Goal: Task Accomplishment & Management: Manage account settings

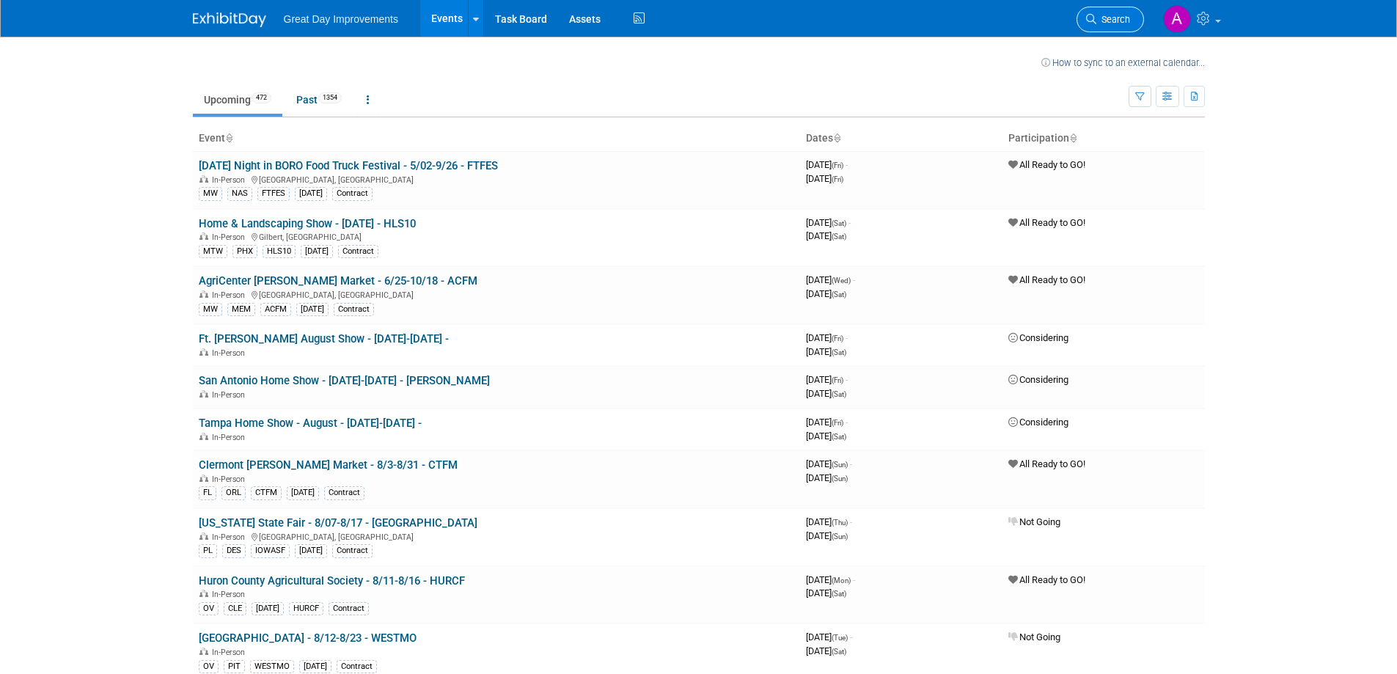
click at [1104, 22] on span "Search" at bounding box center [1113, 19] width 34 height 11
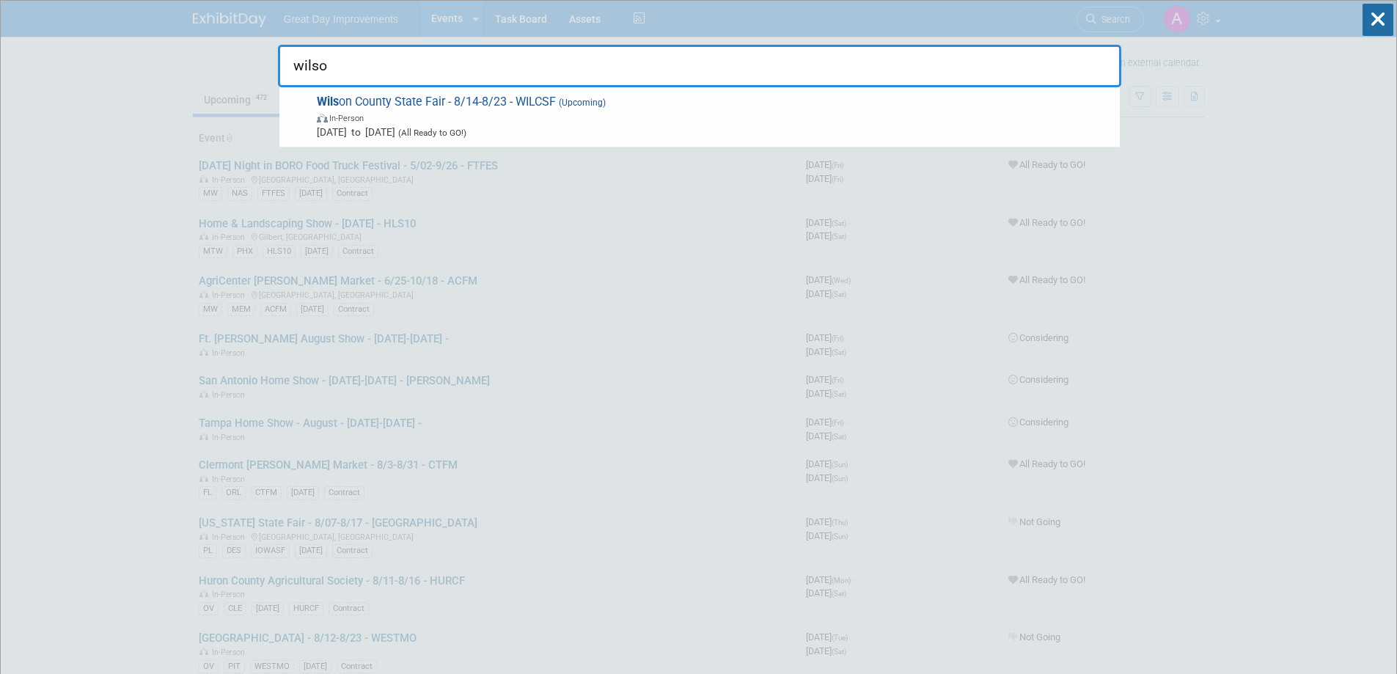
type input "wilson"
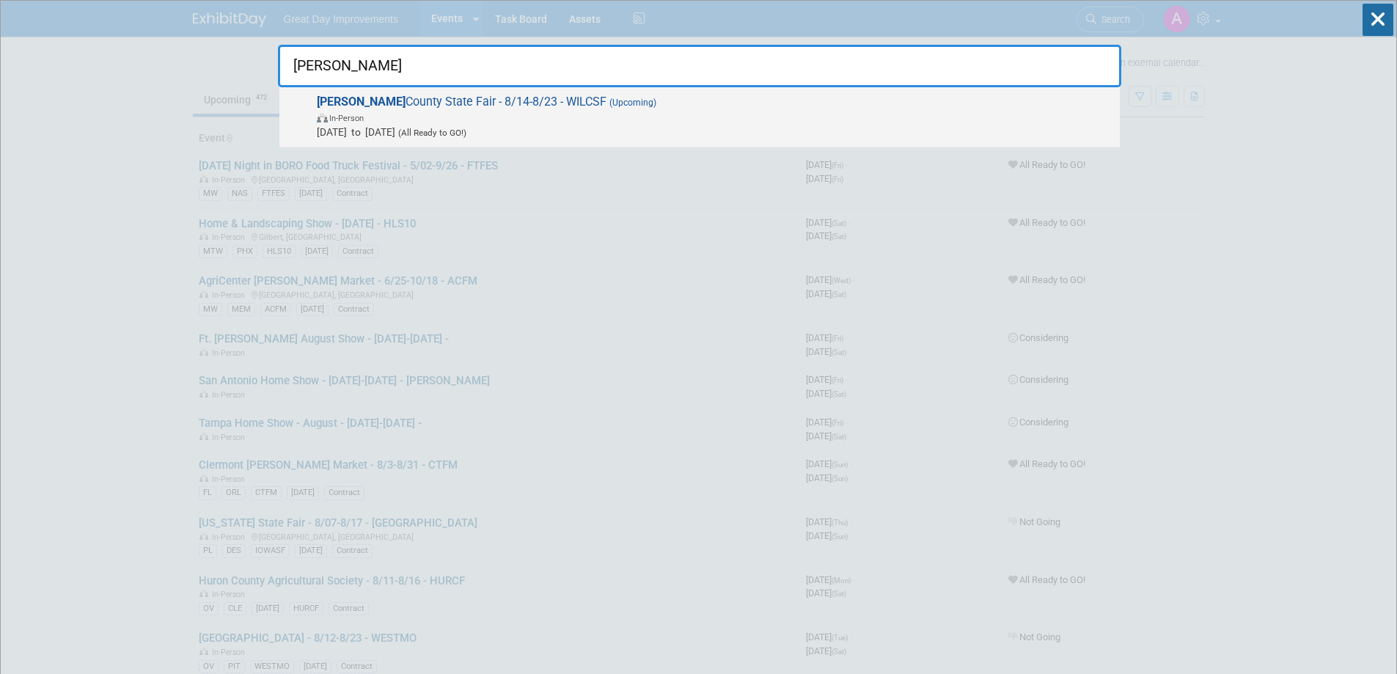
click at [559, 115] on span "In-Person" at bounding box center [715, 117] width 796 height 15
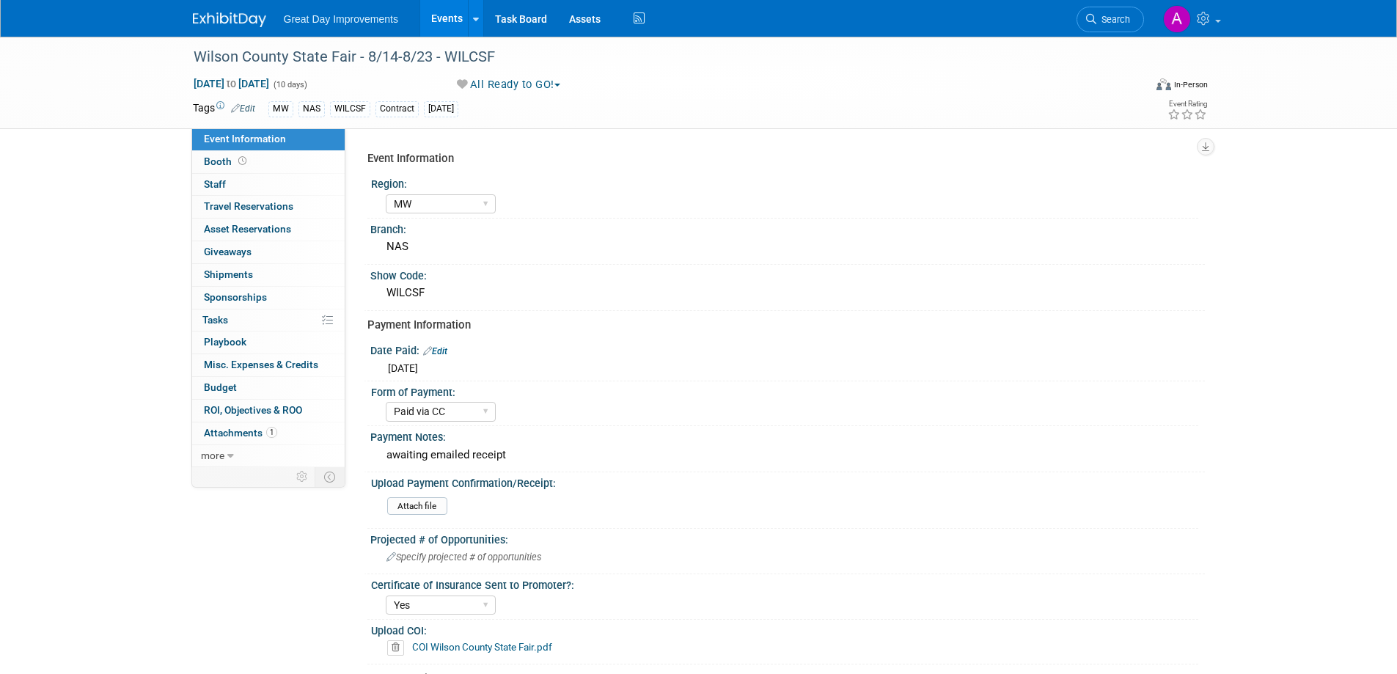
select select "MW"
select select "Paid via CC"
select select "Yes"
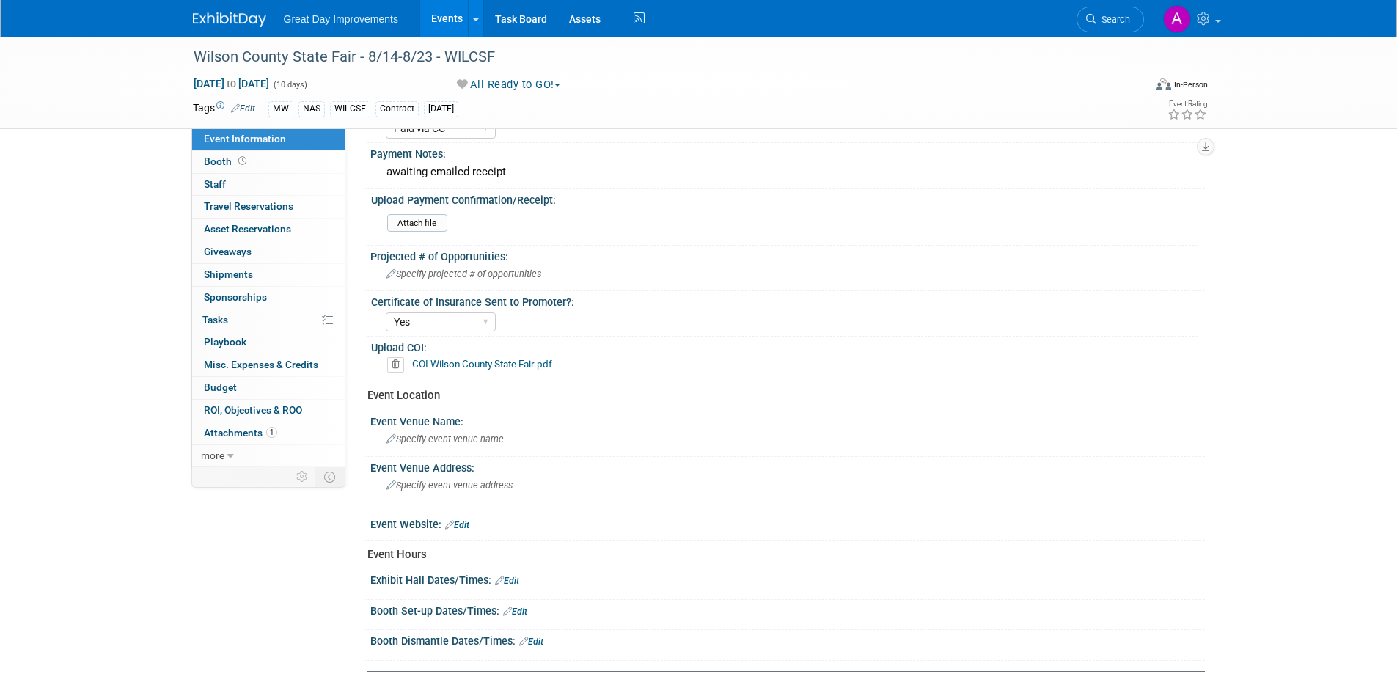
scroll to position [220, 0]
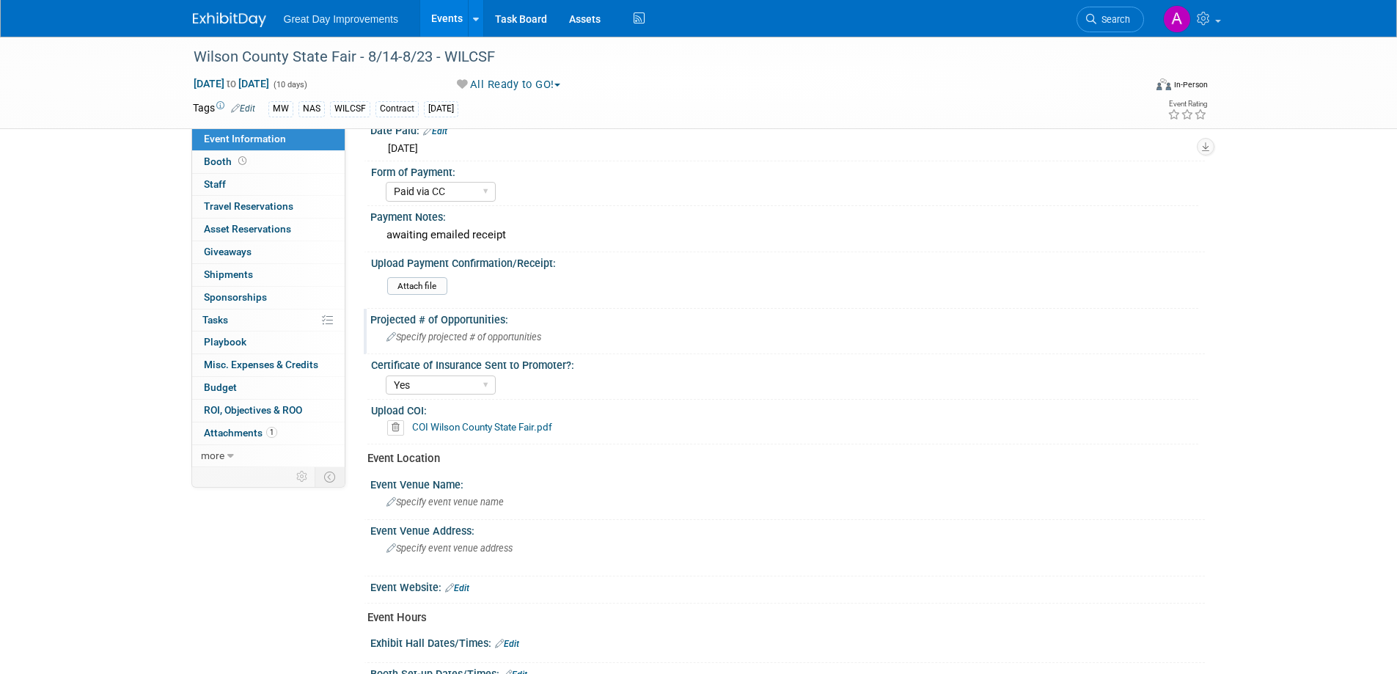
click at [466, 336] on span "Specify projected # of opportunities" at bounding box center [463, 336] width 155 height 11
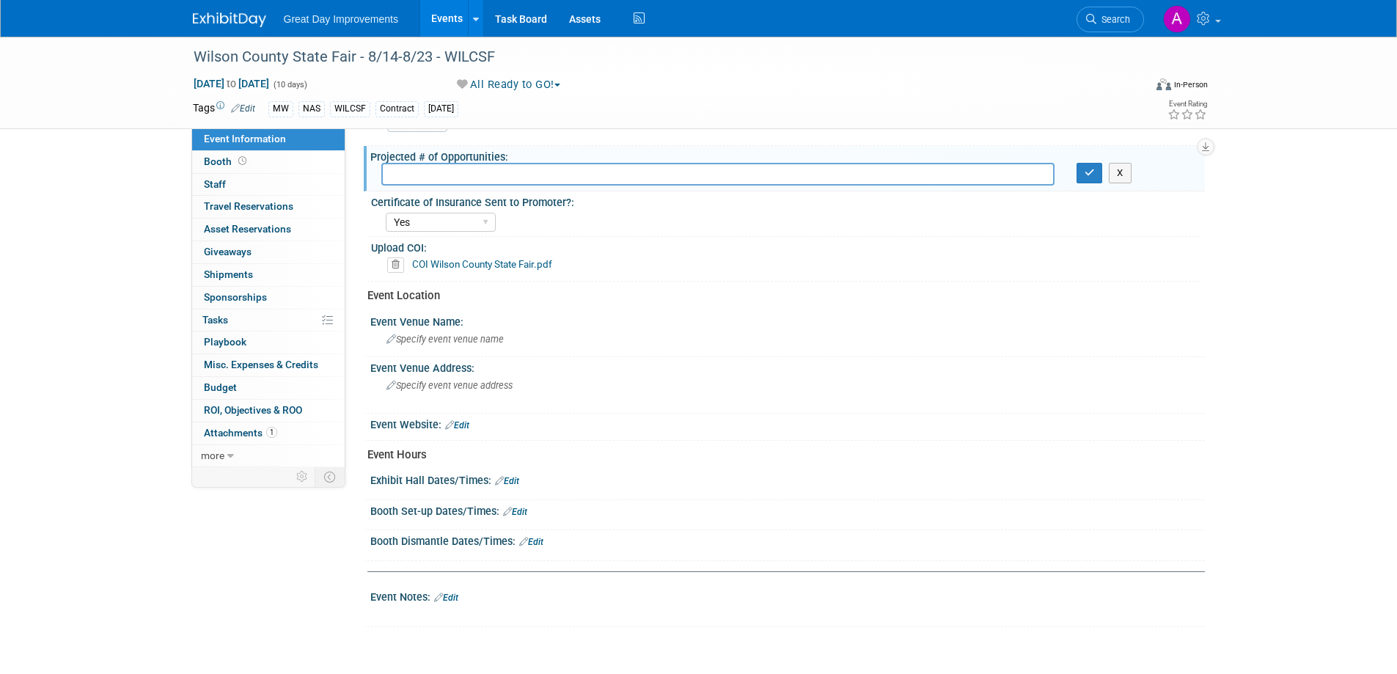
scroll to position [440, 0]
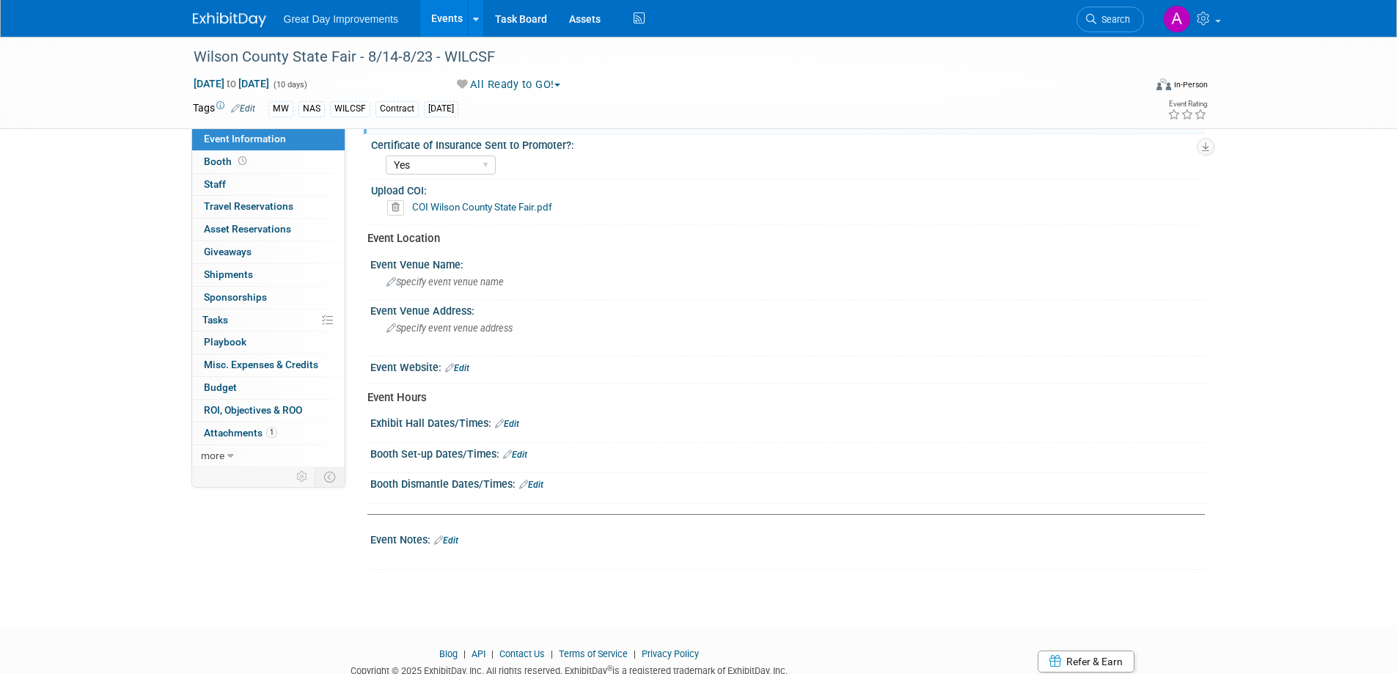
click at [513, 419] on link "Edit" at bounding box center [507, 424] width 24 height 10
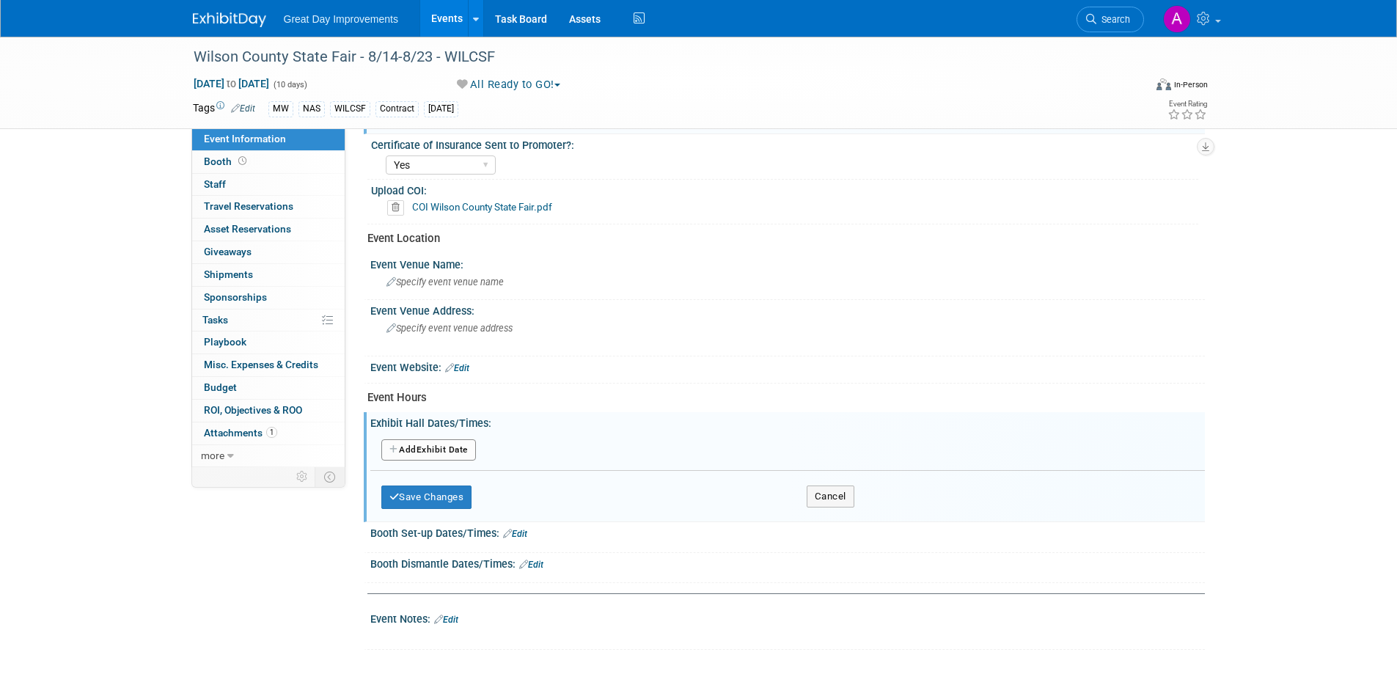
click at [442, 446] on button "Add Another Exhibit Date" at bounding box center [428, 450] width 95 height 22
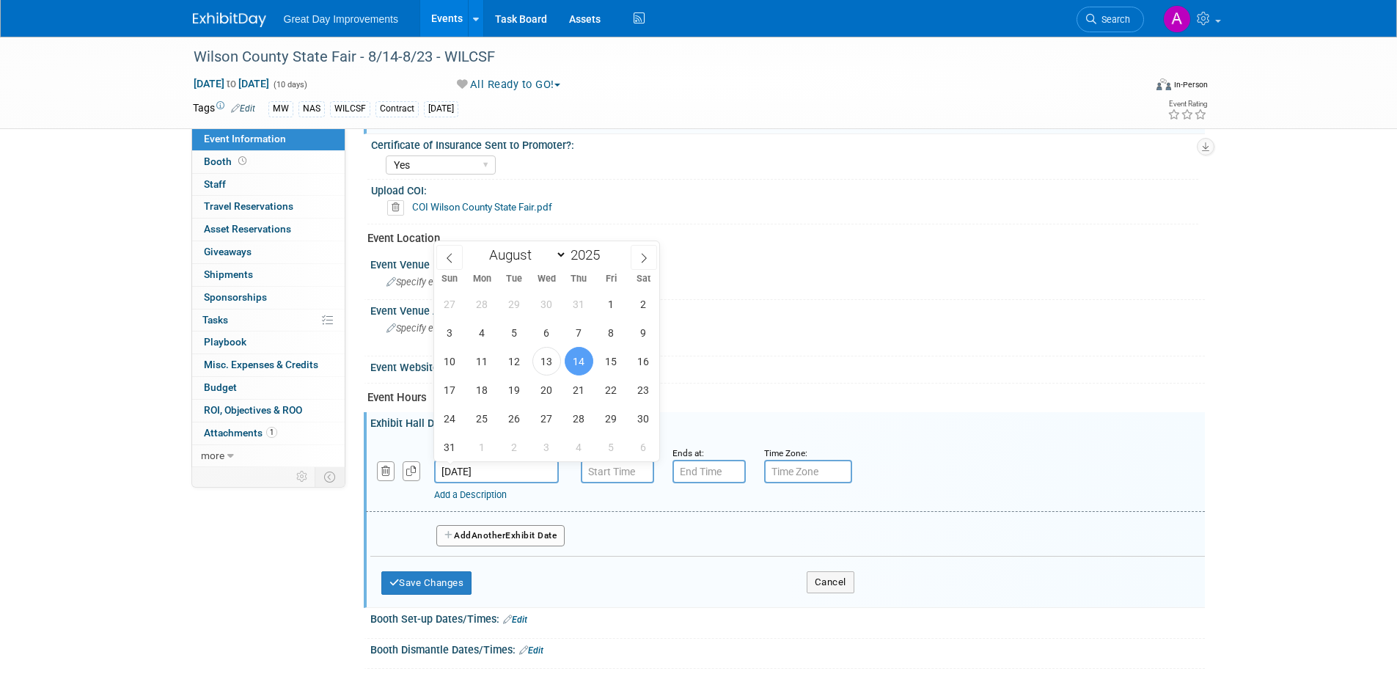
click at [532, 465] on input "Aug 14, 2025" at bounding box center [496, 471] width 125 height 23
click at [581, 353] on span "14" at bounding box center [579, 361] width 29 height 29
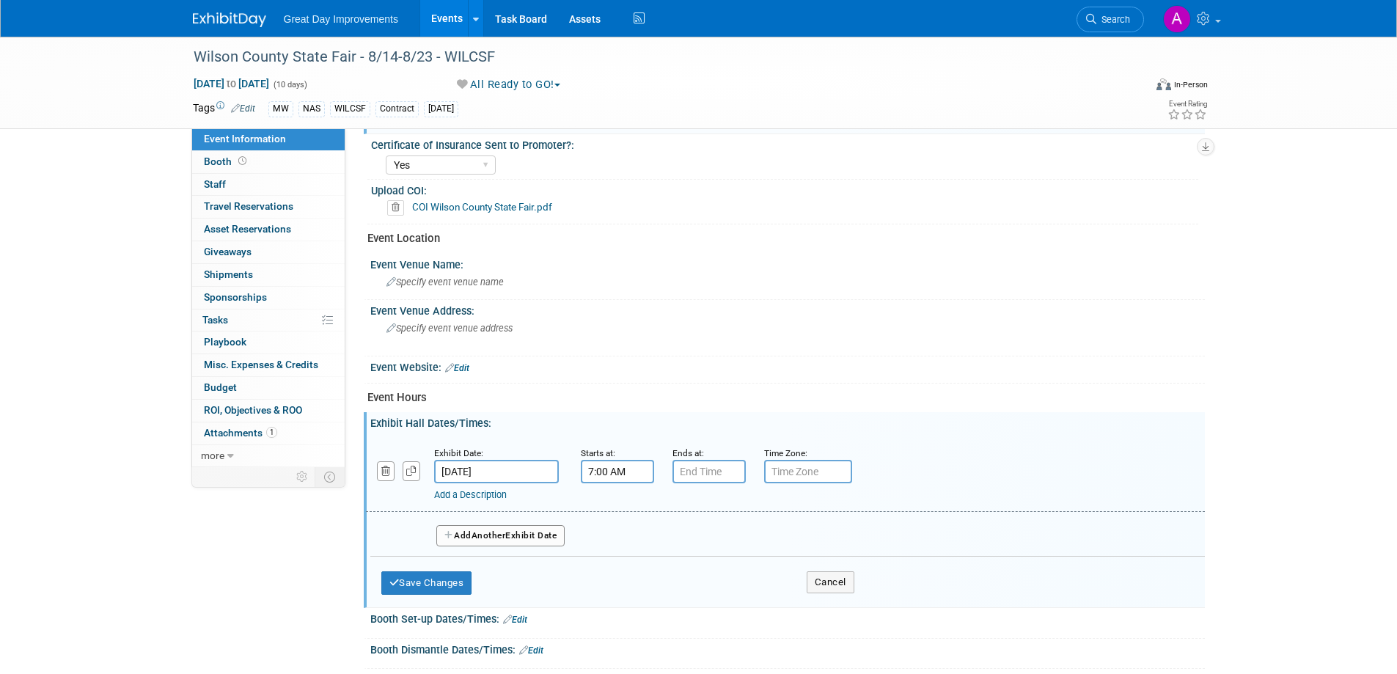
click at [633, 472] on input "7:00 AM" at bounding box center [617, 471] width 73 height 23
click at [615, 507] on span at bounding box center [615, 508] width 26 height 26
click at [616, 506] on span at bounding box center [615, 508] width 26 height 26
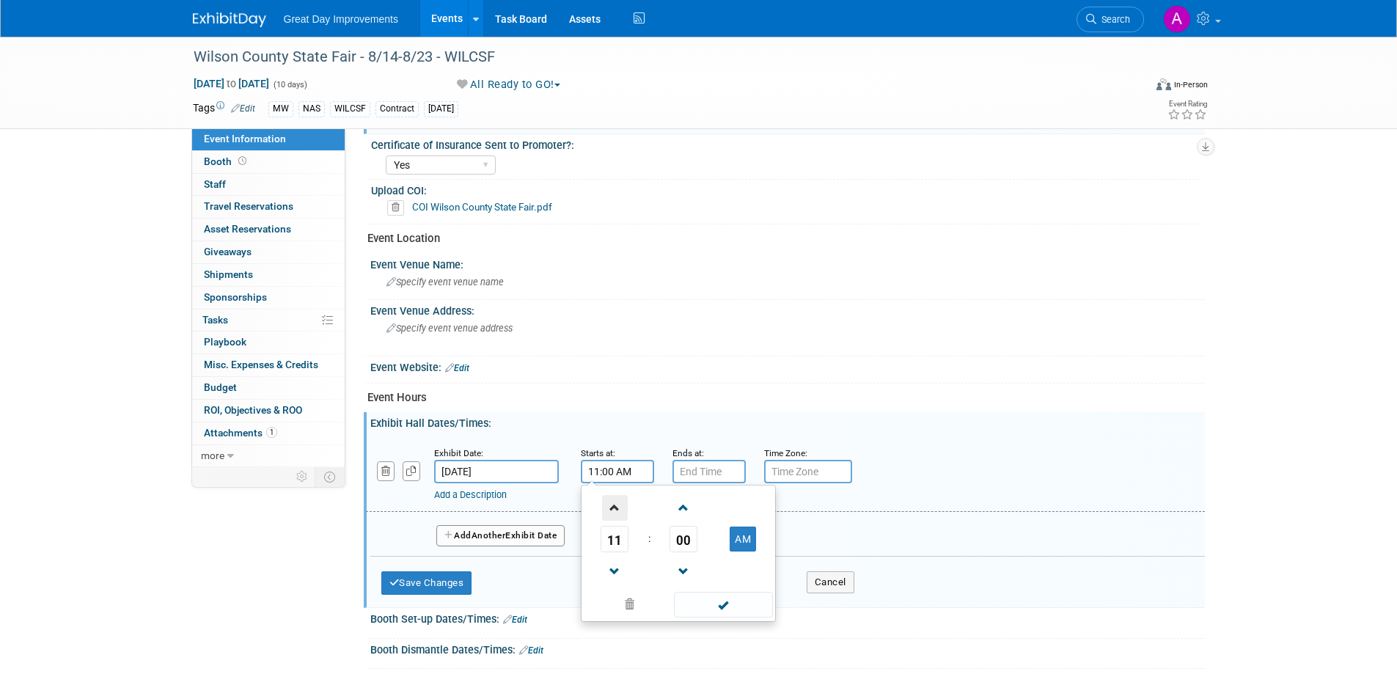
click at [616, 505] on span at bounding box center [615, 508] width 26 height 26
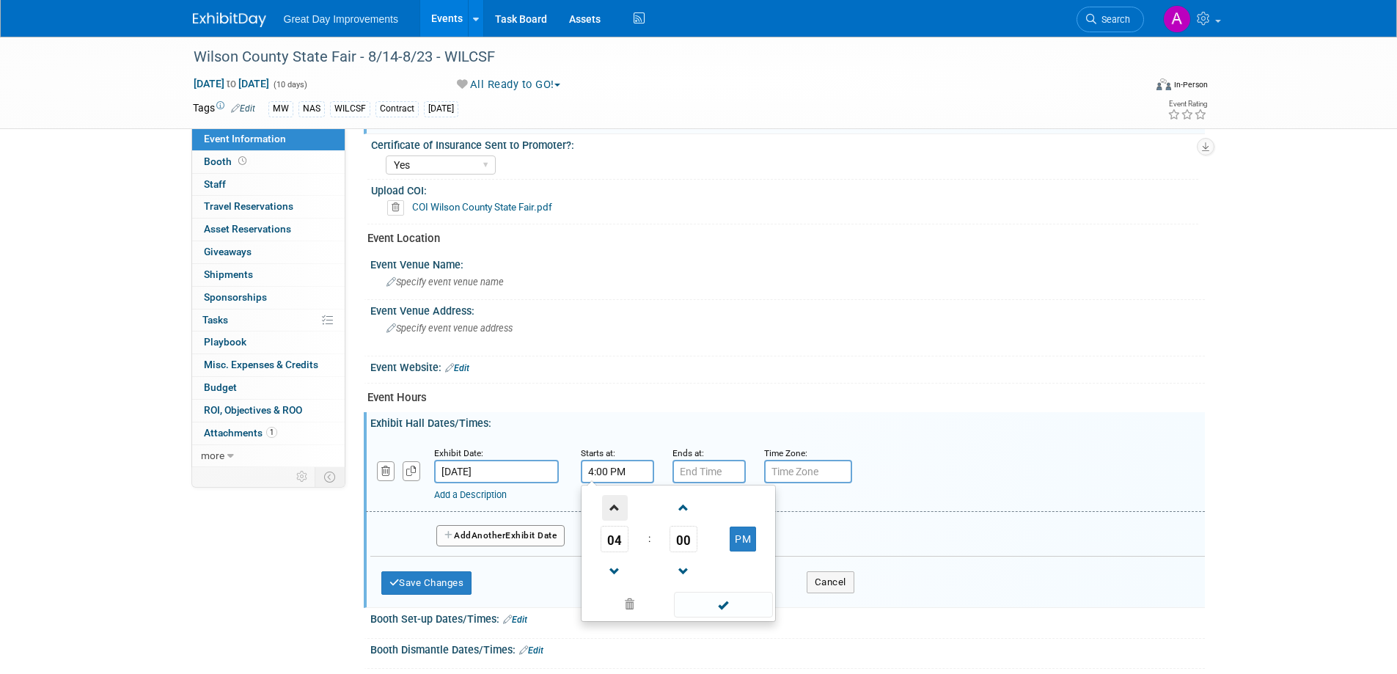
click at [616, 505] on span at bounding box center [615, 508] width 26 height 26
click at [614, 565] on span at bounding box center [615, 572] width 26 height 26
type input "4:00 PM"
click at [727, 604] on span at bounding box center [723, 605] width 99 height 26
click at [716, 472] on input "7:00 PM" at bounding box center [708, 471] width 73 height 23
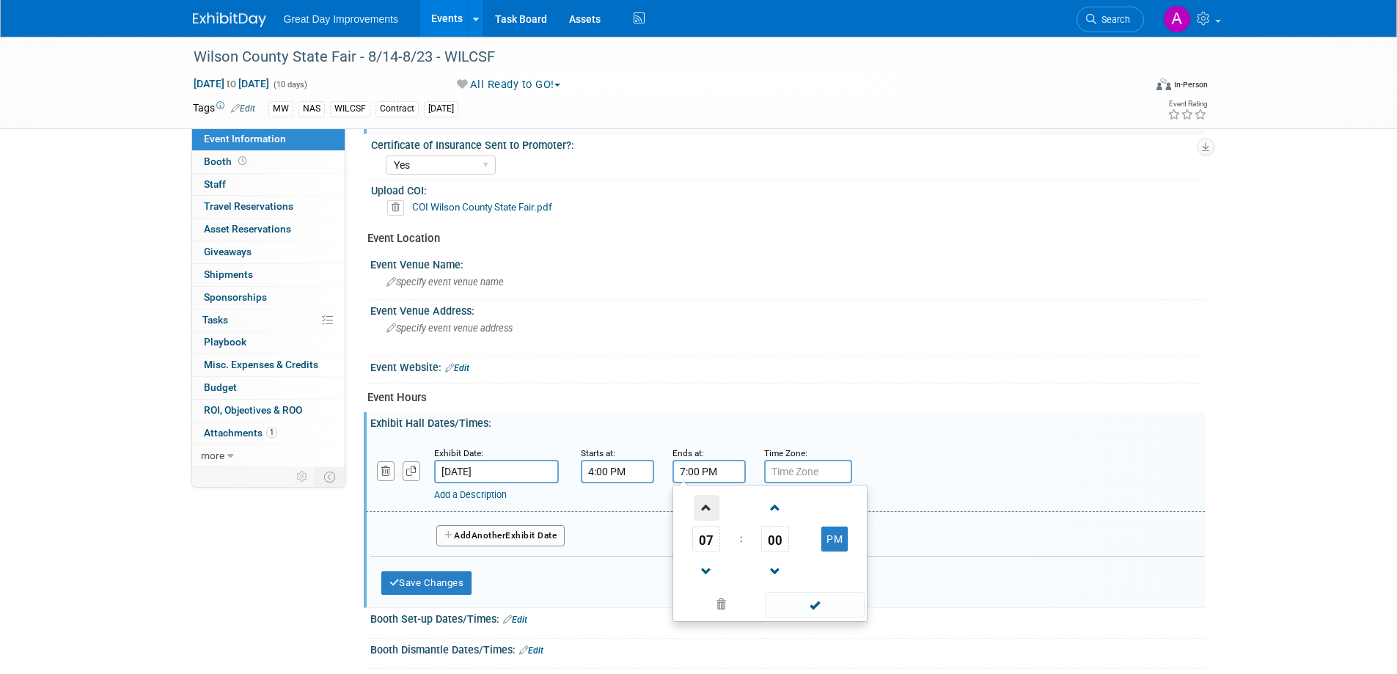
click at [705, 510] on span at bounding box center [707, 508] width 26 height 26
click at [705, 507] on span at bounding box center [707, 508] width 26 height 26
click at [705, 508] on span at bounding box center [707, 508] width 26 height 26
type input "11:00 PM"
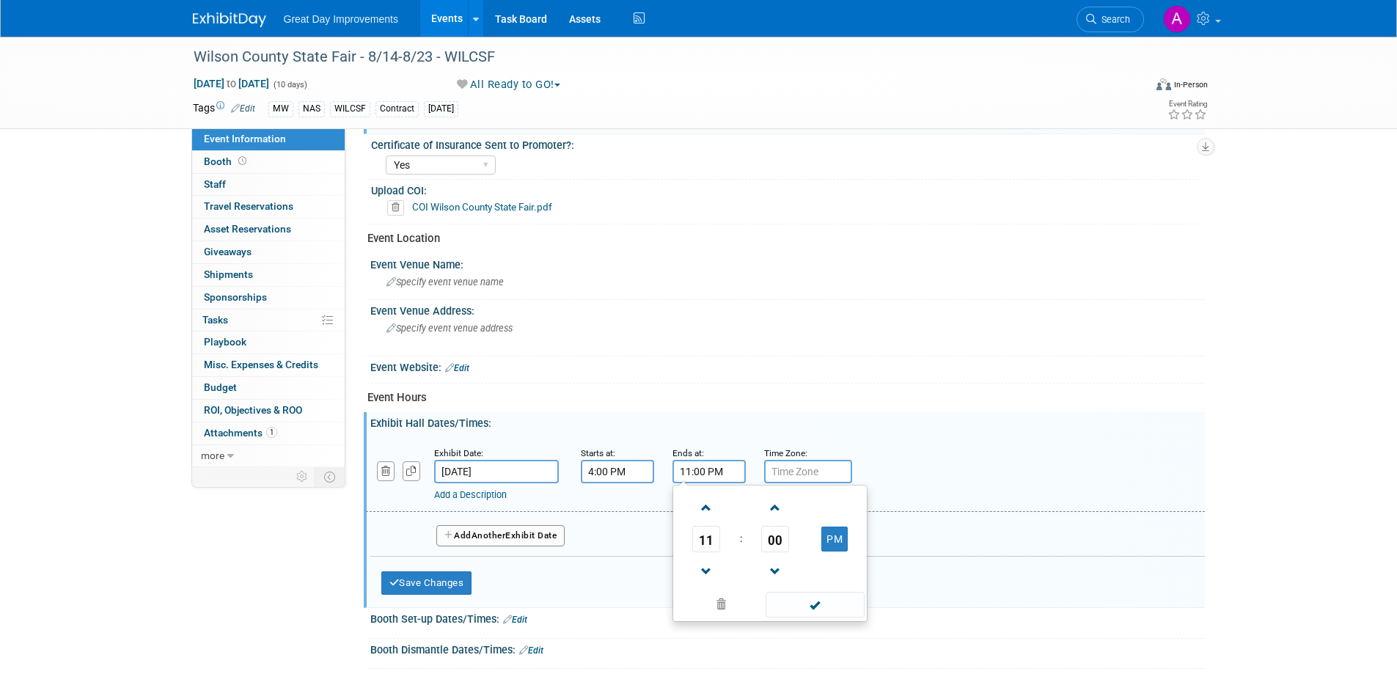
click at [811, 596] on span at bounding box center [815, 605] width 99 height 26
click at [809, 472] on input "text" at bounding box center [808, 471] width 88 height 23
type input "CST"
click at [494, 532] on span "Another" at bounding box center [489, 535] width 34 height 10
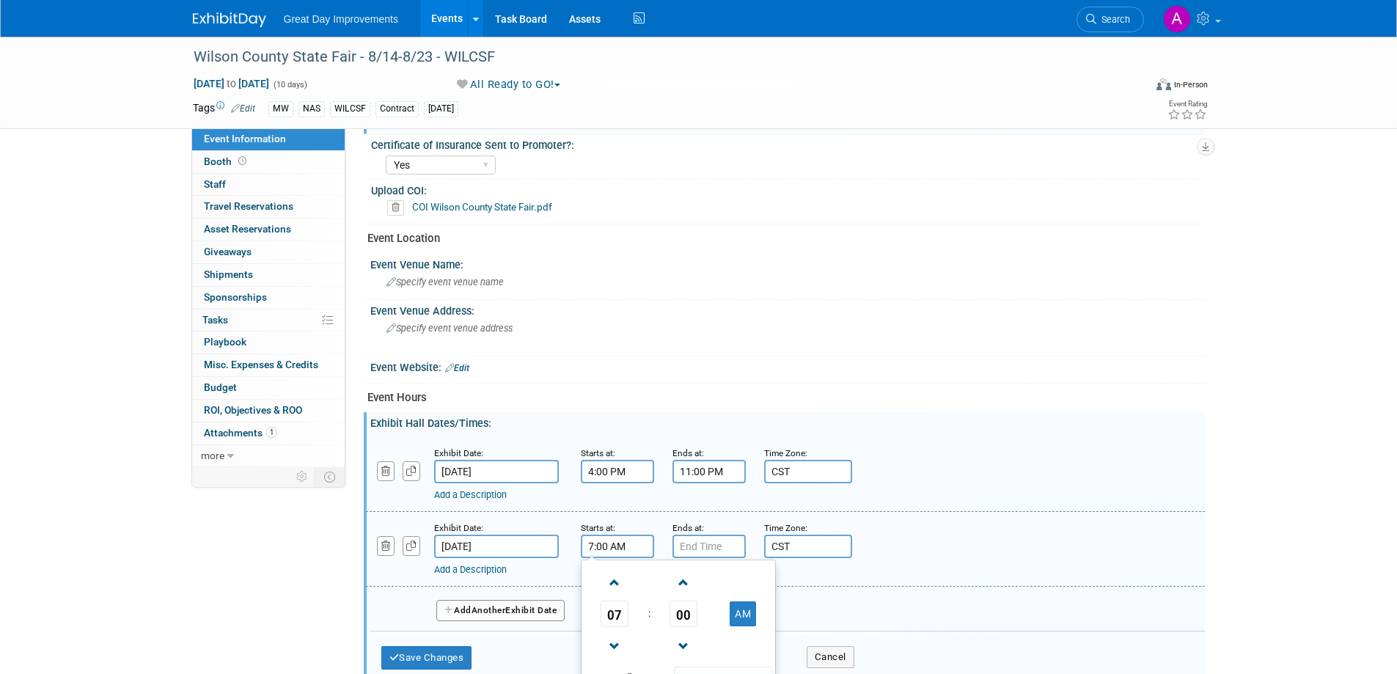
click at [632, 549] on input "7:00 AM" at bounding box center [617, 546] width 73 height 23
click at [612, 580] on span at bounding box center [615, 583] width 26 height 26
click at [613, 580] on span at bounding box center [615, 583] width 26 height 26
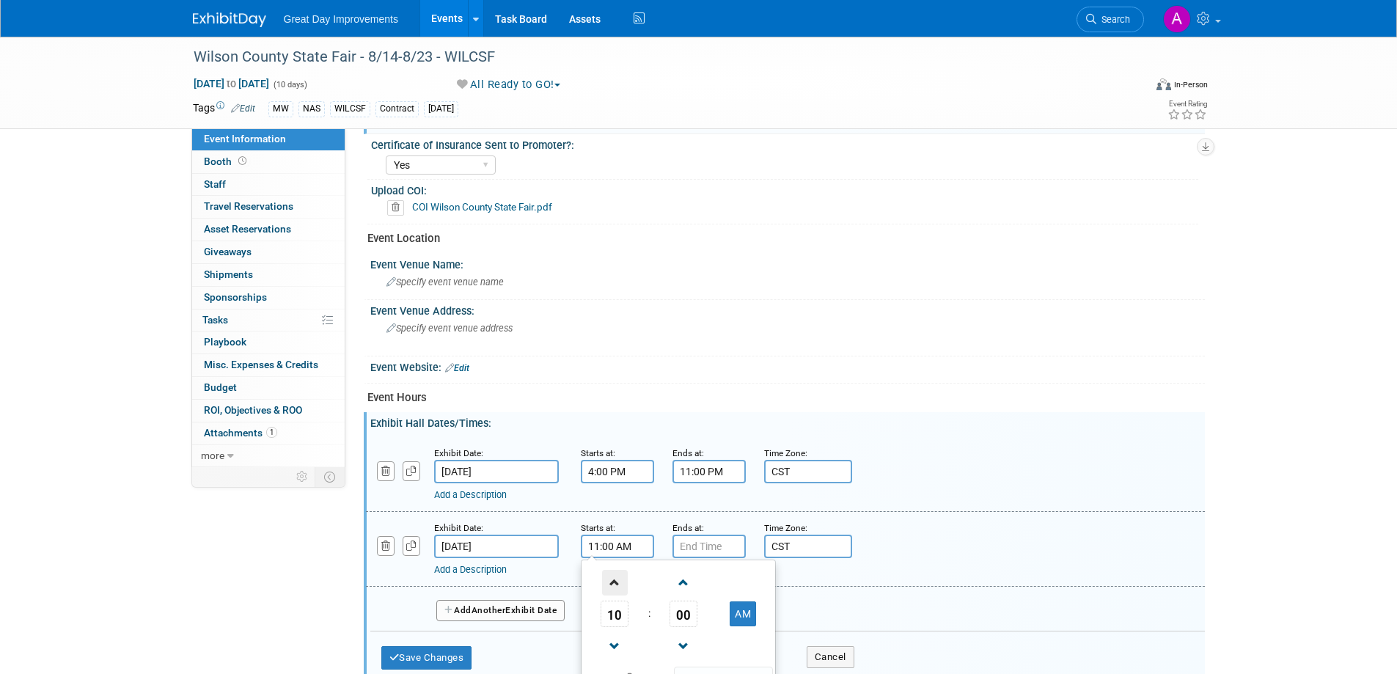
click at [615, 578] on span at bounding box center [615, 583] width 26 height 26
click at [615, 574] on span at bounding box center [615, 583] width 26 height 26
click at [615, 576] on span at bounding box center [615, 583] width 26 height 26
click at [614, 576] on span at bounding box center [615, 583] width 26 height 26
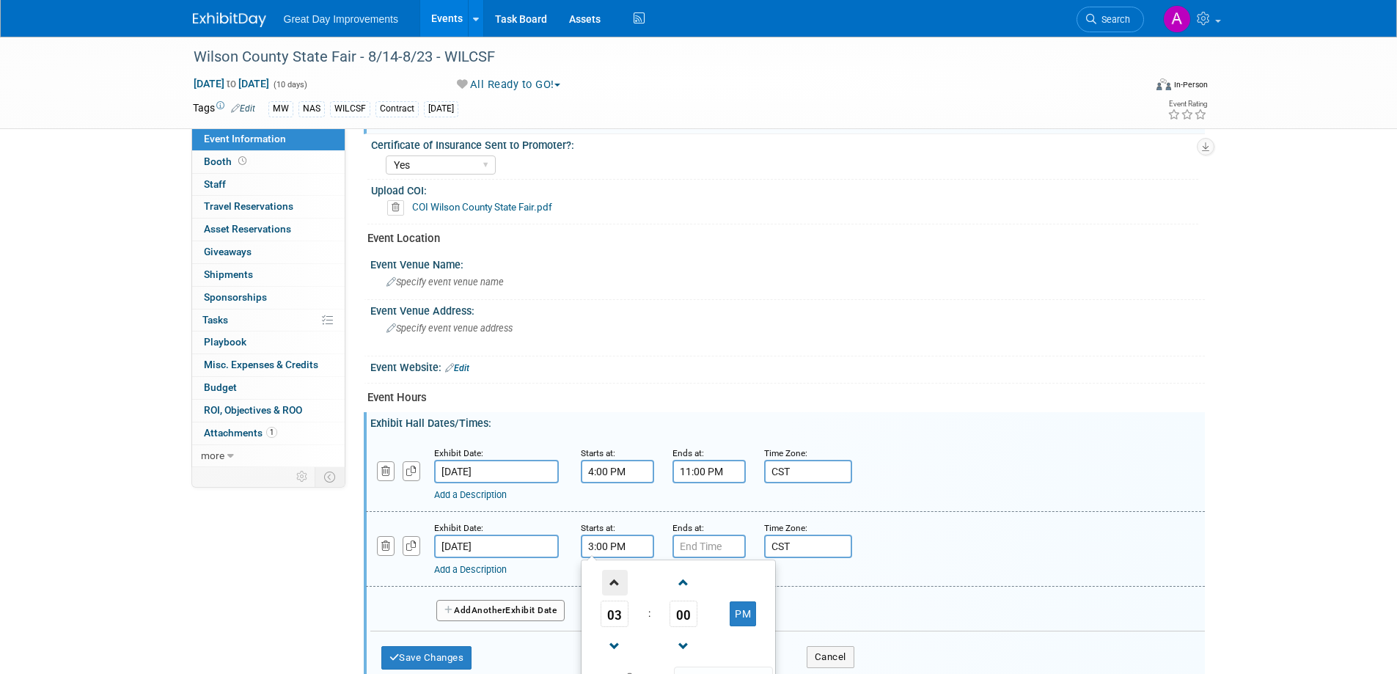
type input "4:00 PM"
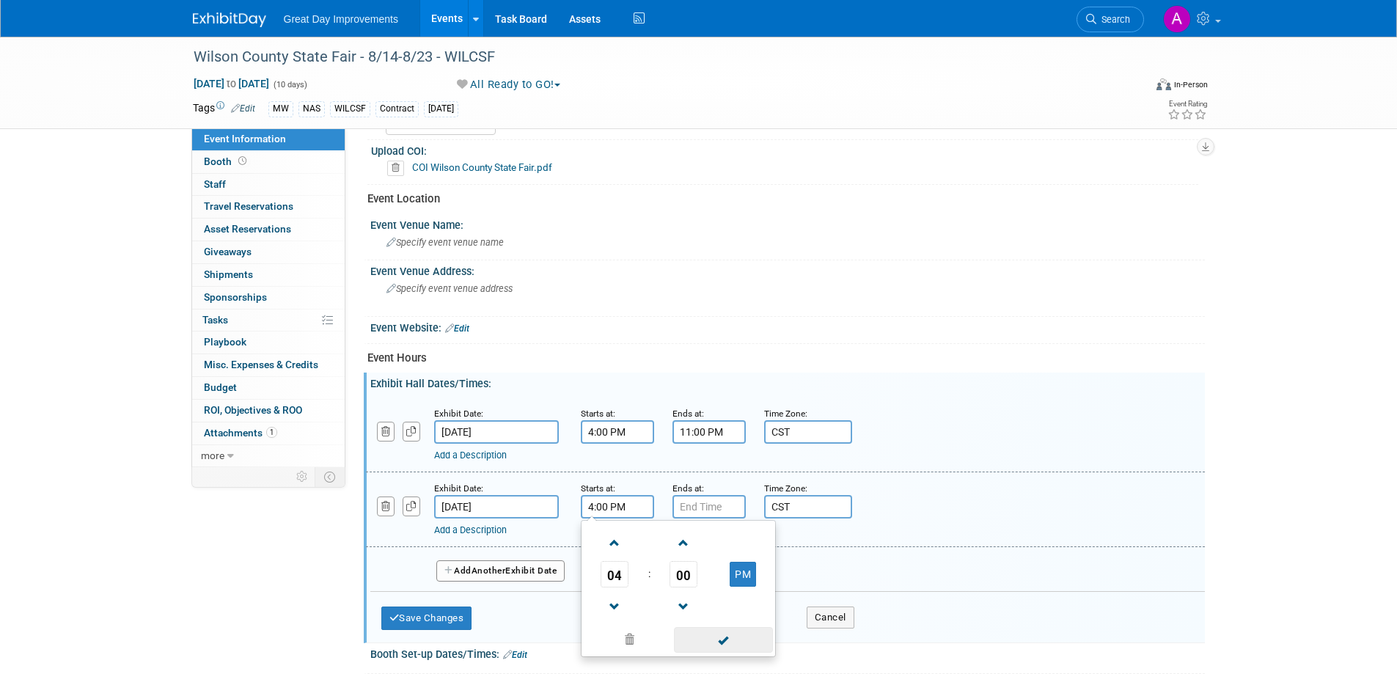
scroll to position [513, 0]
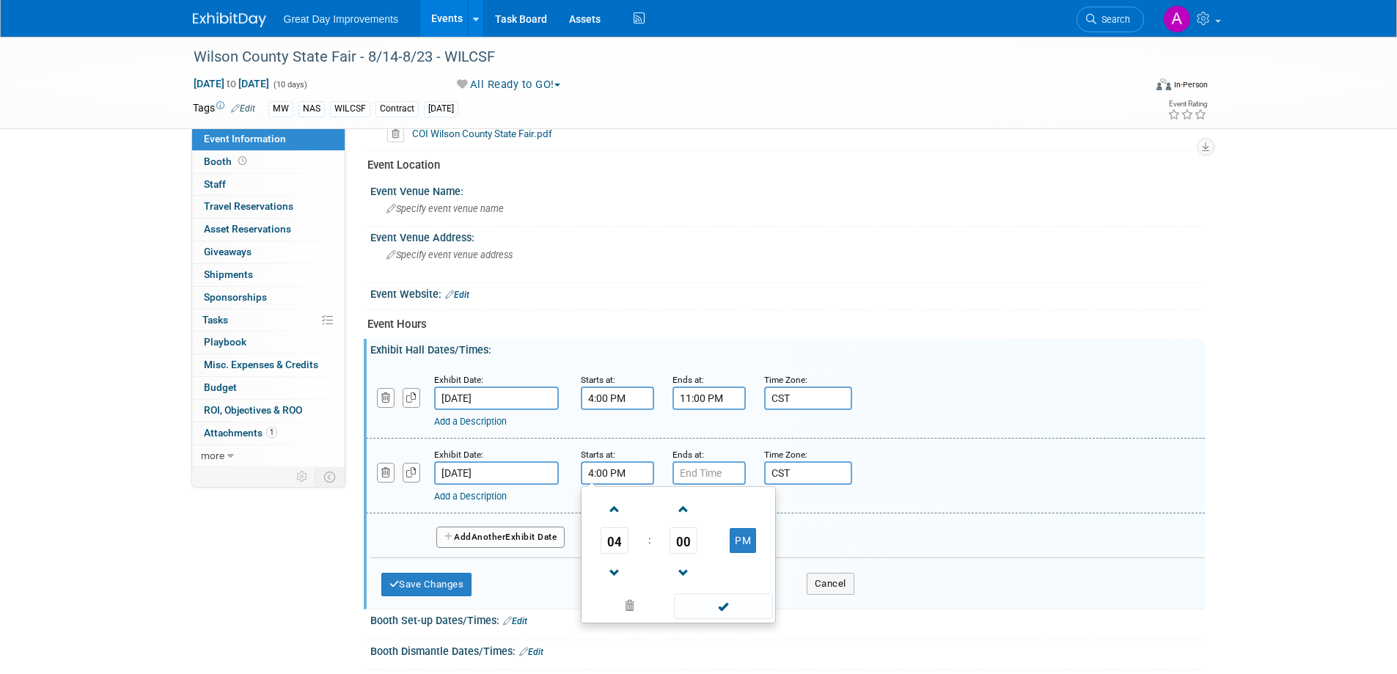
click at [751, 604] on span at bounding box center [723, 606] width 99 height 26
click at [719, 474] on input "7:00 PM" at bounding box center [708, 472] width 73 height 23
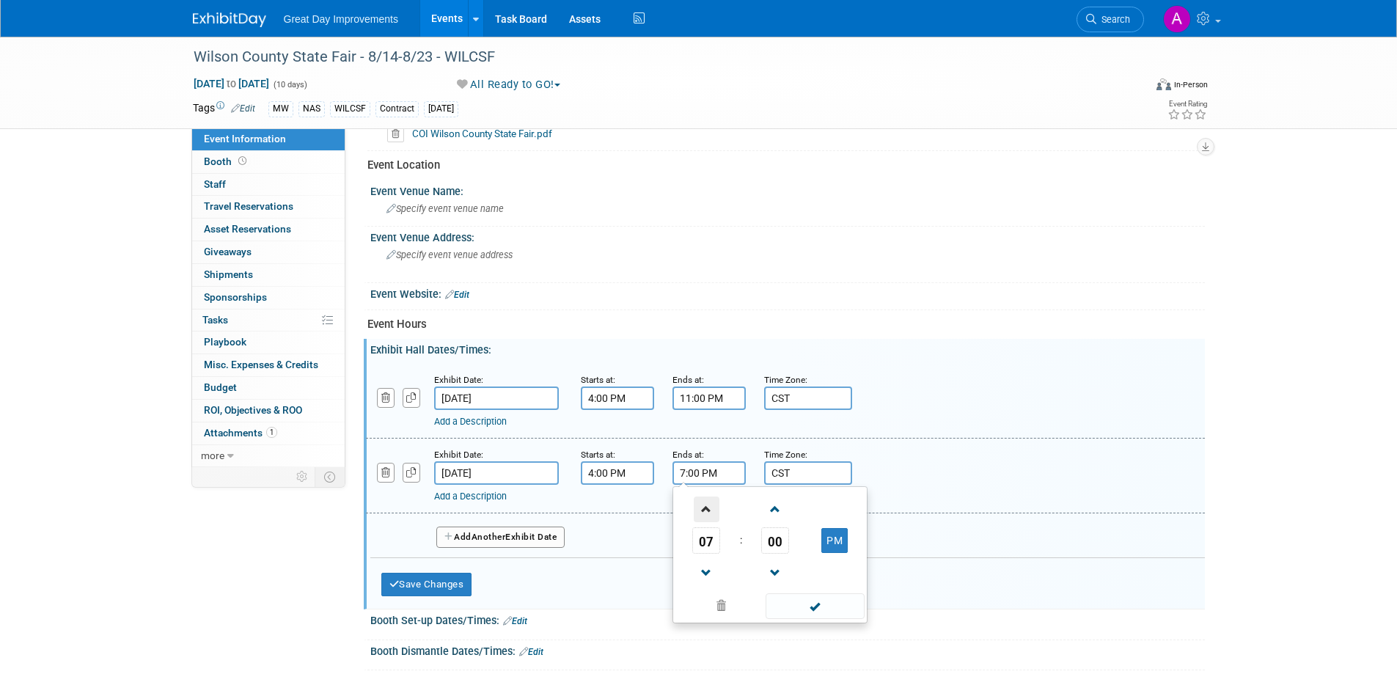
click at [707, 511] on span at bounding box center [707, 509] width 26 height 26
type input "11:00 PM"
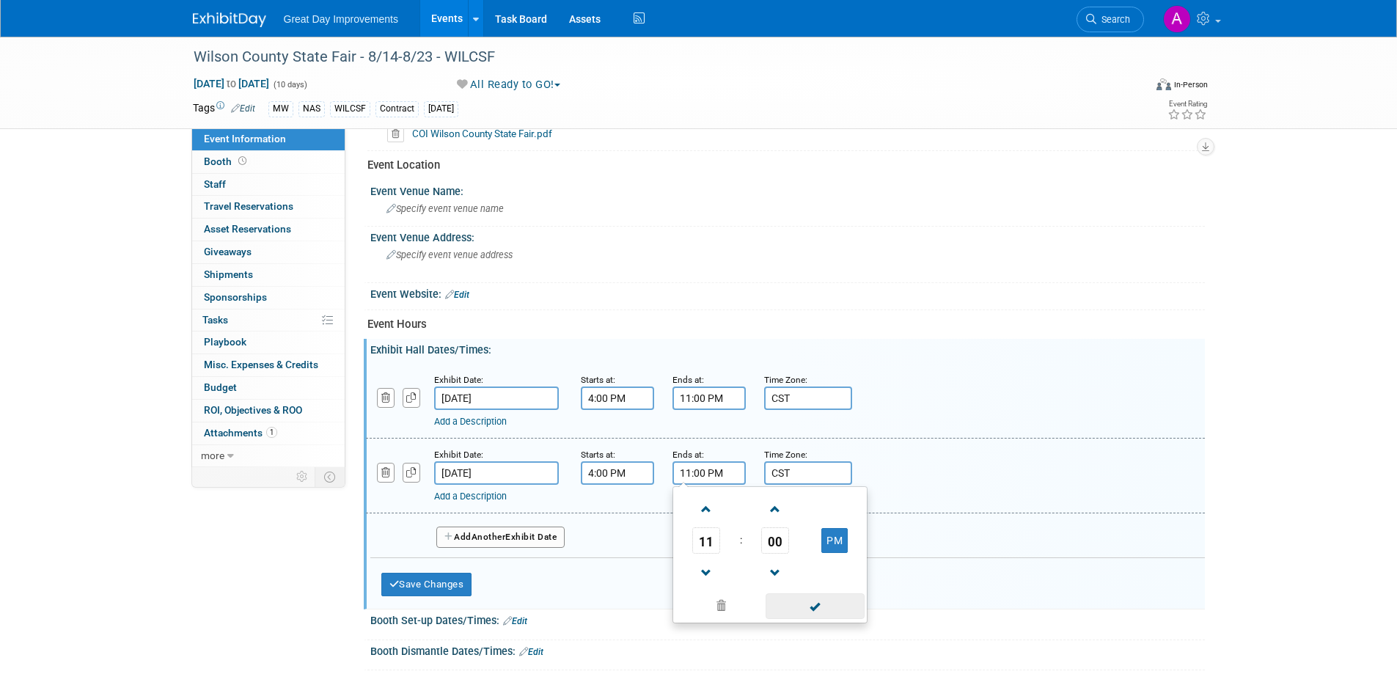
click at [821, 608] on span at bounding box center [815, 606] width 99 height 26
click at [466, 538] on button "Add Another Exhibit Date" at bounding box center [500, 538] width 129 height 22
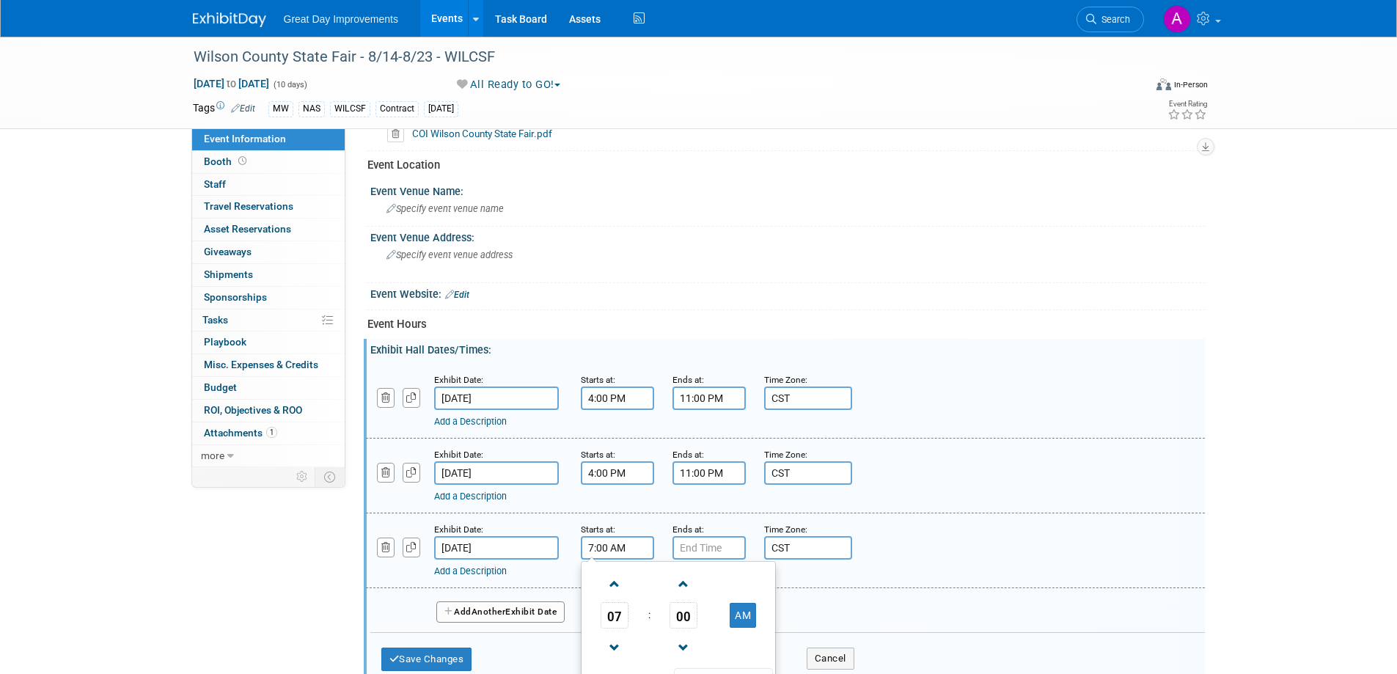
click at [627, 547] on input "7:00 AM" at bounding box center [617, 547] width 73 height 23
click at [616, 579] on span at bounding box center [615, 584] width 26 height 26
type input "10:00 AM"
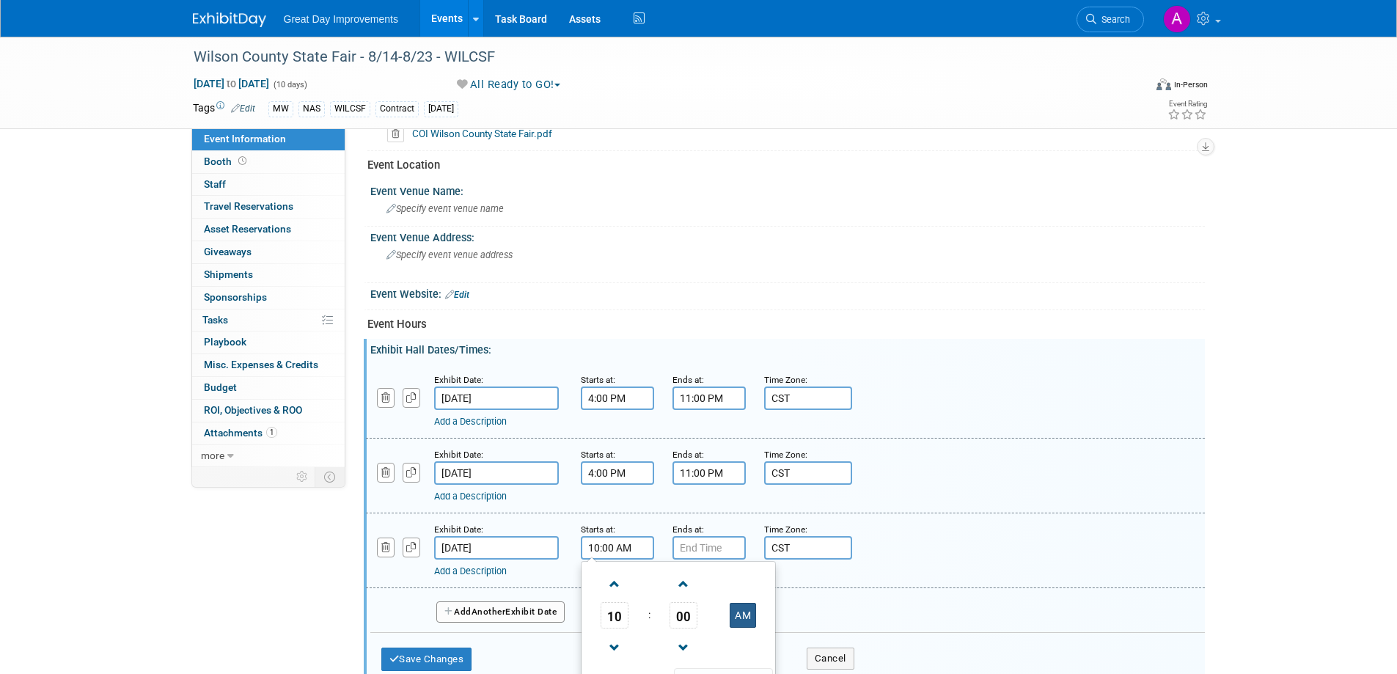
scroll to position [587, 0]
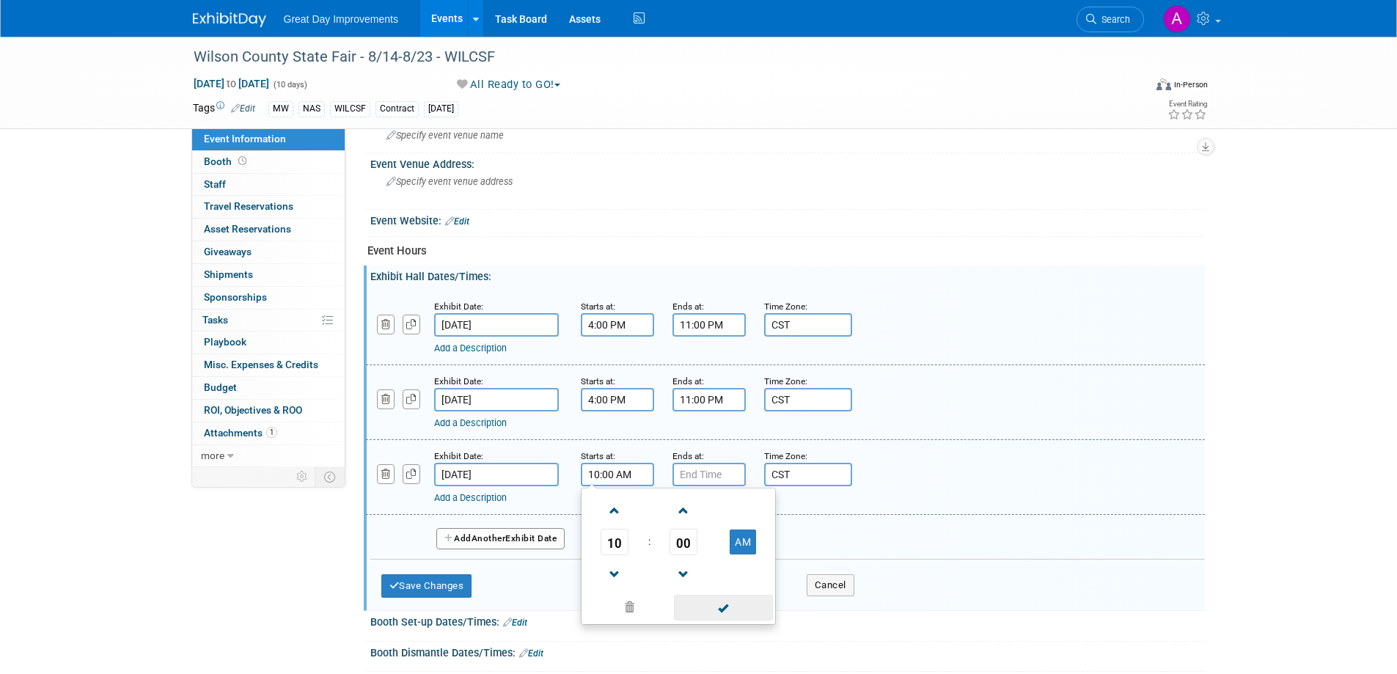
click at [735, 609] on span at bounding box center [723, 608] width 99 height 26
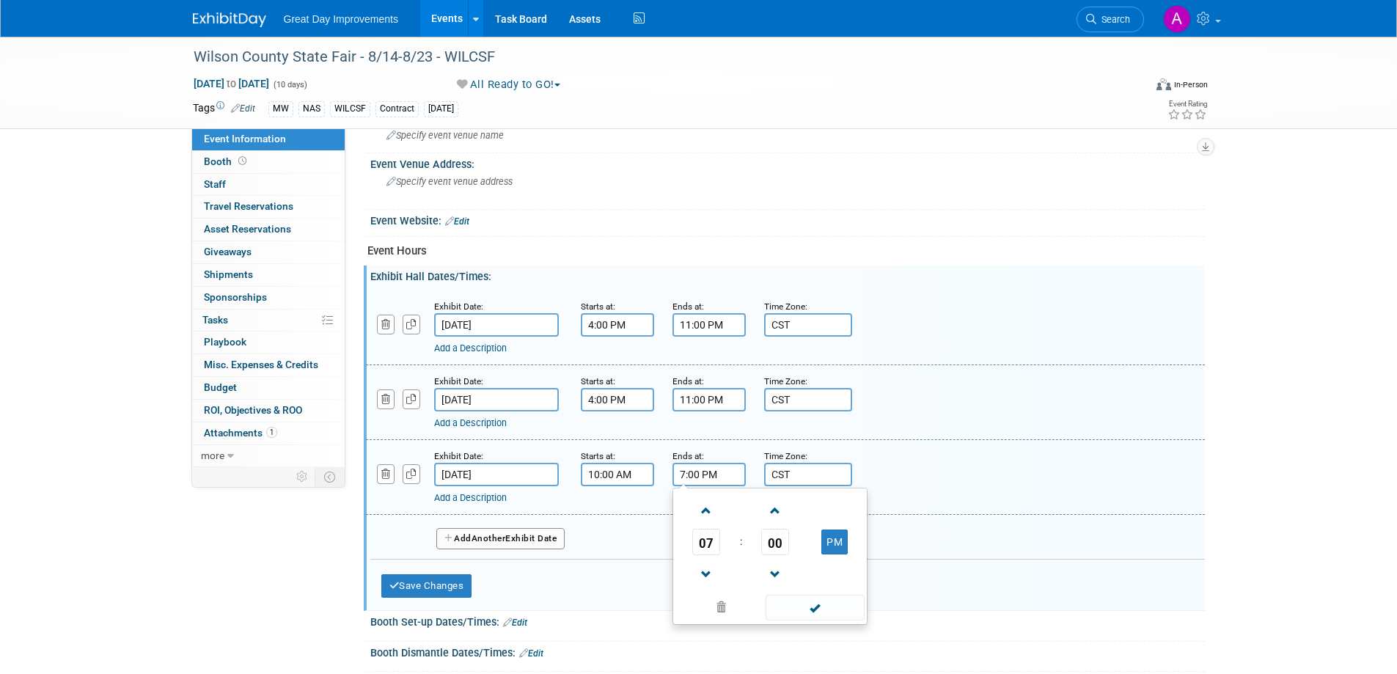
click at [710, 484] on input "7:00 PM" at bounding box center [708, 474] width 73 height 23
click at [701, 571] on span at bounding box center [707, 575] width 26 height 26
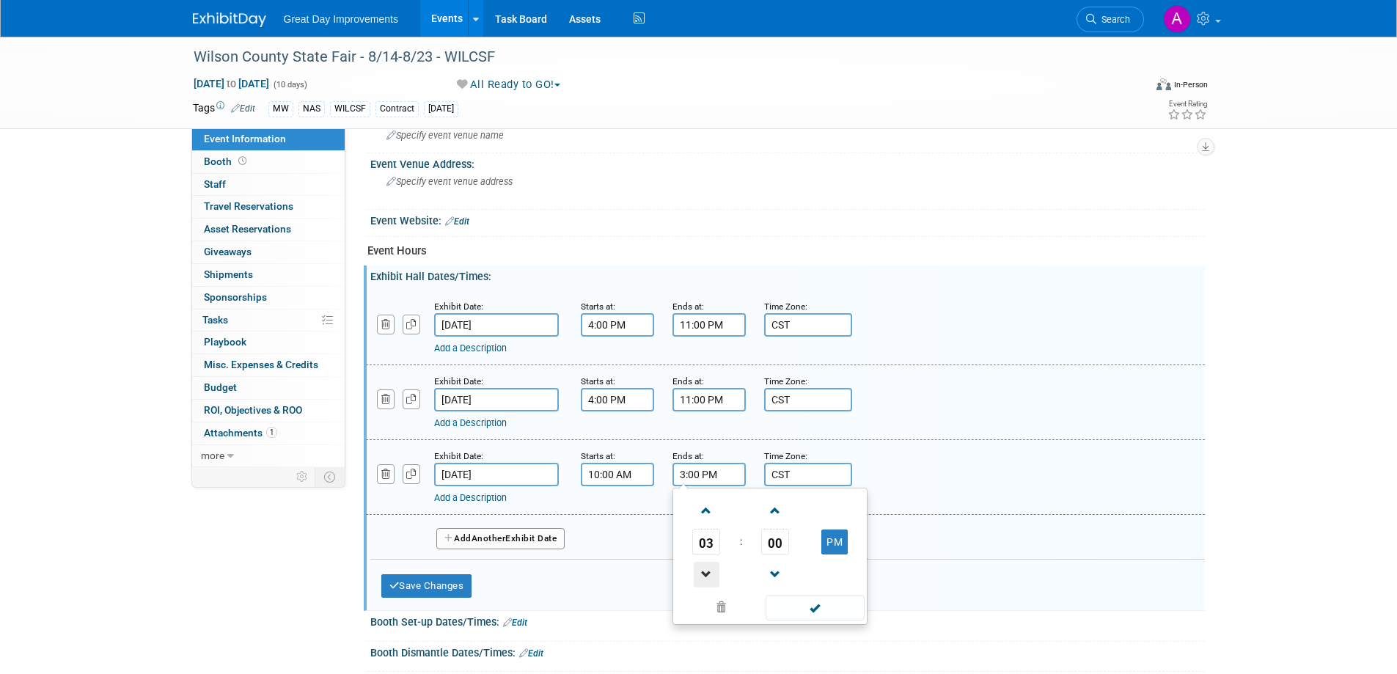
click at [701, 570] on span at bounding box center [707, 575] width 26 height 26
click at [701, 568] on span at bounding box center [707, 575] width 26 height 26
click at [700, 566] on span at bounding box center [707, 575] width 26 height 26
click at [822, 551] on td "PM" at bounding box center [835, 542] width 58 height 26
click at [835, 546] on button "PM" at bounding box center [834, 541] width 26 height 25
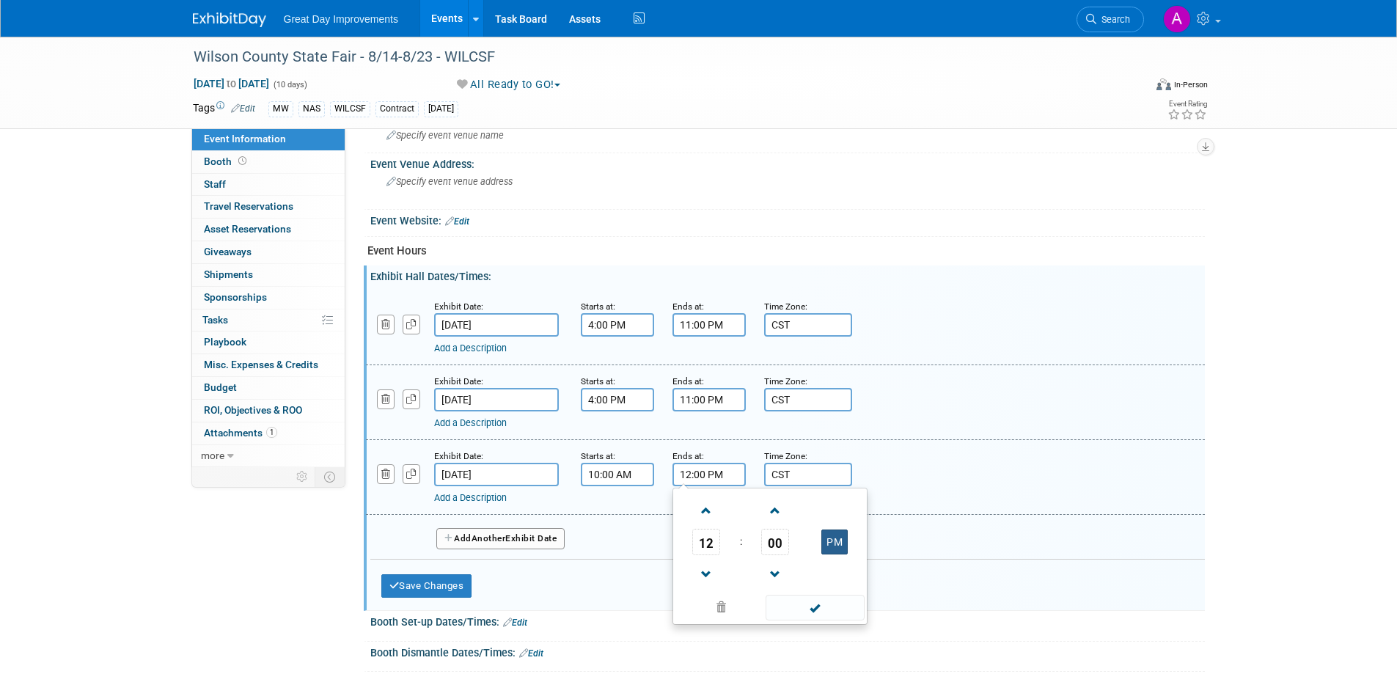
type input "12:00 AM"
click at [815, 605] on span at bounding box center [815, 608] width 99 height 26
click at [488, 539] on span "Another" at bounding box center [489, 538] width 34 height 10
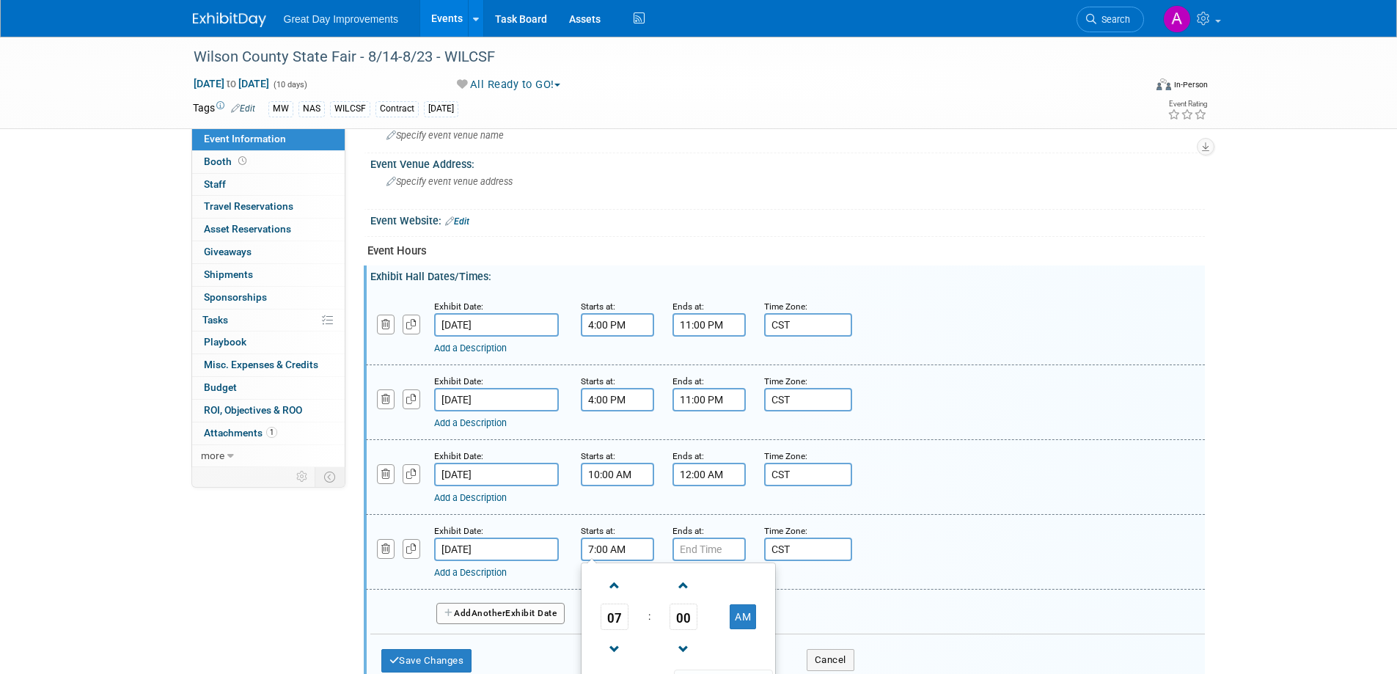
click at [620, 549] on input "7:00 AM" at bounding box center [617, 549] width 73 height 23
click at [608, 582] on span at bounding box center [615, 586] width 26 height 26
click at [609, 582] on span at bounding box center [615, 586] width 26 height 26
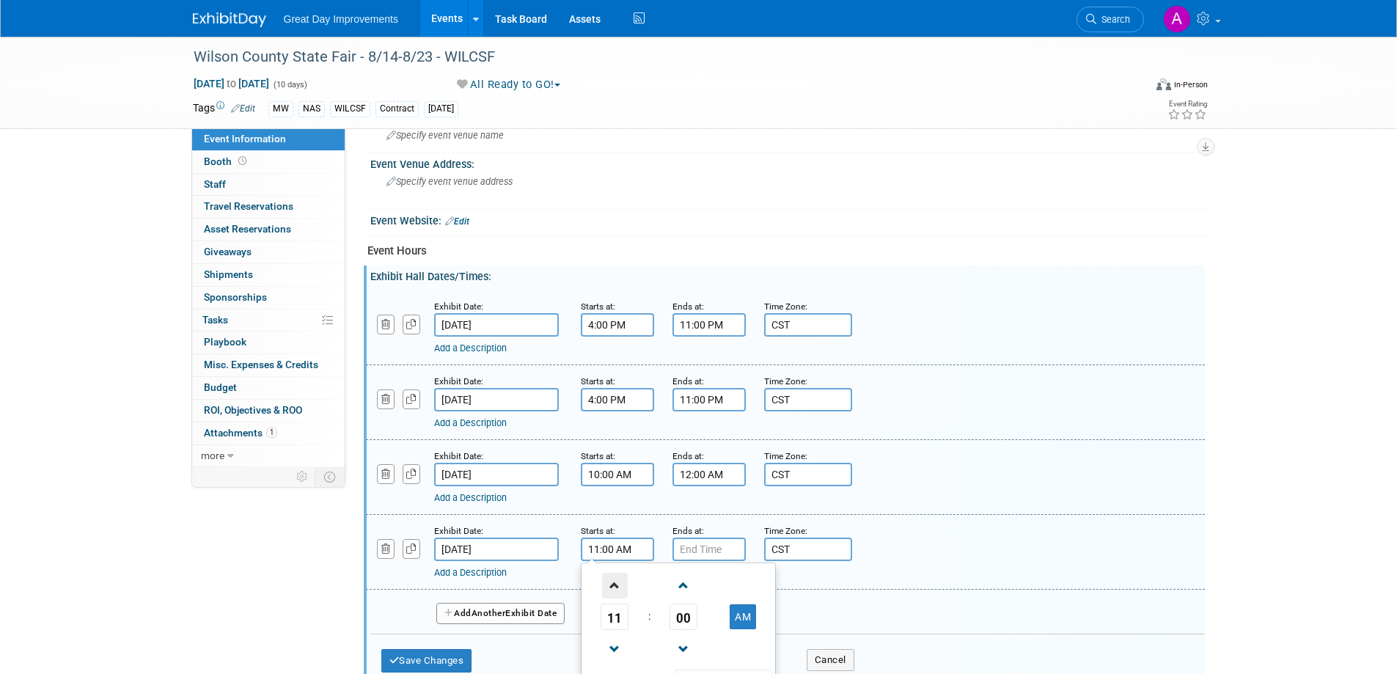
click at [609, 582] on span at bounding box center [615, 586] width 26 height 26
click at [605, 631] on link at bounding box center [615, 648] width 28 height 37
type input "12:00 PM"
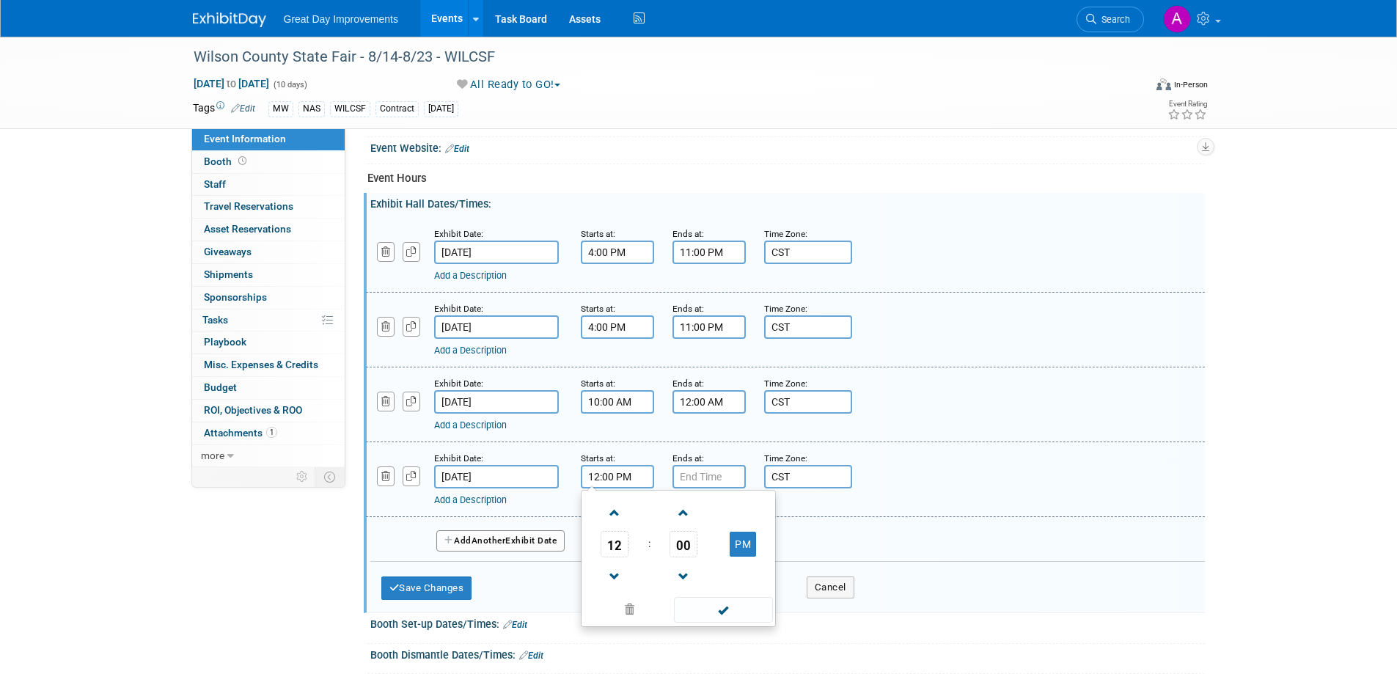
scroll to position [660, 0]
click at [739, 611] on span at bounding box center [723, 609] width 99 height 26
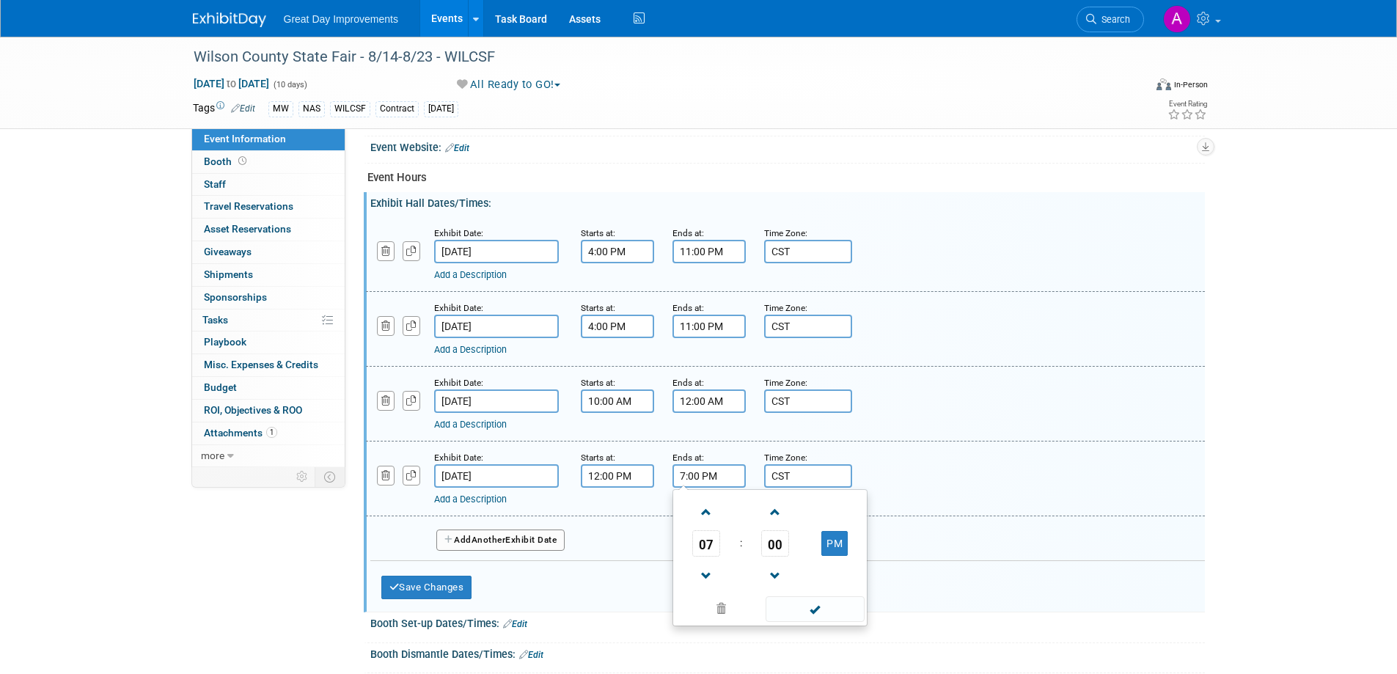
click at [730, 479] on input "7:00 PM" at bounding box center [708, 475] width 73 height 23
click at [704, 520] on span at bounding box center [707, 512] width 26 height 26
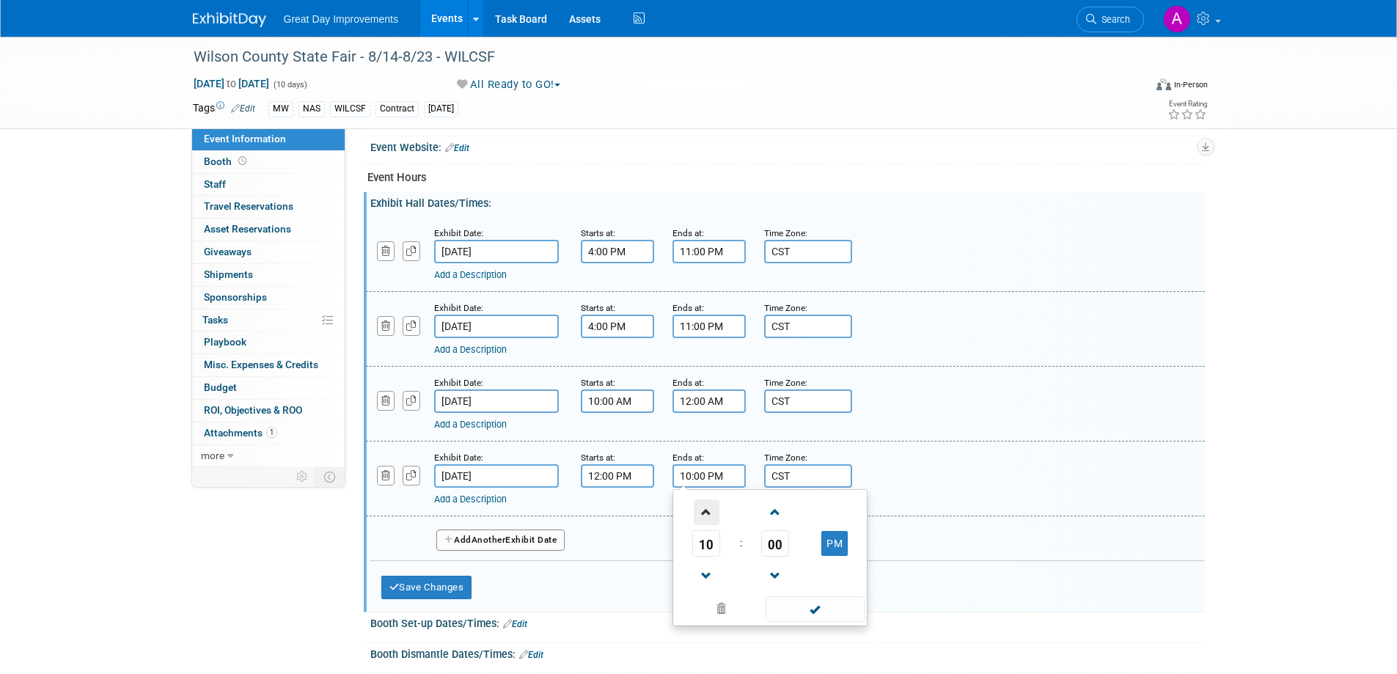
type input "11:00 PM"
click at [820, 604] on span at bounding box center [815, 609] width 99 height 26
click at [526, 538] on button "Add Another Exhibit Date" at bounding box center [500, 540] width 129 height 22
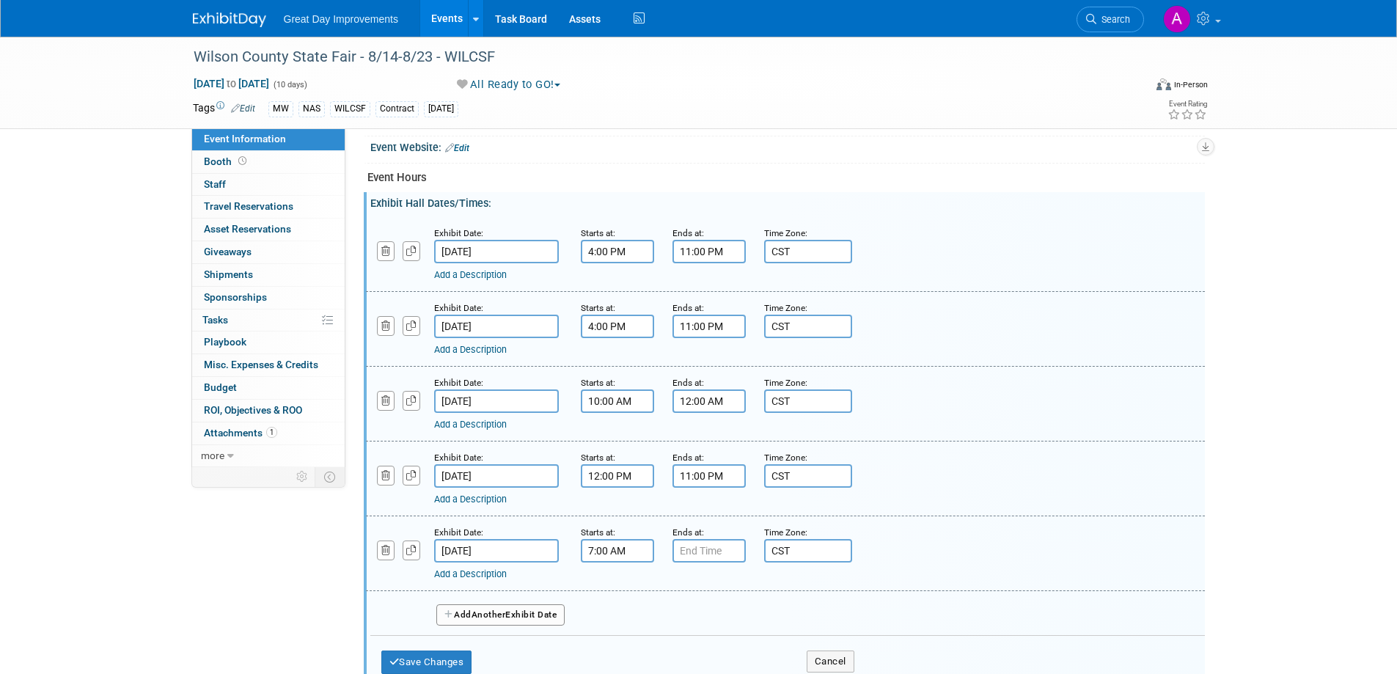
click at [602, 554] on input "7:00 AM" at bounding box center [617, 550] width 73 height 23
click at [605, 574] on span at bounding box center [615, 587] width 26 height 26
click at [604, 574] on span at bounding box center [615, 587] width 26 height 26
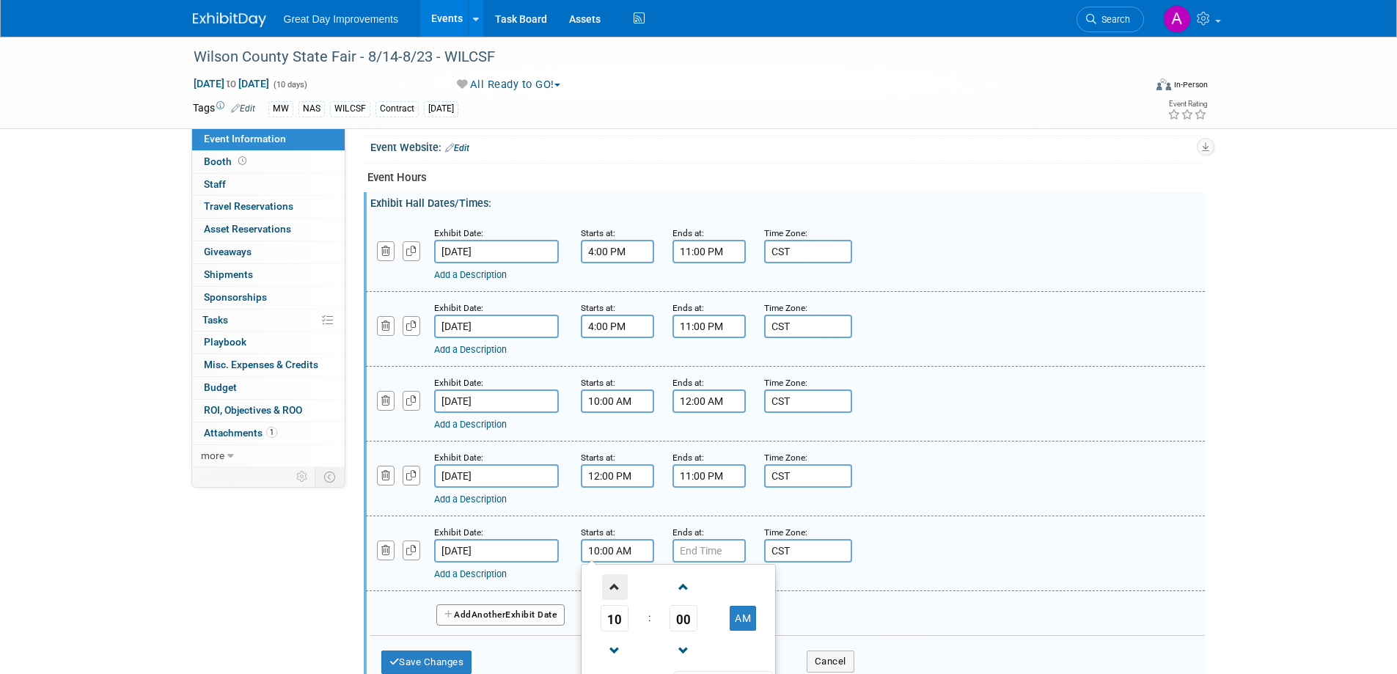
type input "11:00 AM"
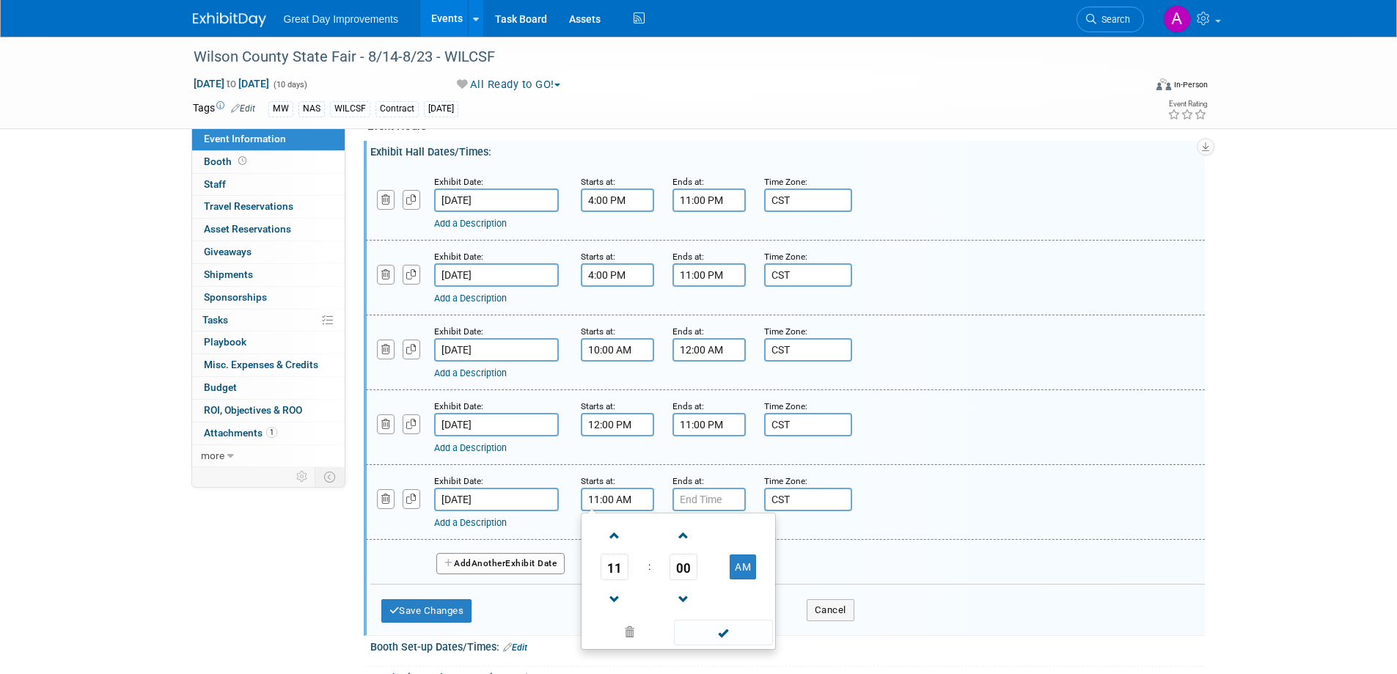
scroll to position [807, 0]
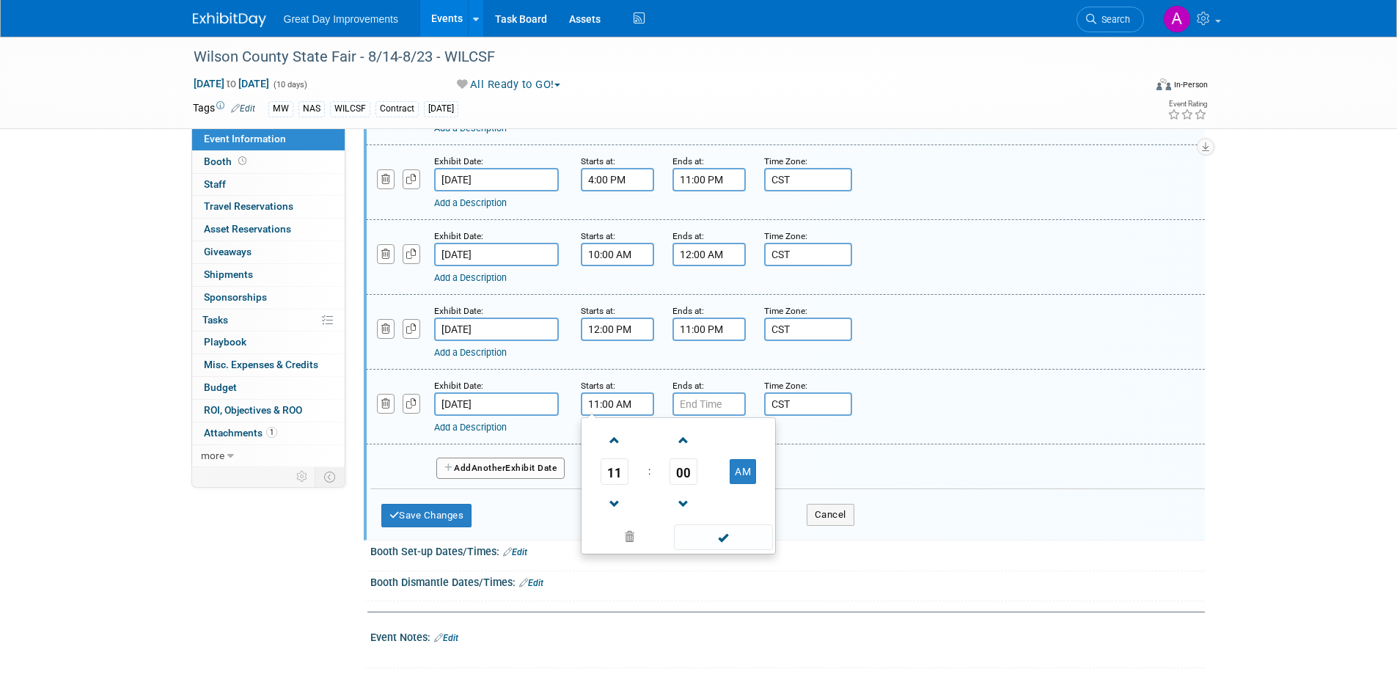
click at [735, 532] on span at bounding box center [723, 537] width 99 height 26
click at [727, 400] on input "7:00 PM" at bounding box center [708, 403] width 73 height 23
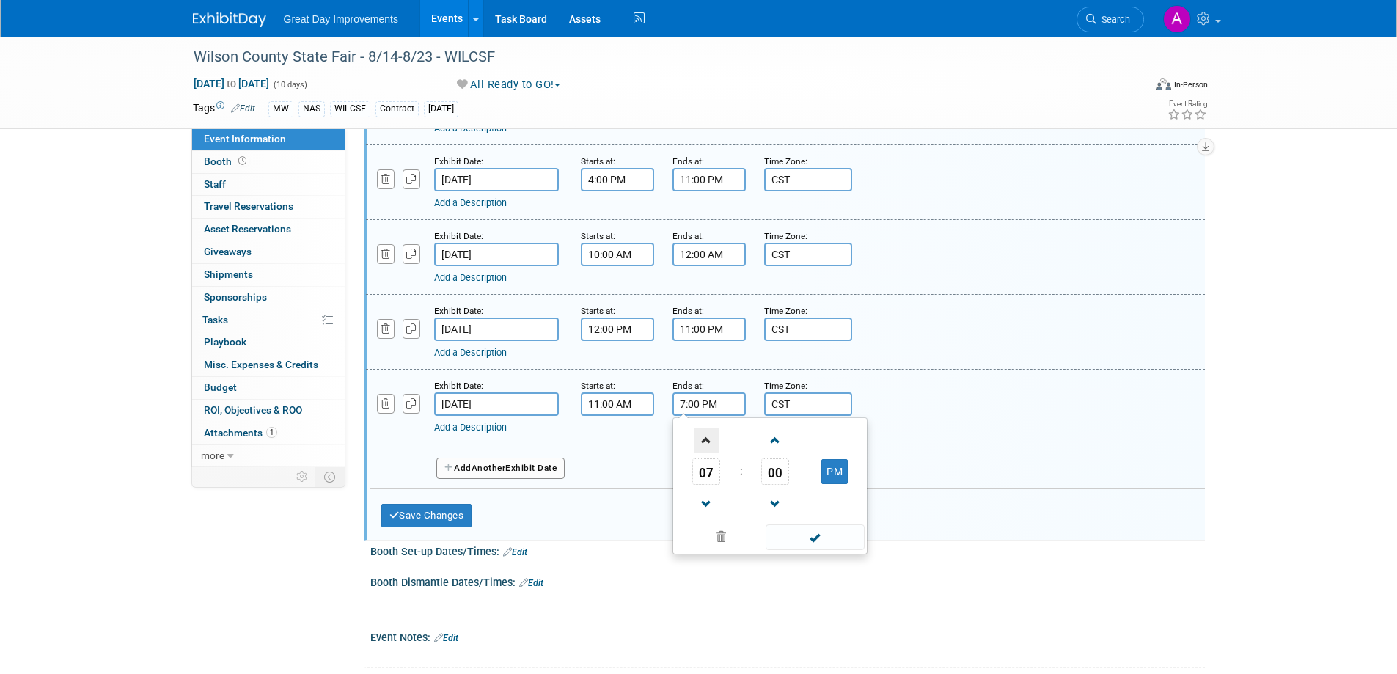
click at [706, 437] on span at bounding box center [707, 441] width 26 height 26
click at [707, 436] on span at bounding box center [707, 441] width 26 height 26
click at [706, 436] on span at bounding box center [707, 441] width 26 height 26
type input "11:00 PM"
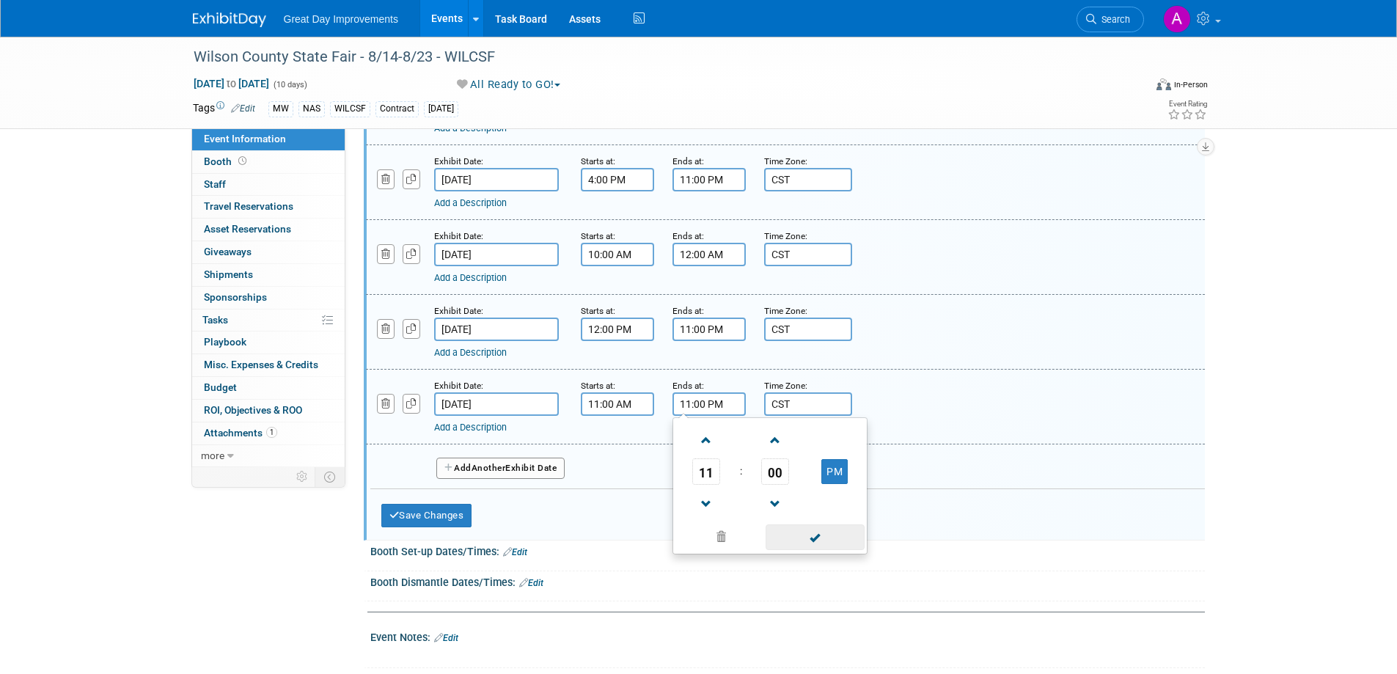
click at [802, 534] on span at bounding box center [815, 537] width 99 height 26
click at [515, 474] on button "Add Another Exhibit Date" at bounding box center [500, 469] width 129 height 22
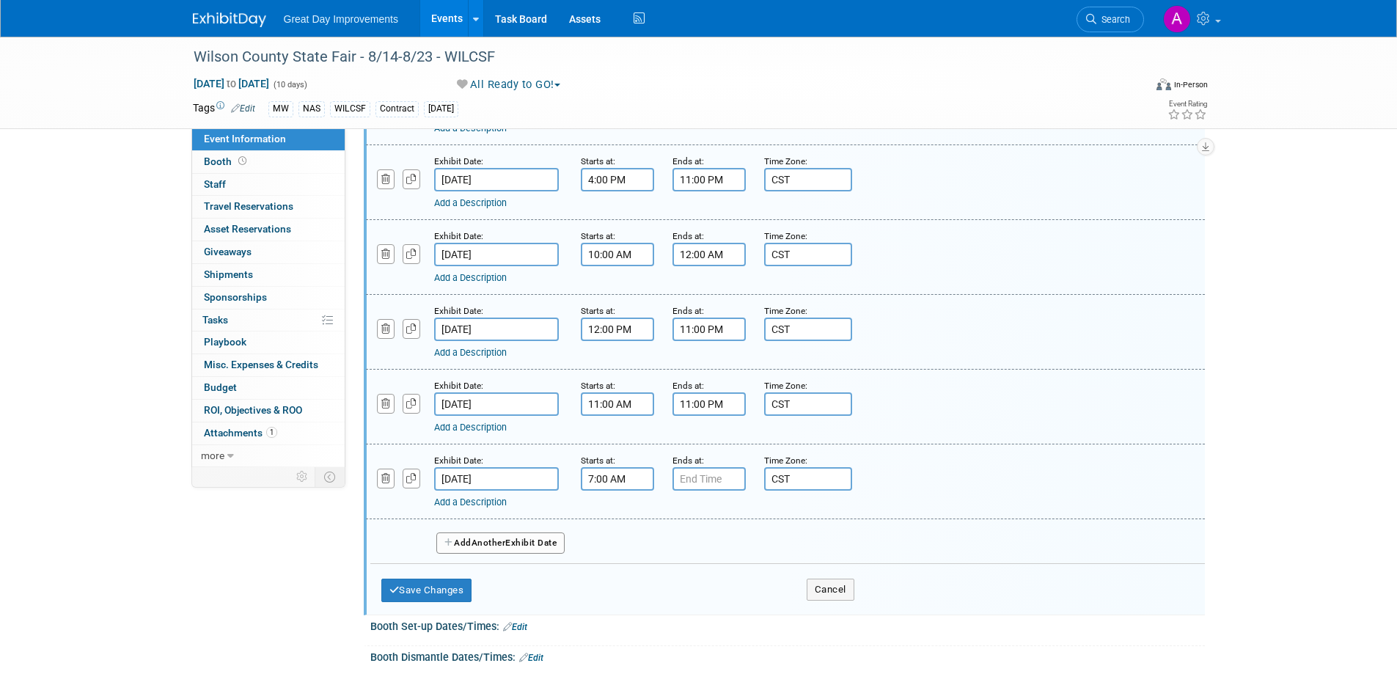
click at [615, 480] on input "7:00 AM" at bounding box center [617, 478] width 73 height 23
click at [611, 510] on span at bounding box center [615, 515] width 26 height 26
click at [612, 510] on span at bounding box center [615, 515] width 26 height 26
click at [613, 510] on span at bounding box center [615, 515] width 26 height 26
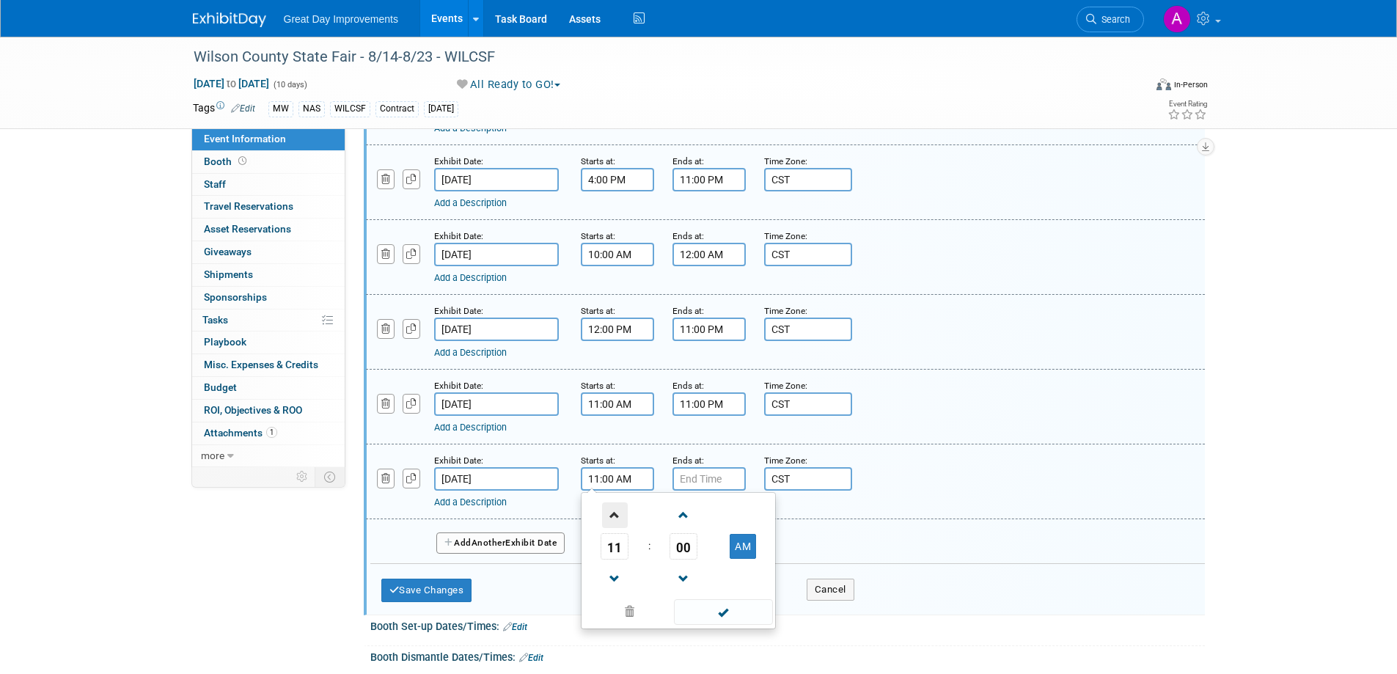
click at [613, 510] on span at bounding box center [615, 515] width 26 height 26
click at [613, 508] on span at bounding box center [615, 515] width 26 height 26
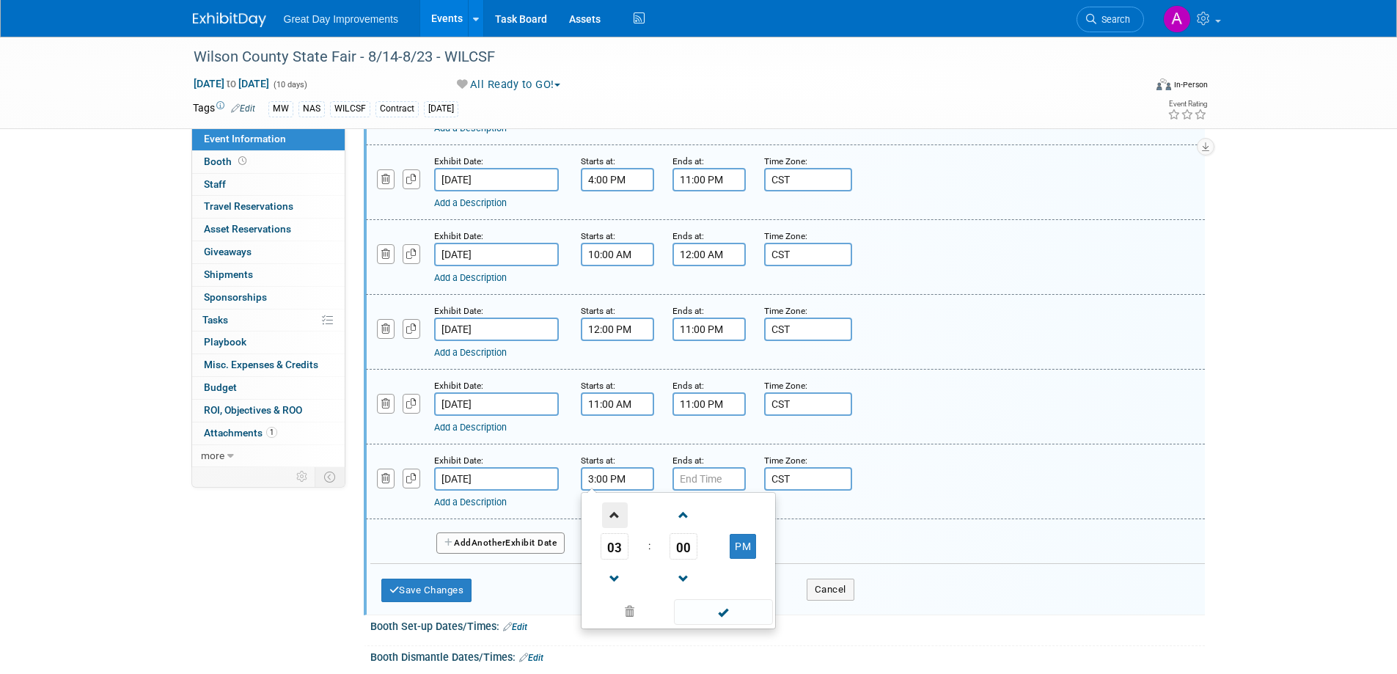
type input "4:00 PM"
click at [711, 606] on span at bounding box center [723, 612] width 99 height 26
click at [737, 479] on input "7:00 PM" at bounding box center [708, 478] width 73 height 23
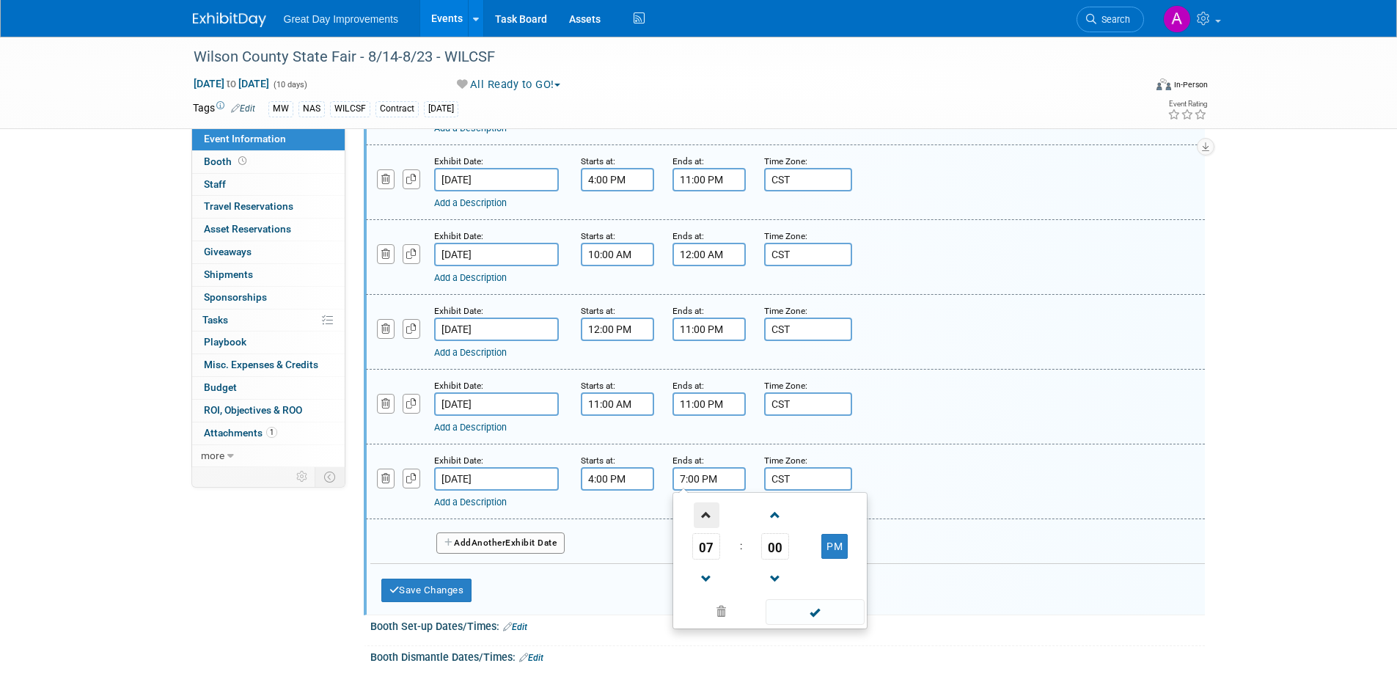
click at [713, 509] on span at bounding box center [707, 515] width 26 height 26
click at [711, 509] on span at bounding box center [707, 515] width 26 height 26
type input "11:00 PM"
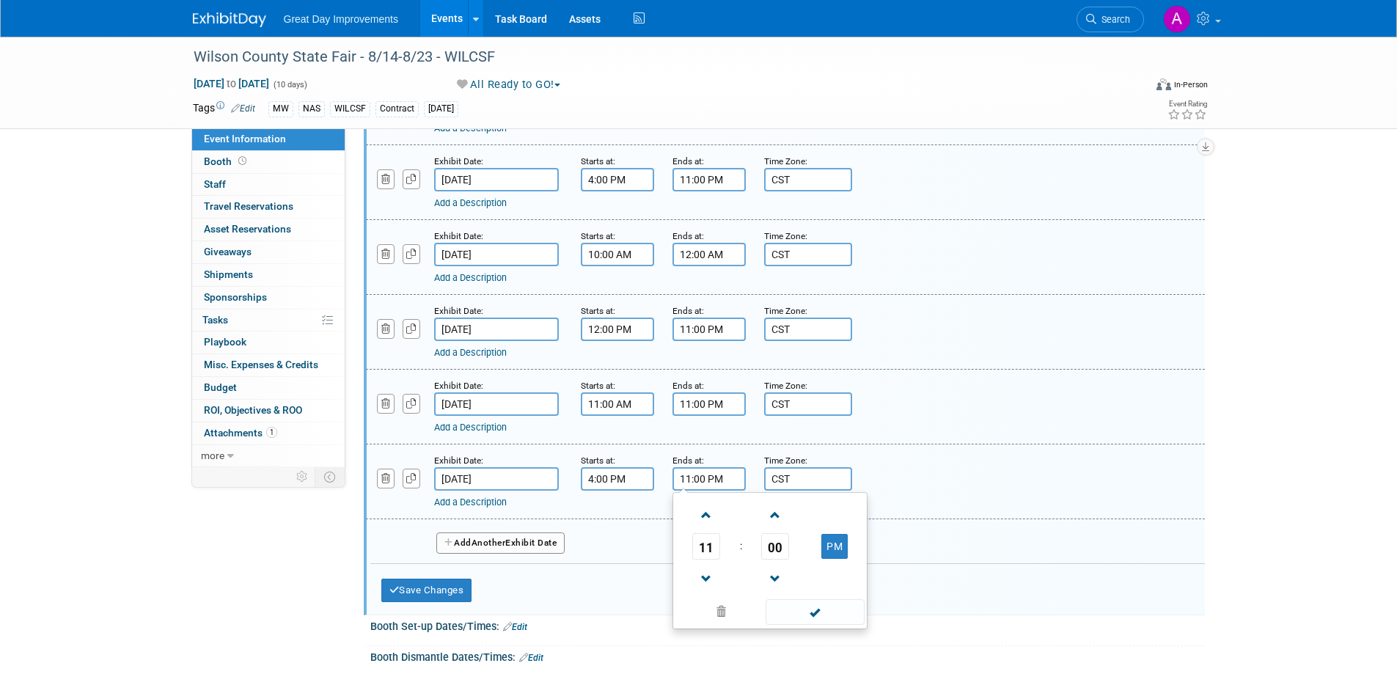
drag, startPoint x: 791, startPoint y: 609, endPoint x: 793, endPoint y: 602, distance: 7.5
click at [791, 609] on span at bounding box center [815, 612] width 99 height 26
click at [529, 539] on button "Add Another Exhibit Date" at bounding box center [500, 543] width 129 height 22
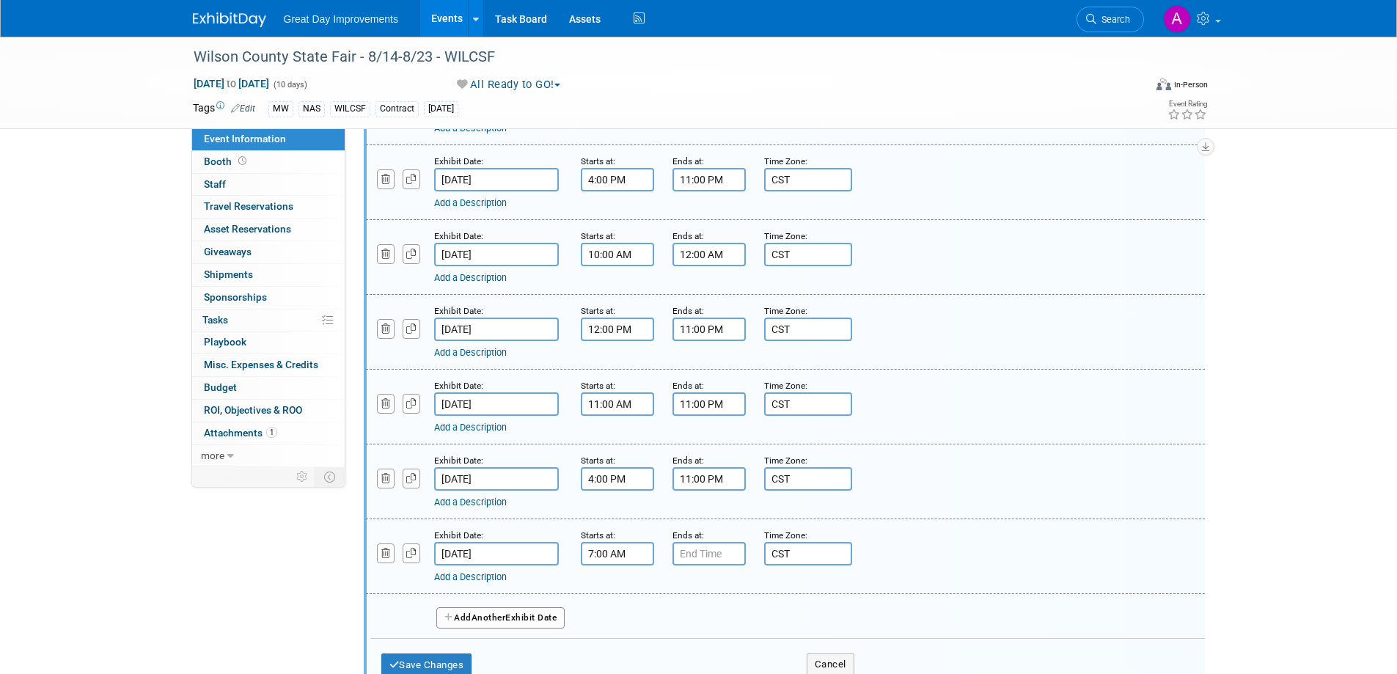
drag, startPoint x: 604, startPoint y: 553, endPoint x: 618, endPoint y: 549, distance: 15.3
click at [606, 554] on input "7:00 AM" at bounding box center [617, 553] width 73 height 23
click at [613, 595] on span at bounding box center [615, 590] width 26 height 26
click at [613, 593] on span at bounding box center [615, 590] width 26 height 26
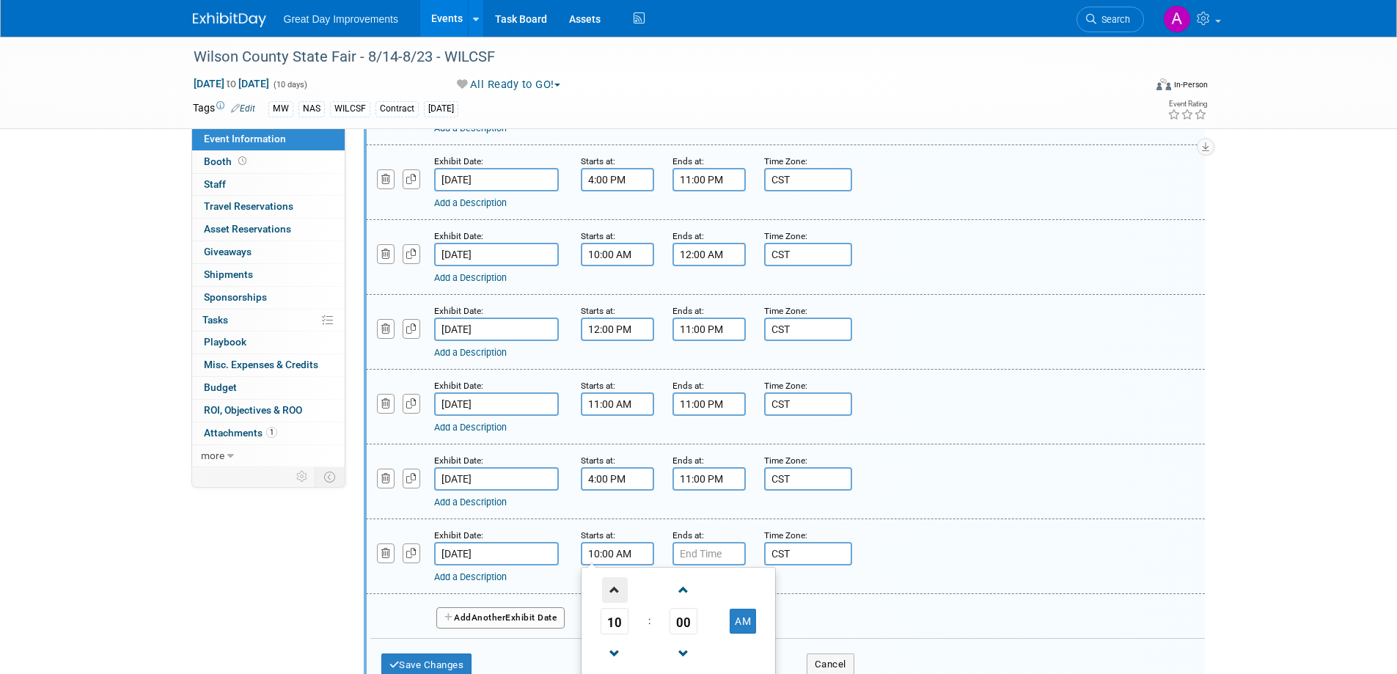
click at [613, 593] on span at bounding box center [615, 590] width 26 height 26
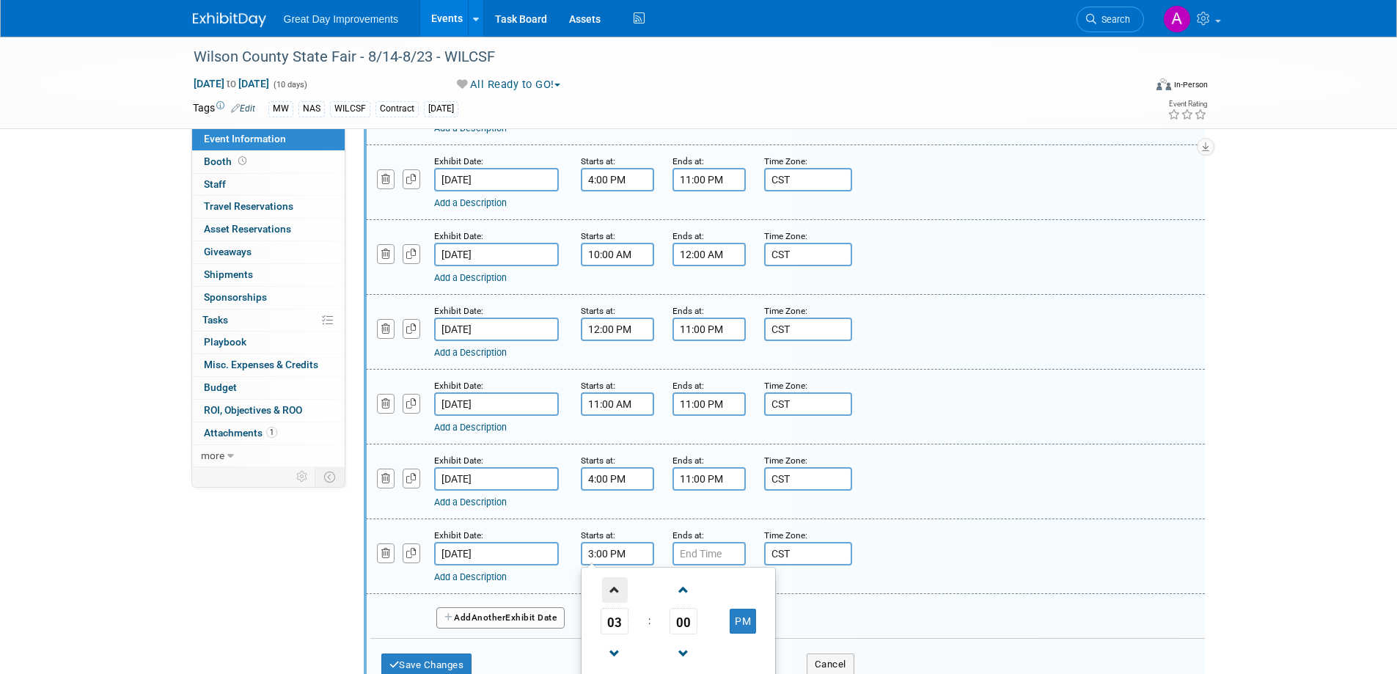
click at [613, 587] on span at bounding box center [615, 590] width 26 height 26
type input "4:00 PM"
click at [719, 549] on input "7:00 PM" at bounding box center [708, 553] width 73 height 23
click at [698, 586] on span at bounding box center [707, 590] width 26 height 26
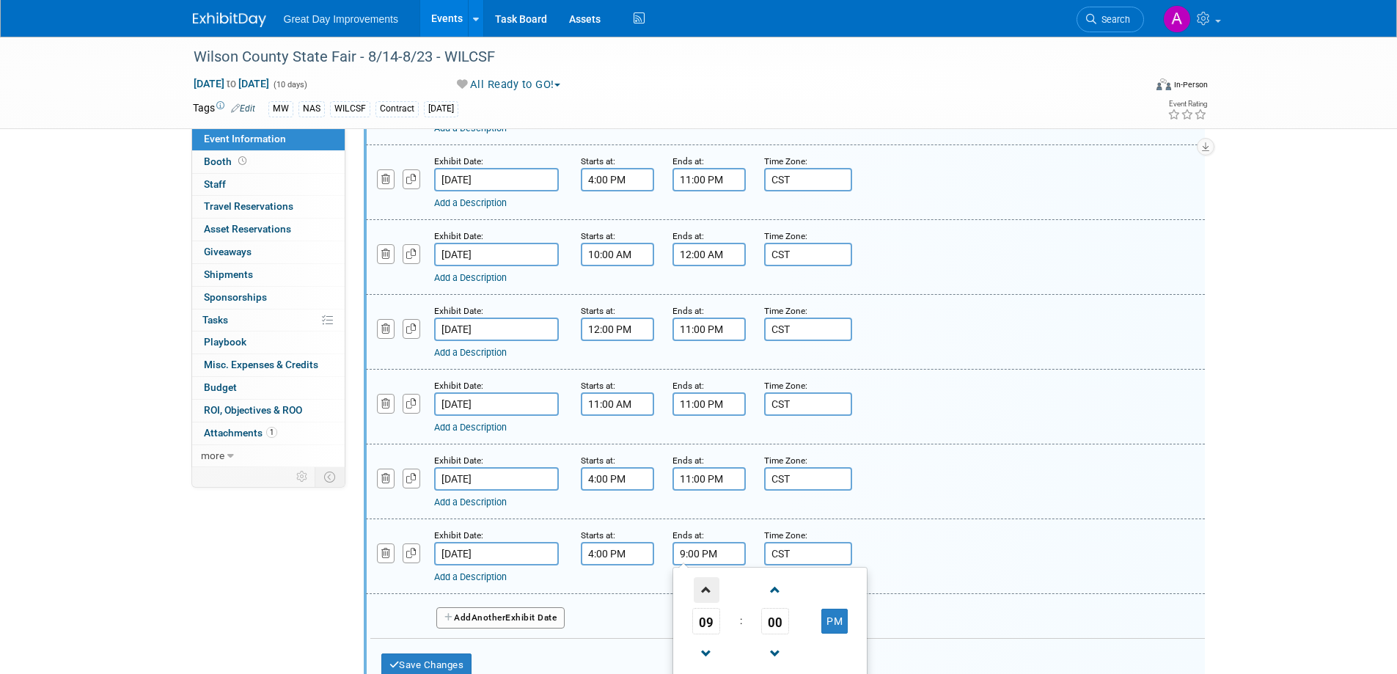
click at [698, 586] on span at bounding box center [707, 590] width 26 height 26
type input "11:00 PM"
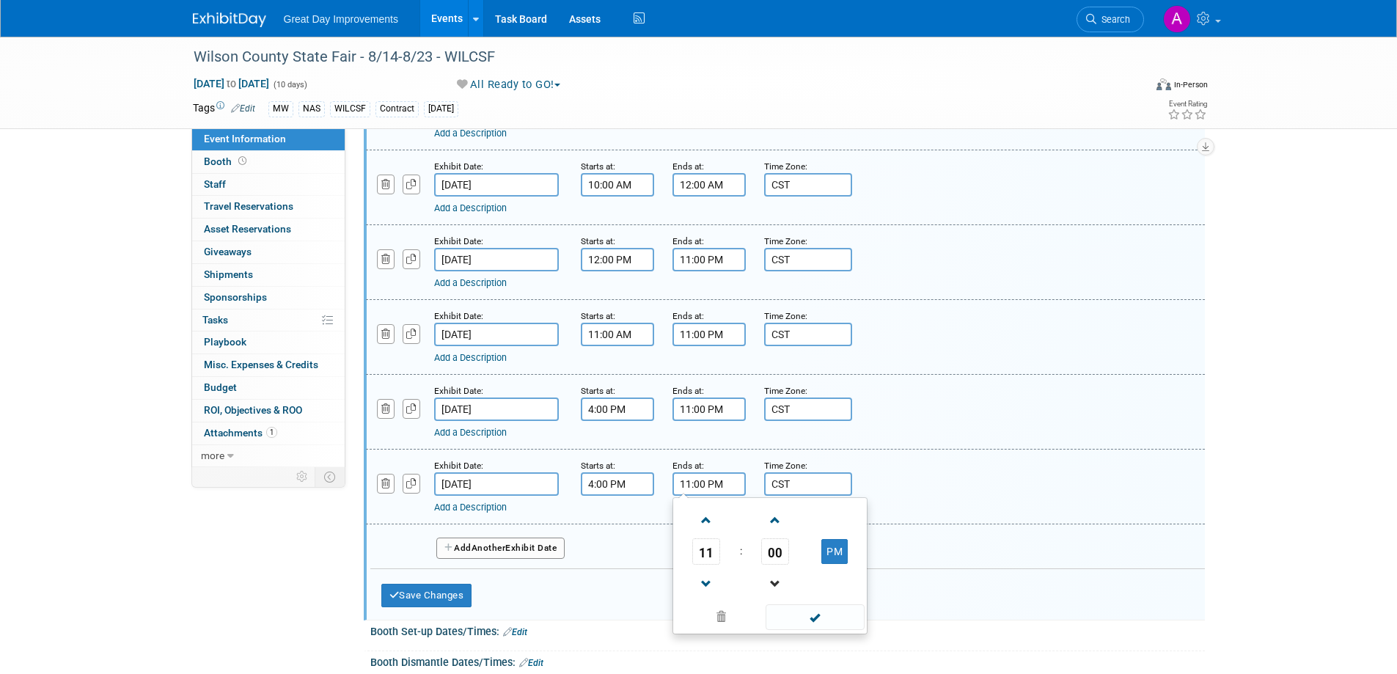
scroll to position [880, 0]
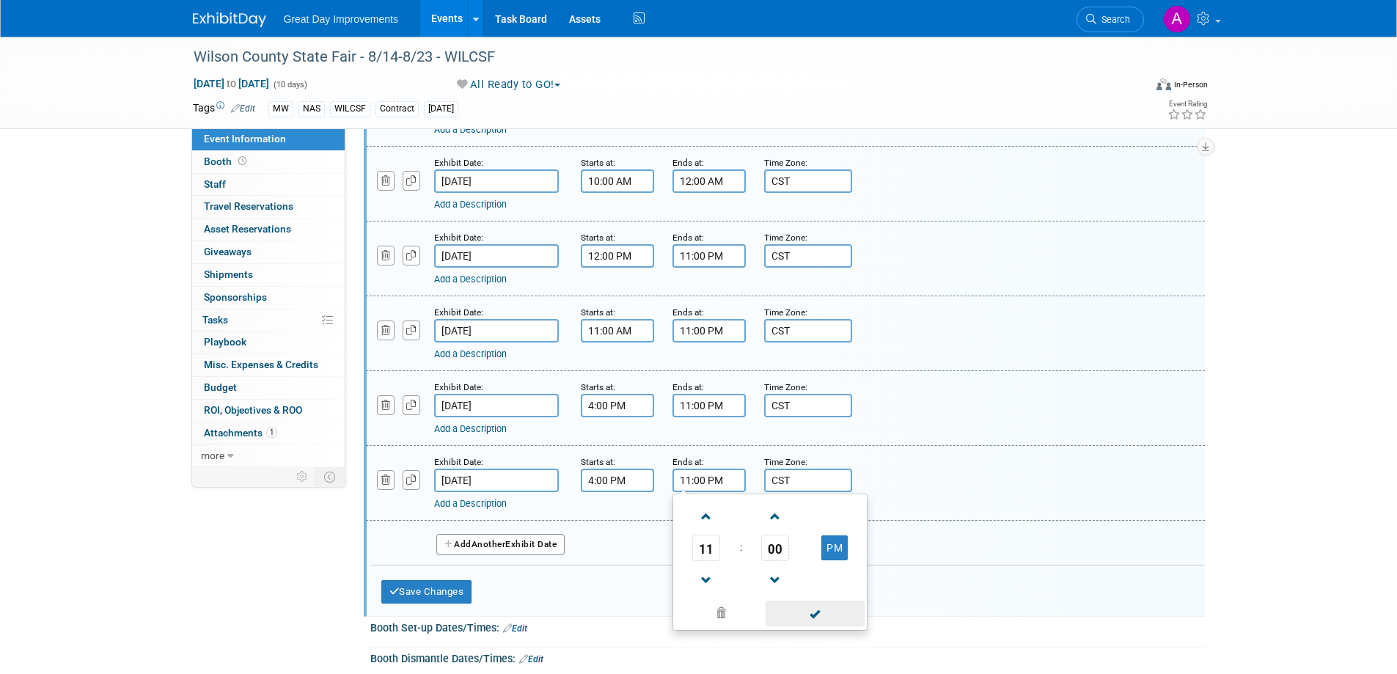
click at [809, 610] on span at bounding box center [815, 614] width 99 height 26
click at [499, 542] on span "Another" at bounding box center [489, 544] width 34 height 10
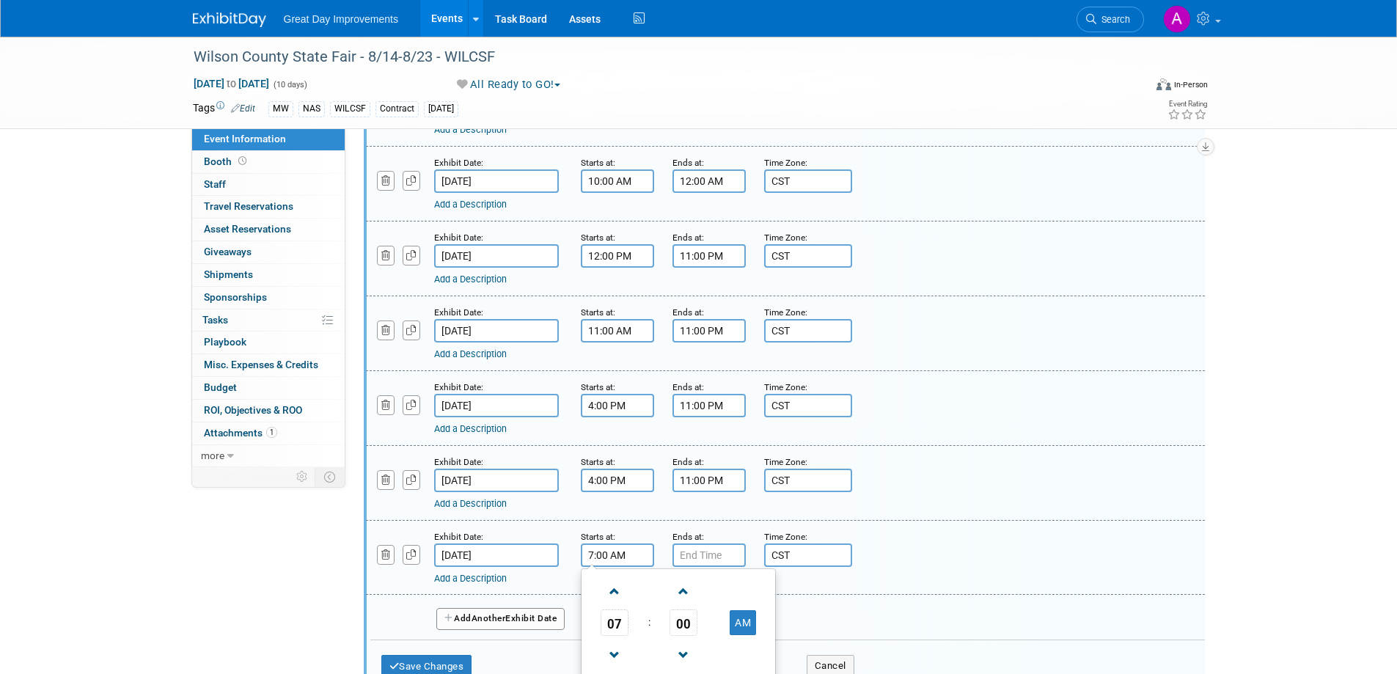
click at [633, 551] on input "7:00 AM" at bounding box center [617, 554] width 73 height 23
click at [614, 588] on span at bounding box center [615, 592] width 26 height 26
click at [615, 587] on span at bounding box center [615, 592] width 26 height 26
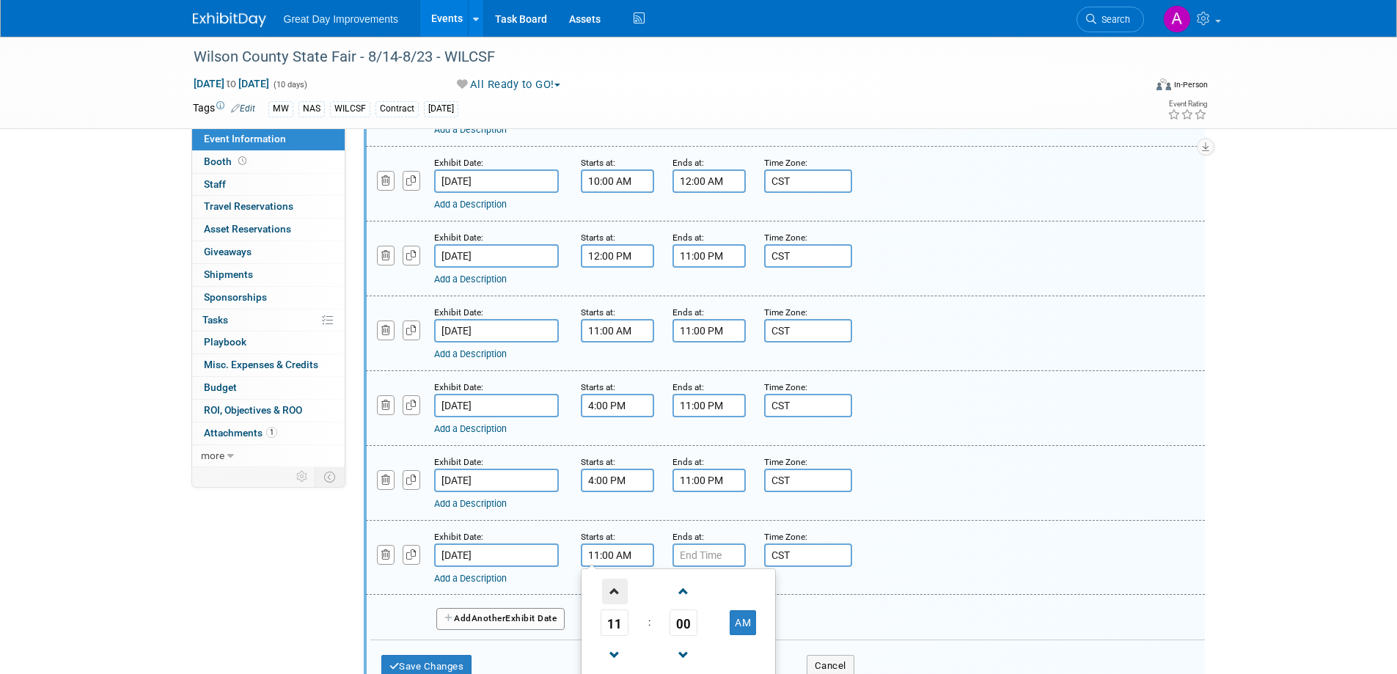
click at [615, 587] on span at bounding box center [615, 592] width 26 height 26
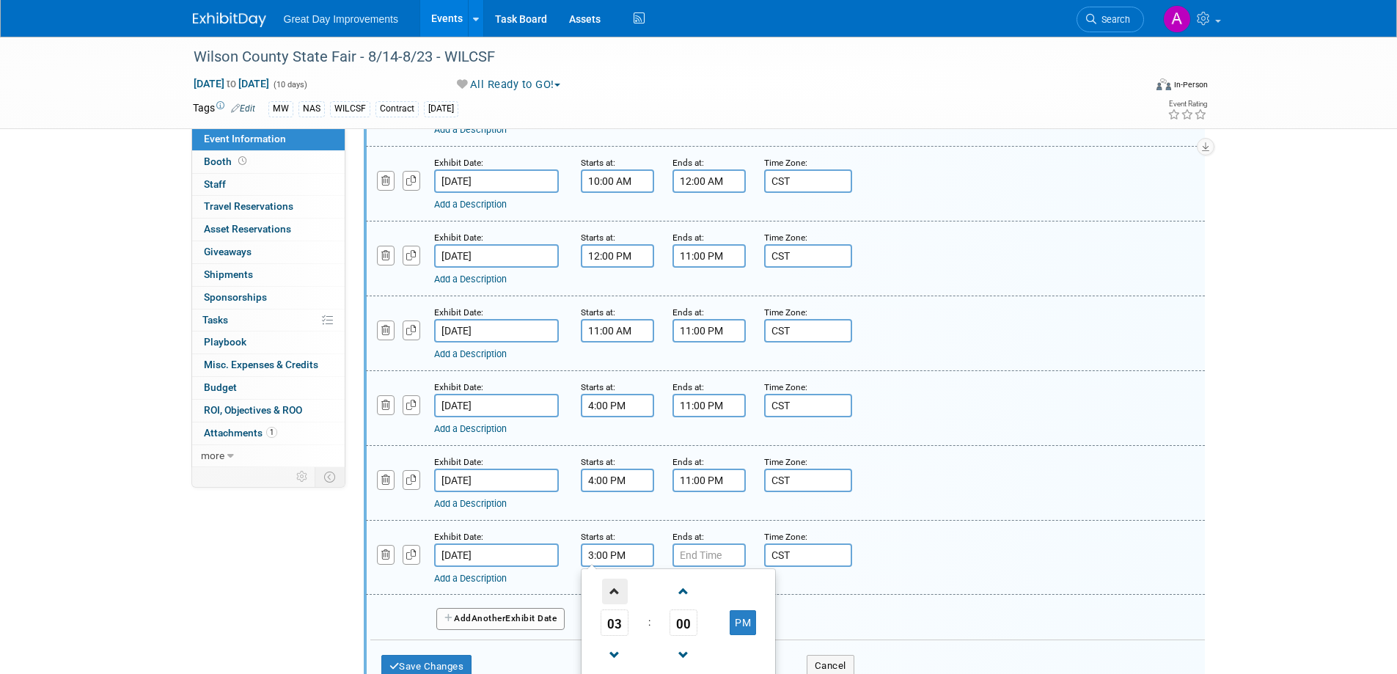
type input "4:00 PM"
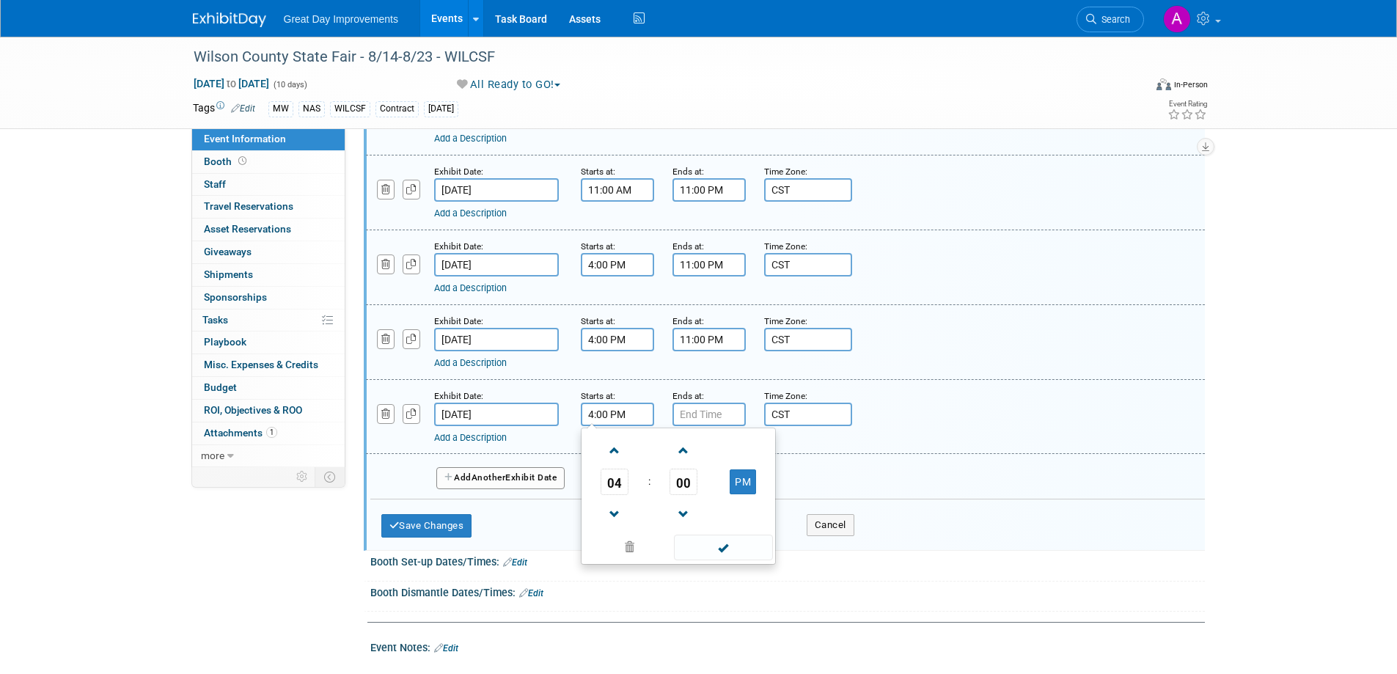
scroll to position [1027, 0]
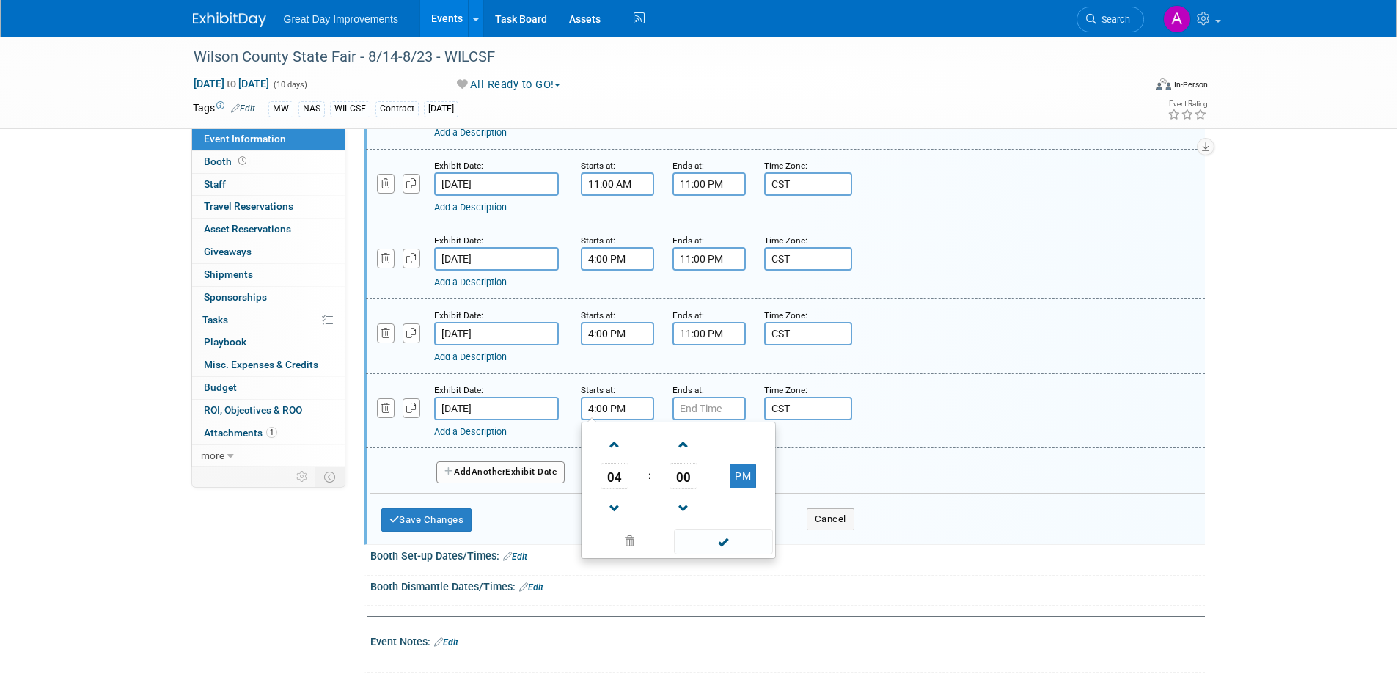
click at [716, 539] on span at bounding box center [723, 542] width 99 height 26
click at [737, 417] on input "7:00 PM" at bounding box center [708, 408] width 73 height 23
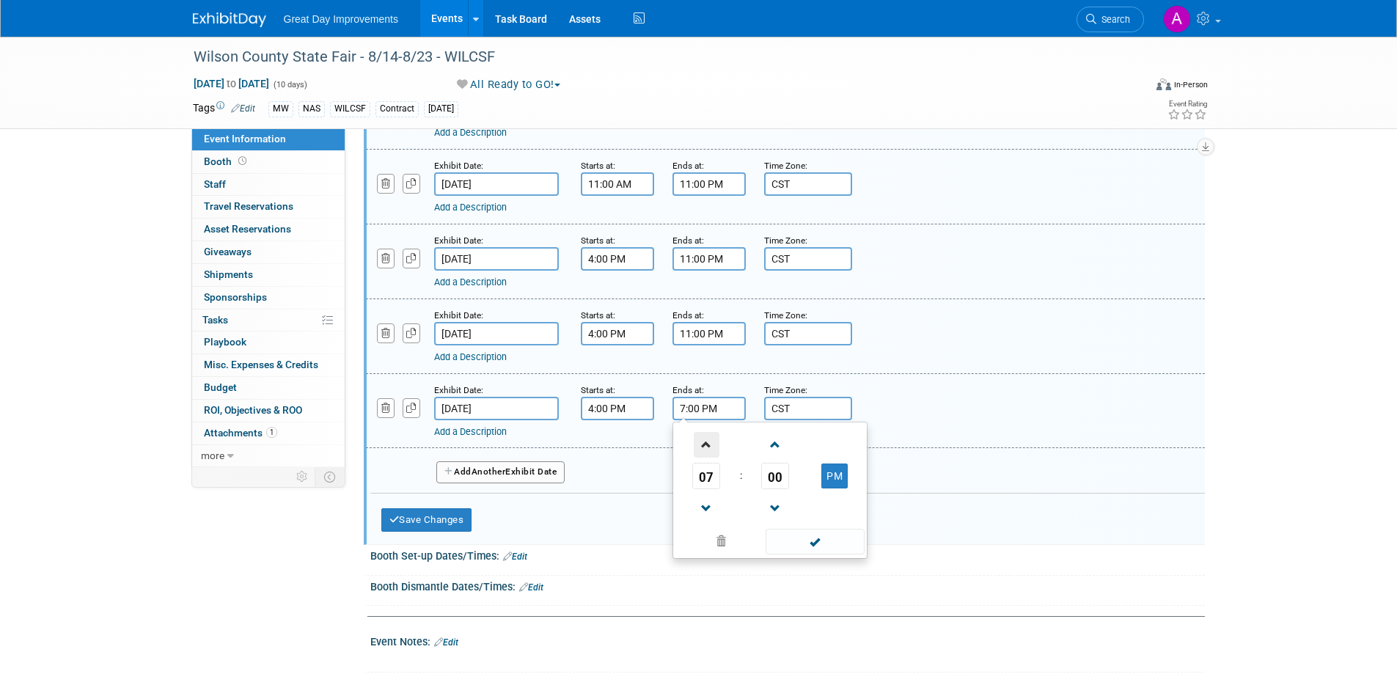
click at [708, 444] on span at bounding box center [707, 445] width 26 height 26
click at [708, 443] on span at bounding box center [707, 445] width 26 height 26
type input "11:00 PM"
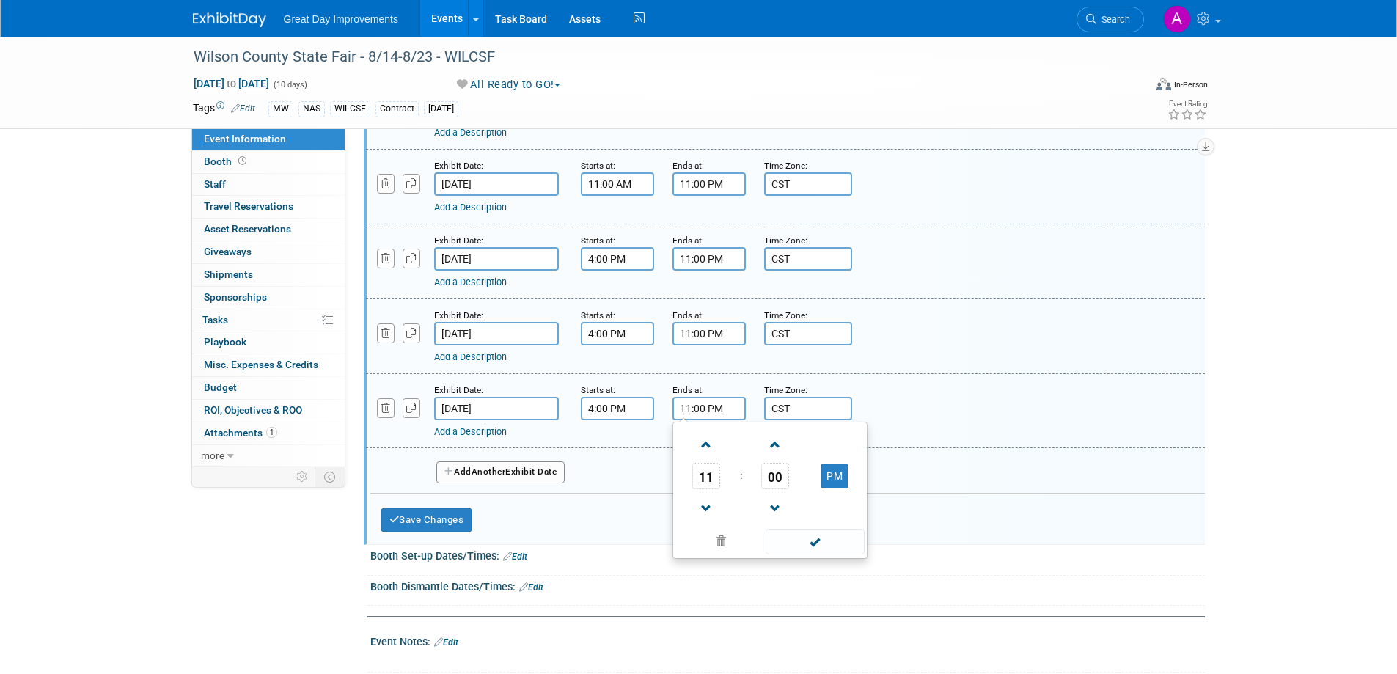
click at [803, 527] on td at bounding box center [813, 541] width 99 height 29
click at [817, 545] on span at bounding box center [815, 542] width 99 height 26
click at [518, 466] on button "Add Another Exhibit Date" at bounding box center [500, 472] width 129 height 22
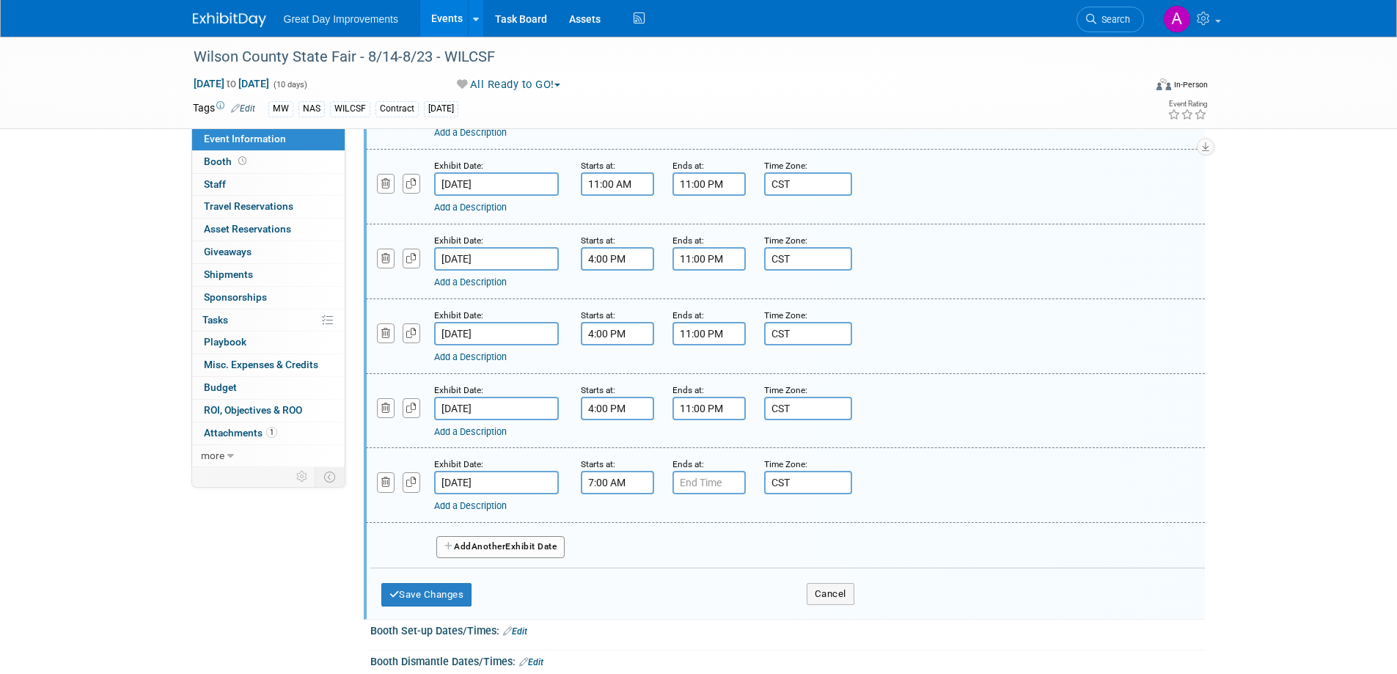
click at [620, 483] on input "7:00 AM" at bounding box center [617, 482] width 73 height 23
click at [612, 516] on span at bounding box center [615, 519] width 26 height 26
click at [612, 515] on span at bounding box center [615, 519] width 26 height 26
click at [612, 514] on span at bounding box center [615, 519] width 26 height 26
click at [612, 513] on span at bounding box center [615, 519] width 26 height 26
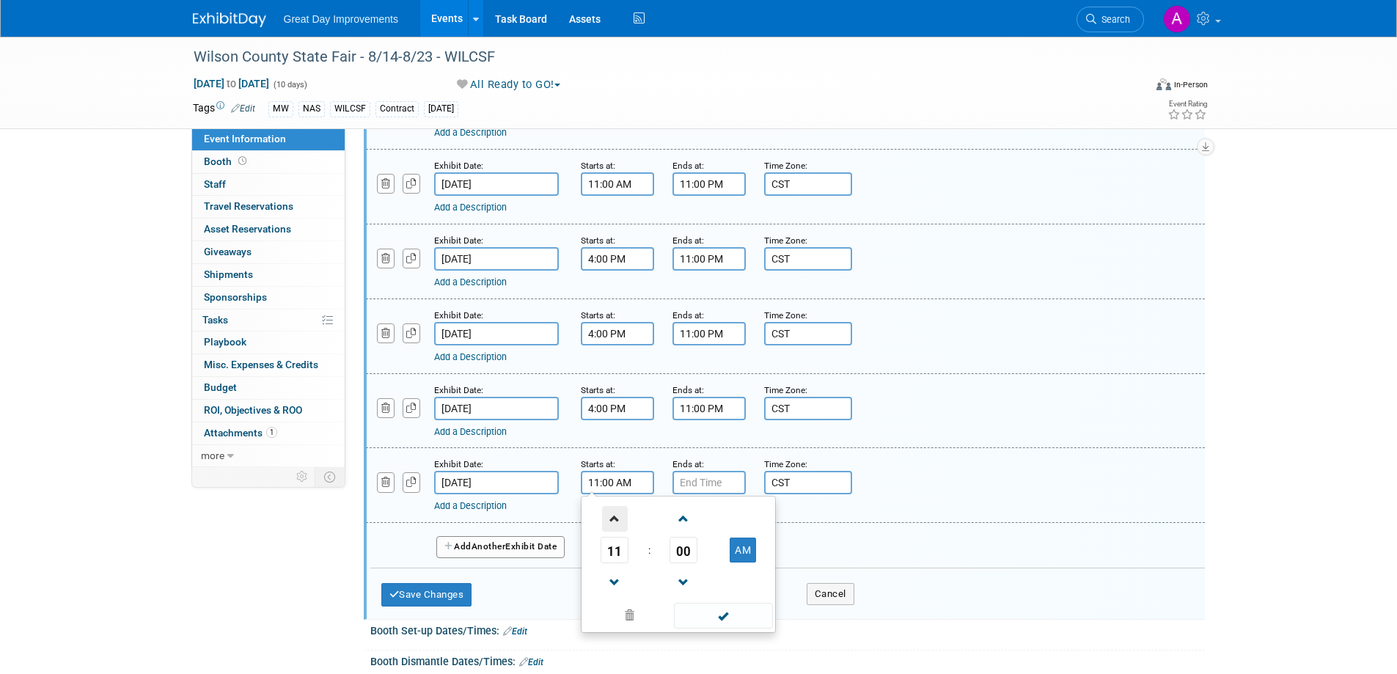
click at [612, 513] on span at bounding box center [615, 519] width 26 height 26
click at [612, 512] on span at bounding box center [615, 519] width 26 height 26
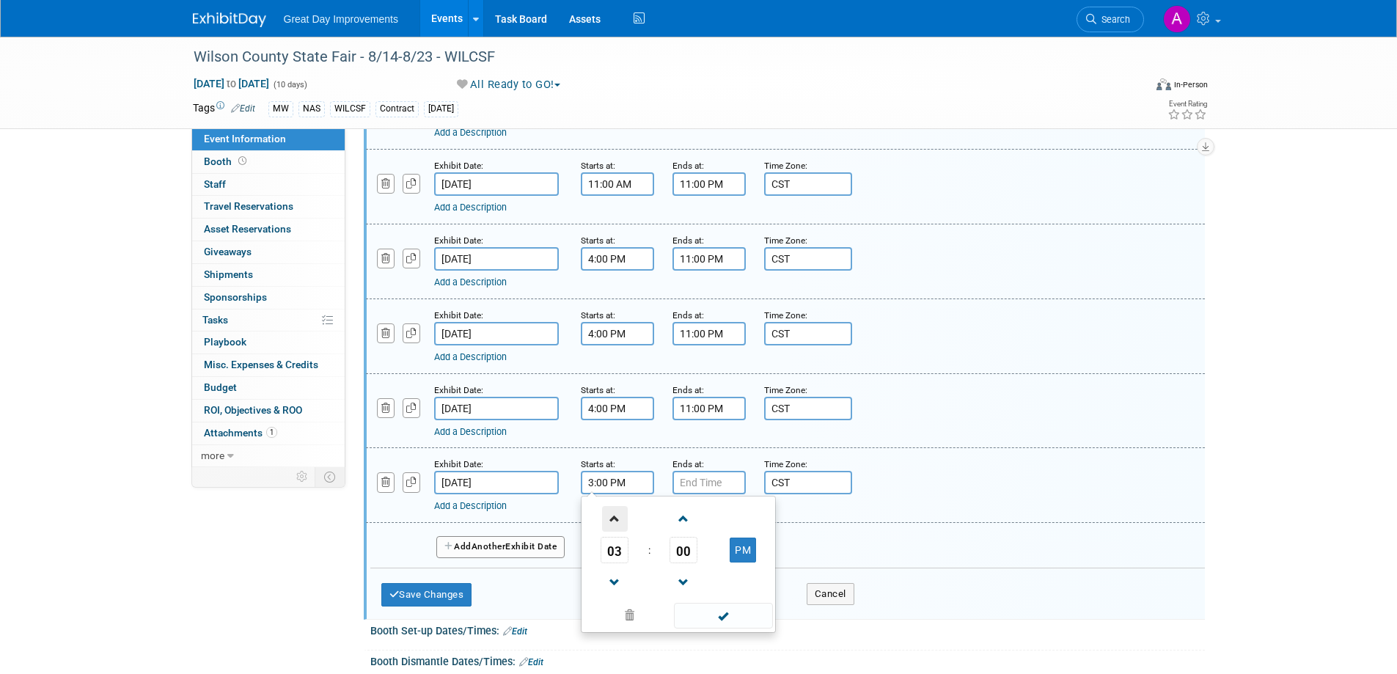
type input "4:00 PM"
click at [716, 608] on span at bounding box center [723, 616] width 99 height 26
click at [714, 500] on div "Add a Description" at bounding box center [747, 505] width 627 height 13
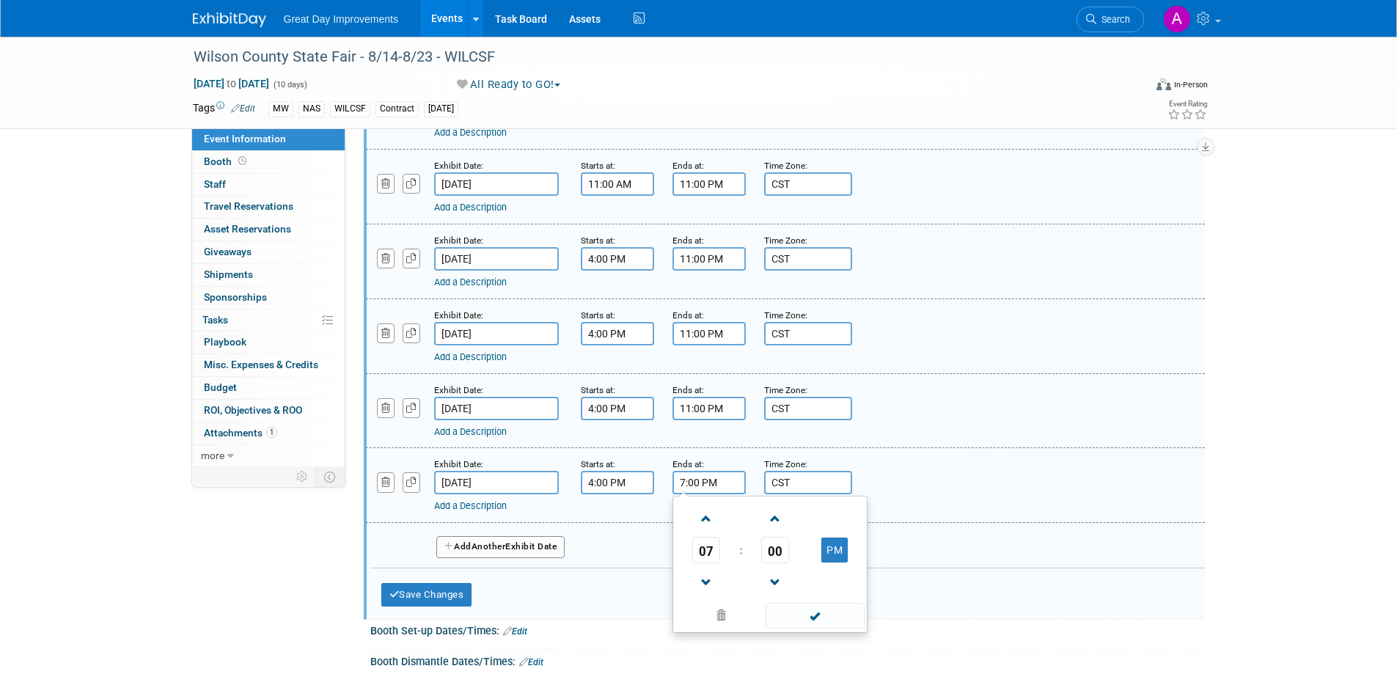
click at [714, 489] on input "7:00 PM" at bounding box center [708, 482] width 73 height 23
click at [704, 518] on span at bounding box center [707, 519] width 26 height 26
click at [704, 516] on span at bounding box center [707, 519] width 26 height 26
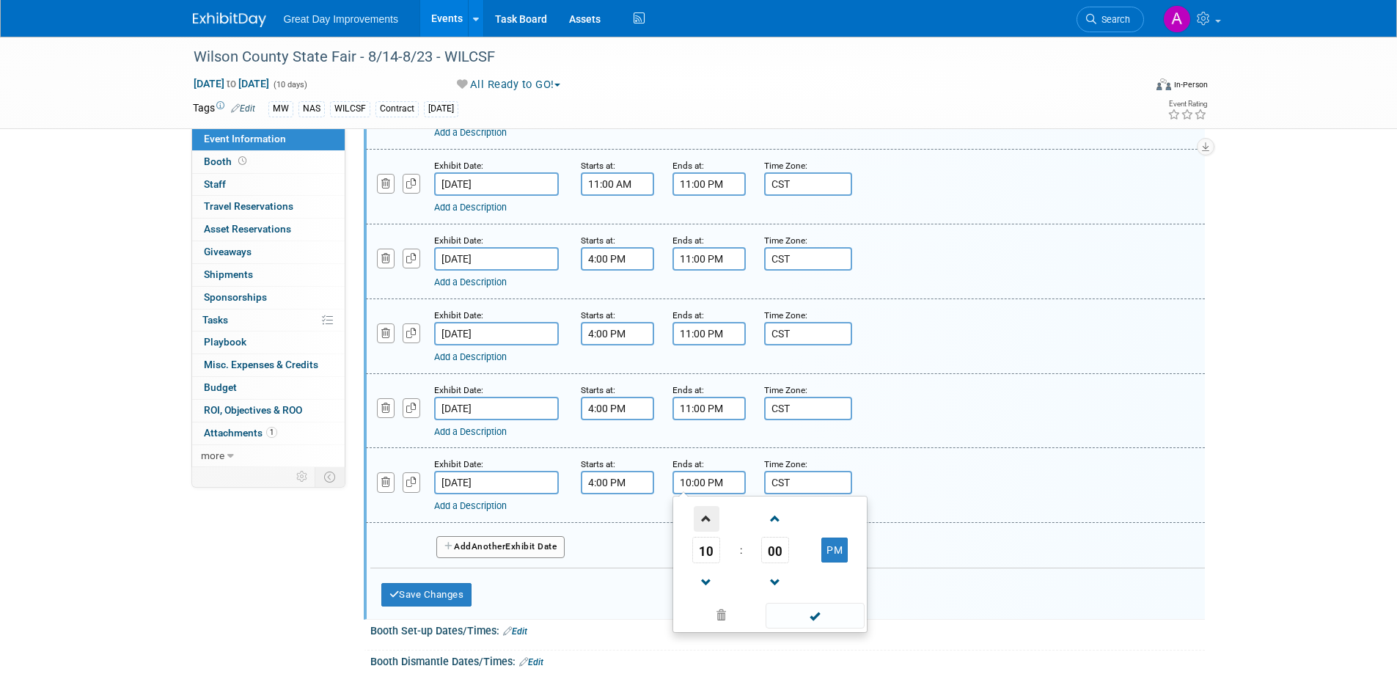
type input "11:00 PM"
click at [791, 605] on span at bounding box center [815, 616] width 99 height 26
click at [497, 548] on span "Another" at bounding box center [489, 546] width 34 height 10
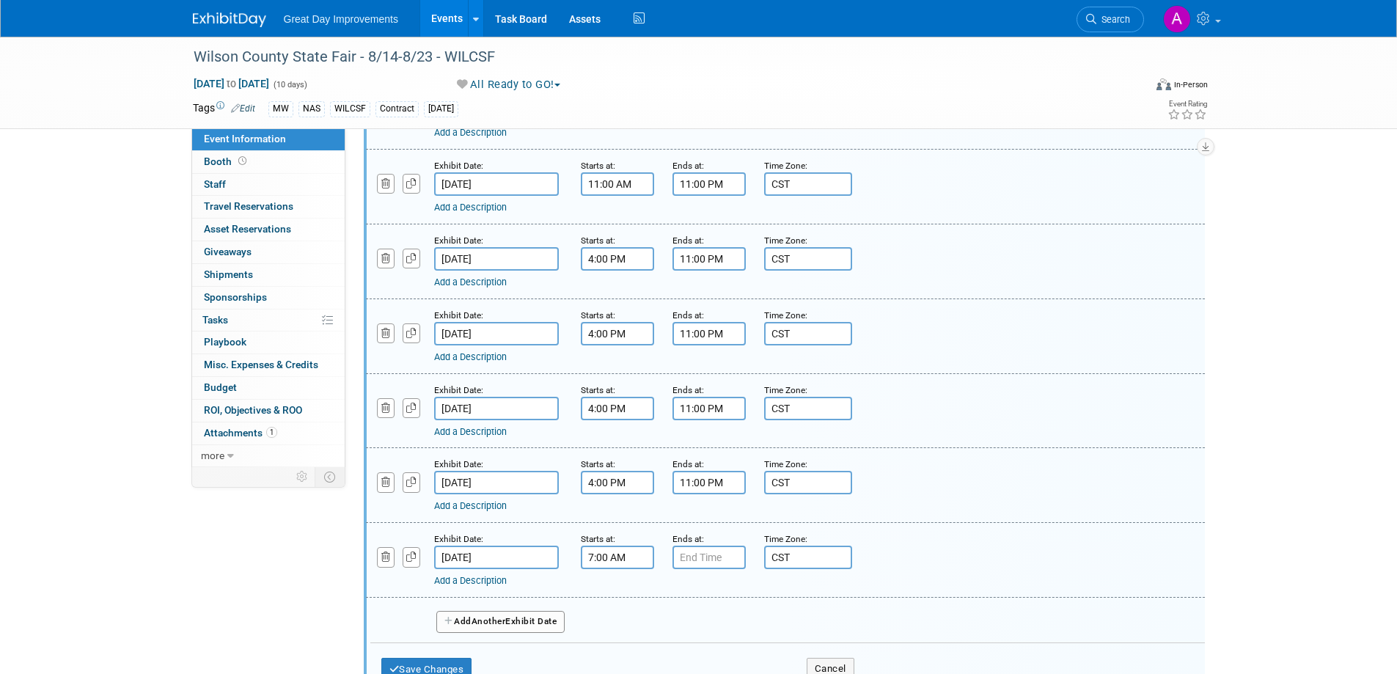
click at [619, 562] on input "7:00 AM" at bounding box center [617, 557] width 73 height 23
click at [614, 592] on span at bounding box center [615, 594] width 26 height 26
click at [614, 593] on span at bounding box center [615, 594] width 26 height 26
type input "10:00 AM"
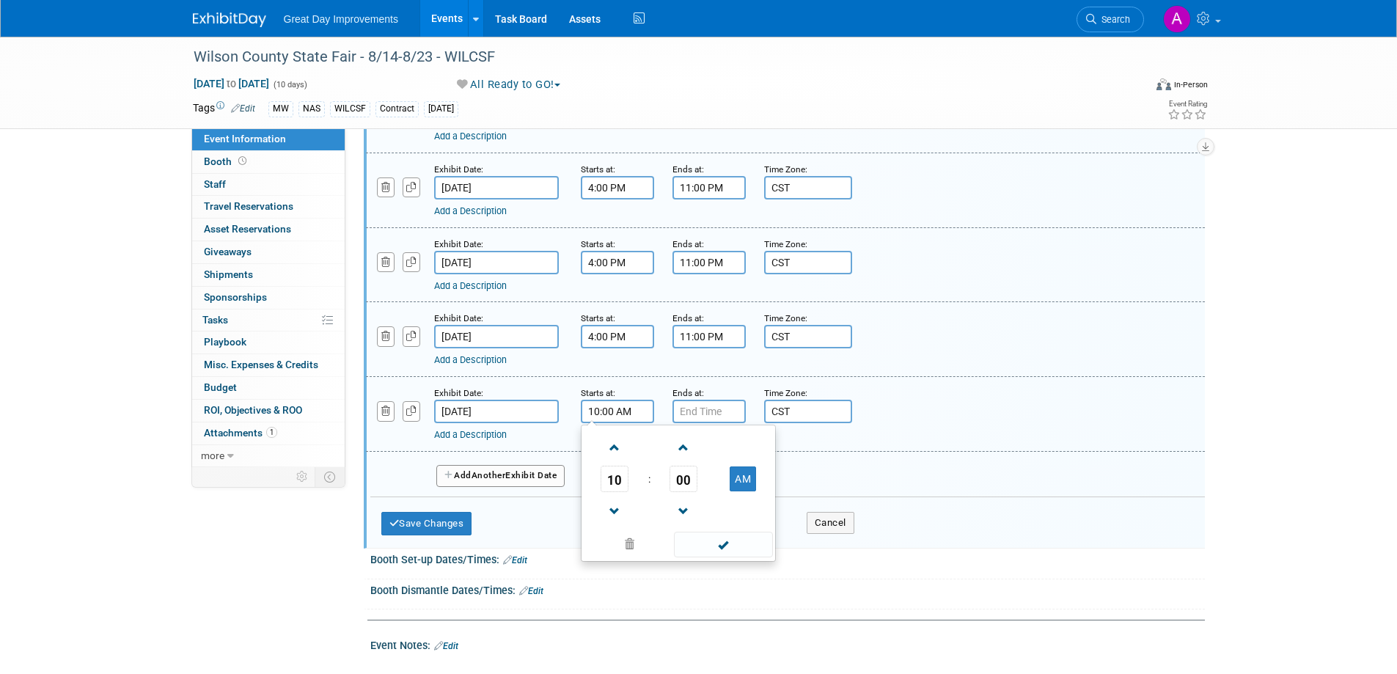
scroll to position [1173, 0]
click at [723, 547] on span at bounding box center [723, 544] width 99 height 26
click at [695, 406] on input "7:00 PM" at bounding box center [708, 410] width 73 height 23
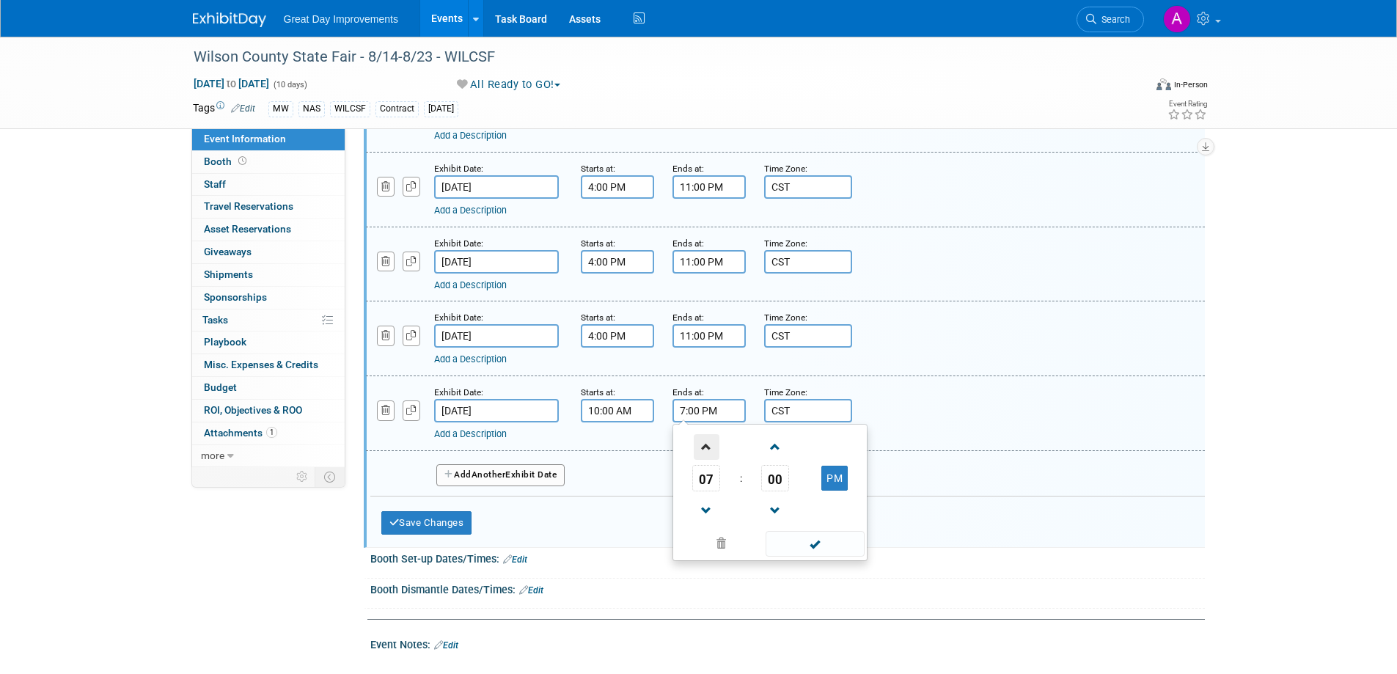
click at [700, 447] on span at bounding box center [707, 447] width 26 height 26
click at [700, 446] on span at bounding box center [707, 447] width 26 height 26
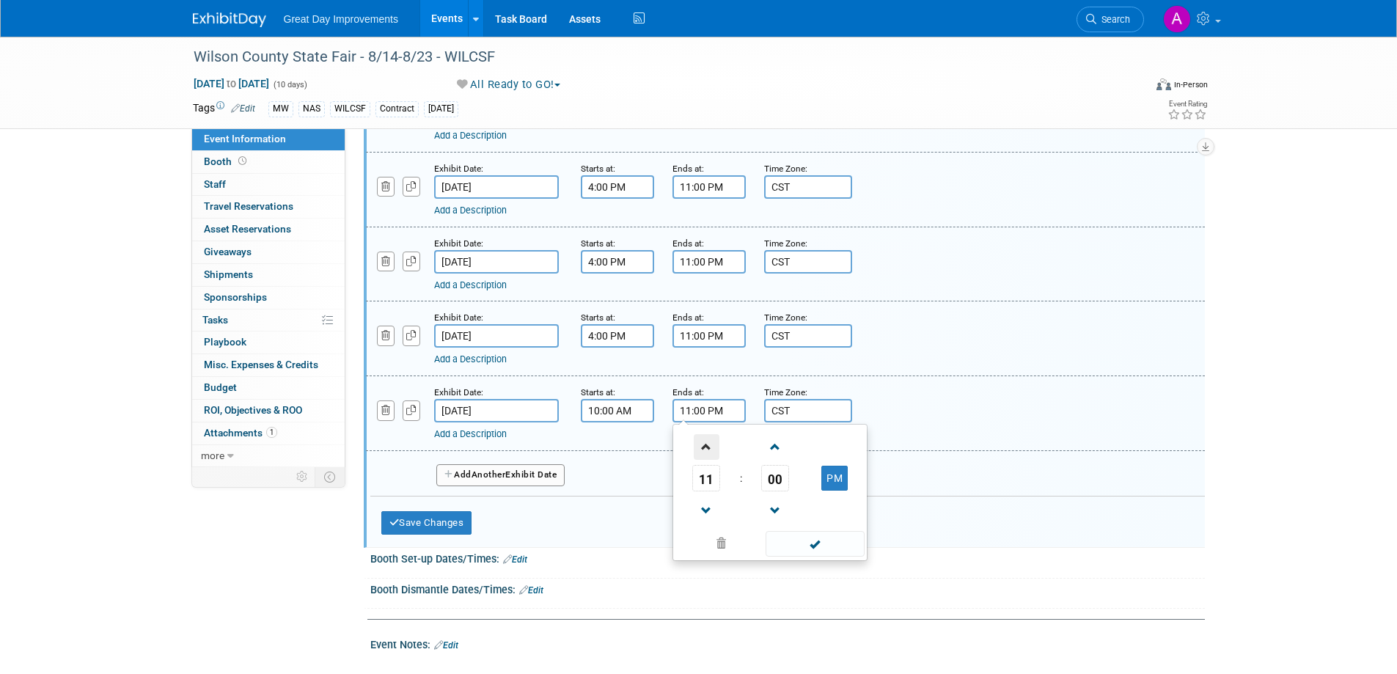
type input "12:00 AM"
click at [813, 546] on span at bounding box center [815, 544] width 99 height 26
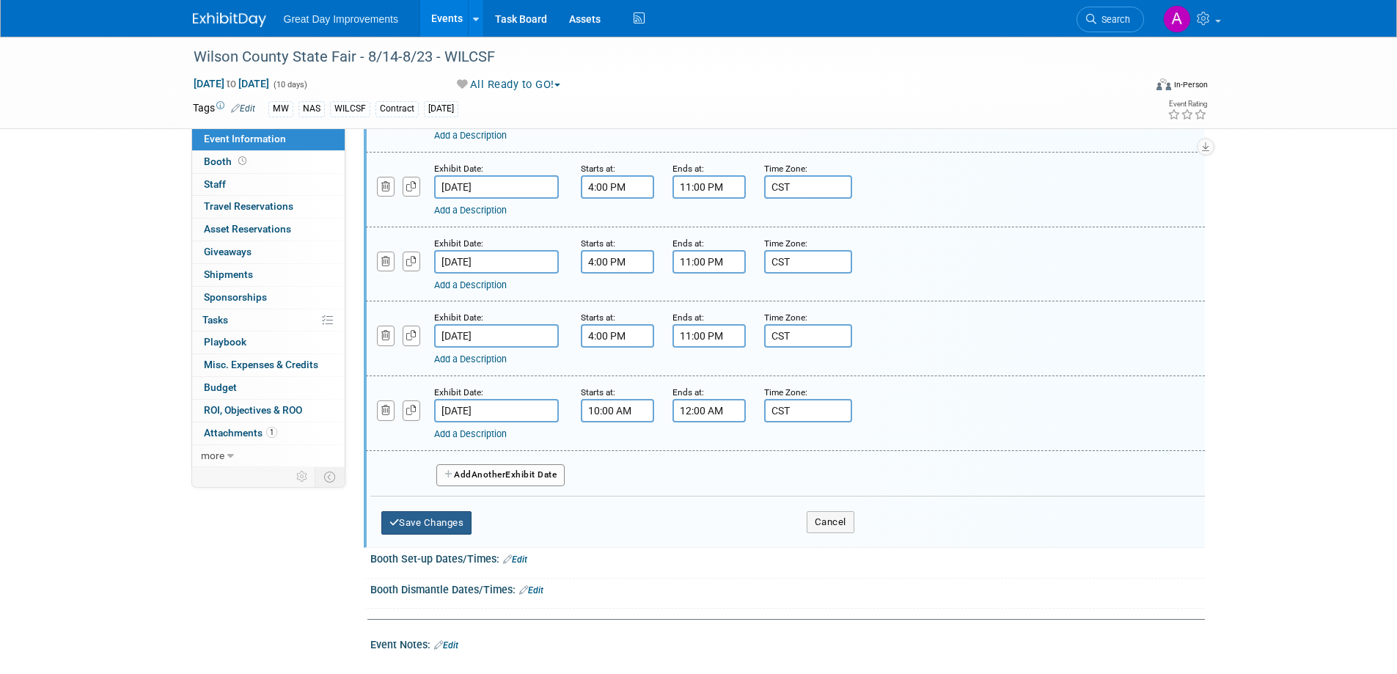
click at [400, 519] on button "Save Changes" at bounding box center [426, 522] width 91 height 23
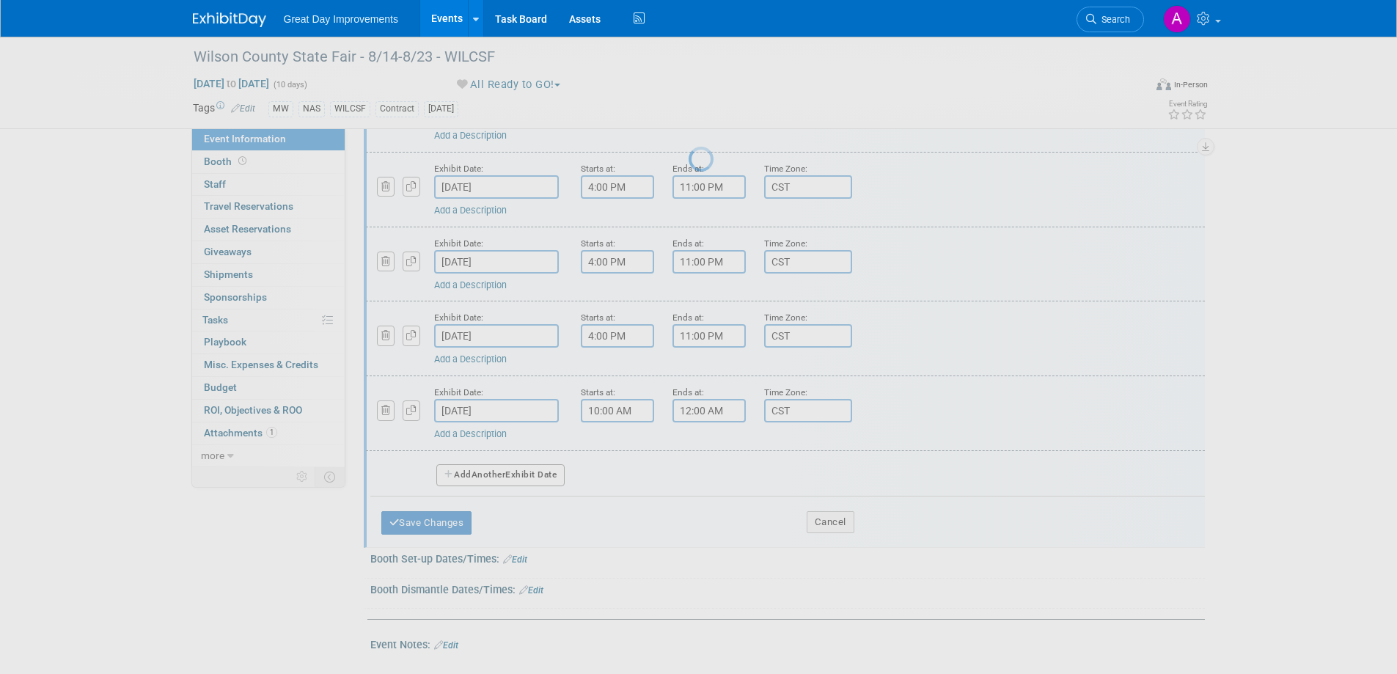
scroll to position [520, 0]
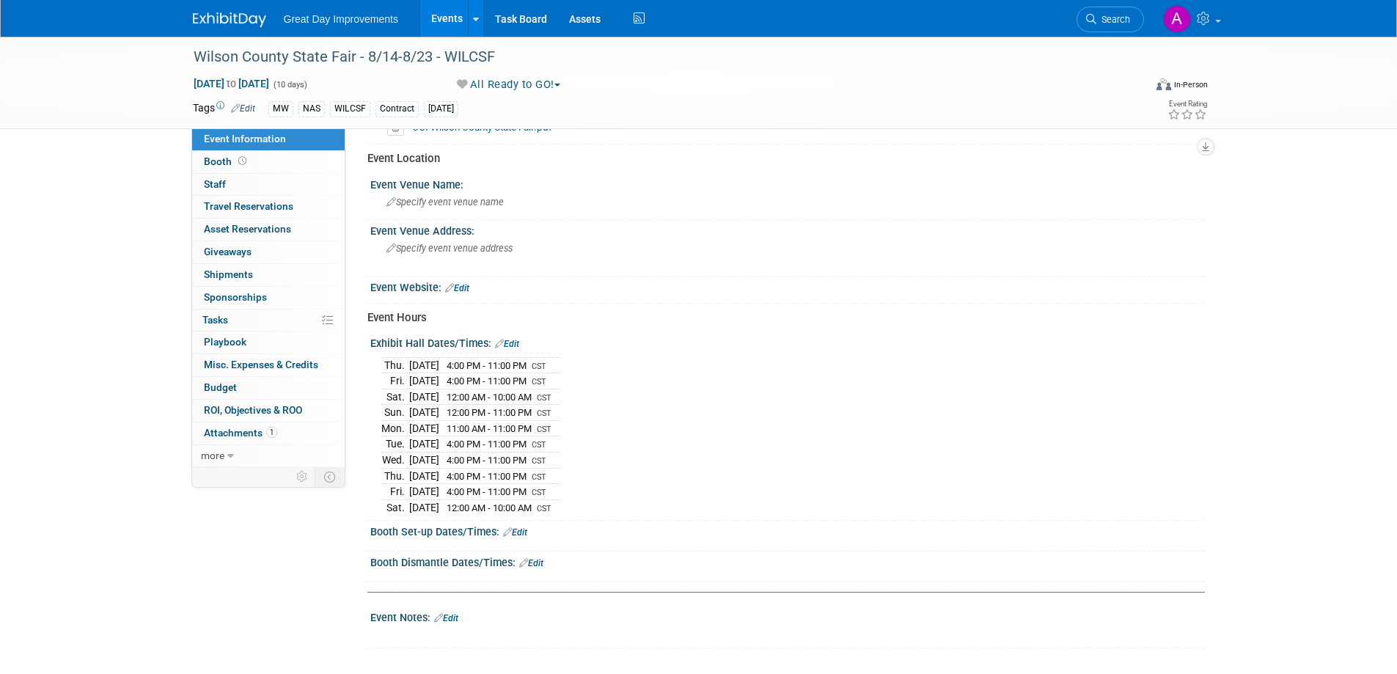
click at [524, 527] on link "Edit" at bounding box center [515, 532] width 24 height 10
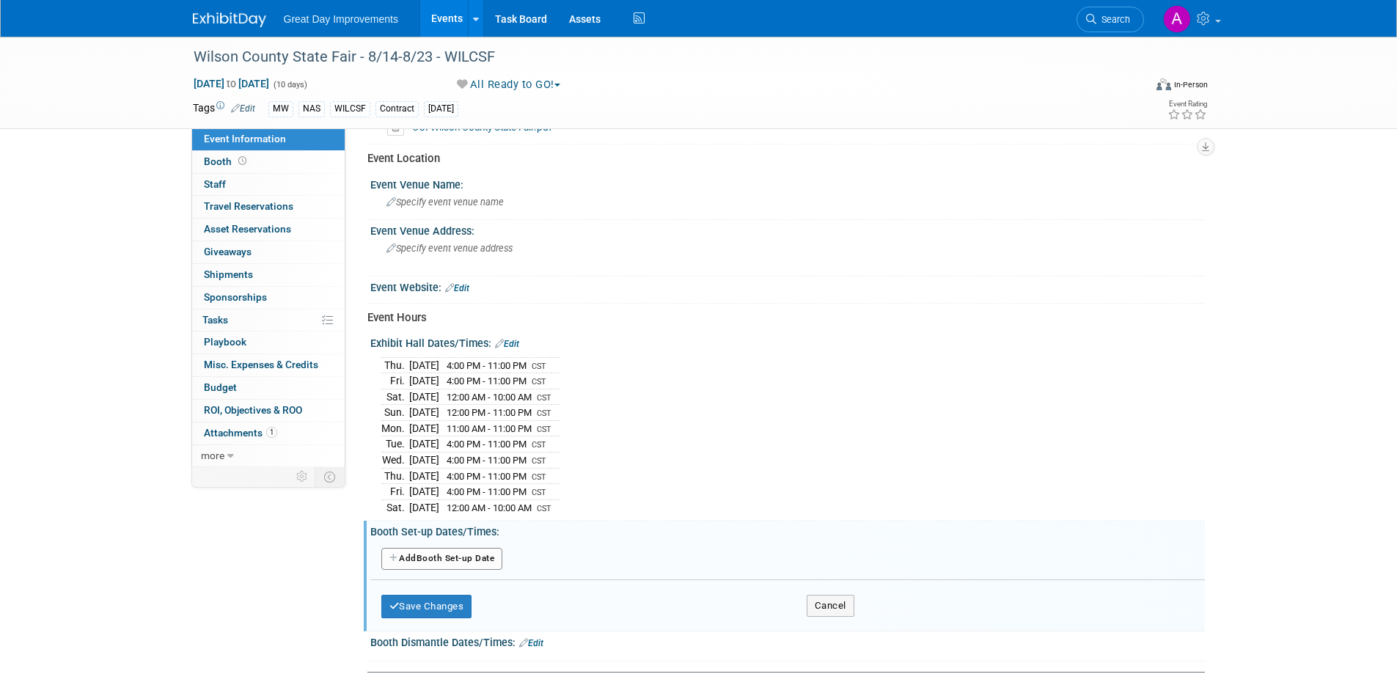
click at [470, 557] on button "Add Another Booth Set-up Date" at bounding box center [442, 559] width 122 height 22
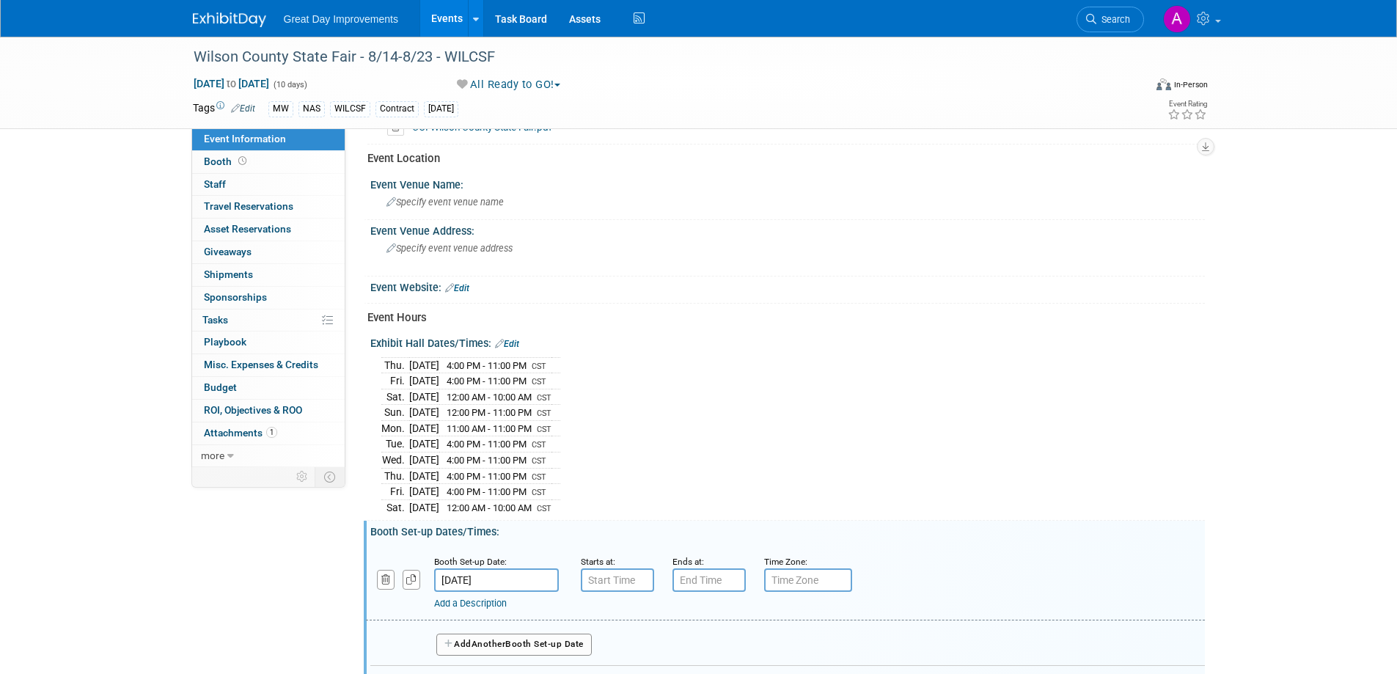
click at [507, 571] on input "Aug 14, 2025" at bounding box center [496, 579] width 125 height 23
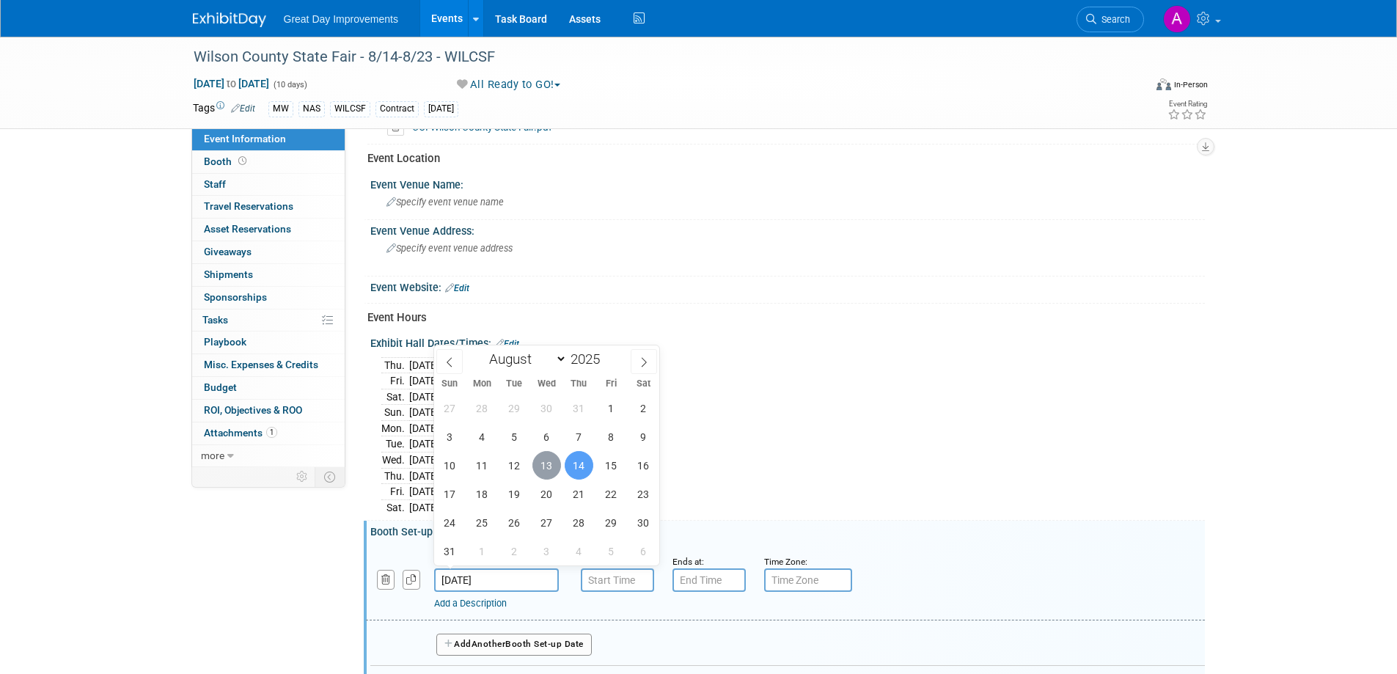
click at [548, 452] on span "13" at bounding box center [546, 465] width 29 height 29
type input "Aug 13, 2025"
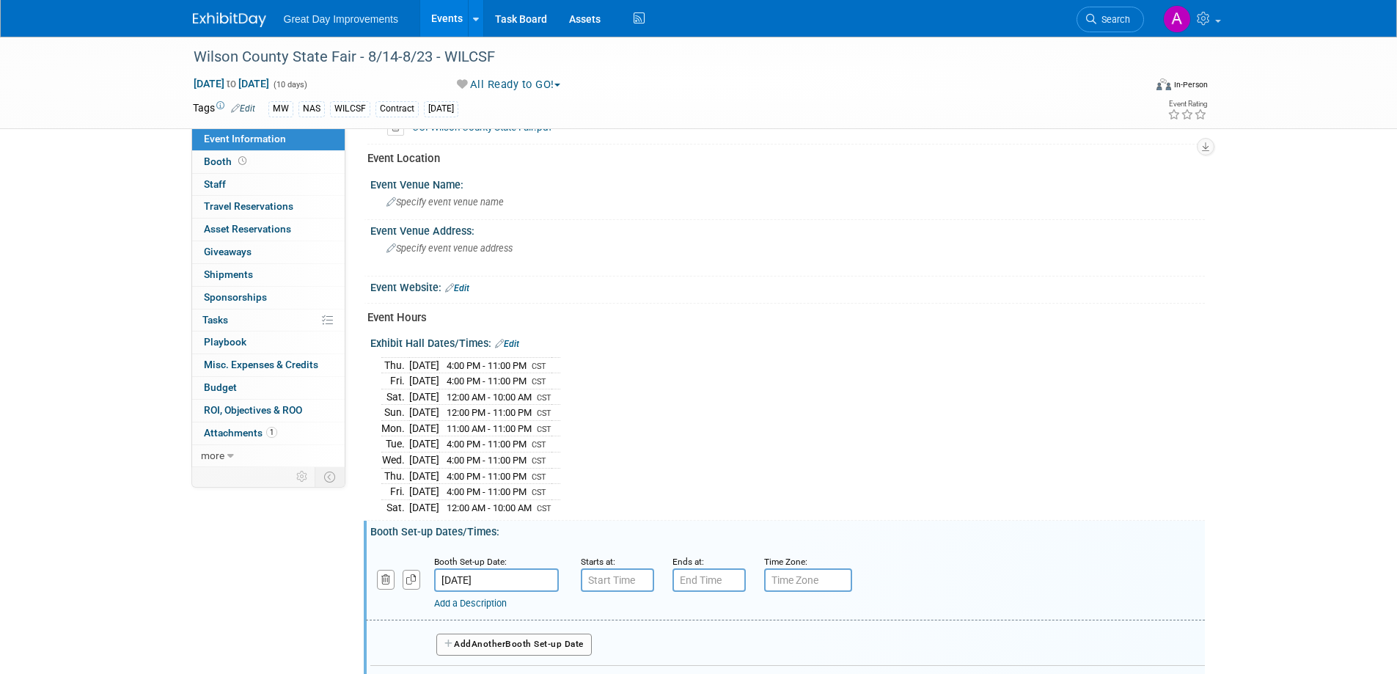
type input "7:00 AM"
click at [607, 576] on input "7:00 AM" at bounding box center [617, 579] width 73 height 23
click at [708, 611] on span at bounding box center [707, 617] width 26 height 26
click at [708, 612] on span at bounding box center [707, 617] width 26 height 26
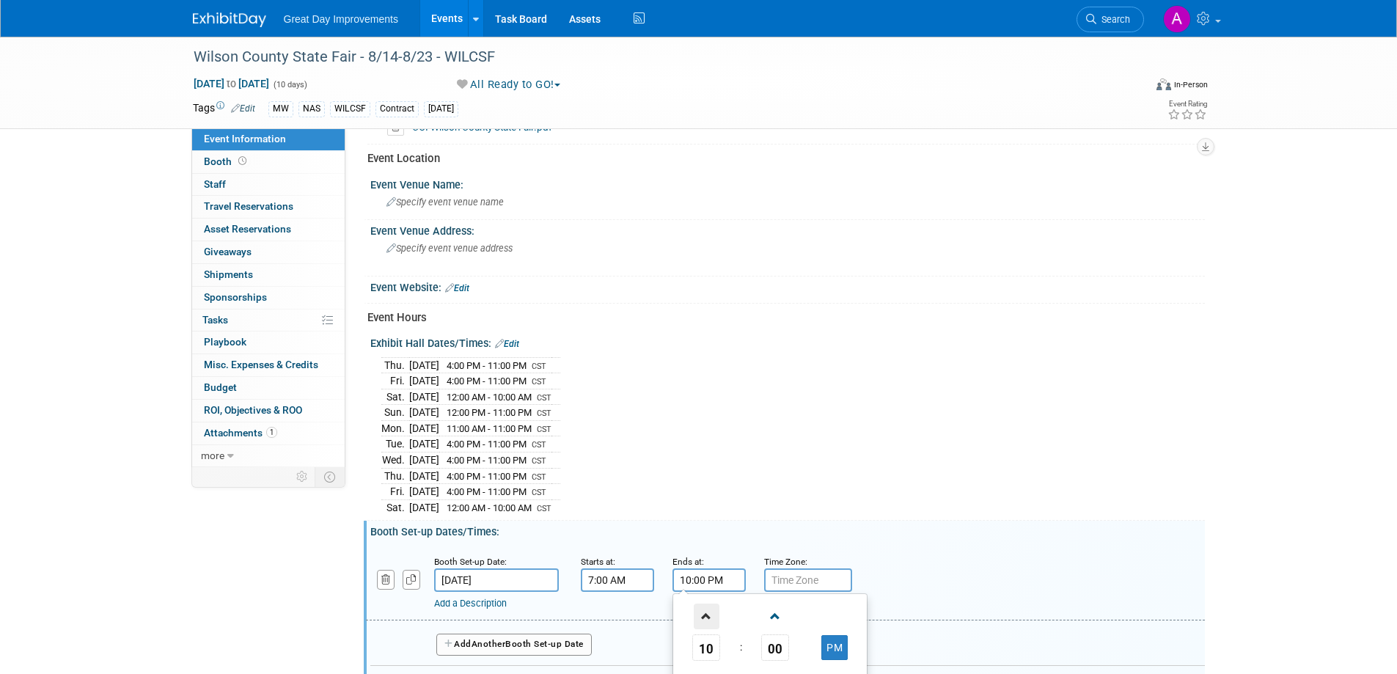
click at [708, 612] on span at bounding box center [707, 617] width 26 height 26
click at [708, 611] on span at bounding box center [707, 617] width 26 height 26
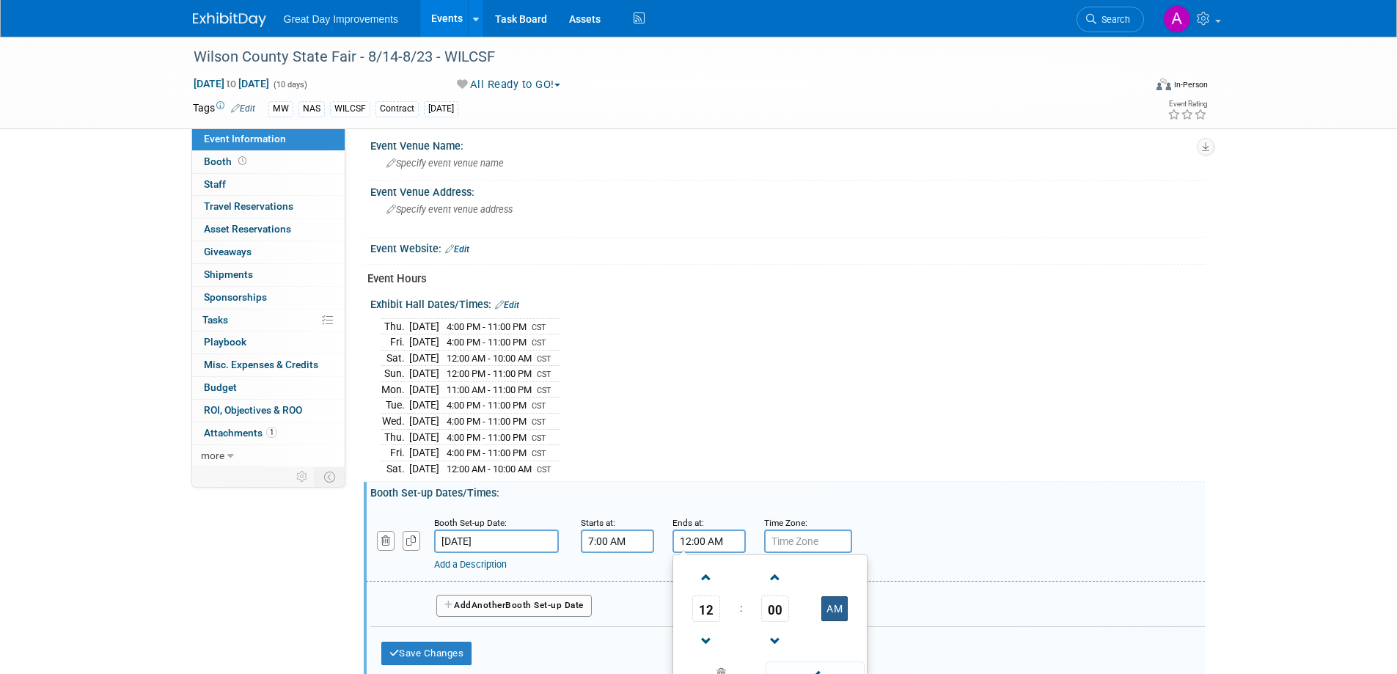
scroll to position [593, 0]
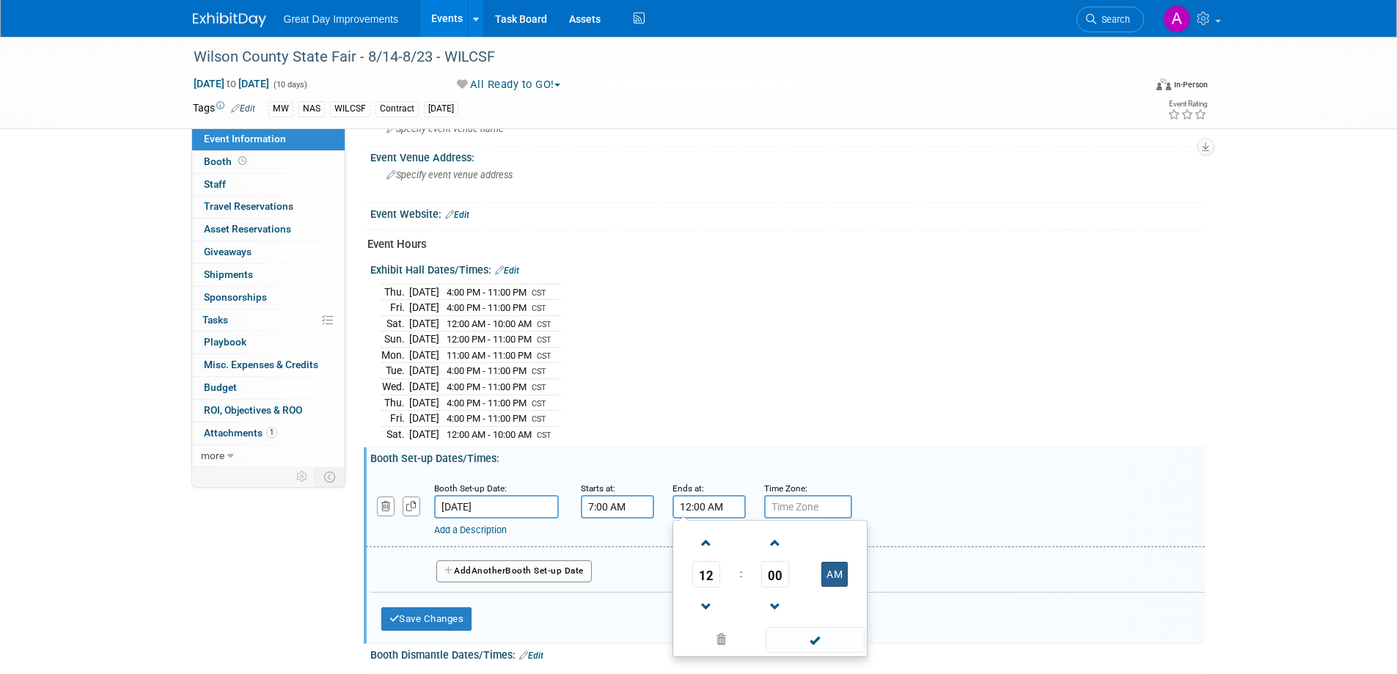
click at [843, 566] on button "AM" at bounding box center [834, 574] width 26 height 25
type input "12:00 PM"
click at [815, 634] on span at bounding box center [815, 640] width 99 height 26
click at [788, 505] on input "text" at bounding box center [808, 506] width 88 height 23
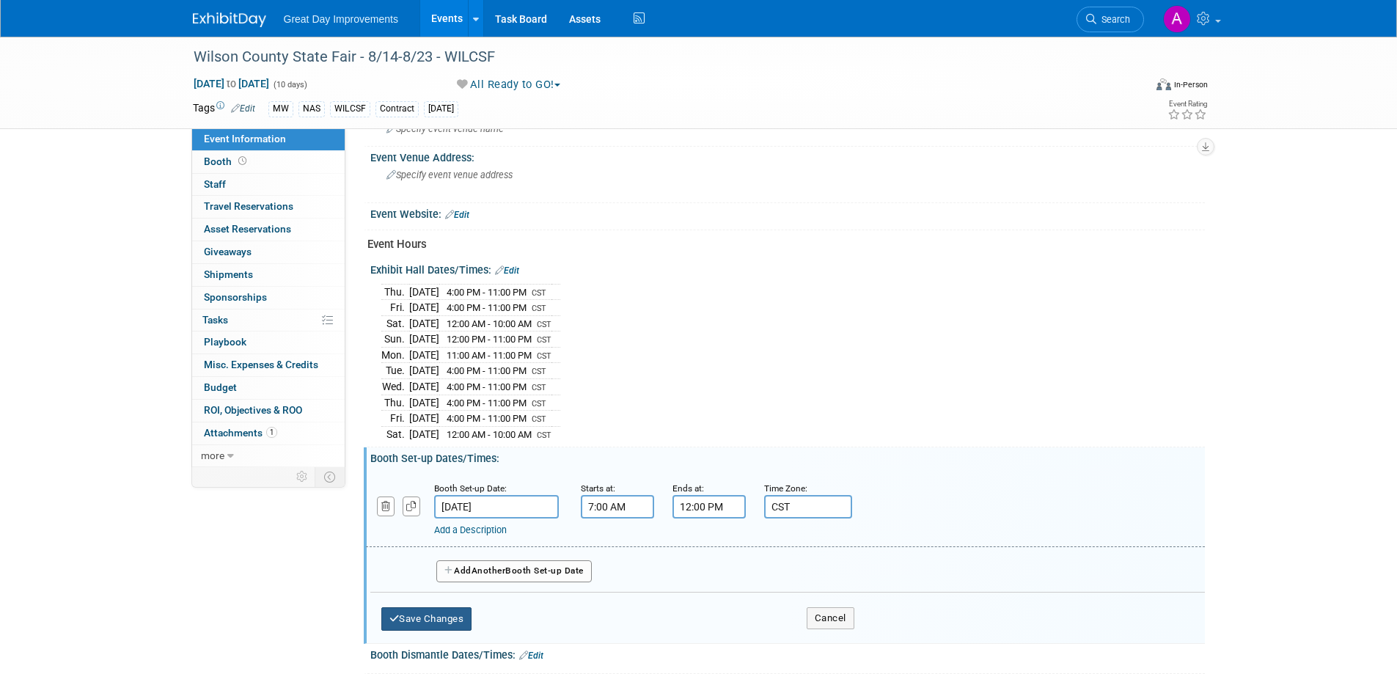
type input "CST"
click at [413, 612] on button "Save Changes" at bounding box center [426, 618] width 91 height 23
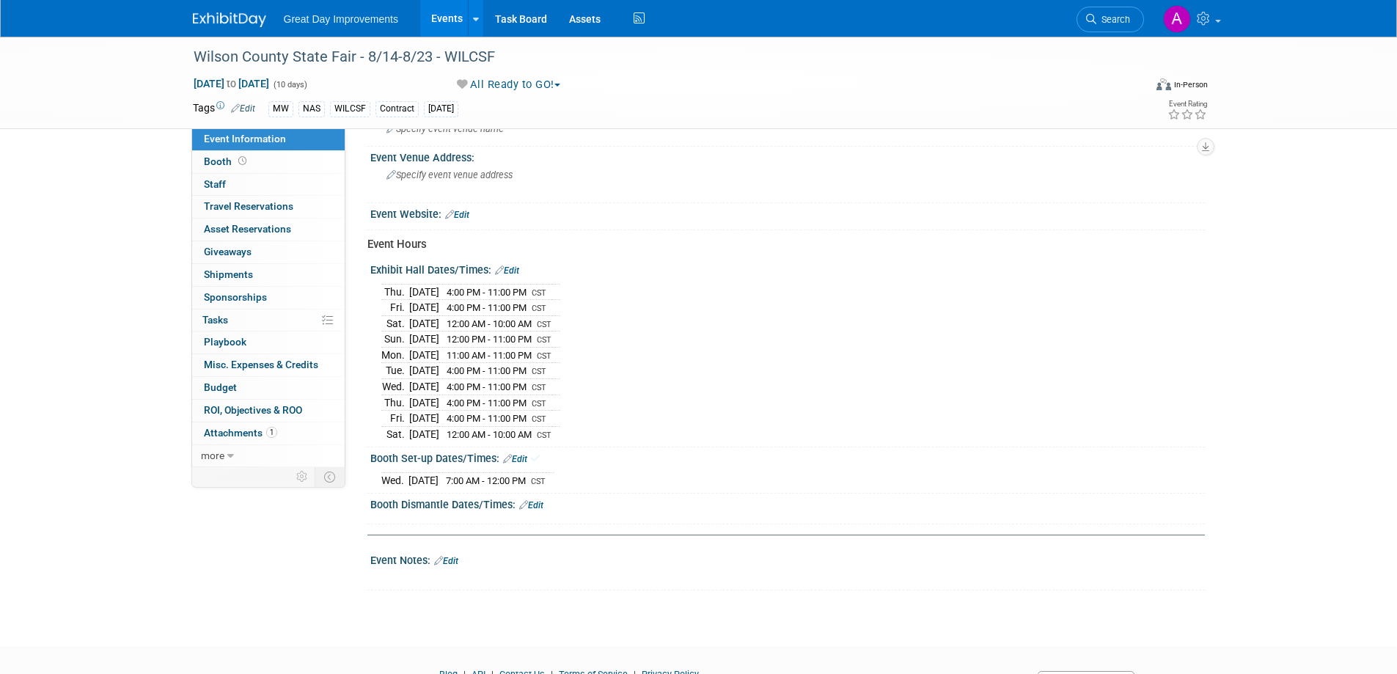
click at [538, 500] on link "Edit" at bounding box center [531, 505] width 24 height 10
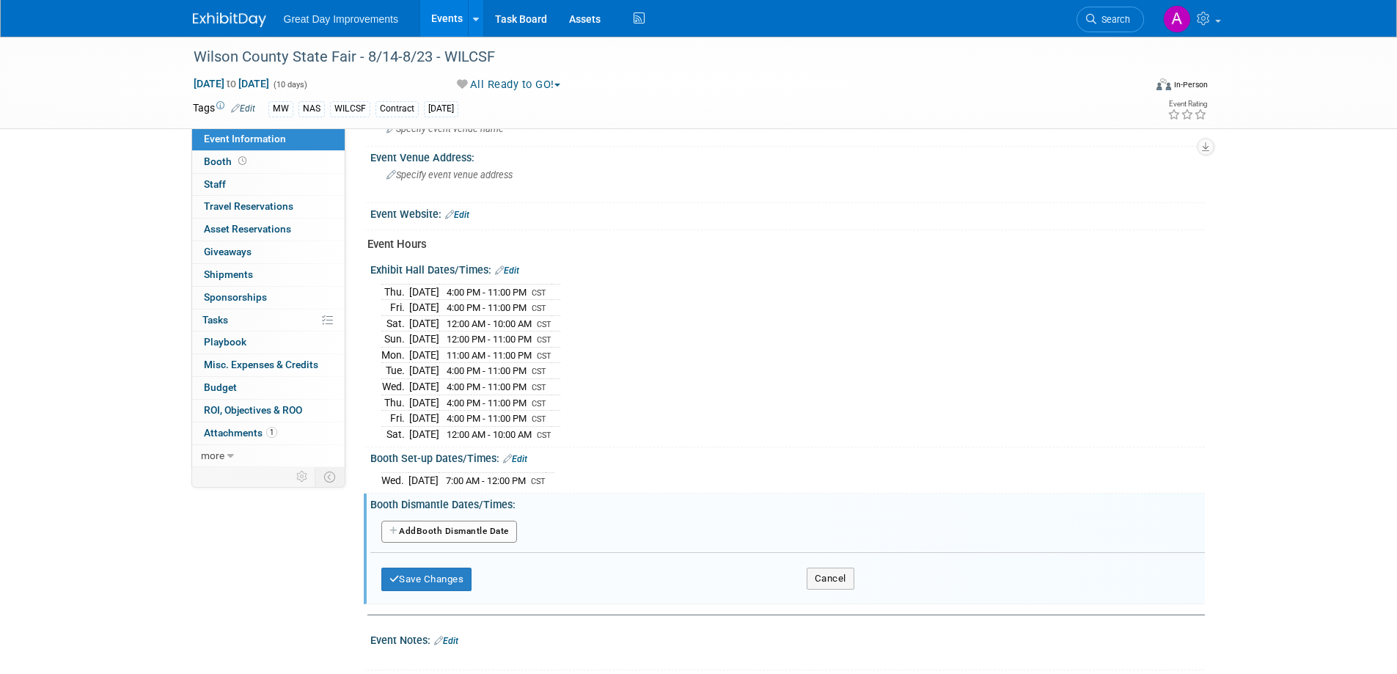
click at [461, 528] on button "Add Another Booth Dismantle Date" at bounding box center [449, 532] width 136 height 22
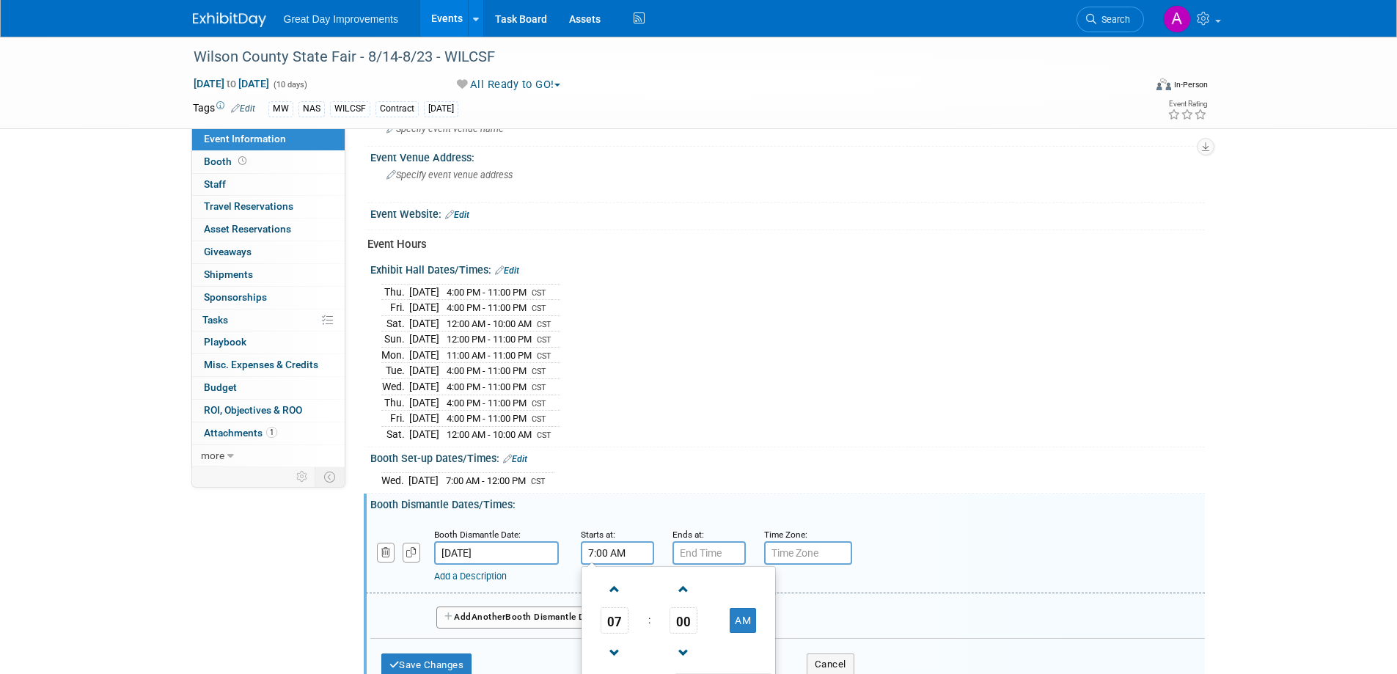
click at [623, 546] on input "7:00 AM" at bounding box center [617, 552] width 73 height 23
click at [615, 579] on span at bounding box center [615, 589] width 26 height 26
click at [615, 577] on span at bounding box center [615, 589] width 26 height 26
click at [615, 576] on span at bounding box center [615, 589] width 26 height 26
click at [755, 608] on button "AM" at bounding box center [743, 620] width 26 height 25
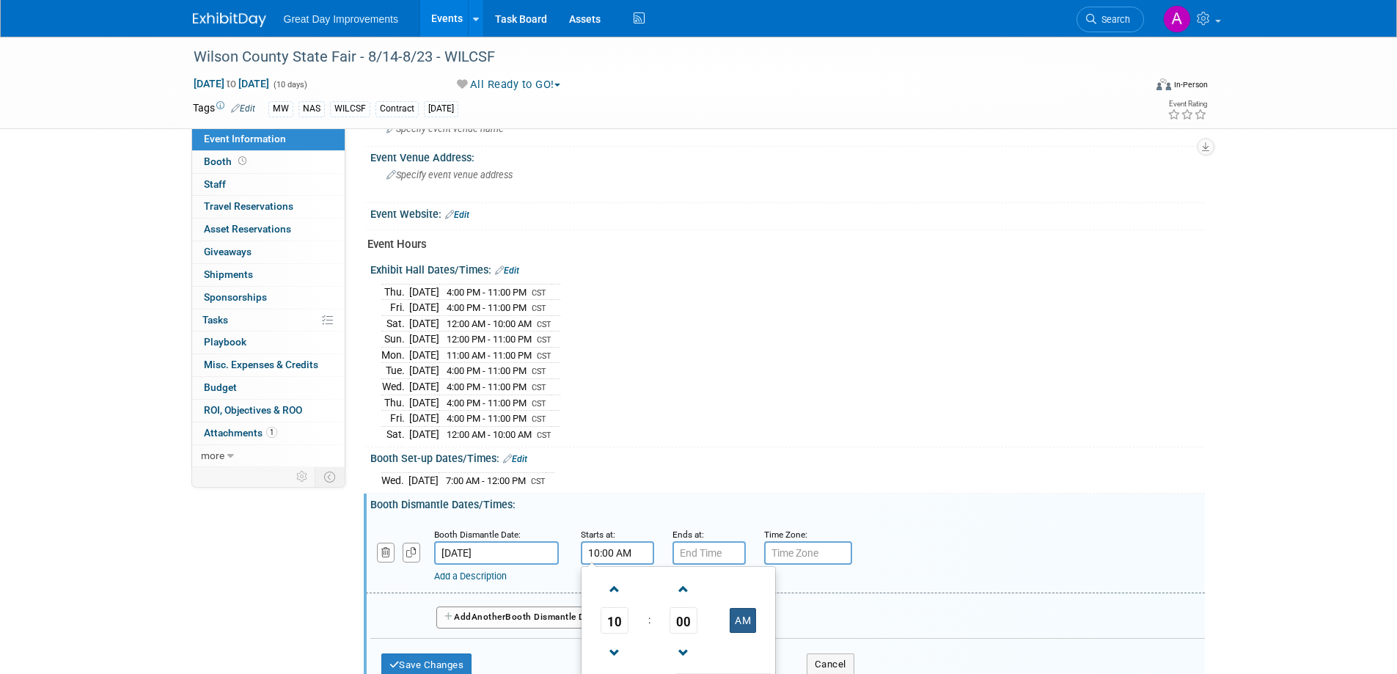
type input "10:00 PM"
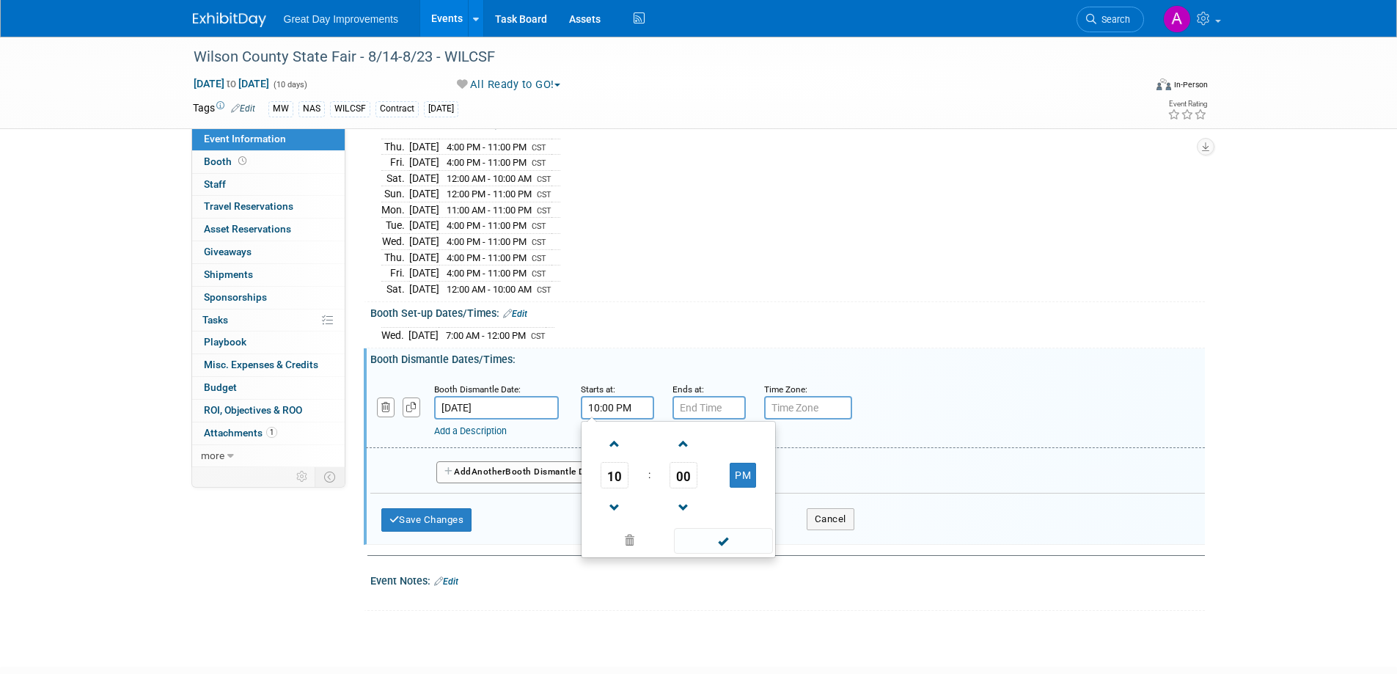
scroll to position [740, 0]
click at [722, 537] on span at bounding box center [723, 540] width 99 height 26
click at [699, 401] on input "7:00 PM" at bounding box center [708, 406] width 73 height 23
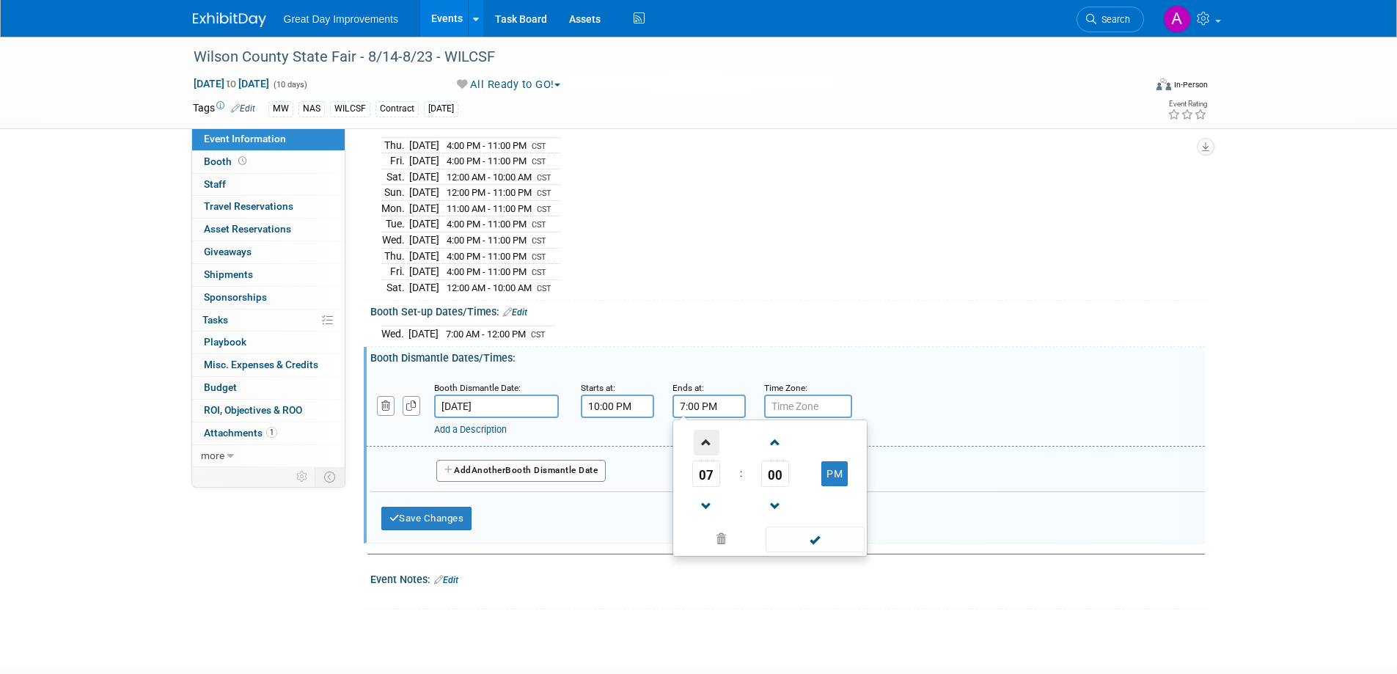
click at [707, 436] on span at bounding box center [707, 443] width 26 height 26
click at [706, 434] on span at bounding box center [707, 443] width 26 height 26
type input "11:00 PM"
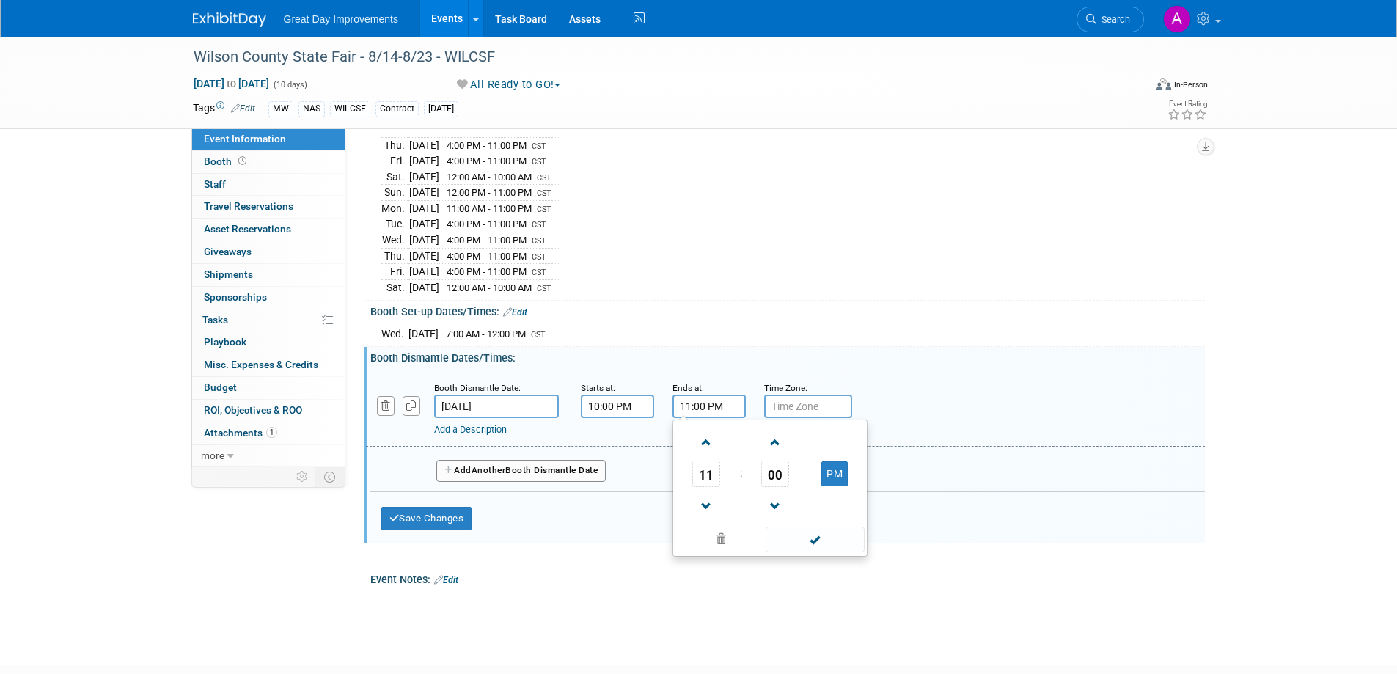
click at [820, 535] on span at bounding box center [815, 540] width 99 height 26
click at [807, 402] on input "text" at bounding box center [808, 406] width 88 height 23
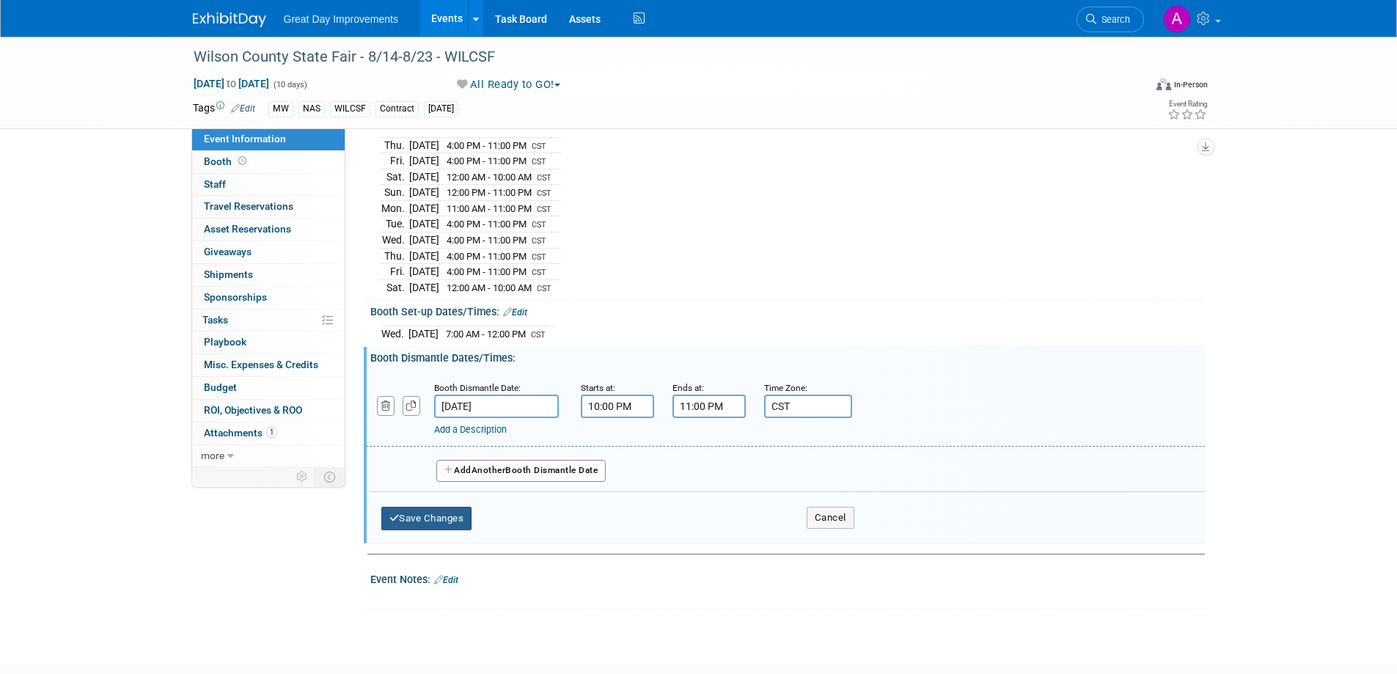
type input "CST"
click at [430, 511] on button "Save Changes" at bounding box center [426, 518] width 91 height 23
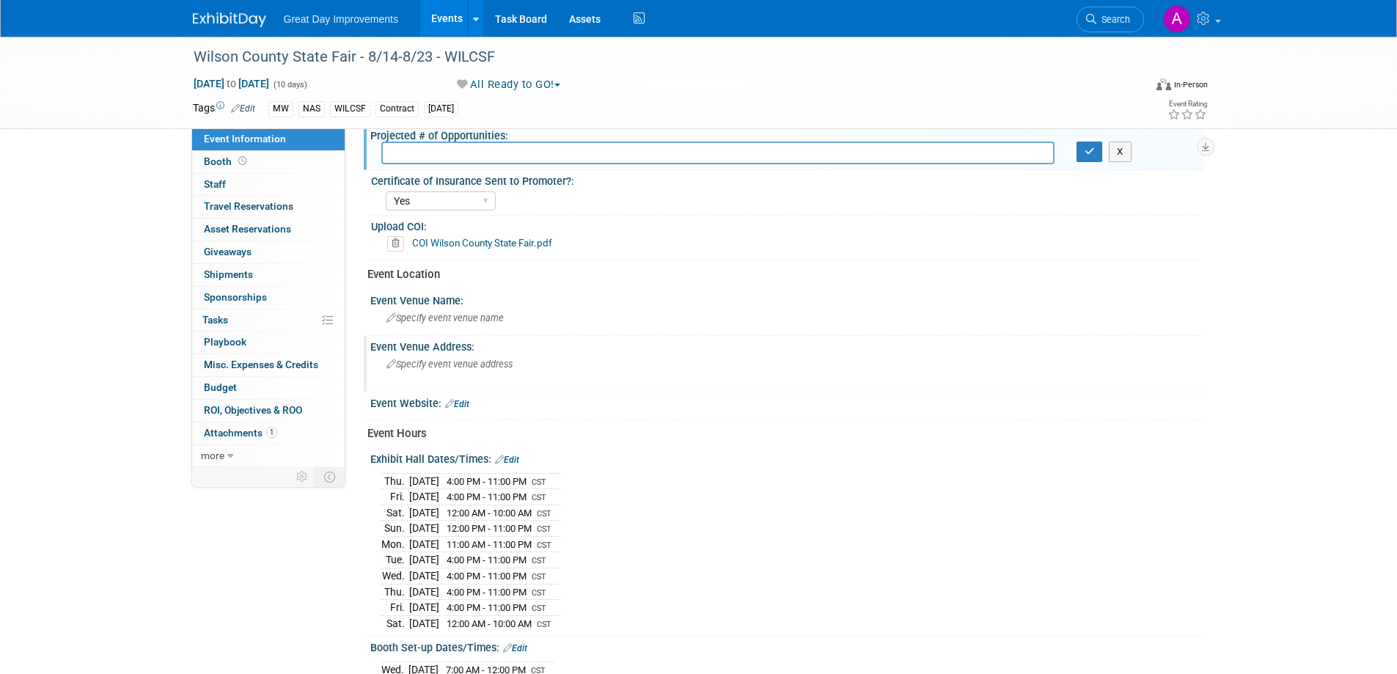
scroll to position [368, 0]
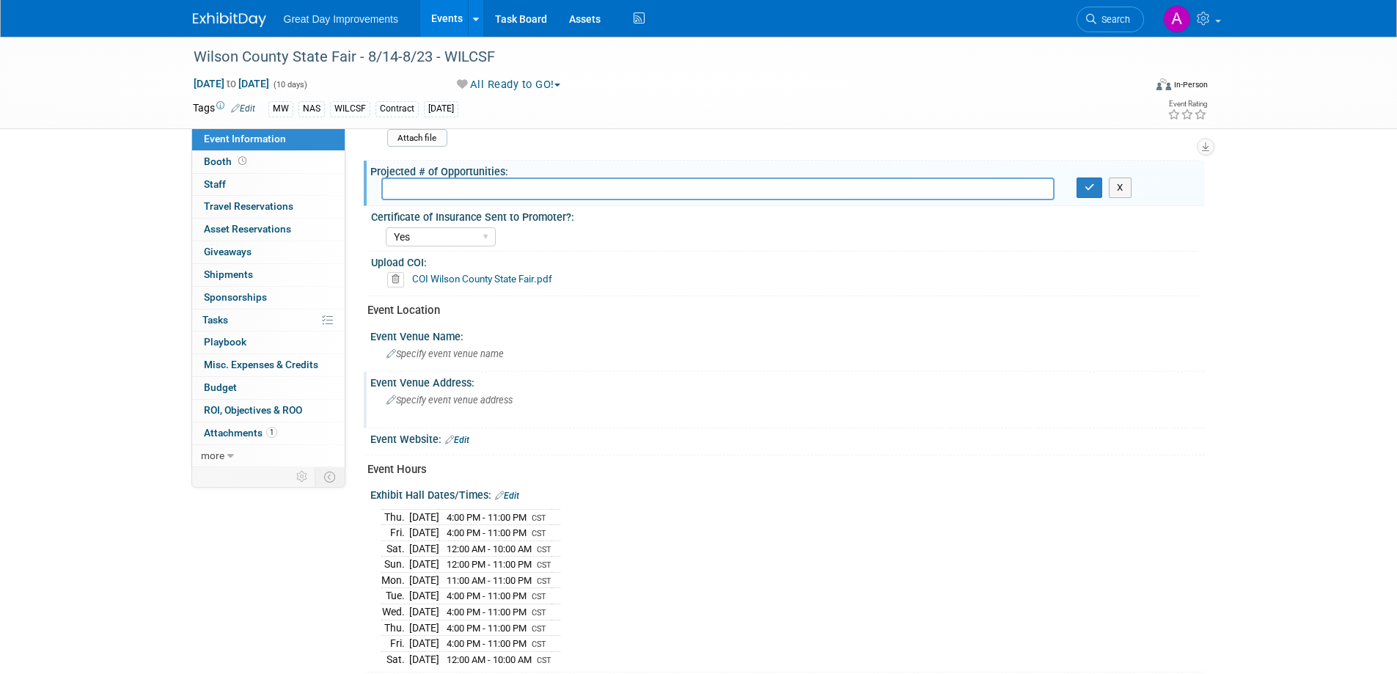
click at [451, 401] on span "Specify event venue address" at bounding box center [449, 400] width 126 height 11
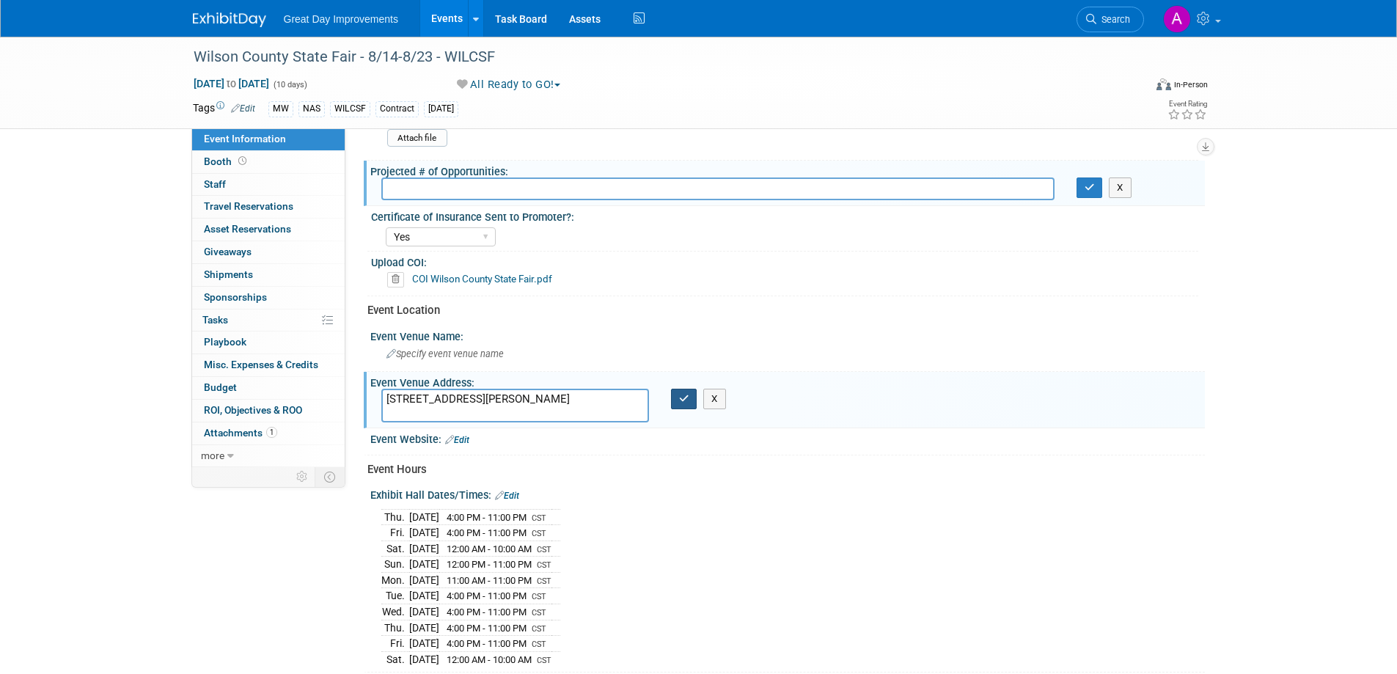
type textarea "945 W Baddour Pkwy Lebanon, TN 37087"
click at [688, 402] on icon "button" at bounding box center [684, 399] width 10 height 10
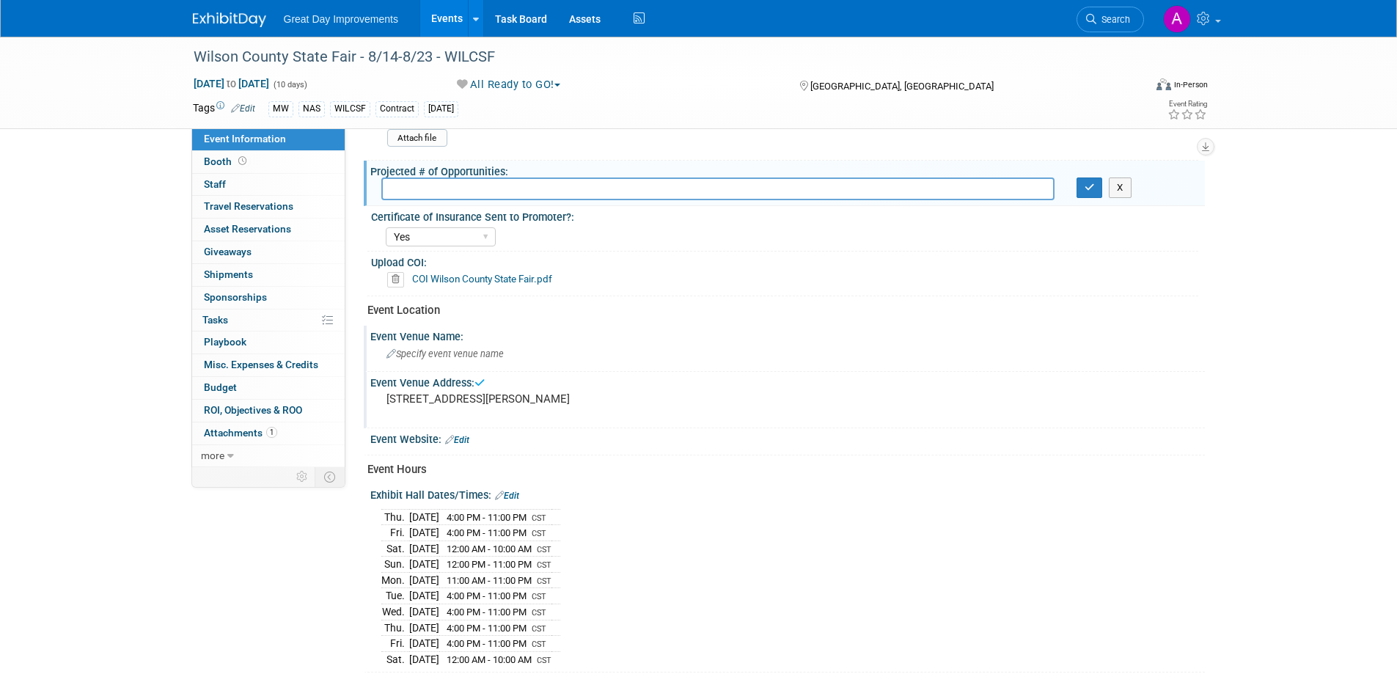
click at [452, 354] on span "Specify event venue name" at bounding box center [444, 353] width 117 height 11
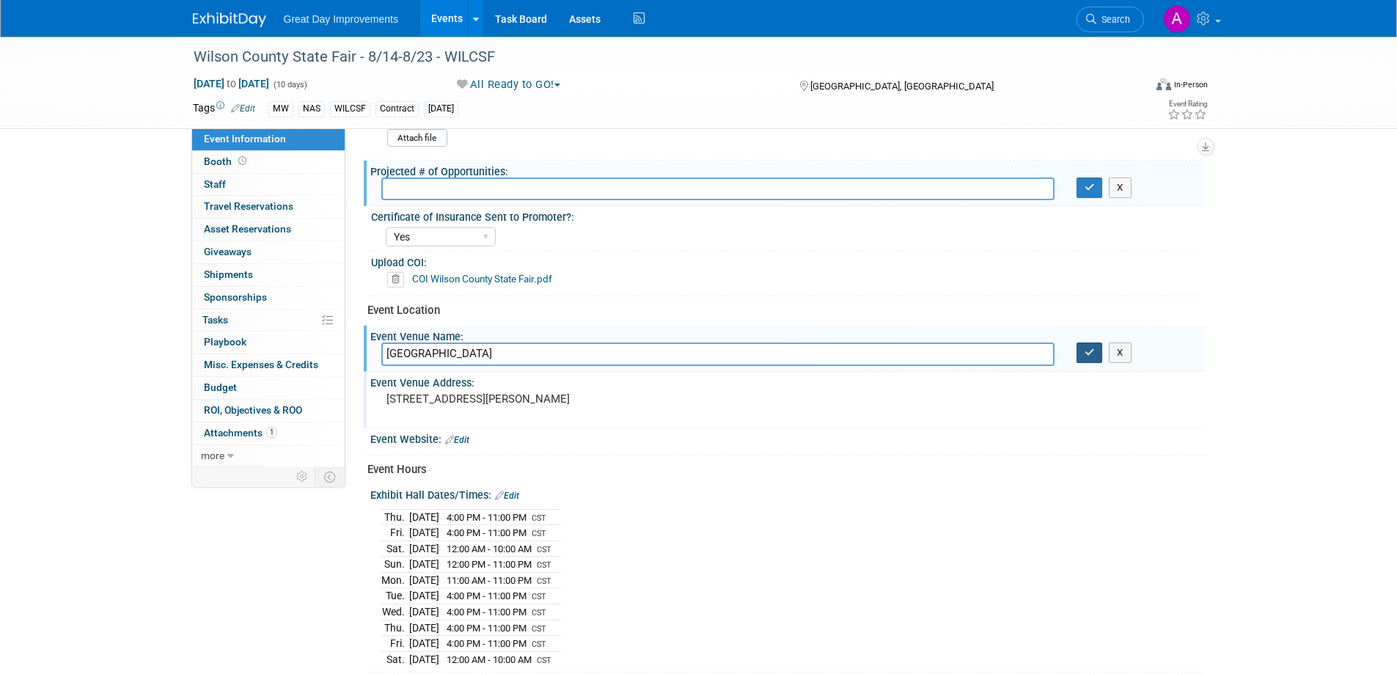
type input "Wilson County Fairgrounds"
click at [1086, 351] on icon "button" at bounding box center [1090, 353] width 10 height 10
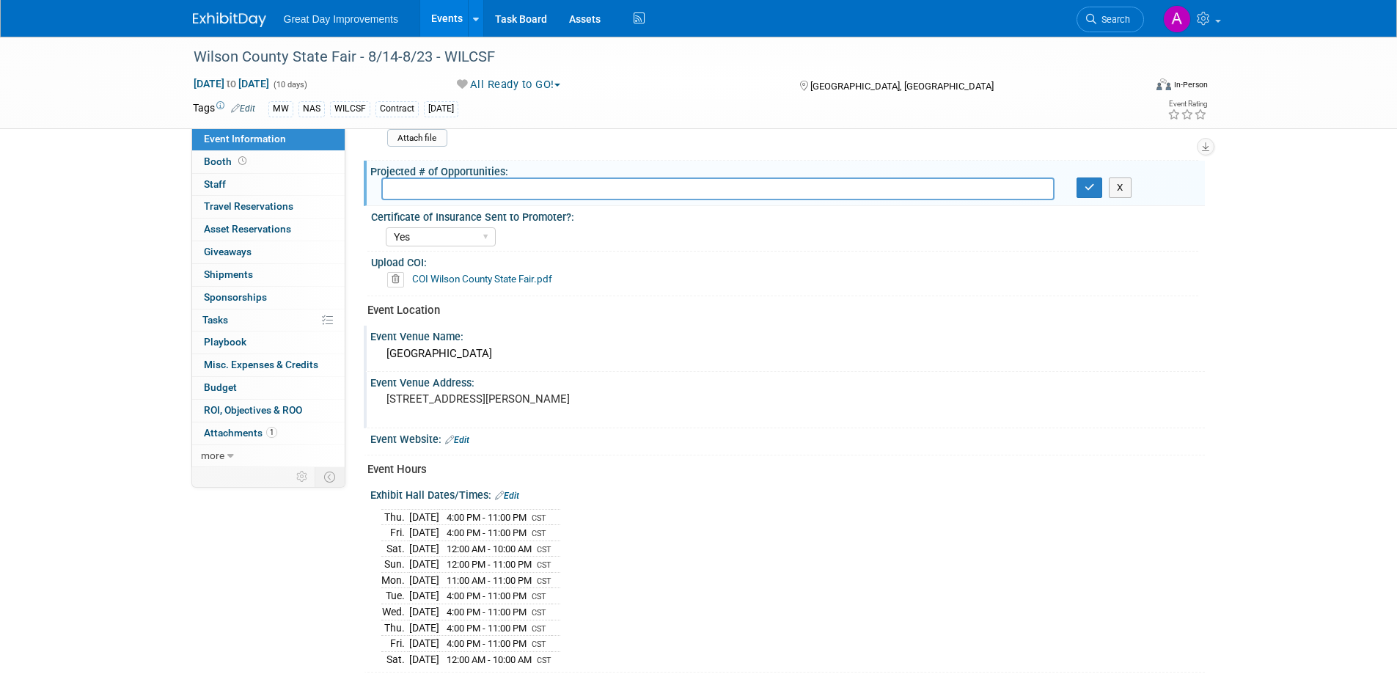
click at [560, 188] on input "text" at bounding box center [717, 188] width 673 height 23
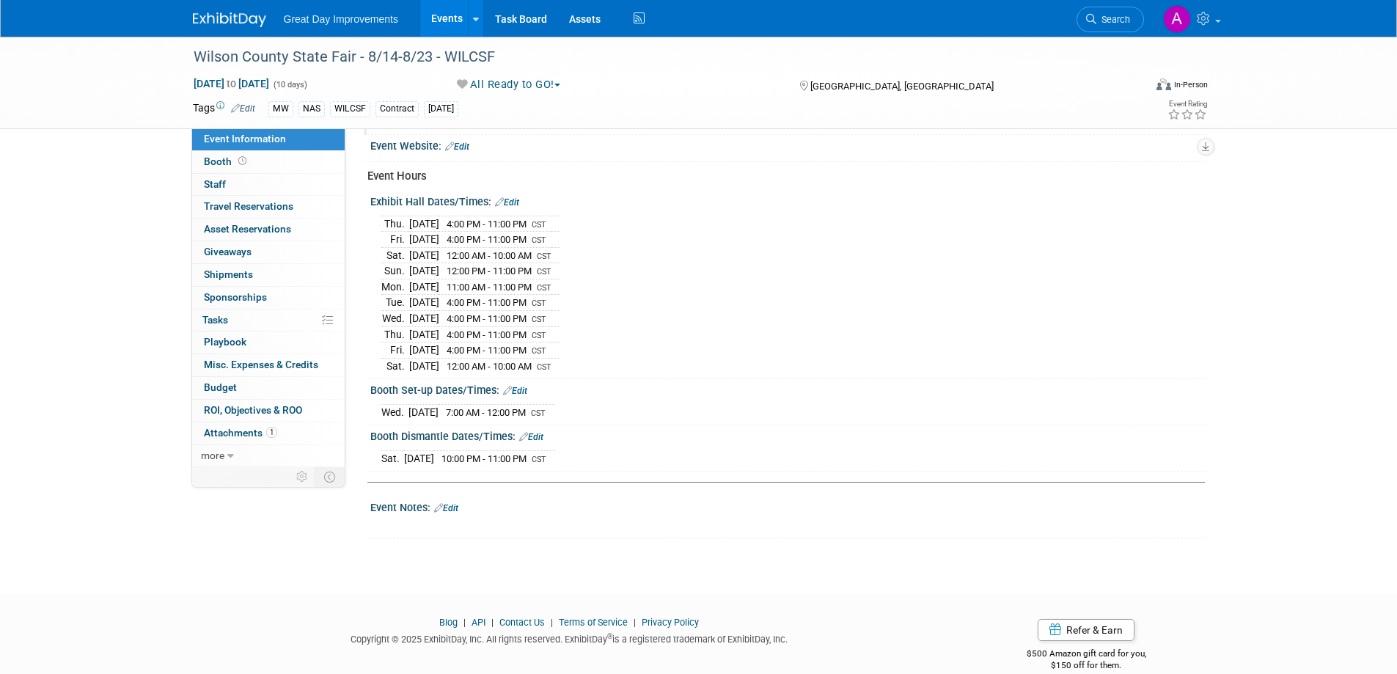
scroll to position [679, 0]
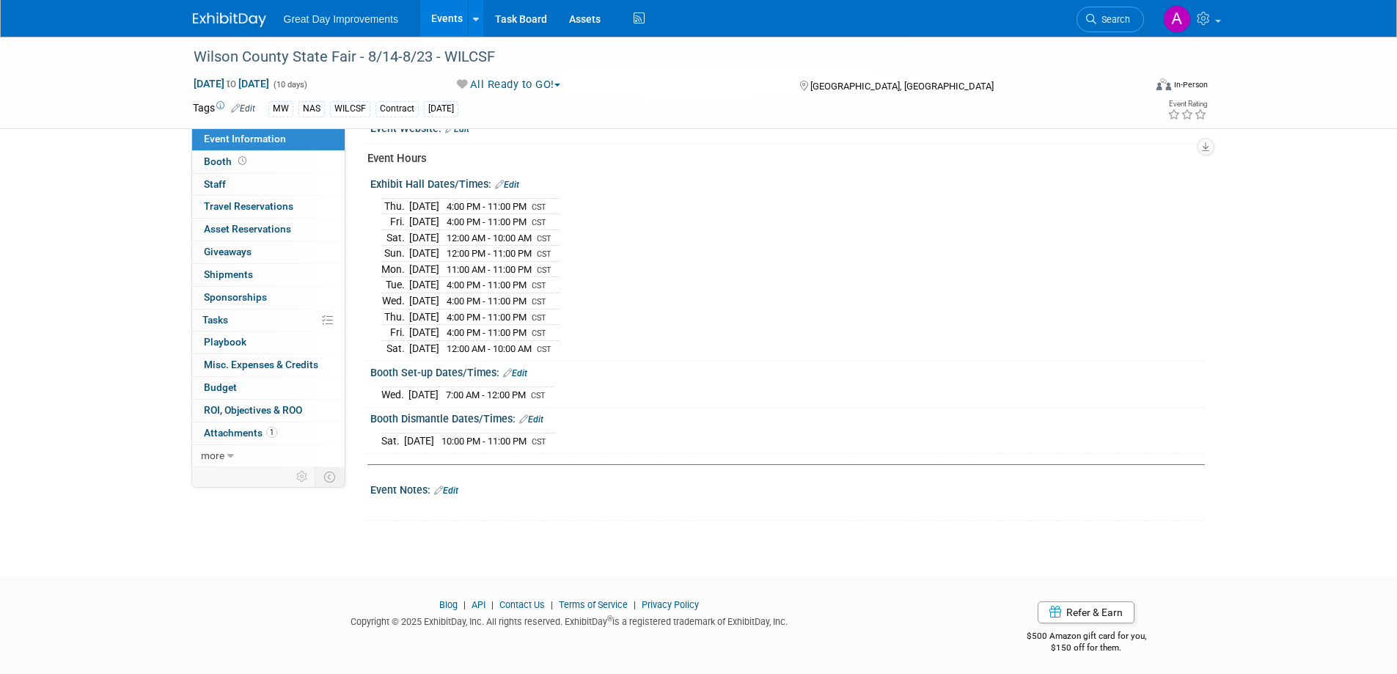
click at [454, 485] on link "Edit" at bounding box center [446, 490] width 24 height 10
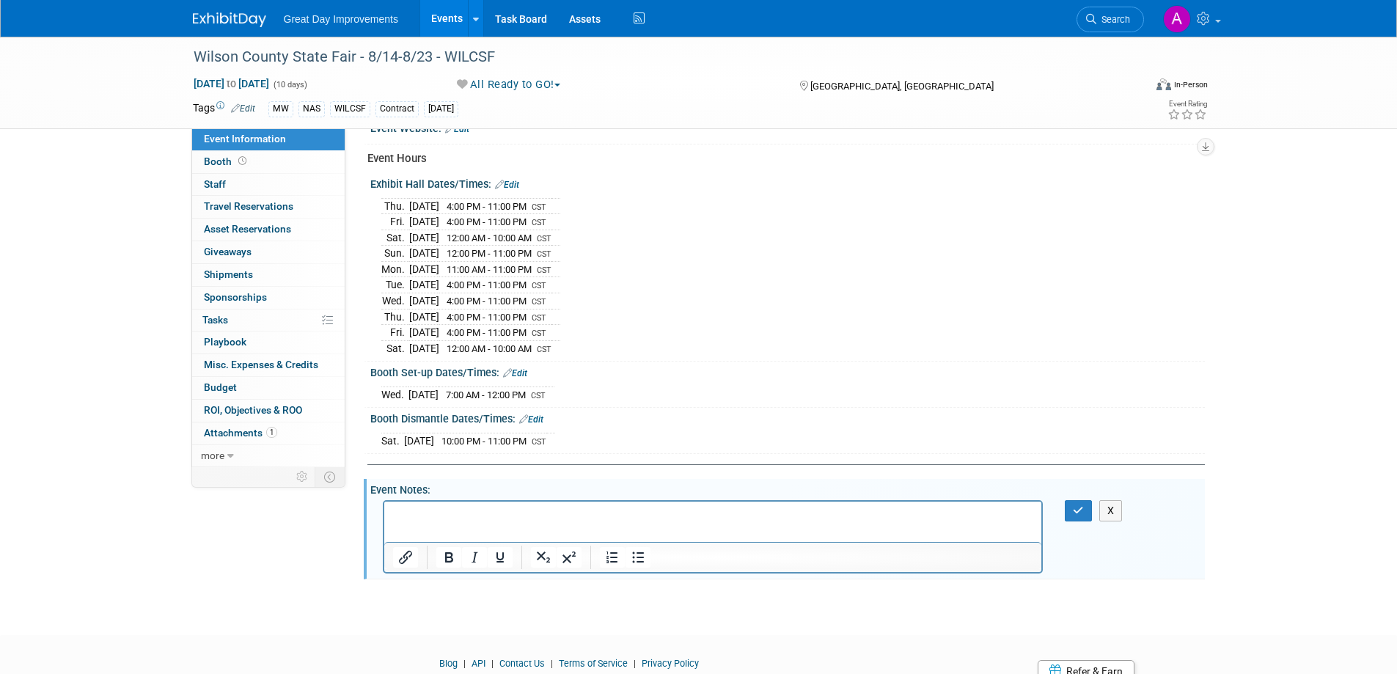
scroll to position [0, 0]
click at [509, 181] on link "Edit" at bounding box center [507, 185] width 24 height 10
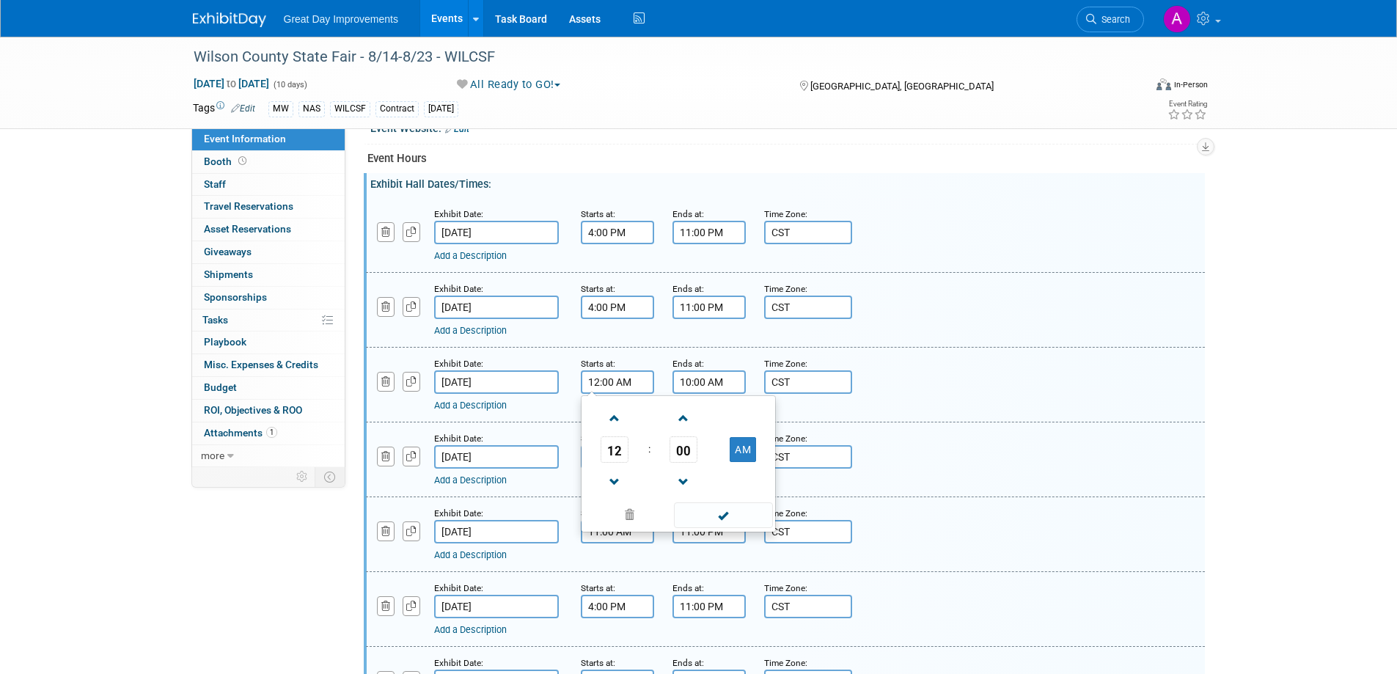
click at [621, 384] on input "12:00 AM" at bounding box center [617, 381] width 73 height 23
click at [616, 475] on span at bounding box center [615, 482] width 26 height 26
click at [615, 476] on span at bounding box center [615, 482] width 26 height 26
type input "10:00 PM"
drag, startPoint x: 739, startPoint y: 511, endPoint x: 725, endPoint y: 466, distance: 47.6
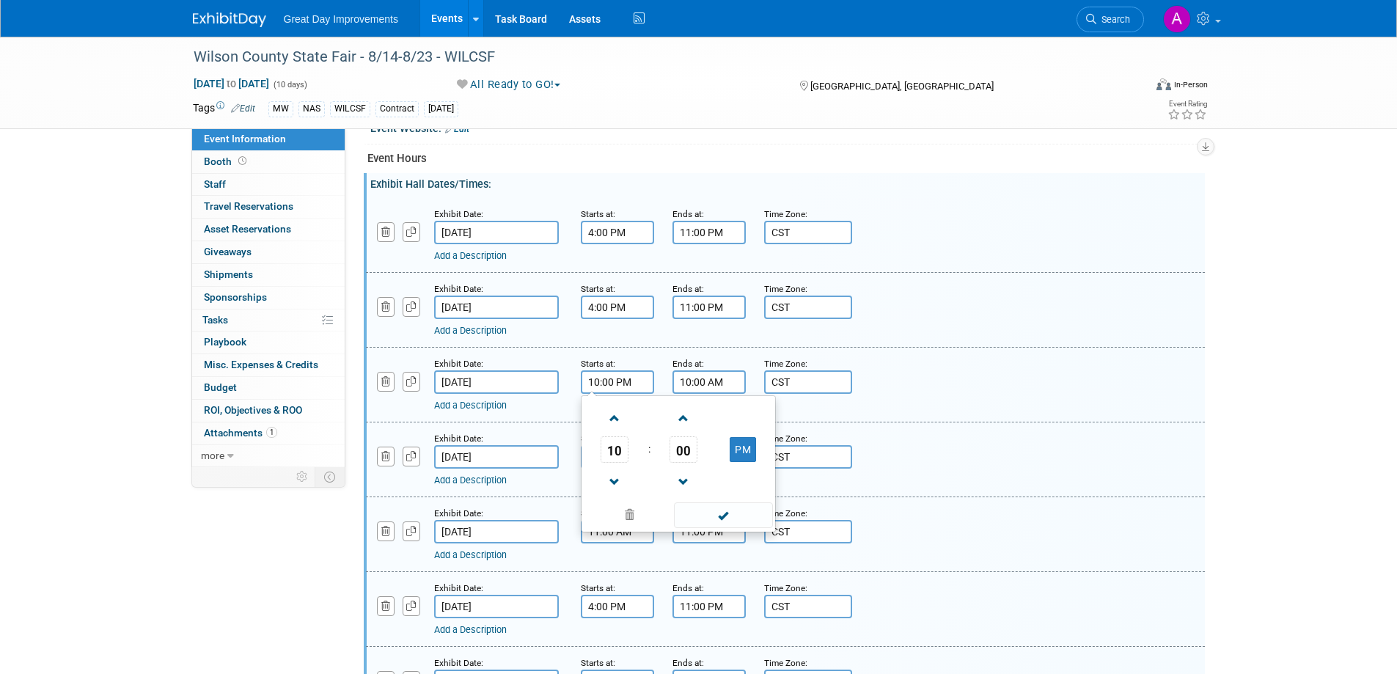
click at [739, 512] on span at bounding box center [723, 515] width 99 height 26
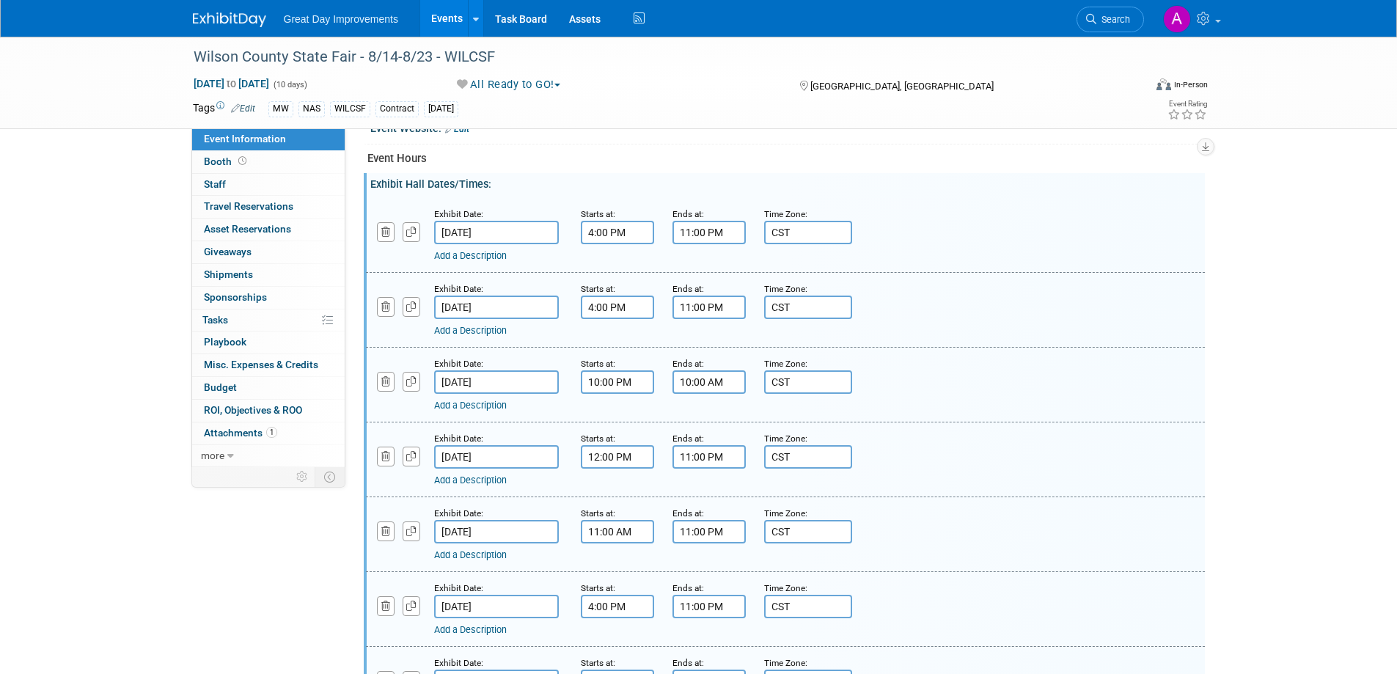
click at [713, 373] on input "10:00 AM" at bounding box center [708, 381] width 73 height 23
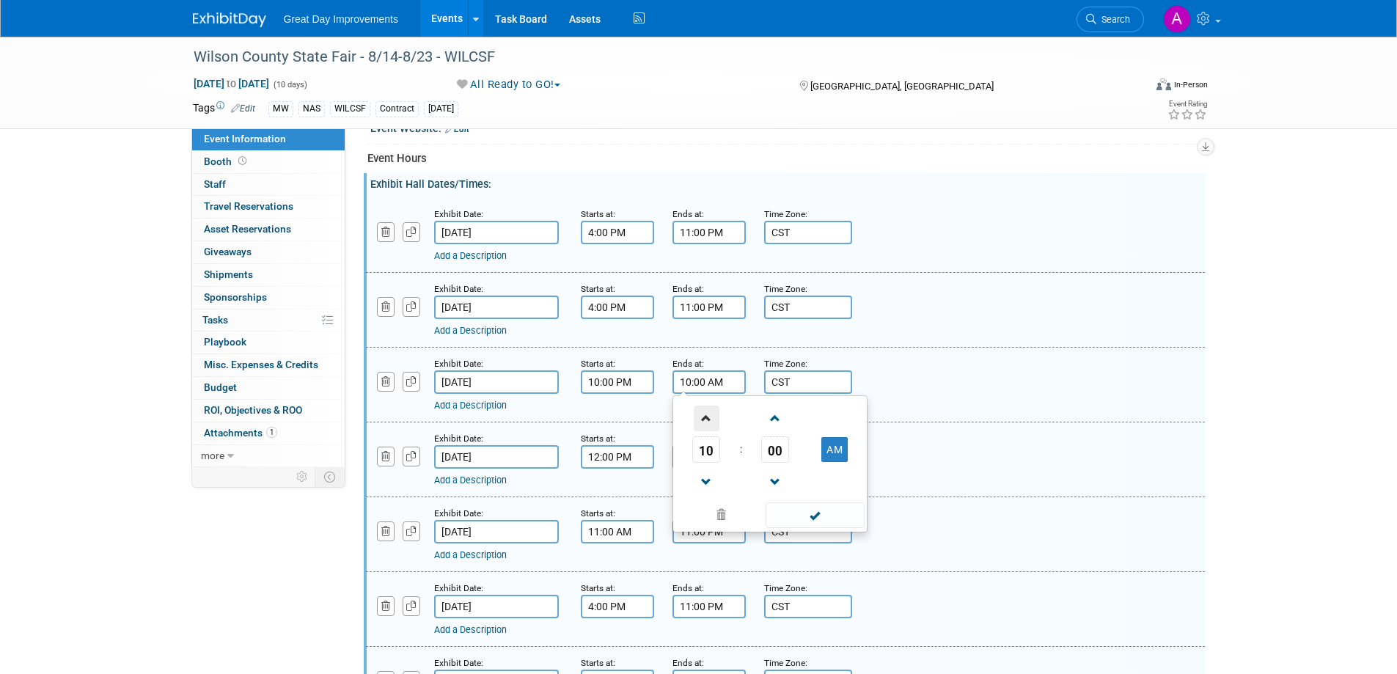
click at [709, 417] on span at bounding box center [707, 419] width 26 height 26
click at [708, 416] on span at bounding box center [707, 419] width 26 height 26
click at [833, 455] on button "PM" at bounding box center [834, 449] width 26 height 25
type input "12:00 AM"
click at [825, 509] on span at bounding box center [815, 515] width 99 height 26
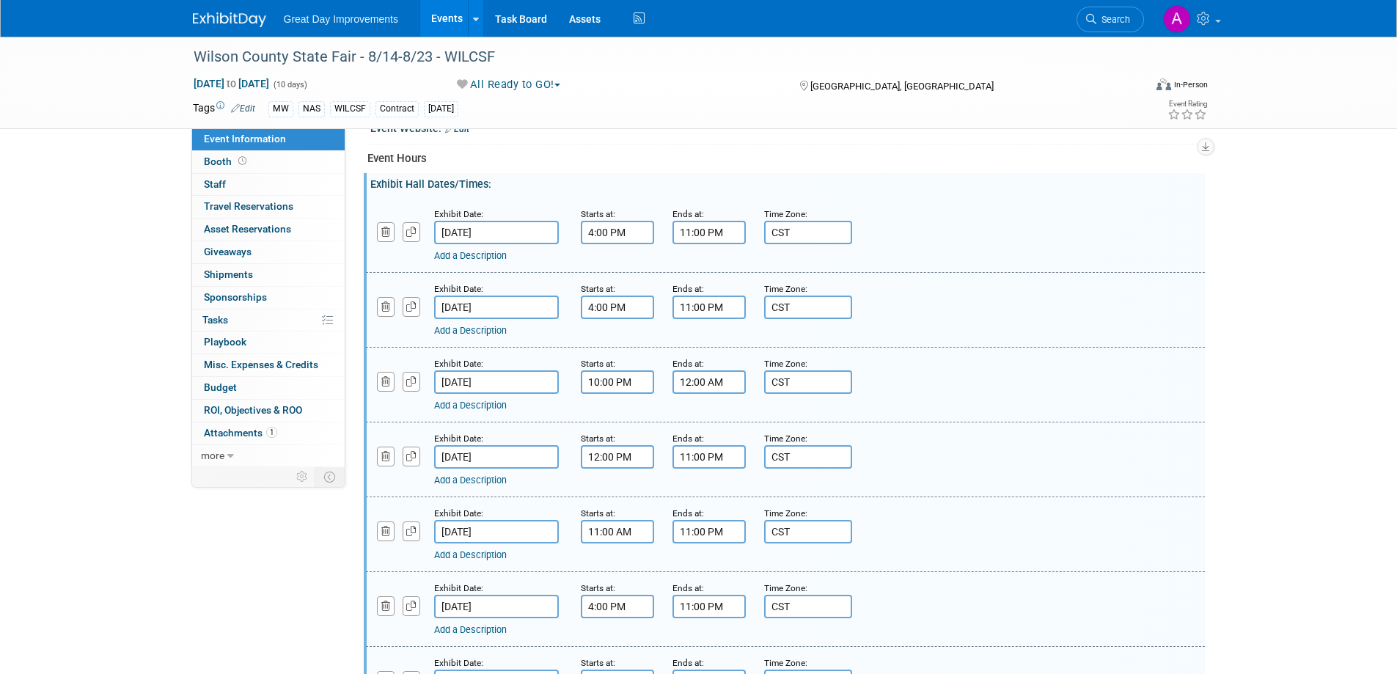
click at [633, 381] on input "10:00 PM" at bounding box center [617, 381] width 73 height 23
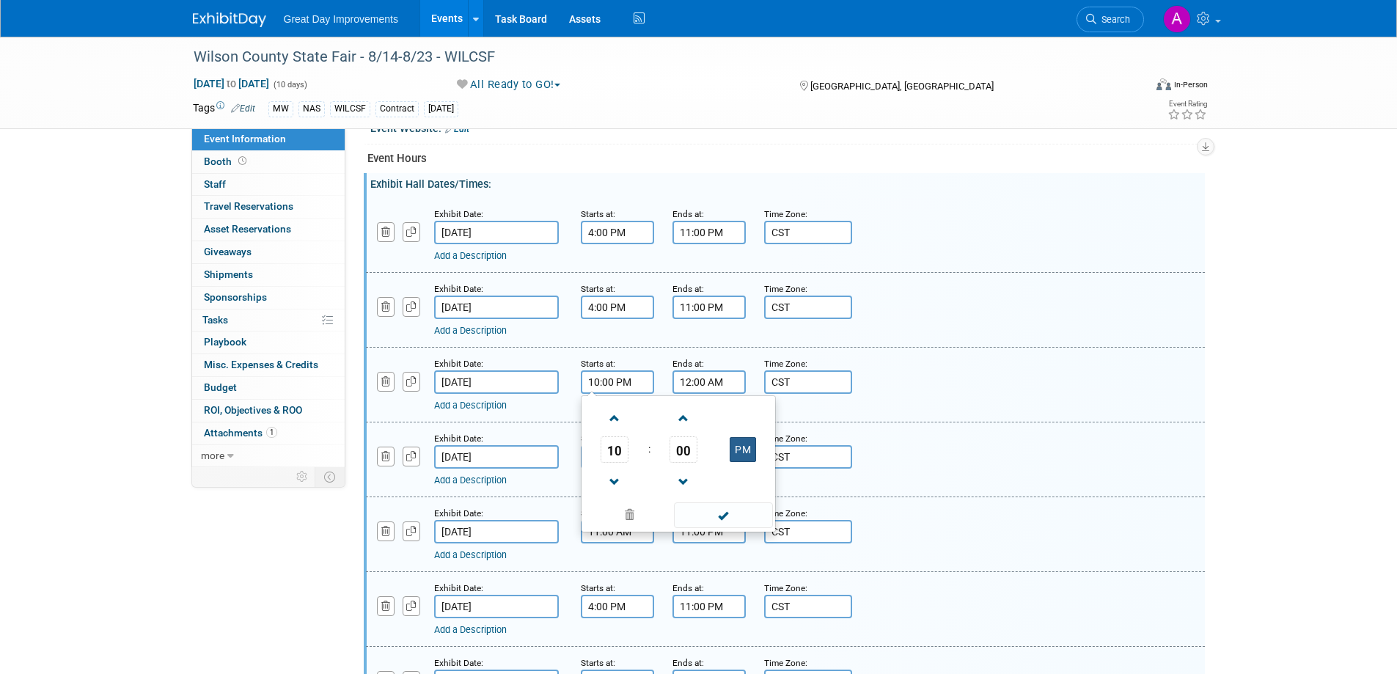
click at [746, 446] on button "PM" at bounding box center [743, 449] width 26 height 25
type input "10:00 AM"
click at [738, 517] on span at bounding box center [723, 515] width 99 height 26
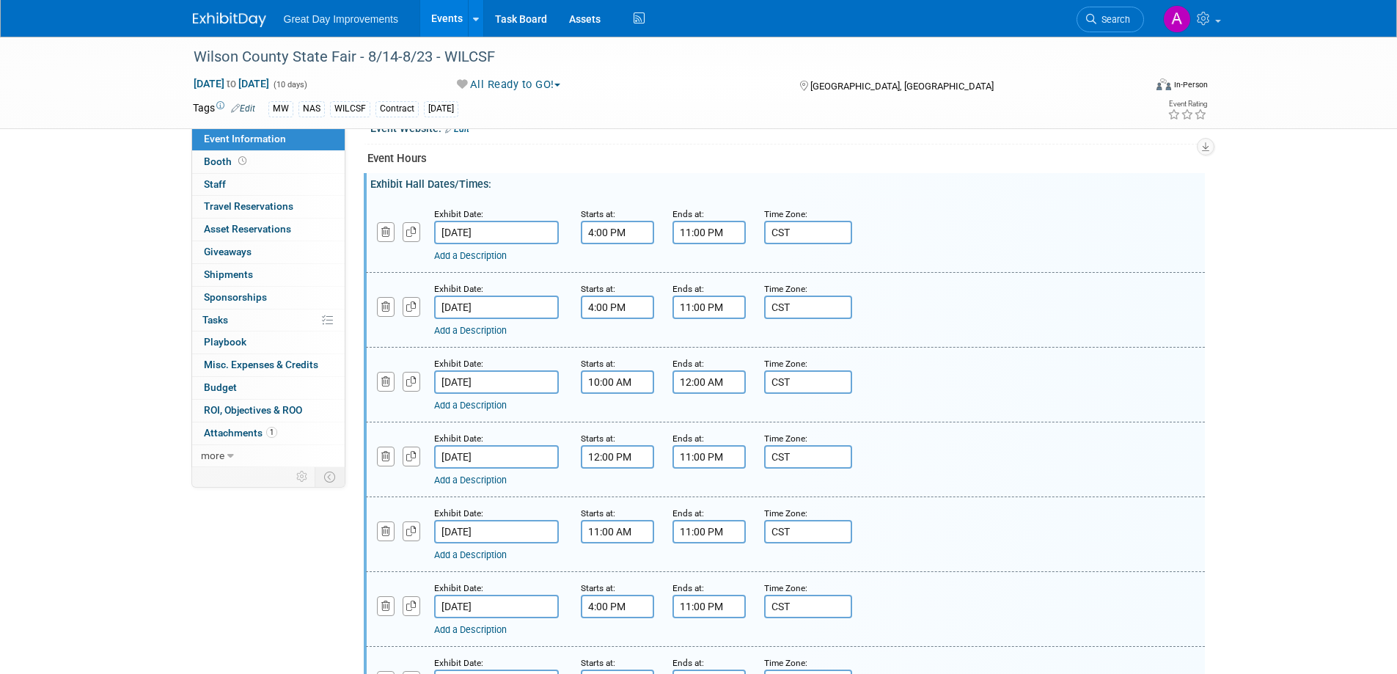
click at [958, 383] on div "Add a Description Description:" at bounding box center [785, 384] width 861 height 56
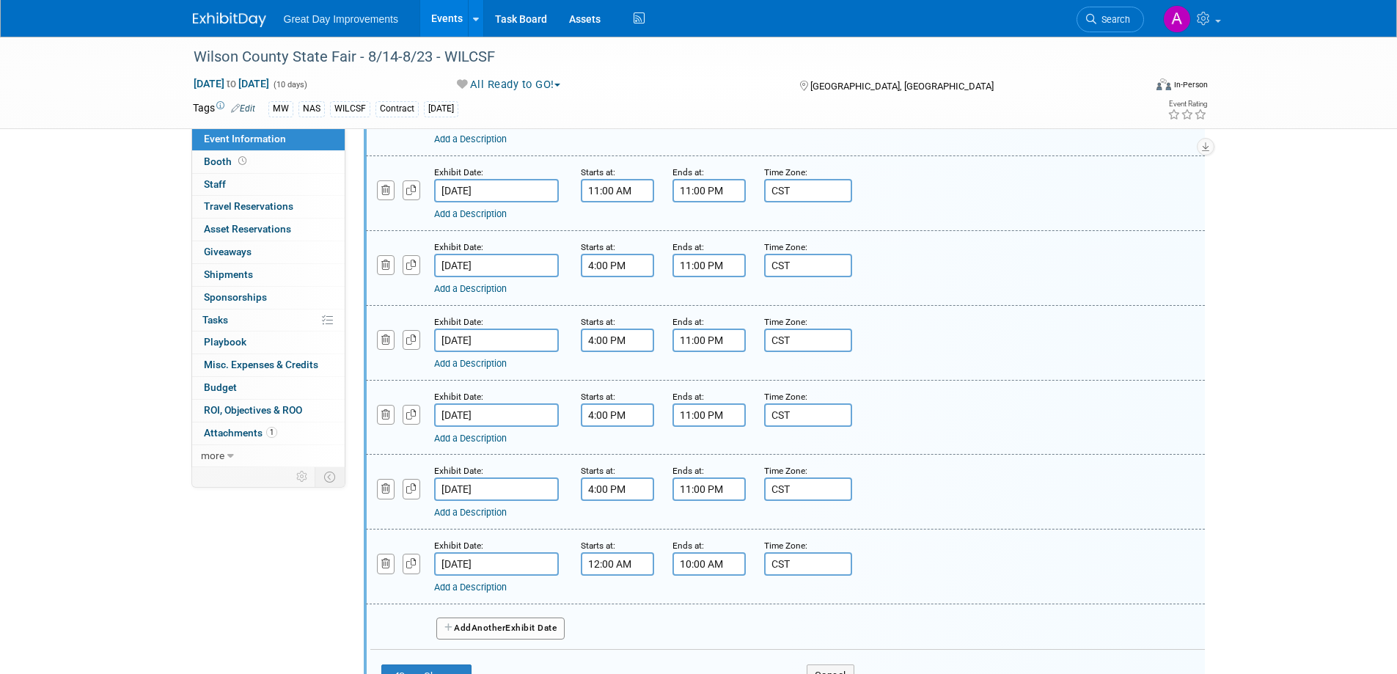
scroll to position [1046, 0]
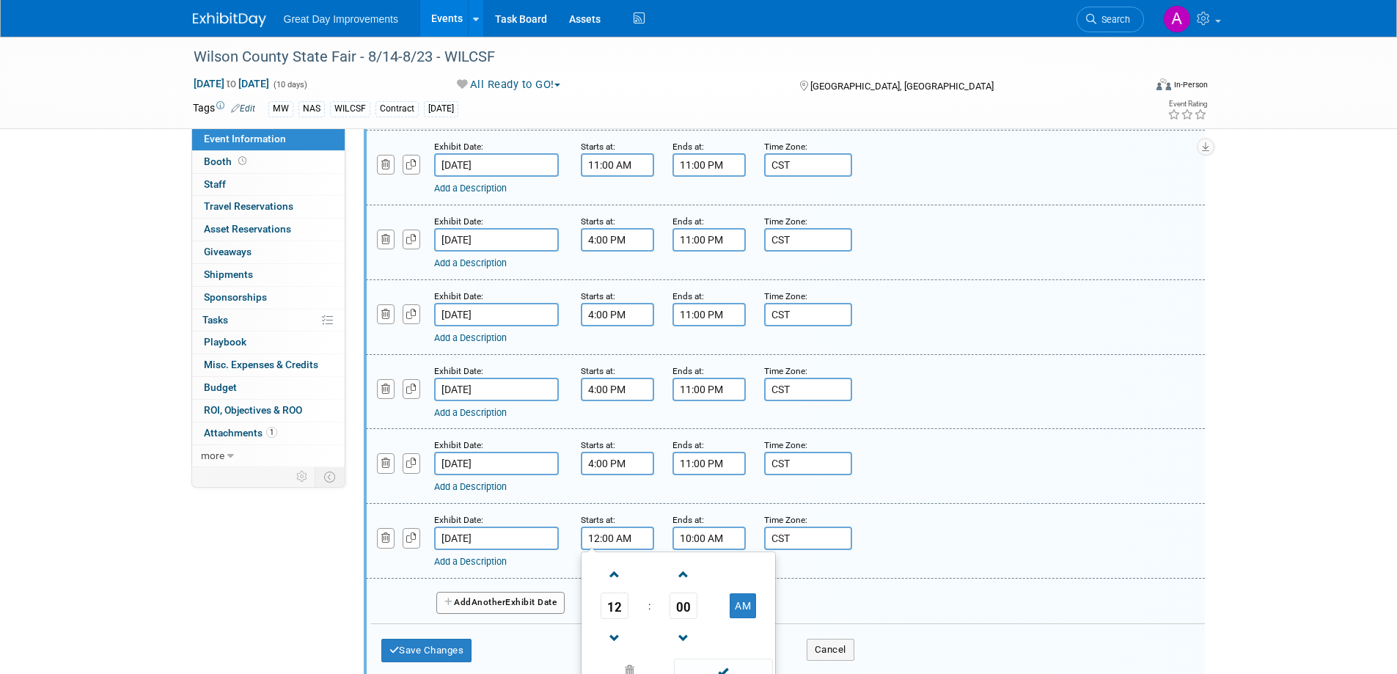
click at [633, 536] on input "12:00 AM" at bounding box center [617, 538] width 73 height 23
click at [619, 630] on span at bounding box center [615, 639] width 26 height 26
click at [748, 609] on button "PM" at bounding box center [743, 605] width 26 height 25
type input "10:00 AM"
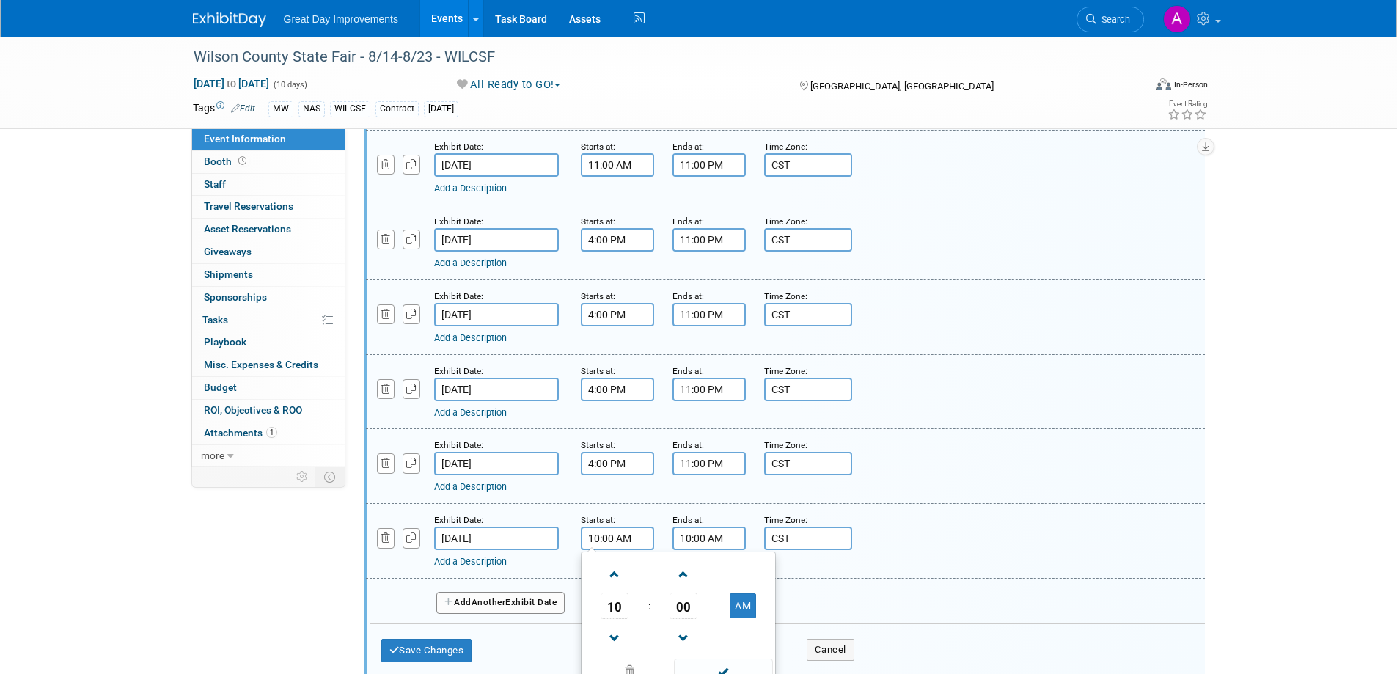
click at [719, 667] on span at bounding box center [723, 672] width 99 height 26
click at [725, 540] on input "10:00 AM" at bounding box center [708, 538] width 73 height 23
click at [707, 572] on span at bounding box center [707, 575] width 26 height 26
click at [835, 602] on button "PM" at bounding box center [834, 605] width 26 height 25
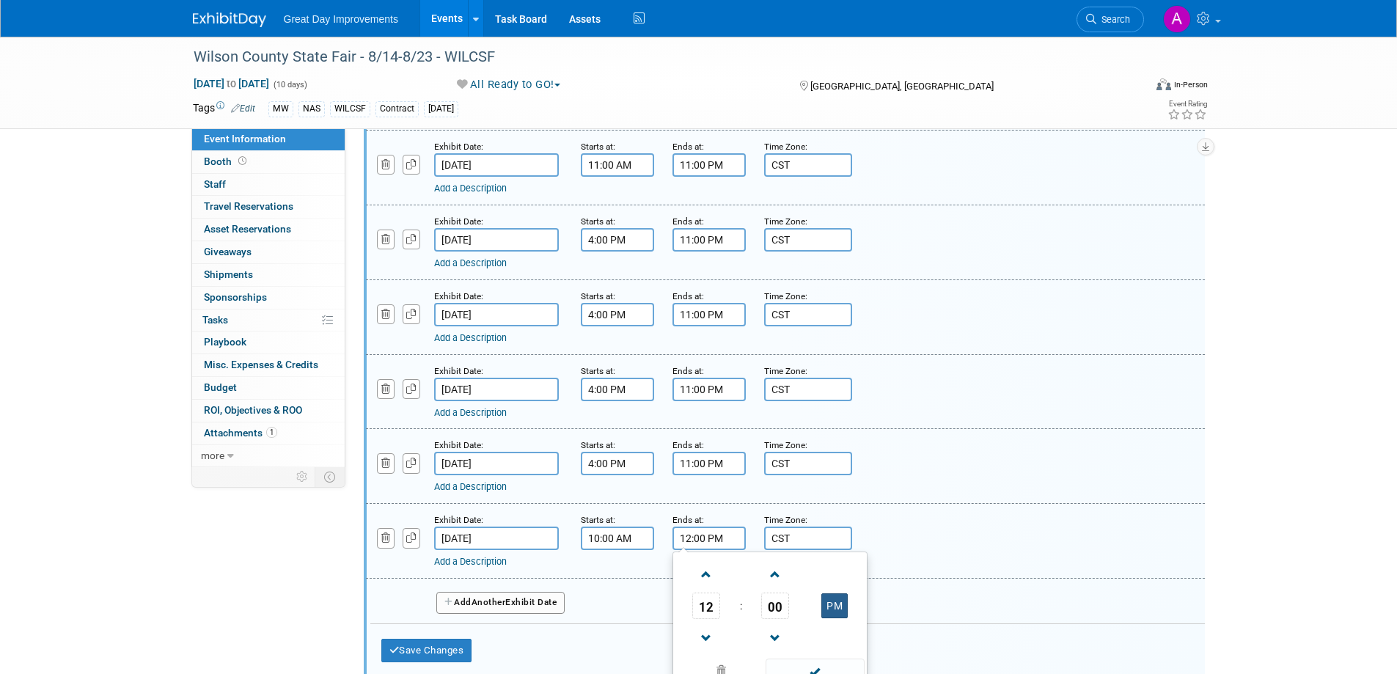
type input "12:00 AM"
click at [816, 664] on span at bounding box center [815, 672] width 99 height 26
click at [449, 644] on button "Save Changes" at bounding box center [426, 650] width 91 height 23
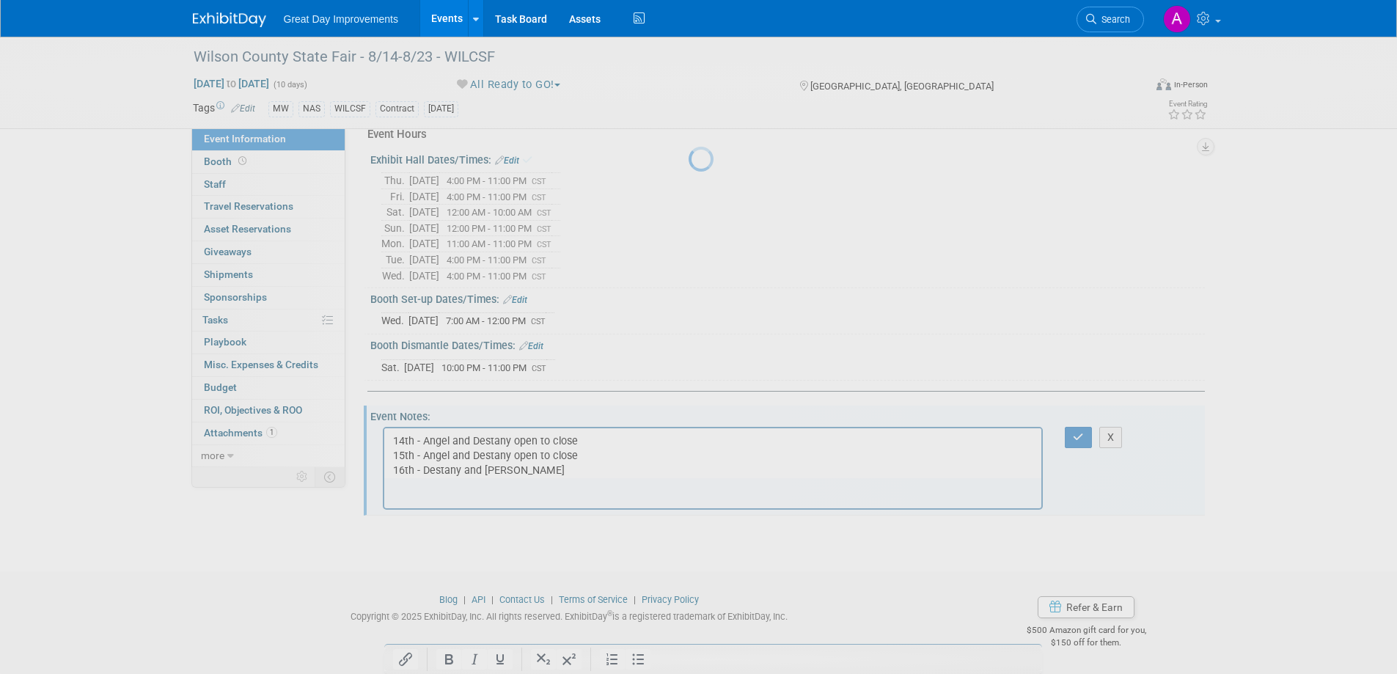
scroll to position [590, 0]
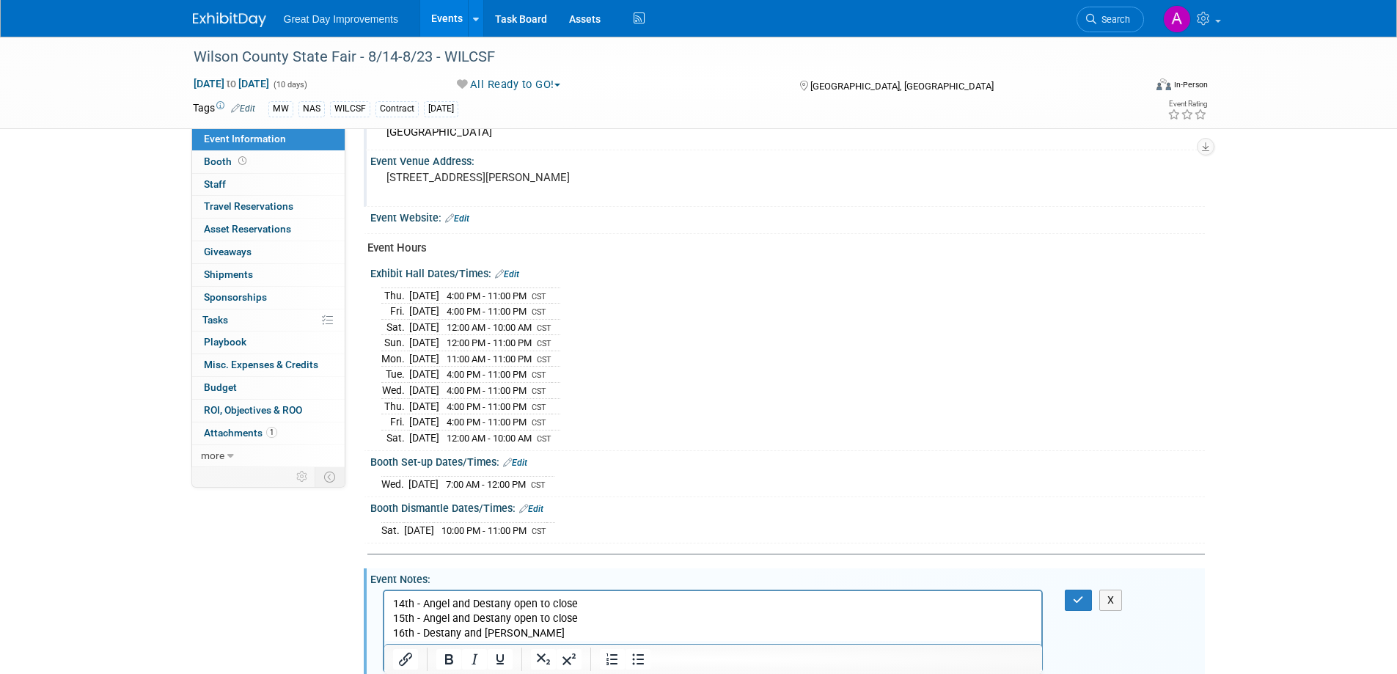
click at [512, 274] on link "Edit" at bounding box center [507, 274] width 24 height 10
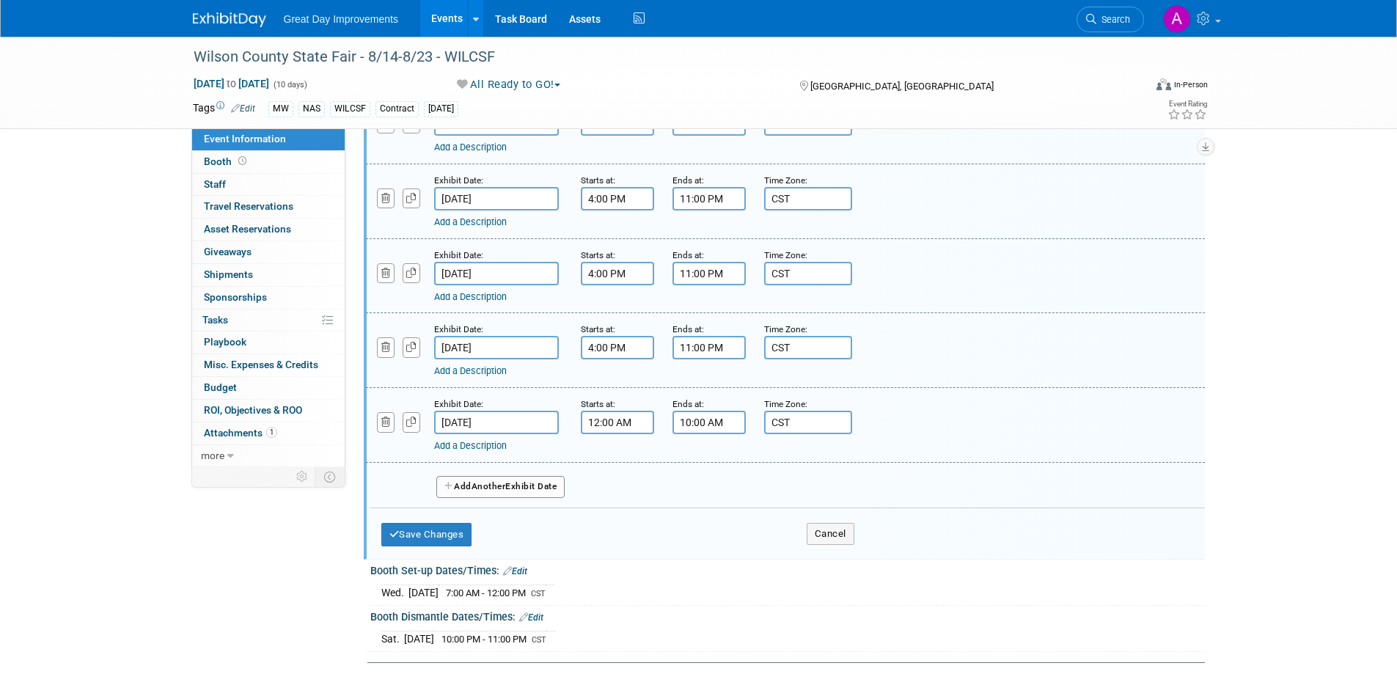
scroll to position [1176, 0]
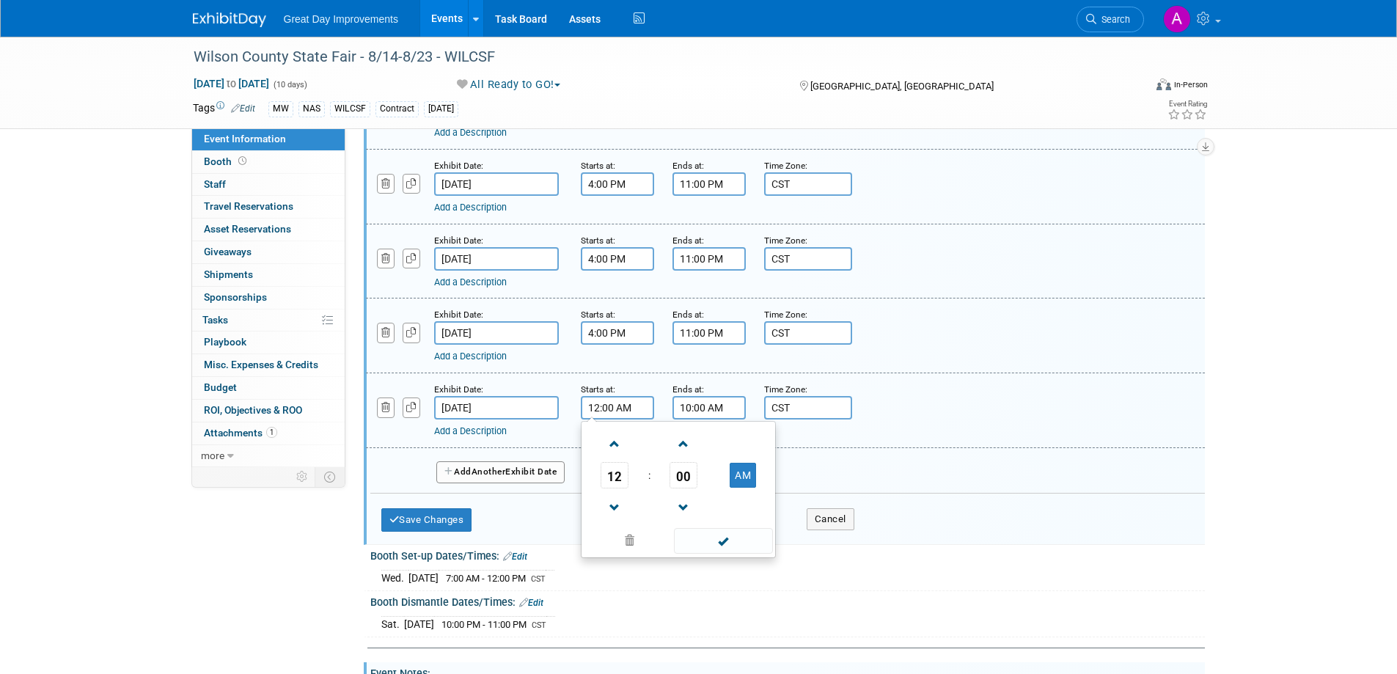
click at [617, 401] on input "12:00 AM" at bounding box center [617, 407] width 73 height 23
click at [615, 509] on span at bounding box center [615, 508] width 26 height 26
click at [613, 506] on span at bounding box center [615, 508] width 26 height 26
click at [738, 474] on button "PM" at bounding box center [743, 475] width 26 height 25
click at [612, 505] on span at bounding box center [615, 508] width 26 height 26
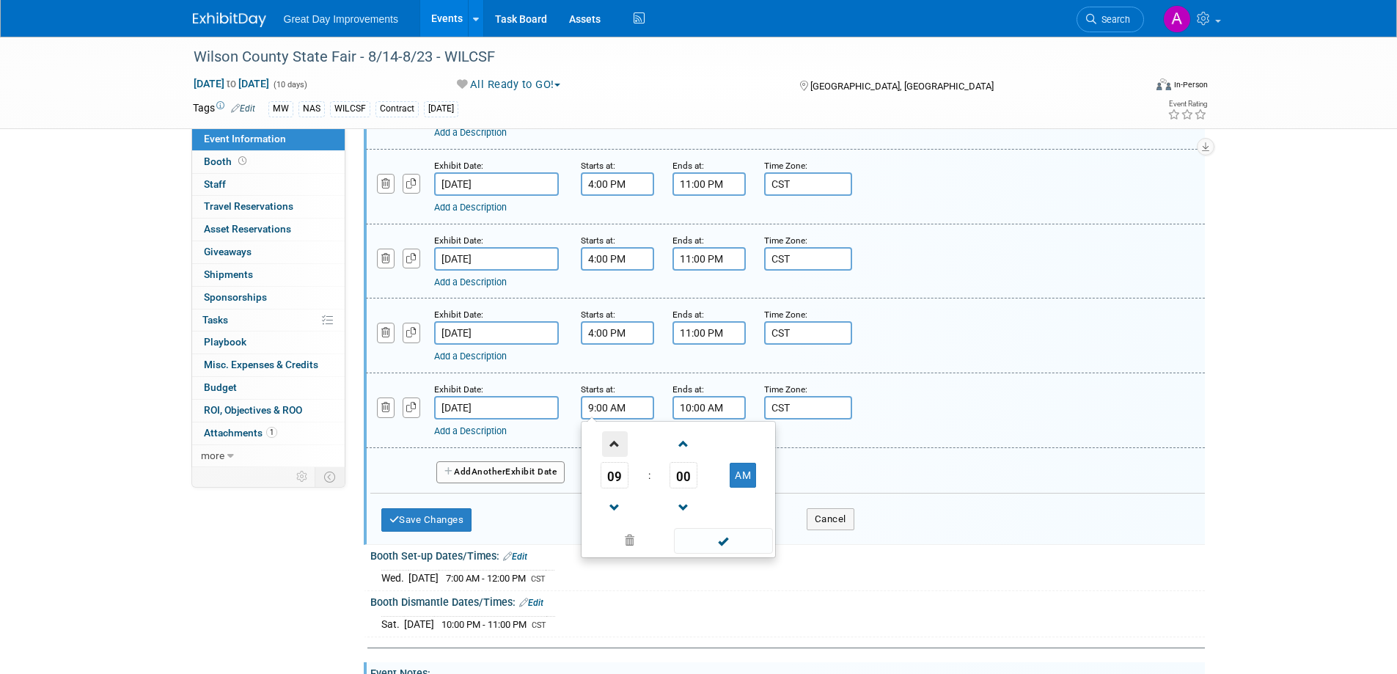
click at [612, 444] on span at bounding box center [615, 444] width 26 height 26
type input "10:00 AM"
click at [704, 545] on span at bounding box center [723, 541] width 99 height 26
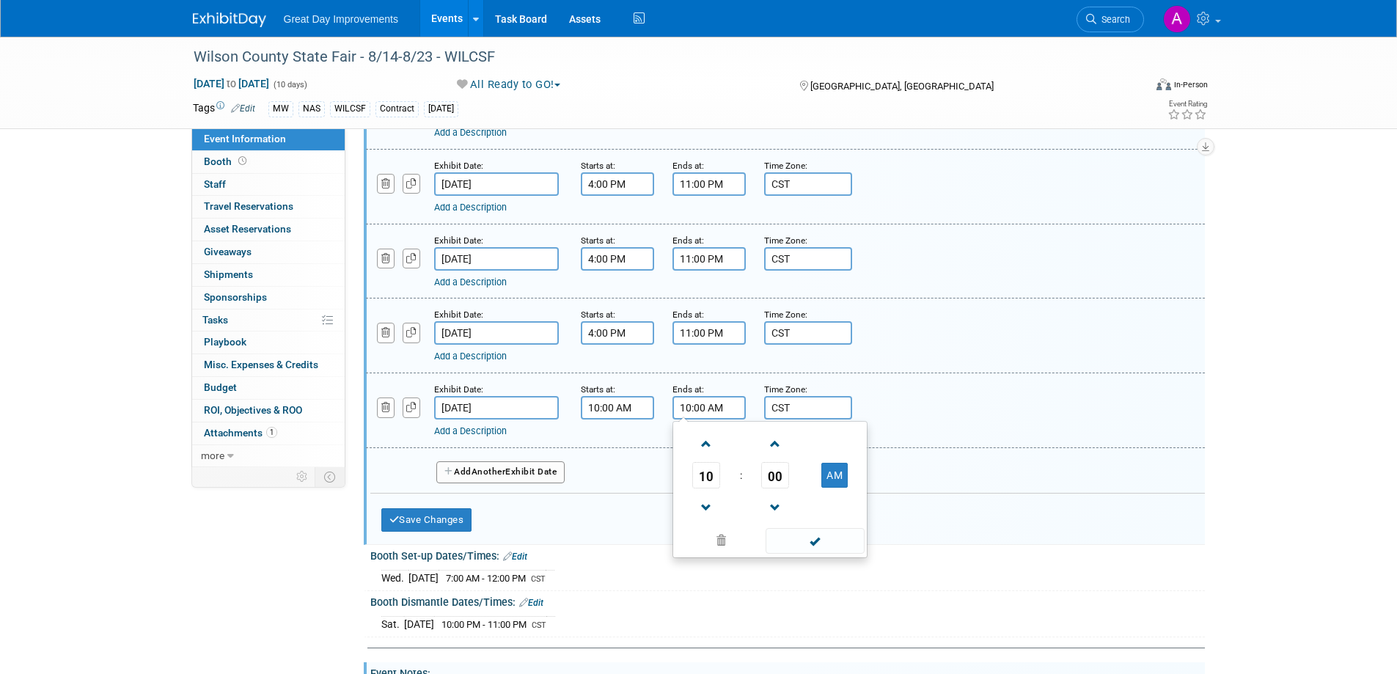
click at [697, 411] on input "10:00 AM" at bounding box center [708, 407] width 73 height 23
click at [705, 444] on span at bounding box center [707, 444] width 26 height 26
click at [838, 466] on button "PM" at bounding box center [834, 475] width 26 height 25
type input "12:00 AM"
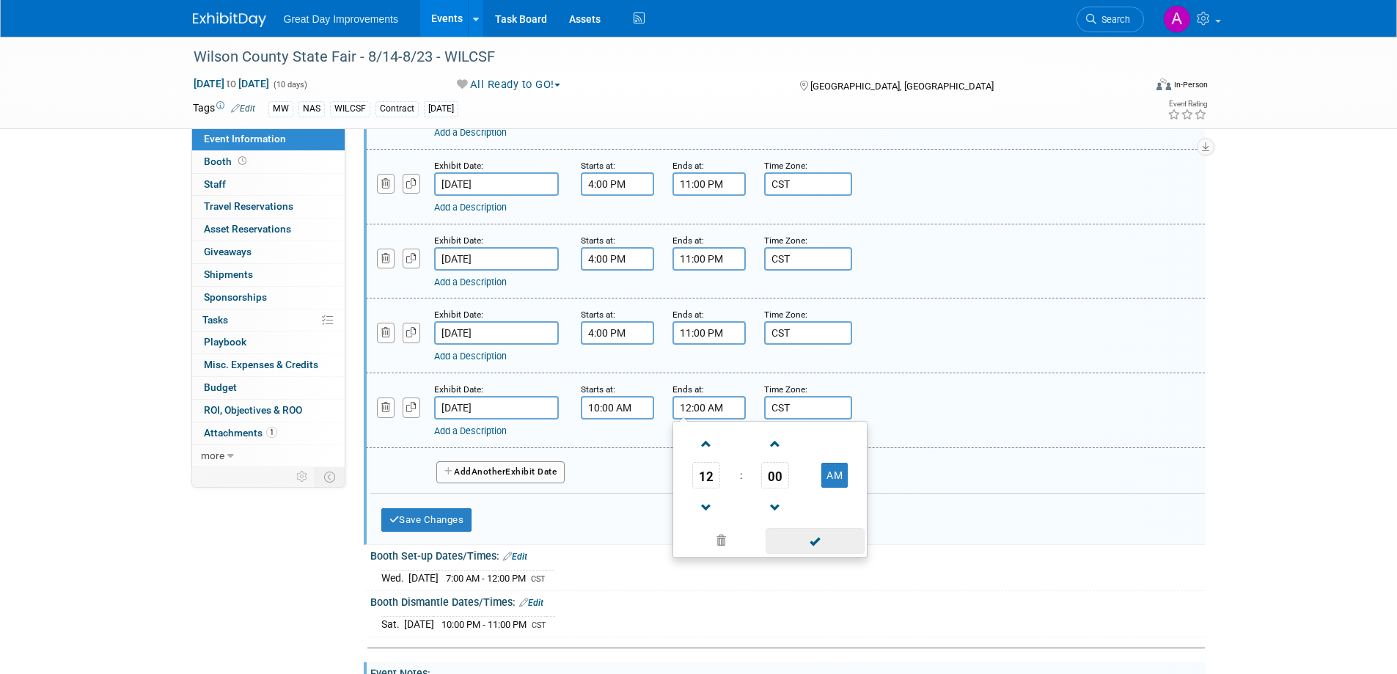
click at [813, 547] on span at bounding box center [815, 541] width 99 height 26
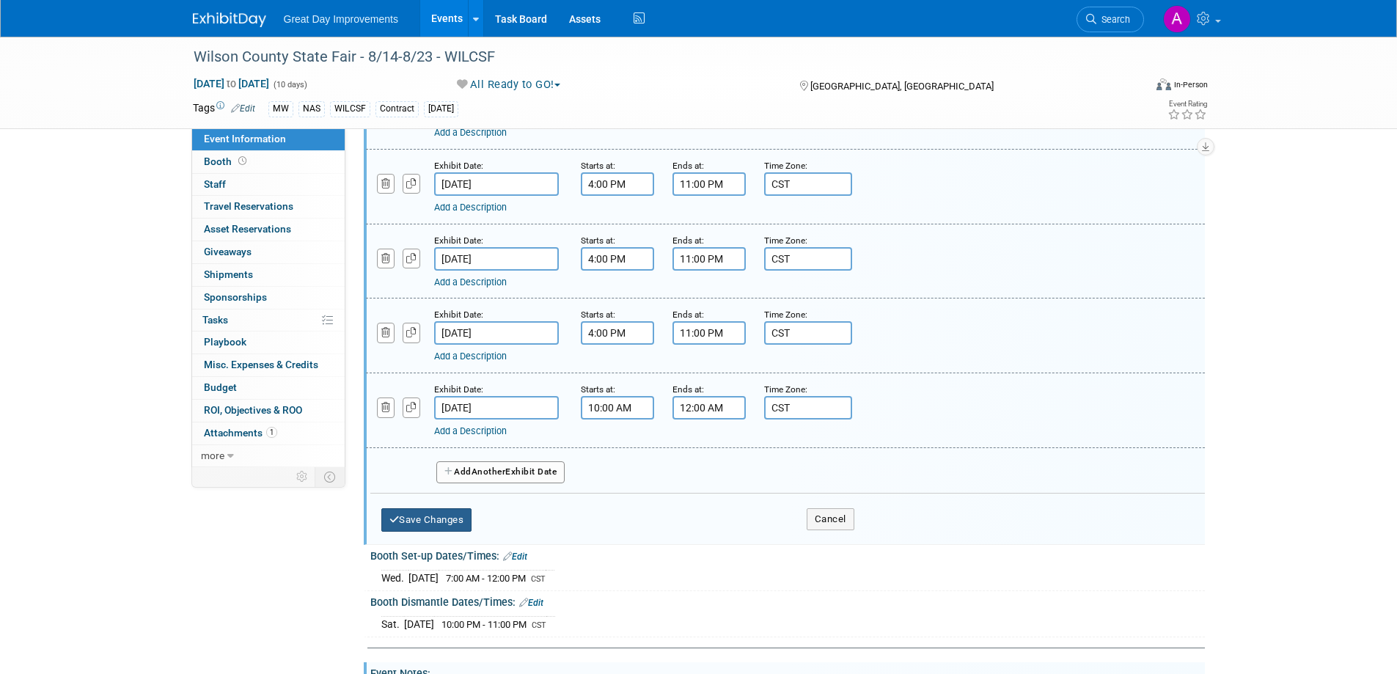
click at [461, 513] on button "Save Changes" at bounding box center [426, 519] width 91 height 23
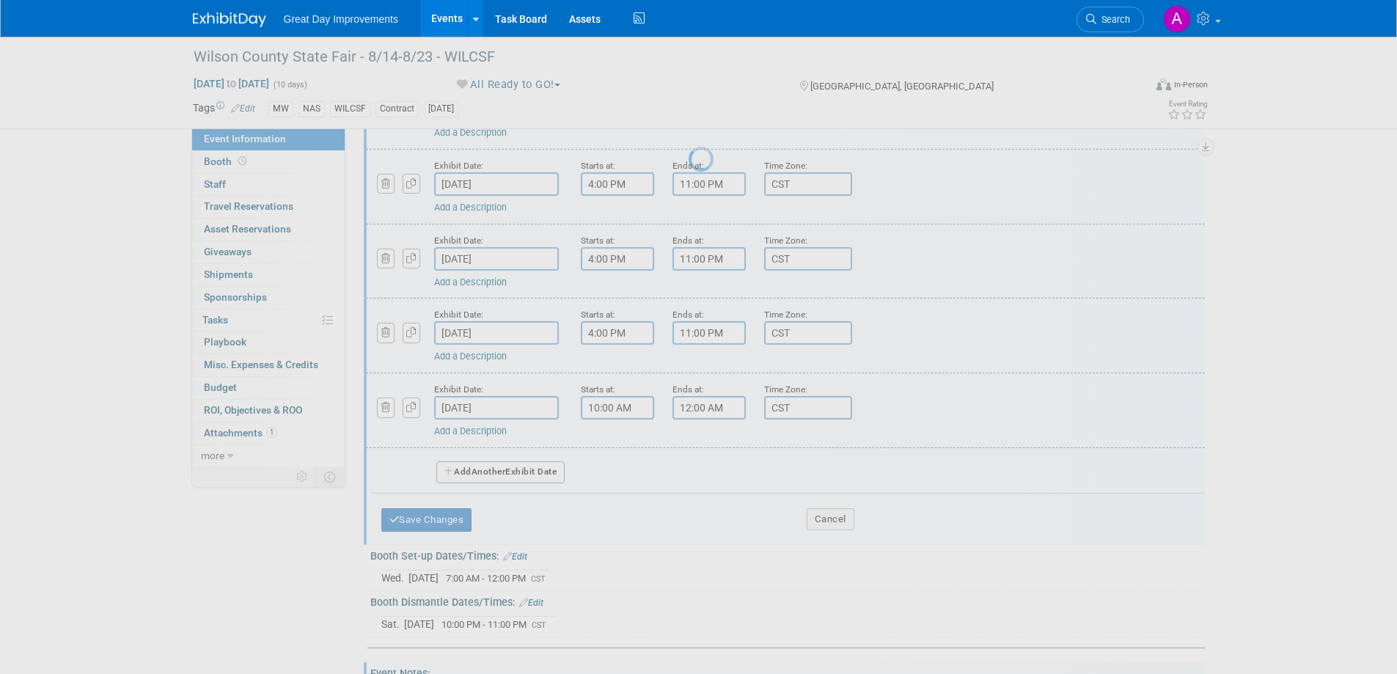
scroll to position [598, 0]
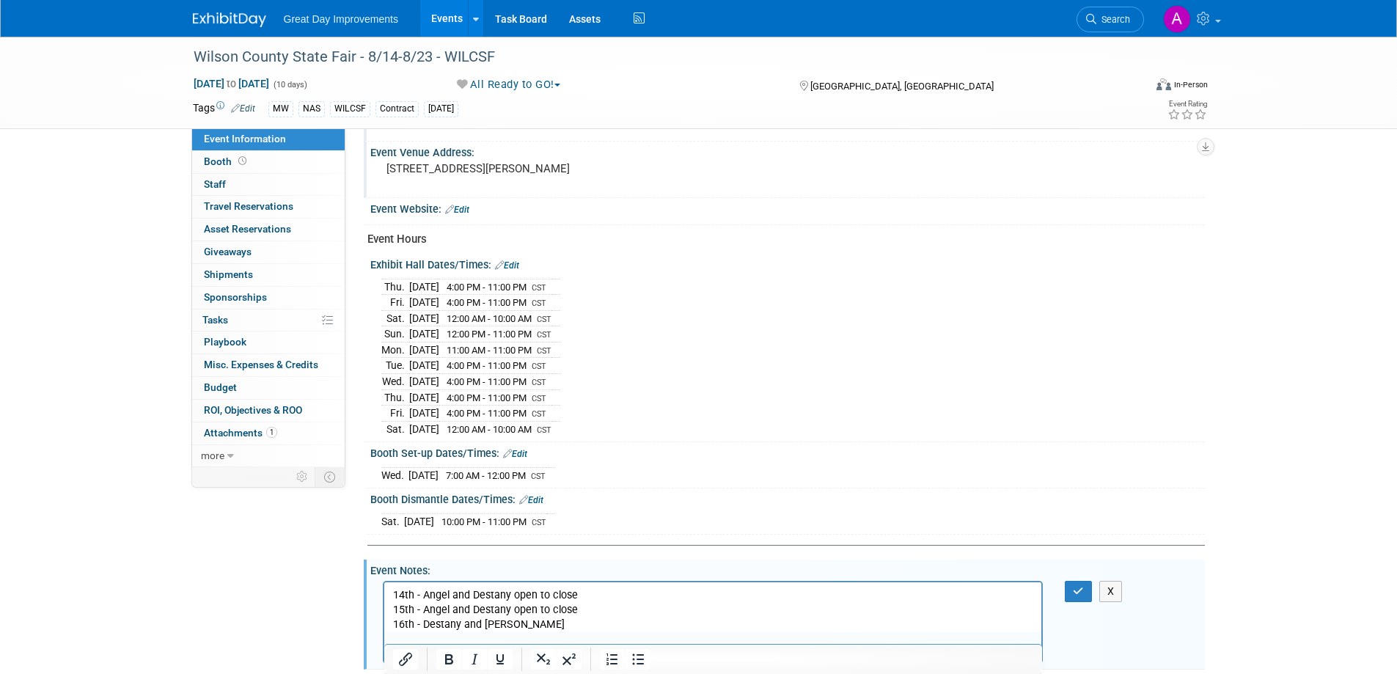
click at [510, 260] on link "Edit" at bounding box center [507, 265] width 24 height 10
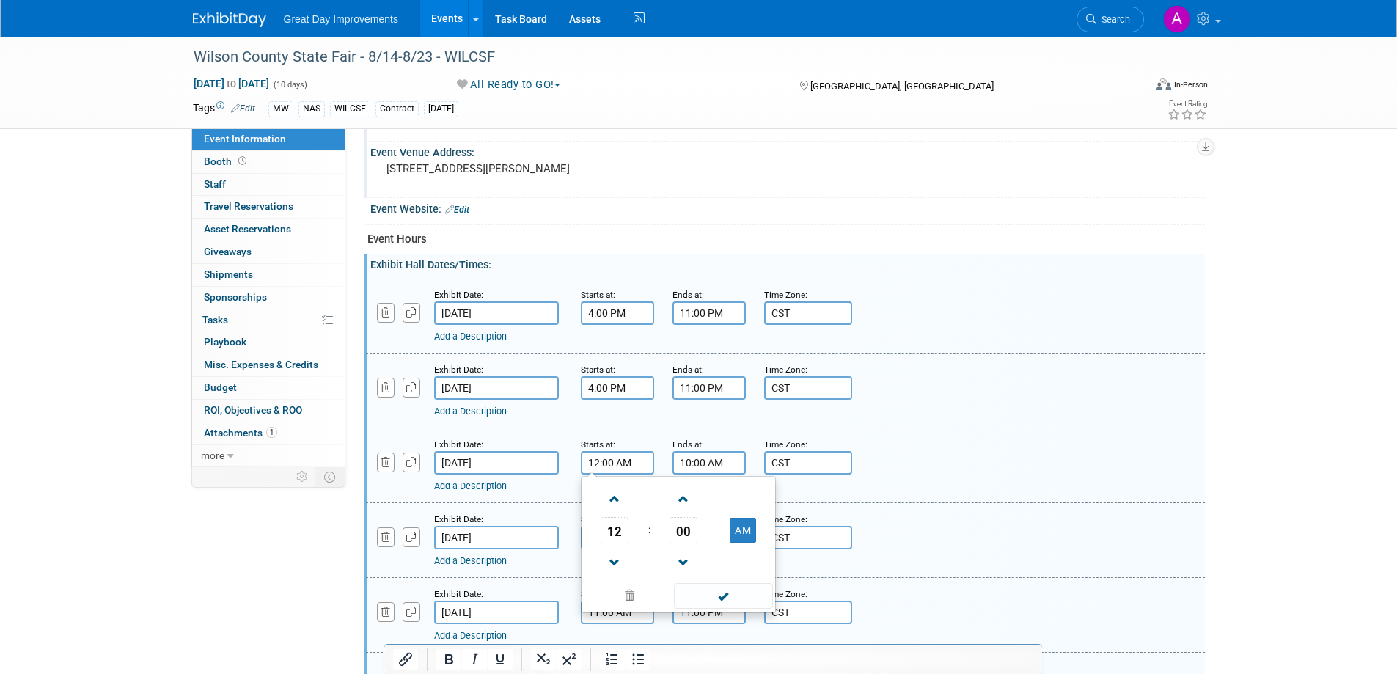
click at [649, 461] on input "12:00 AM" at bounding box center [617, 462] width 73 height 23
click at [608, 565] on span at bounding box center [615, 563] width 26 height 26
click at [610, 564] on span at bounding box center [615, 563] width 26 height 26
click at [746, 525] on button "PM" at bounding box center [743, 530] width 26 height 25
type input "10:00 AM"
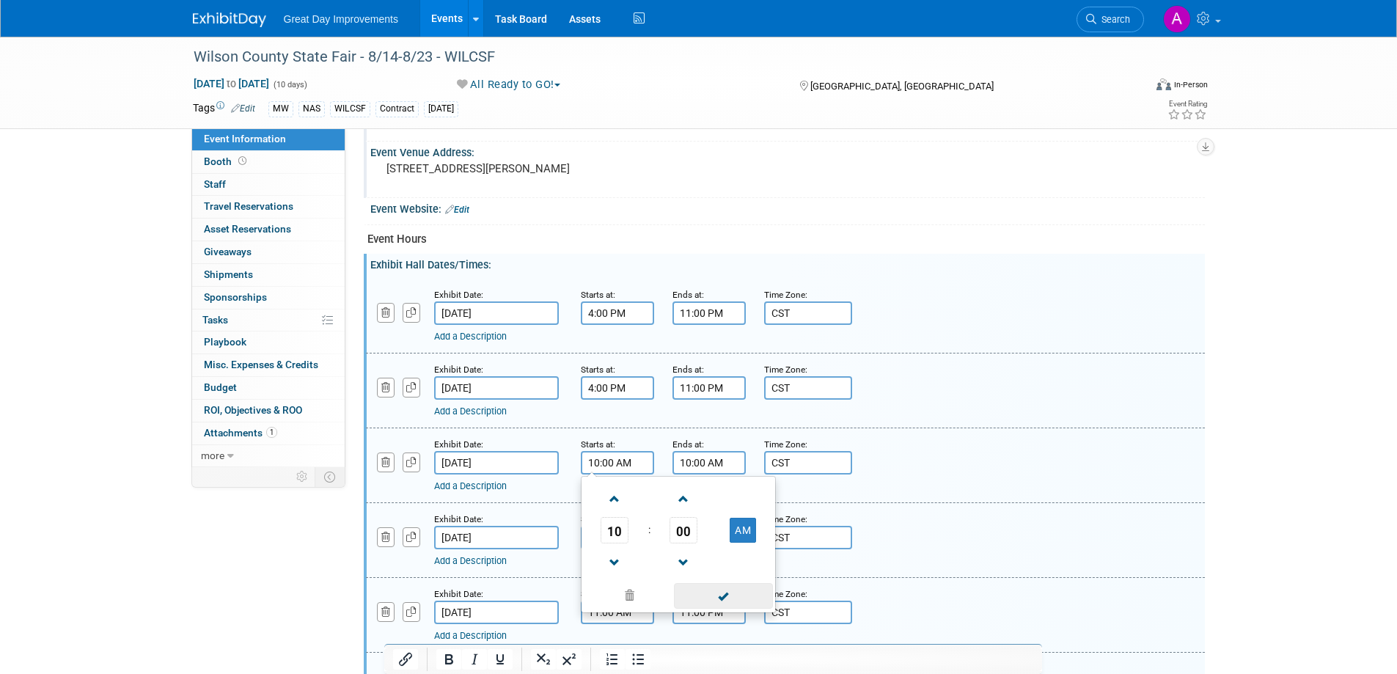
click at [727, 587] on span at bounding box center [723, 596] width 99 height 26
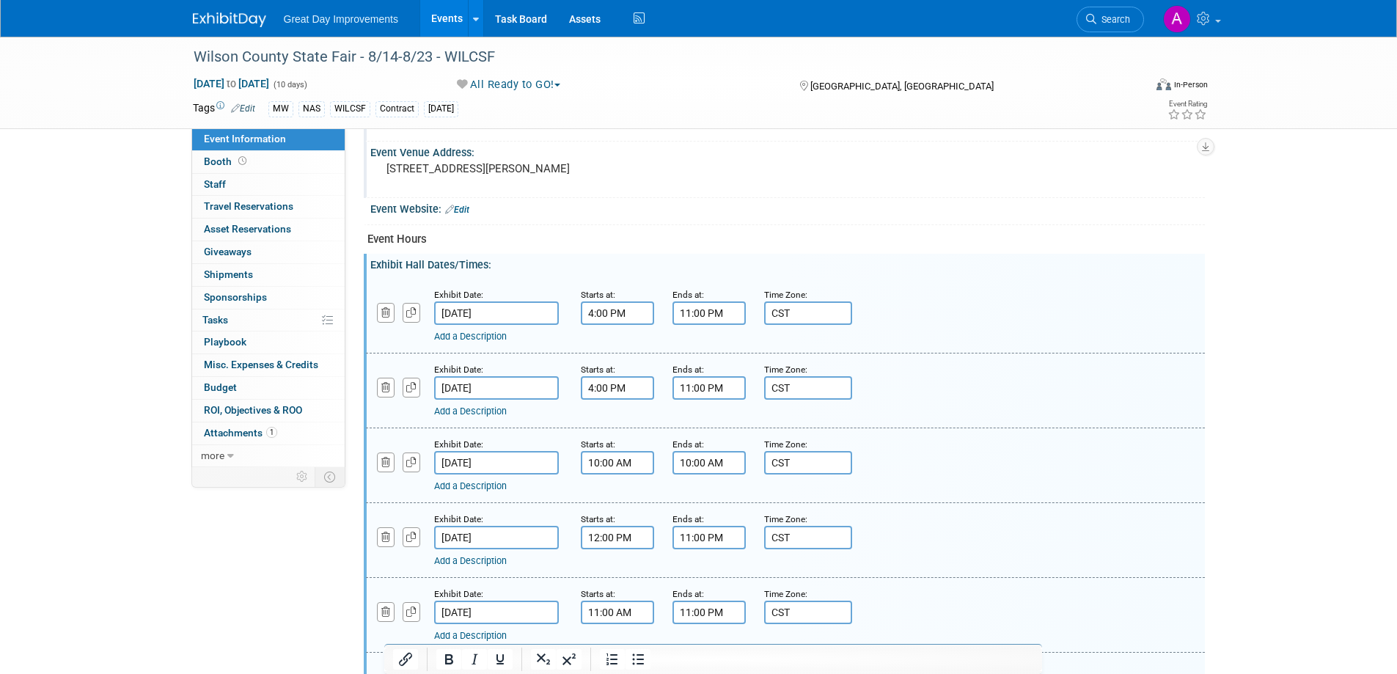
click at [725, 458] on input "10:00 AM" at bounding box center [708, 462] width 73 height 23
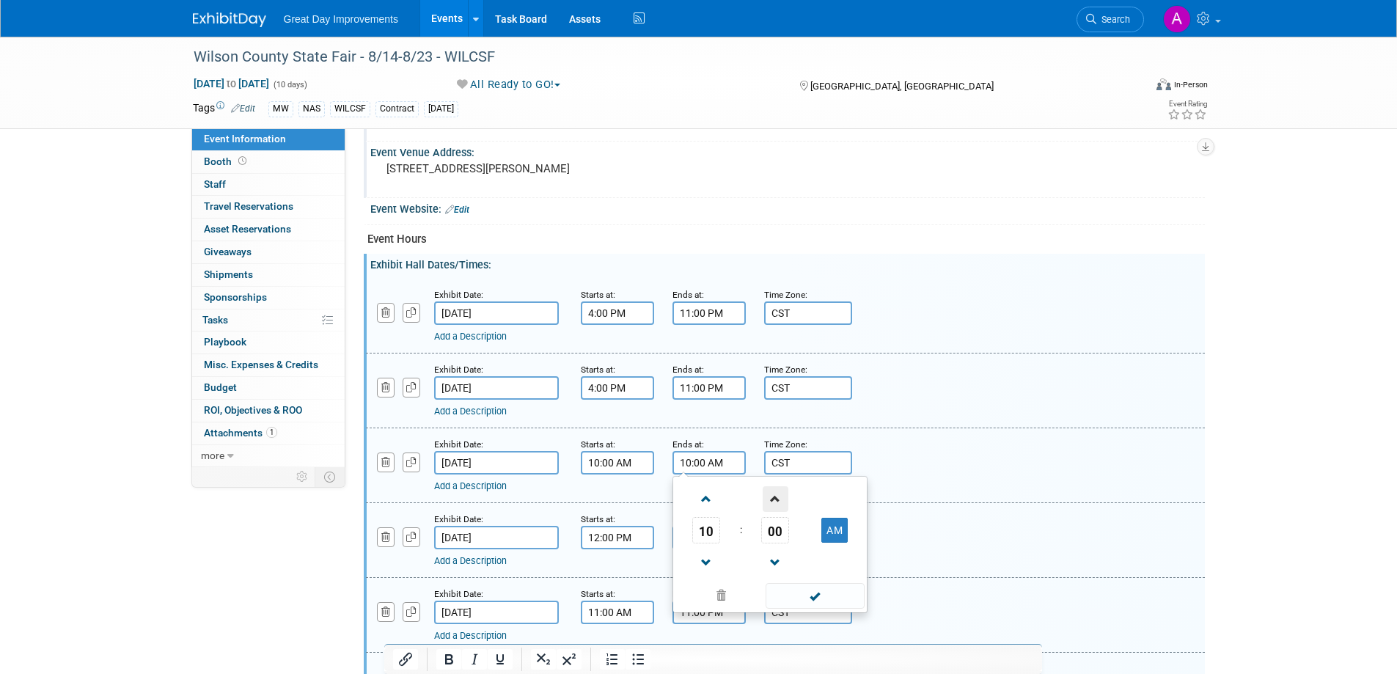
click at [777, 508] on span at bounding box center [776, 499] width 26 height 26
click at [776, 554] on span at bounding box center [776, 563] width 26 height 26
click at [701, 489] on span at bounding box center [707, 499] width 26 height 26
click at [703, 492] on span at bounding box center [707, 499] width 26 height 26
click at [837, 526] on button "PM" at bounding box center [834, 530] width 26 height 25
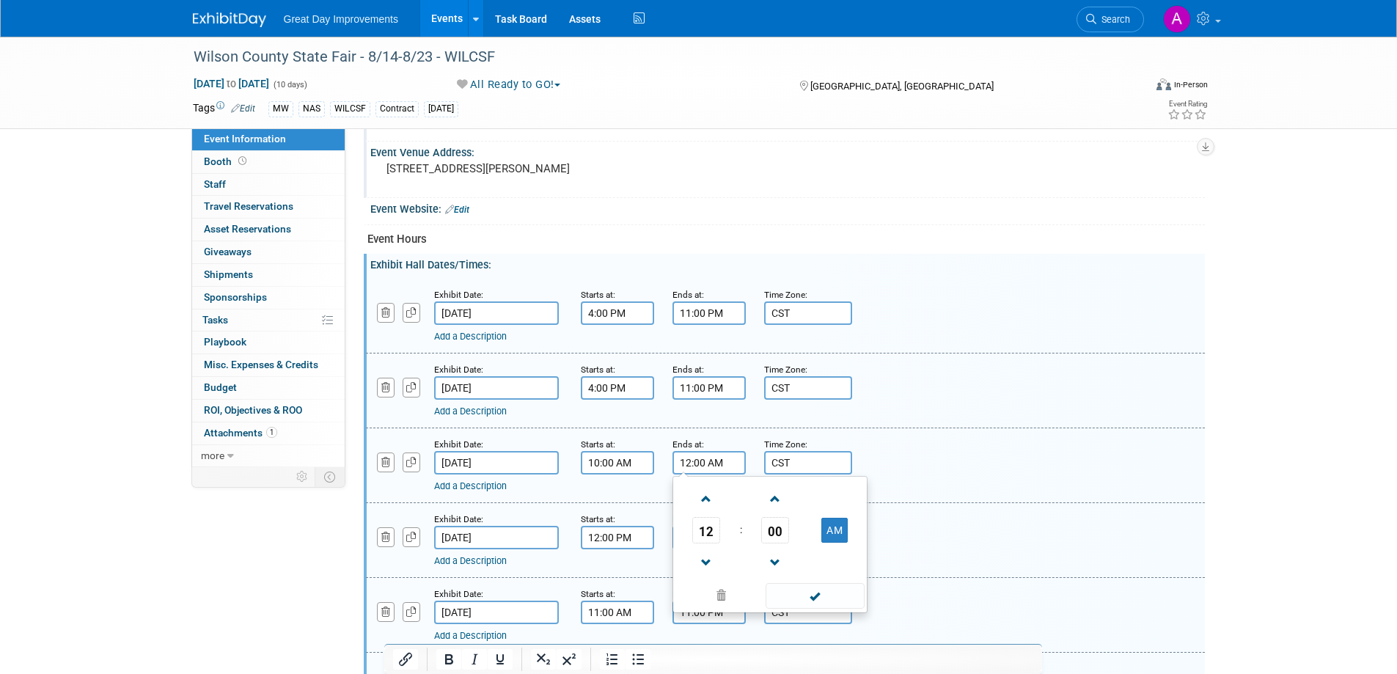
click at [703, 461] on input "12:00 AM" at bounding box center [708, 462] width 73 height 23
type input "12:01 AM"
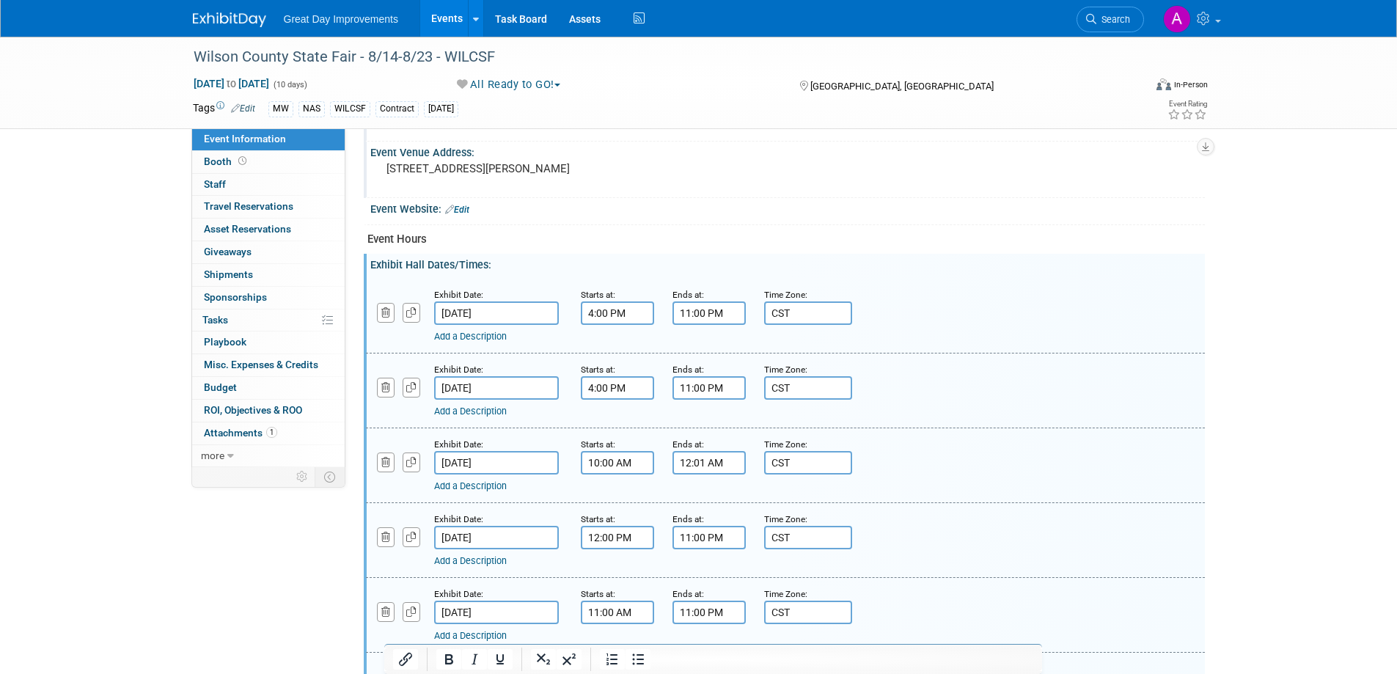
click at [1033, 438] on div "Add a Description Description:" at bounding box center [785, 464] width 861 height 56
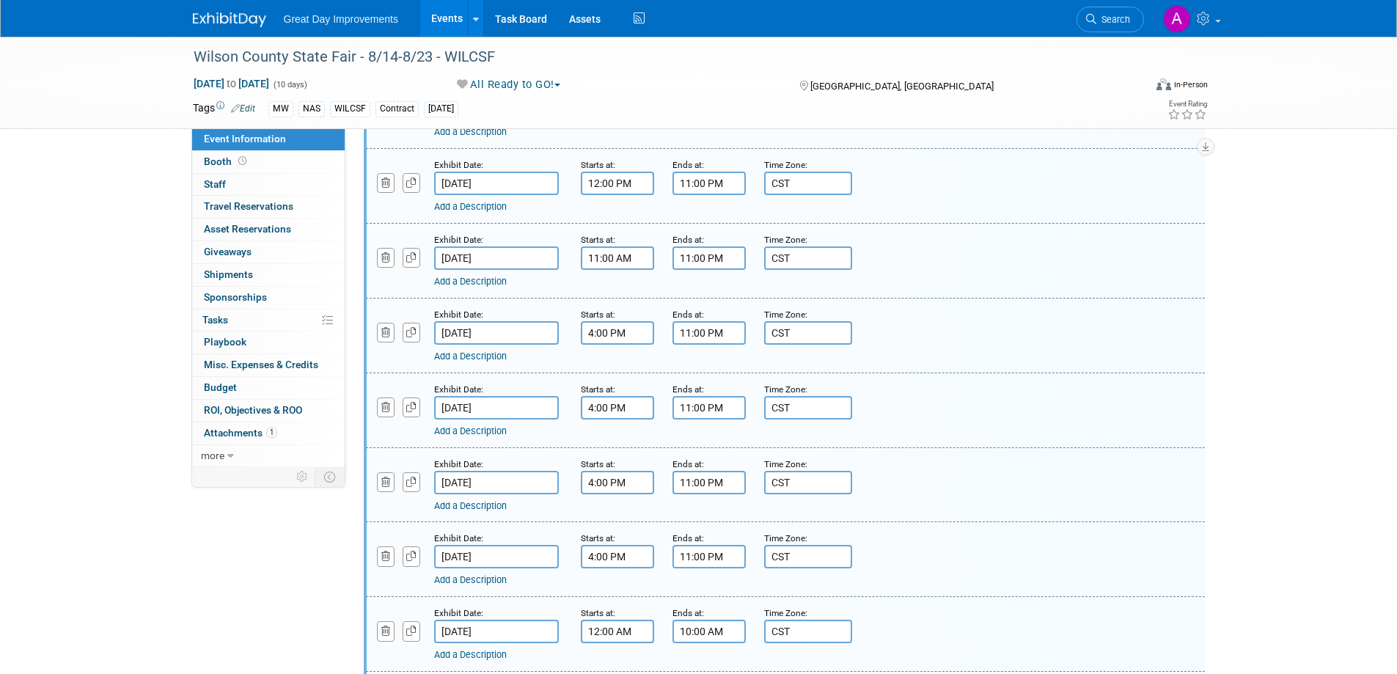
scroll to position [965, 0]
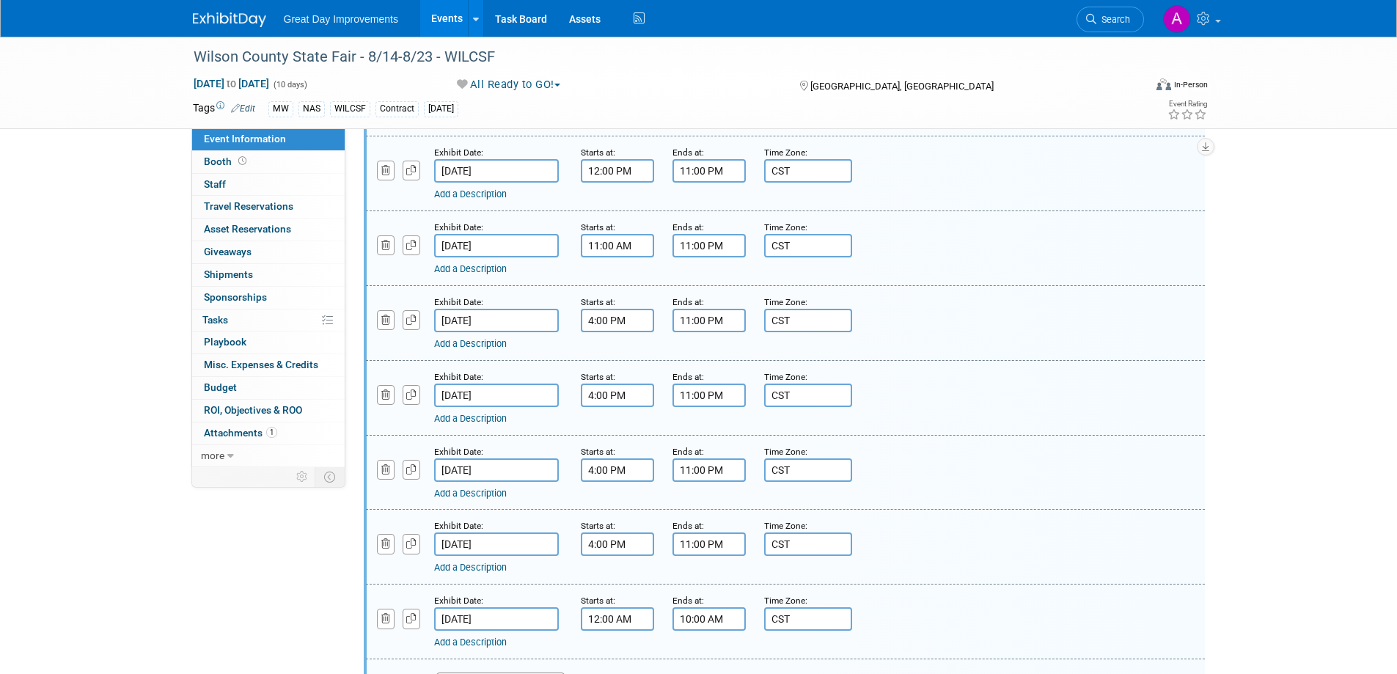
click at [616, 622] on input "12:00 AM" at bounding box center [617, 618] width 73 height 23
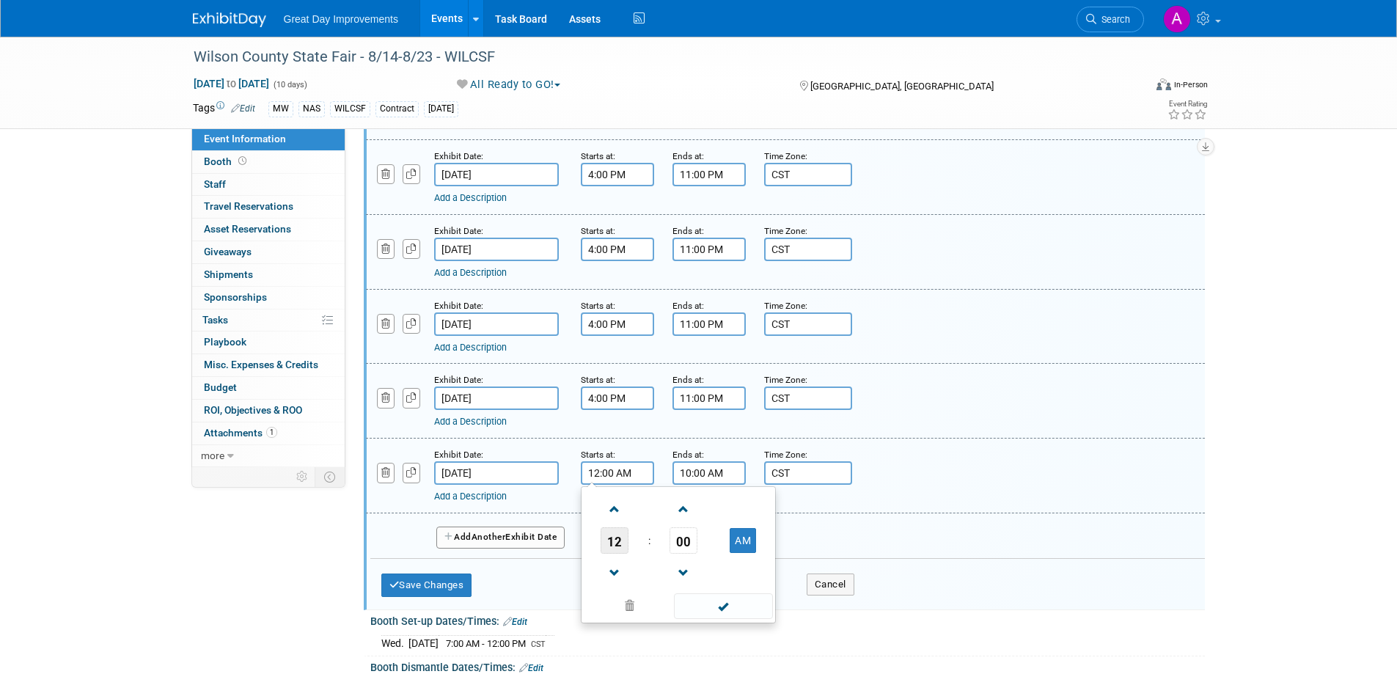
scroll to position [1112, 0]
click at [614, 575] on span at bounding box center [615, 573] width 26 height 26
click at [747, 527] on table "10 : 00 PM" at bounding box center [678, 539] width 188 height 101
click at [738, 540] on button "PM" at bounding box center [743, 539] width 26 height 25
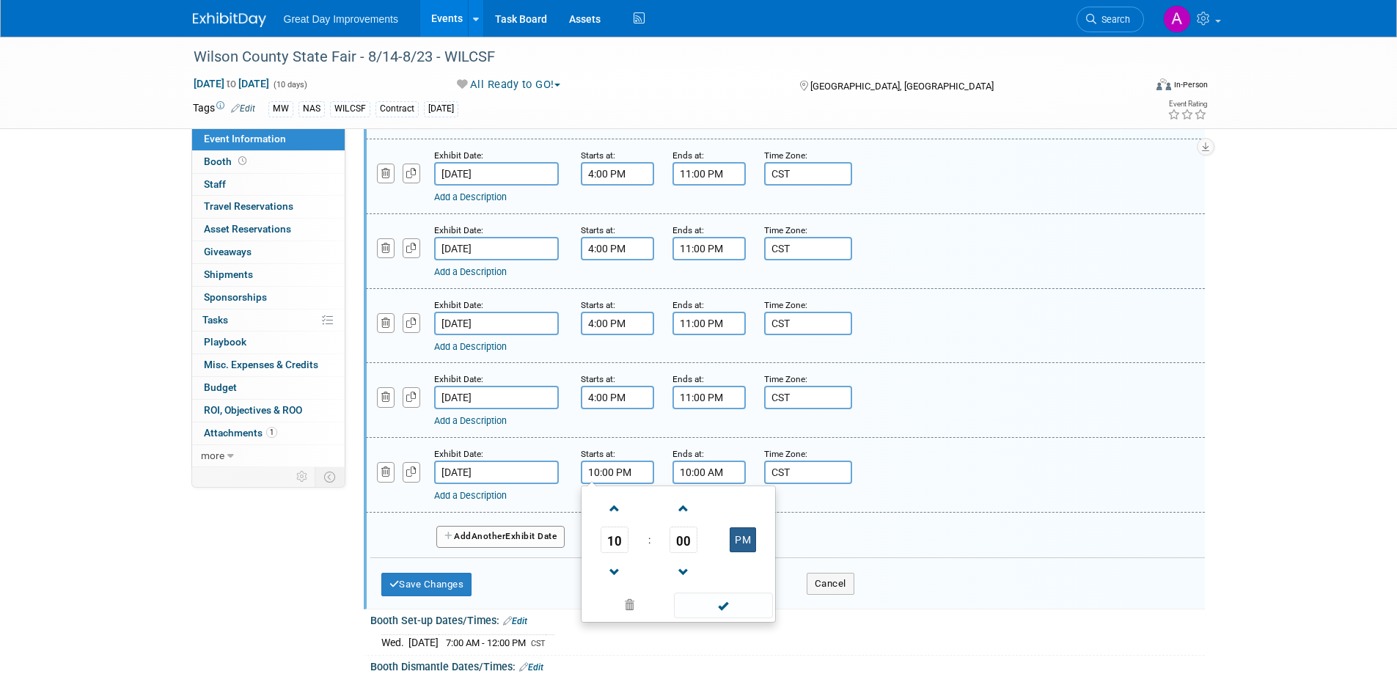
type input "10:00 AM"
click at [747, 602] on span at bounding box center [723, 606] width 99 height 26
click at [729, 482] on input "10:00 AM" at bounding box center [708, 472] width 73 height 23
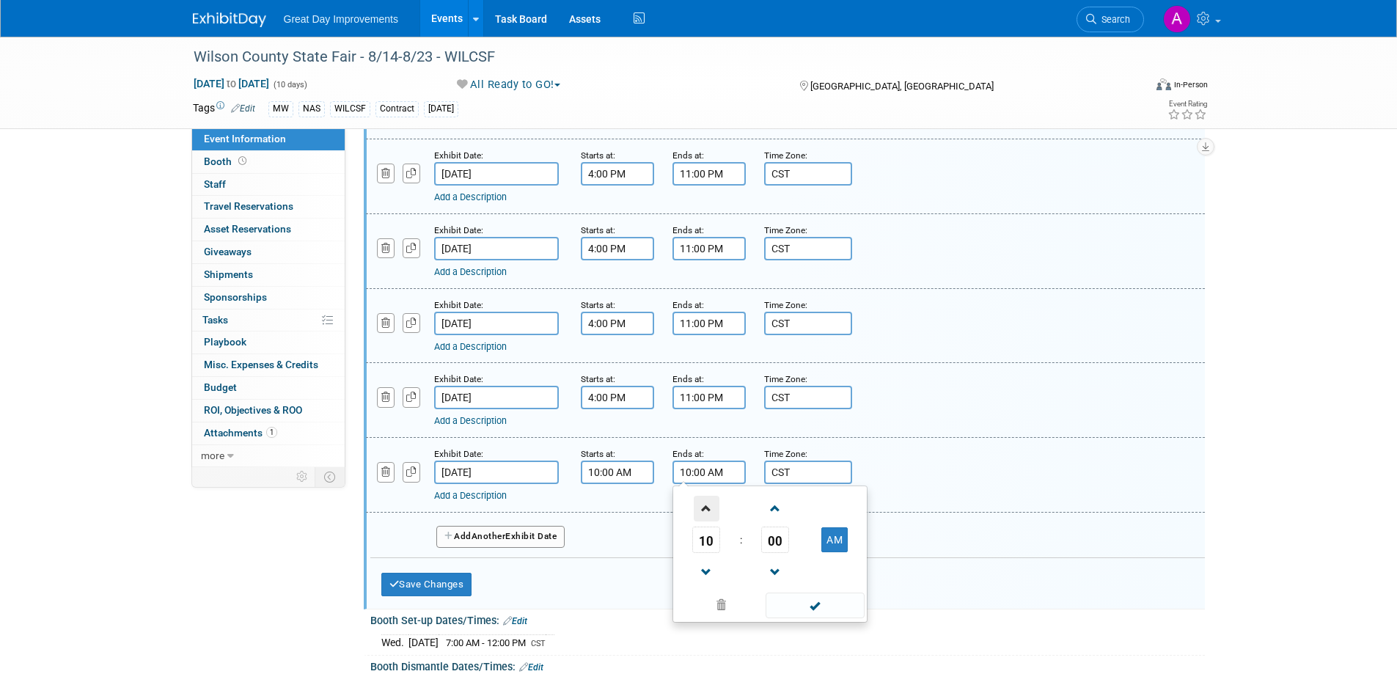
click at [708, 516] on span at bounding box center [707, 509] width 26 height 26
click at [708, 514] on span at bounding box center [707, 509] width 26 height 26
click at [837, 540] on button "PM" at bounding box center [834, 539] width 26 height 25
click at [774, 510] on span at bounding box center [776, 509] width 26 height 26
type input "12:01 AM"
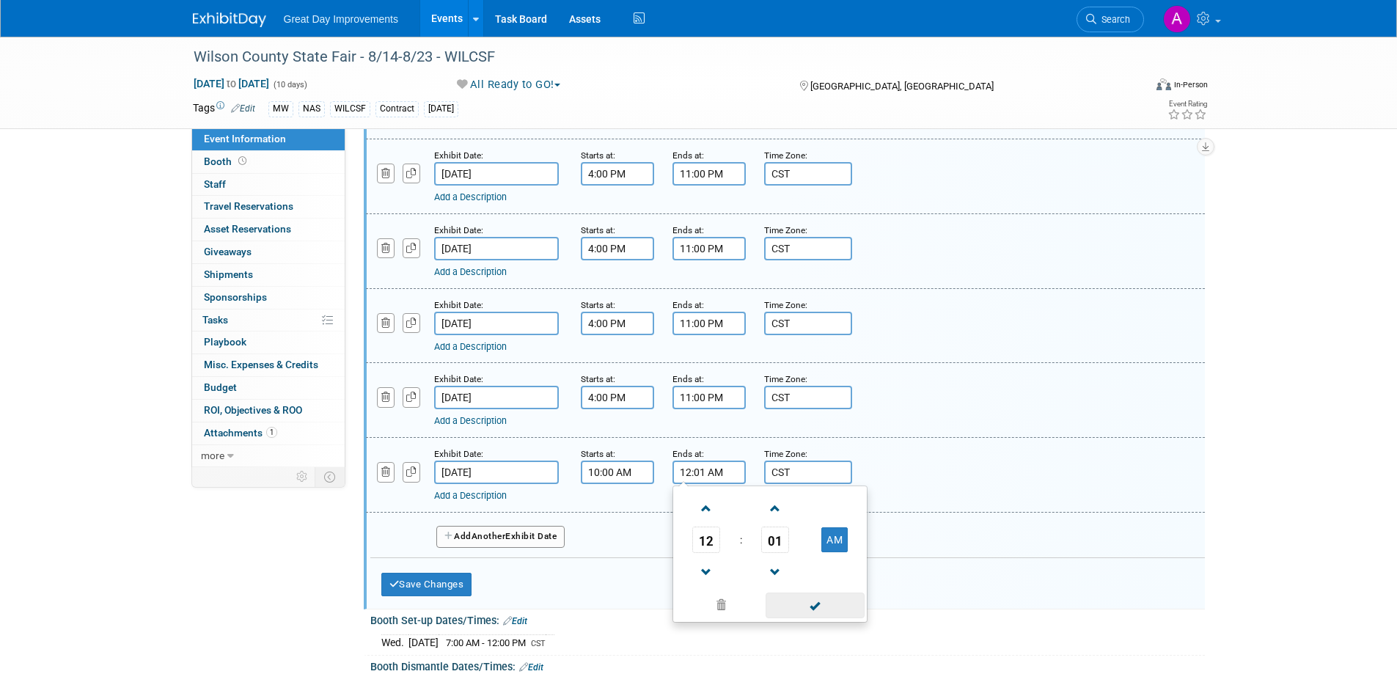
click at [808, 601] on span at bounding box center [815, 606] width 99 height 26
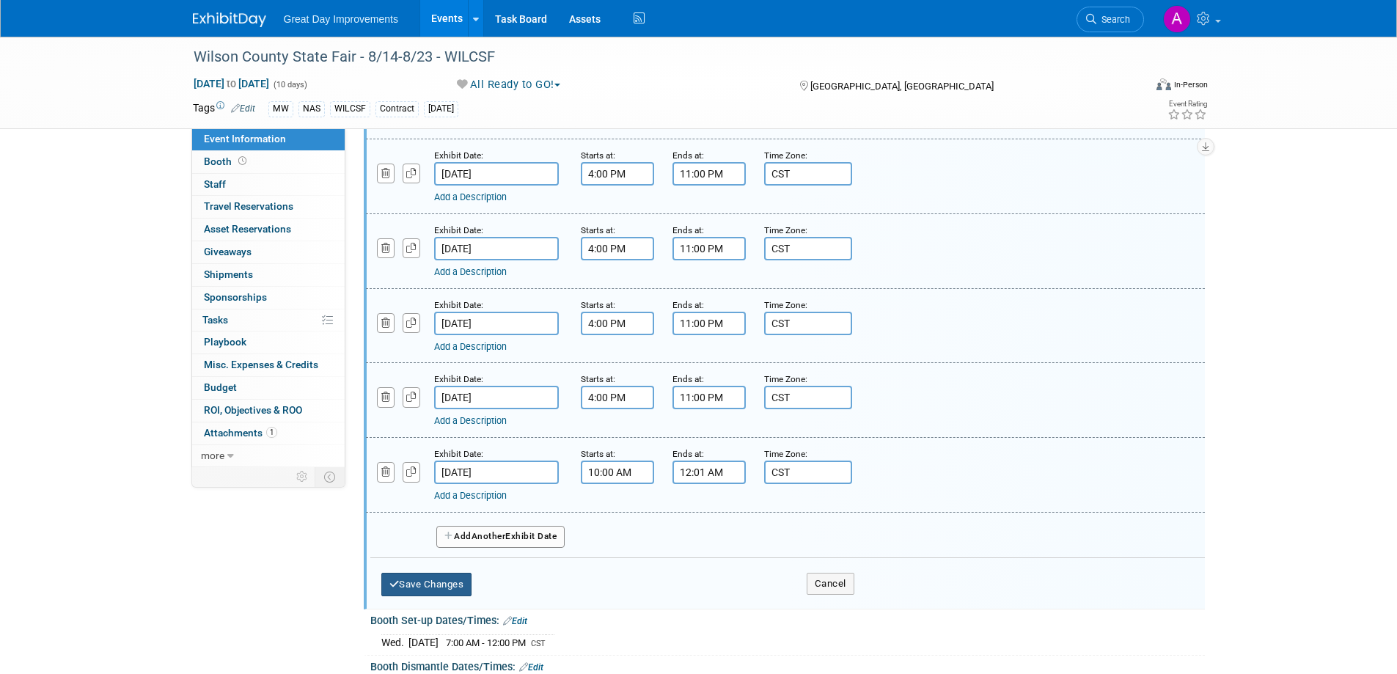
click at [447, 583] on button "Save Changes" at bounding box center [426, 584] width 91 height 23
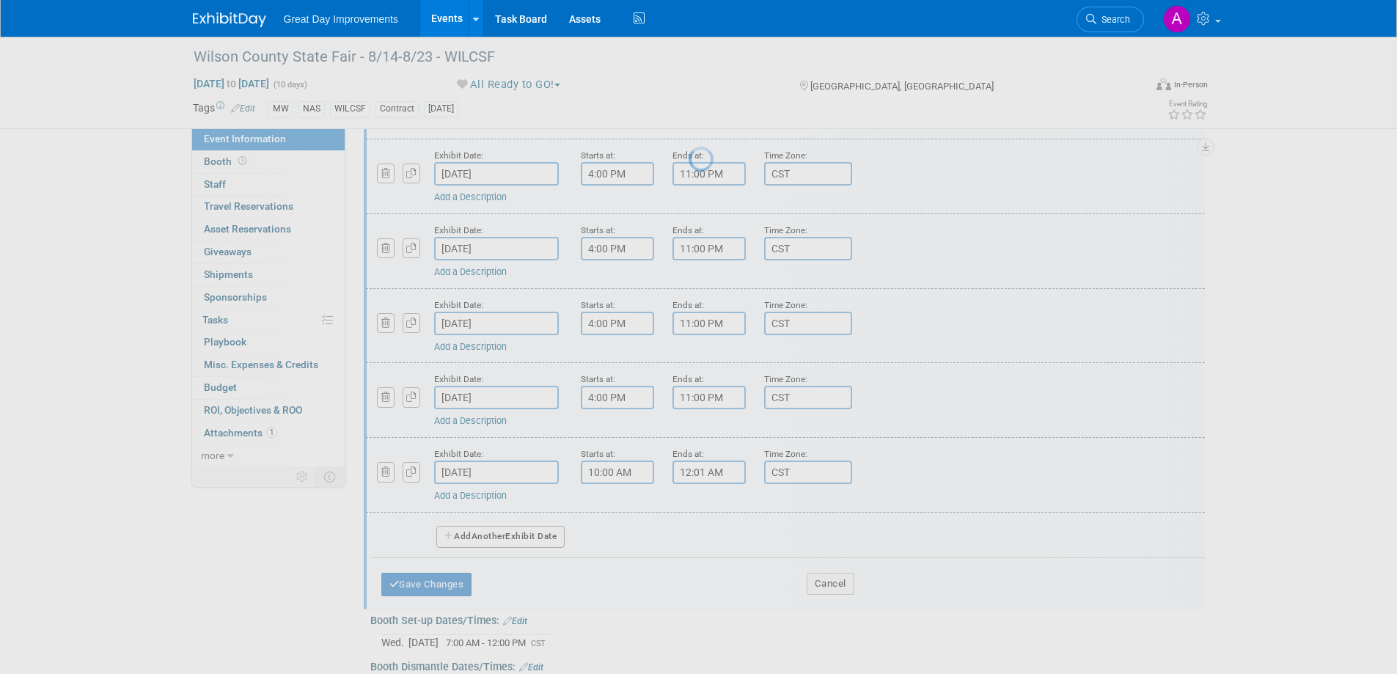
scroll to position [609, 0]
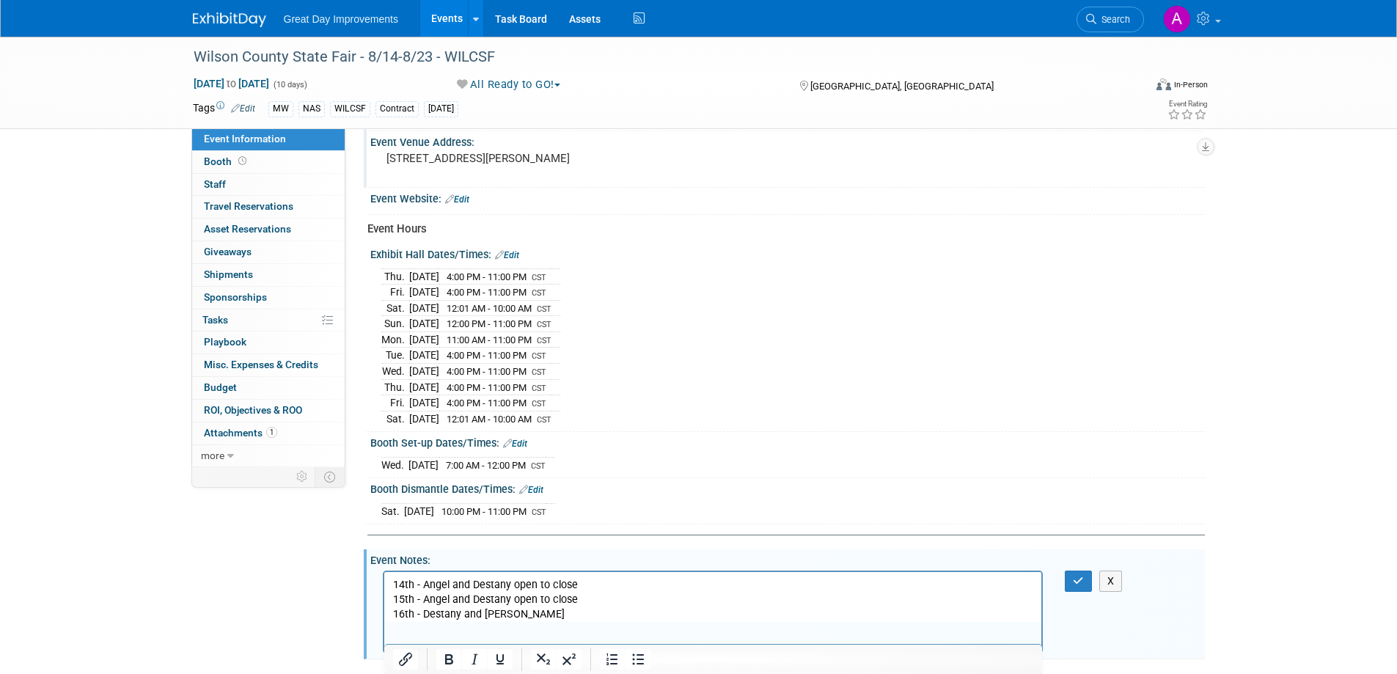
click at [515, 246] on div "Exhibit Hall Dates/Times: Edit" at bounding box center [787, 252] width 835 height 19
click at [510, 253] on link "Edit" at bounding box center [507, 255] width 24 height 10
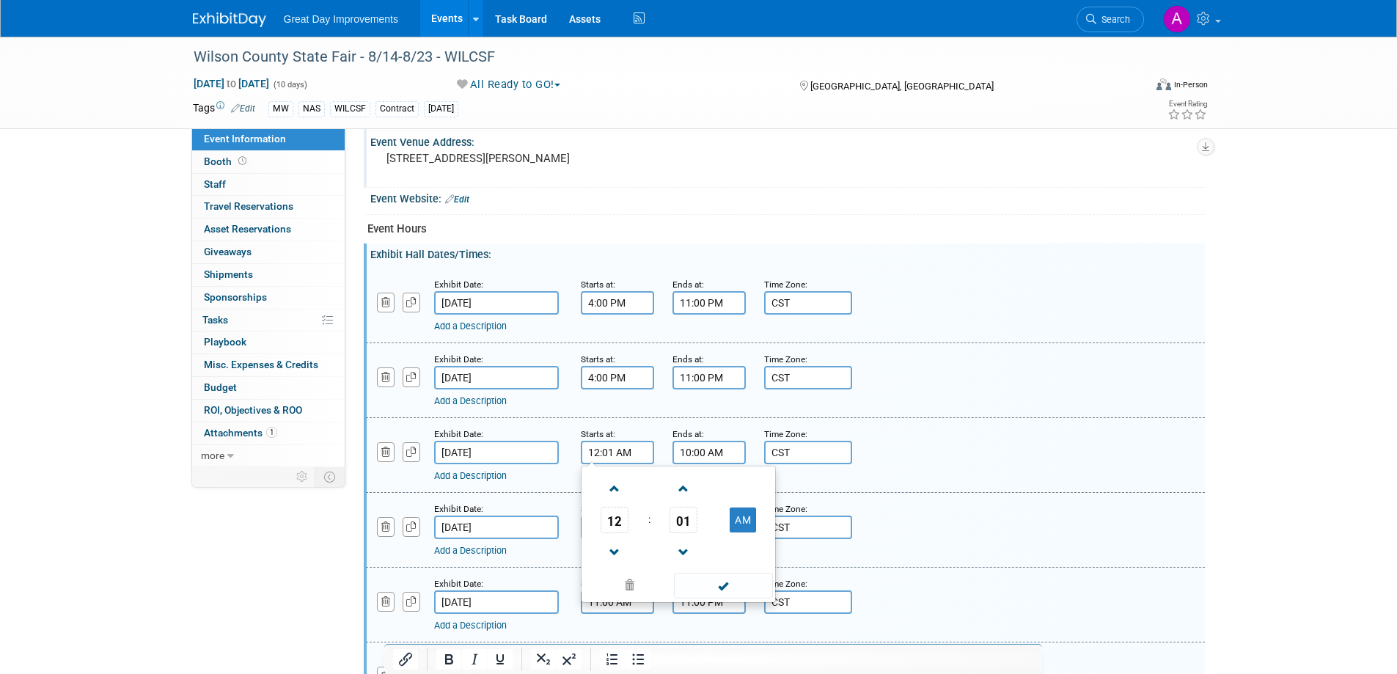
click at [645, 450] on input "12:01 AM" at bounding box center [617, 452] width 73 height 23
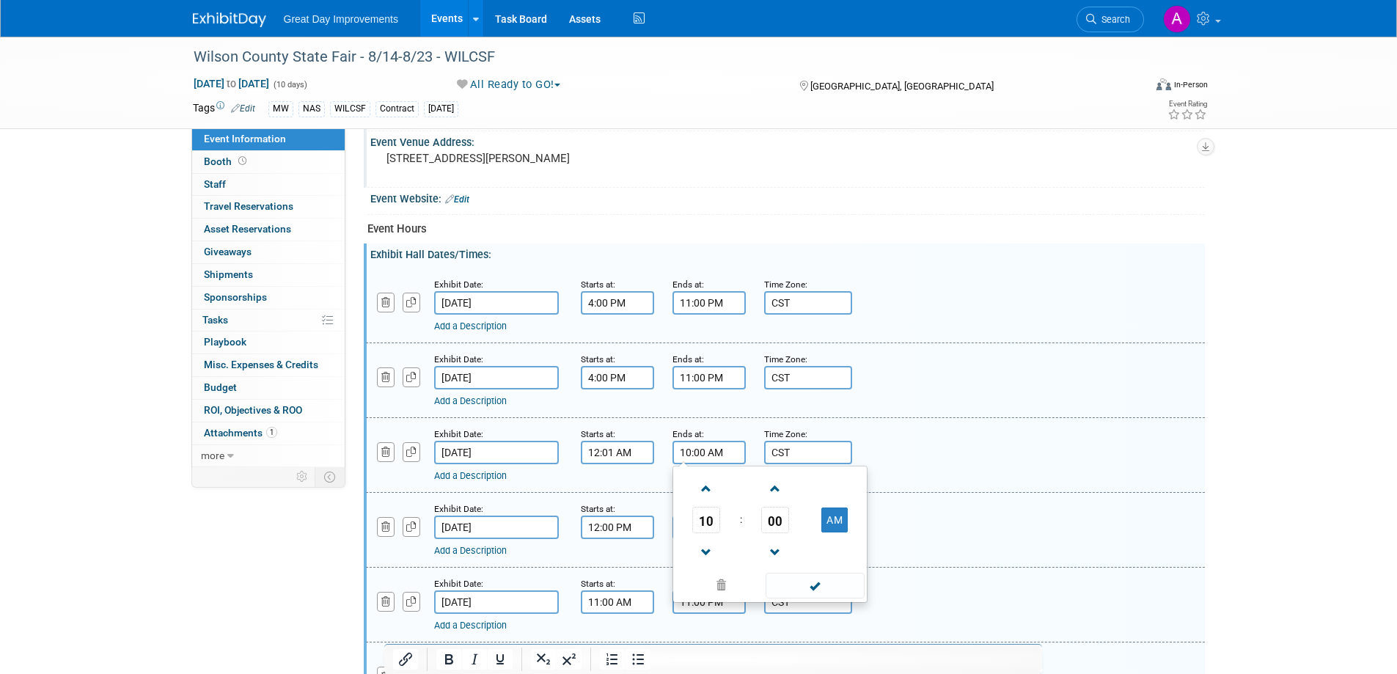
click at [725, 455] on input "10:00 AM" at bounding box center [708, 452] width 73 height 23
click at [936, 435] on div "Add a Description Description:" at bounding box center [785, 454] width 861 height 56
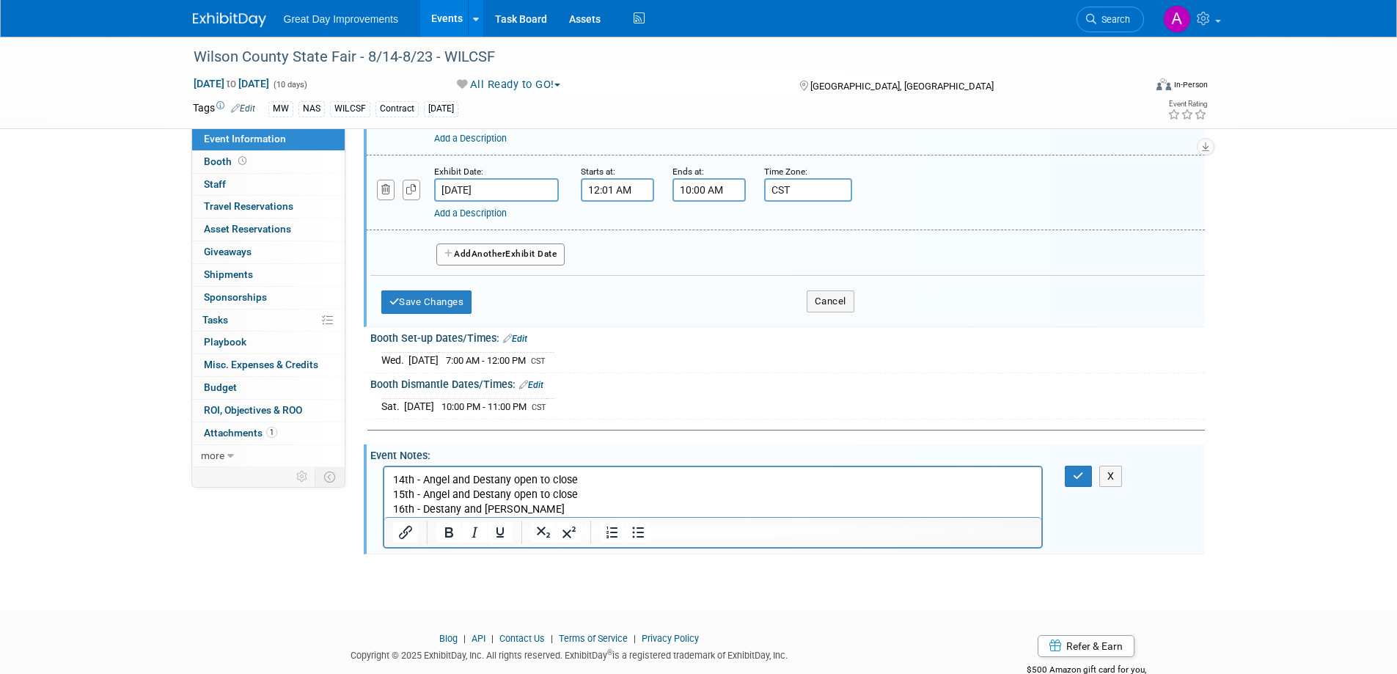
scroll to position [1432, 0]
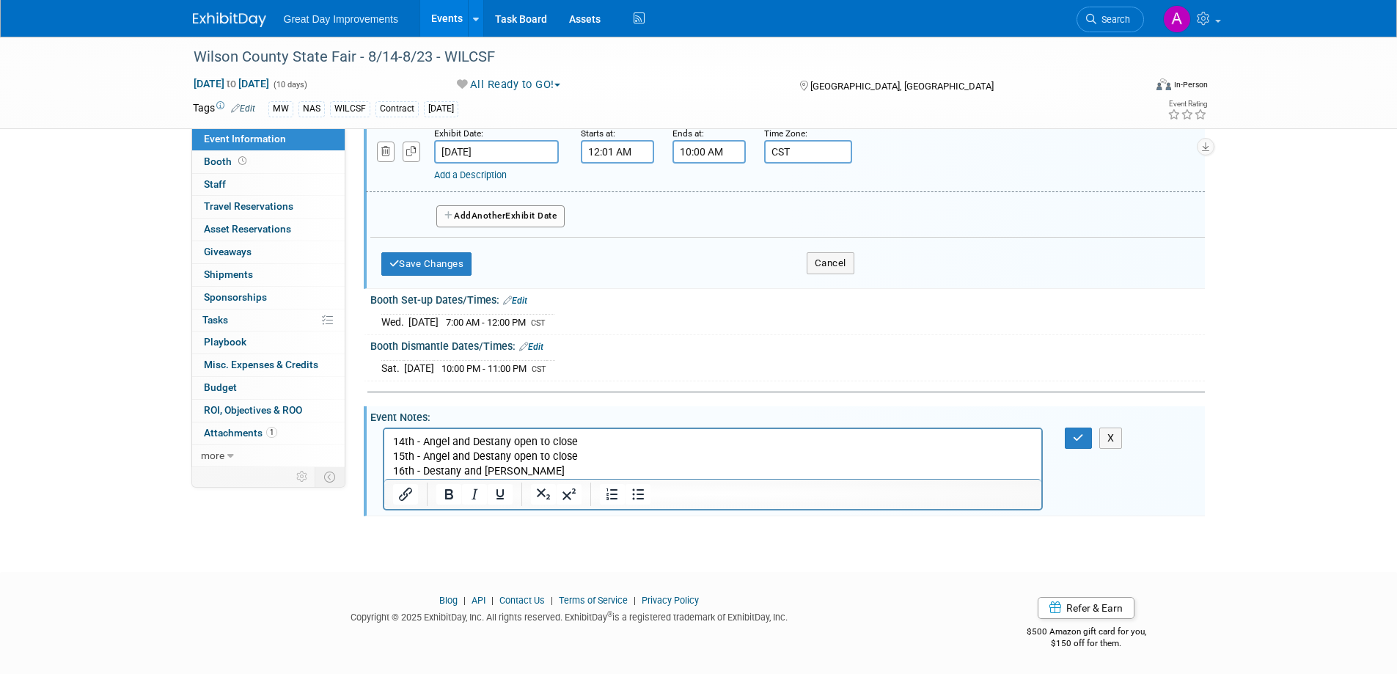
click at [388, 433] on html "14th - Angel and Destany open to close 15th - Angel and Destany open to close 1…" at bounding box center [713, 453] width 658 height 50
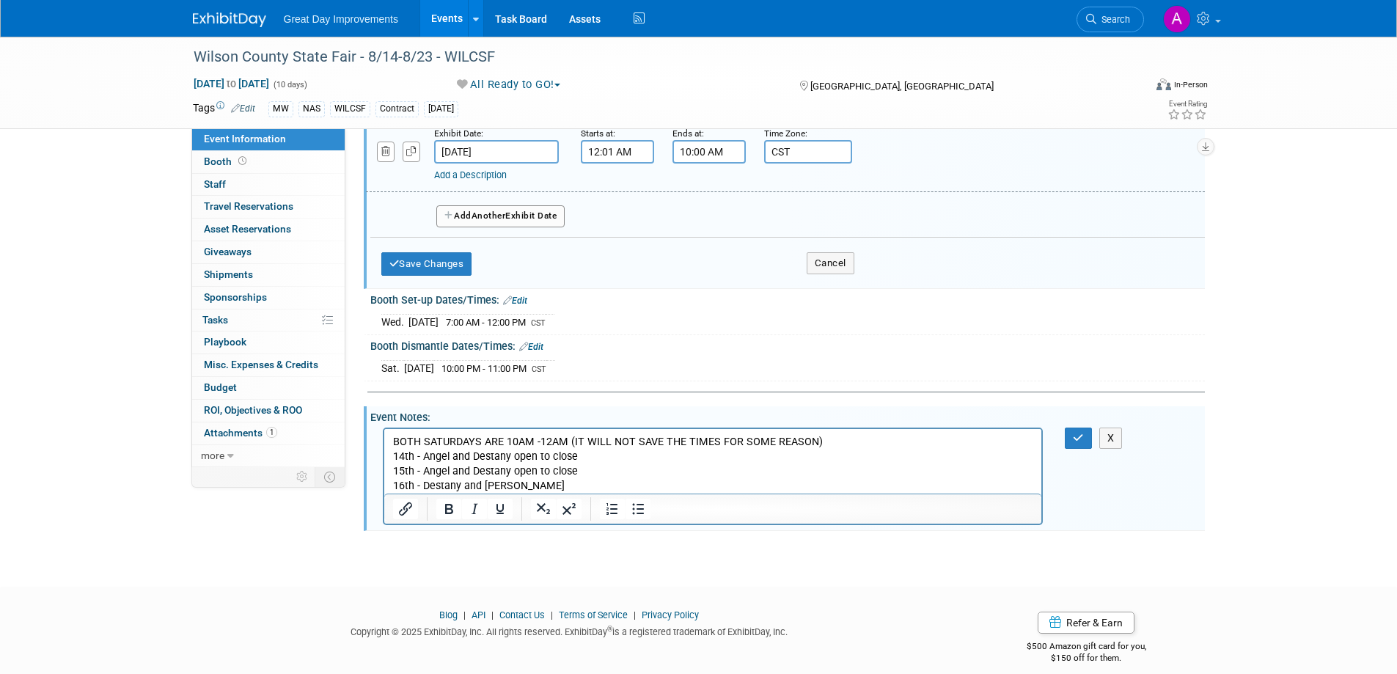
click at [539, 483] on p "16th - Destany and Eddie" at bounding box center [712, 485] width 641 height 15
click at [461, 488] on p "16th - Destany and Eddie" at bounding box center [712, 485] width 641 height 15
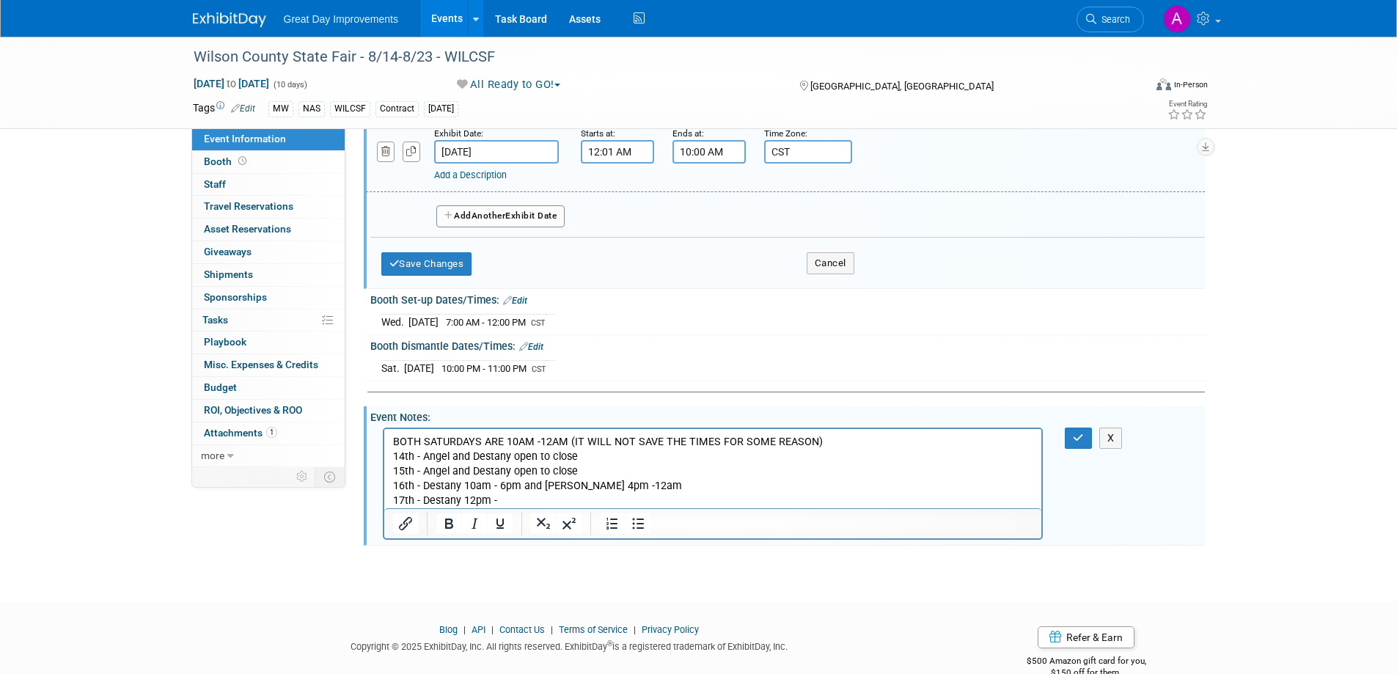
drag, startPoint x: 502, startPoint y: 502, endPoint x: 527, endPoint y: 501, distance: 25.0
click at [504, 502] on p "17th - Destany 12pm -" at bounding box center [712, 500] width 641 height 15
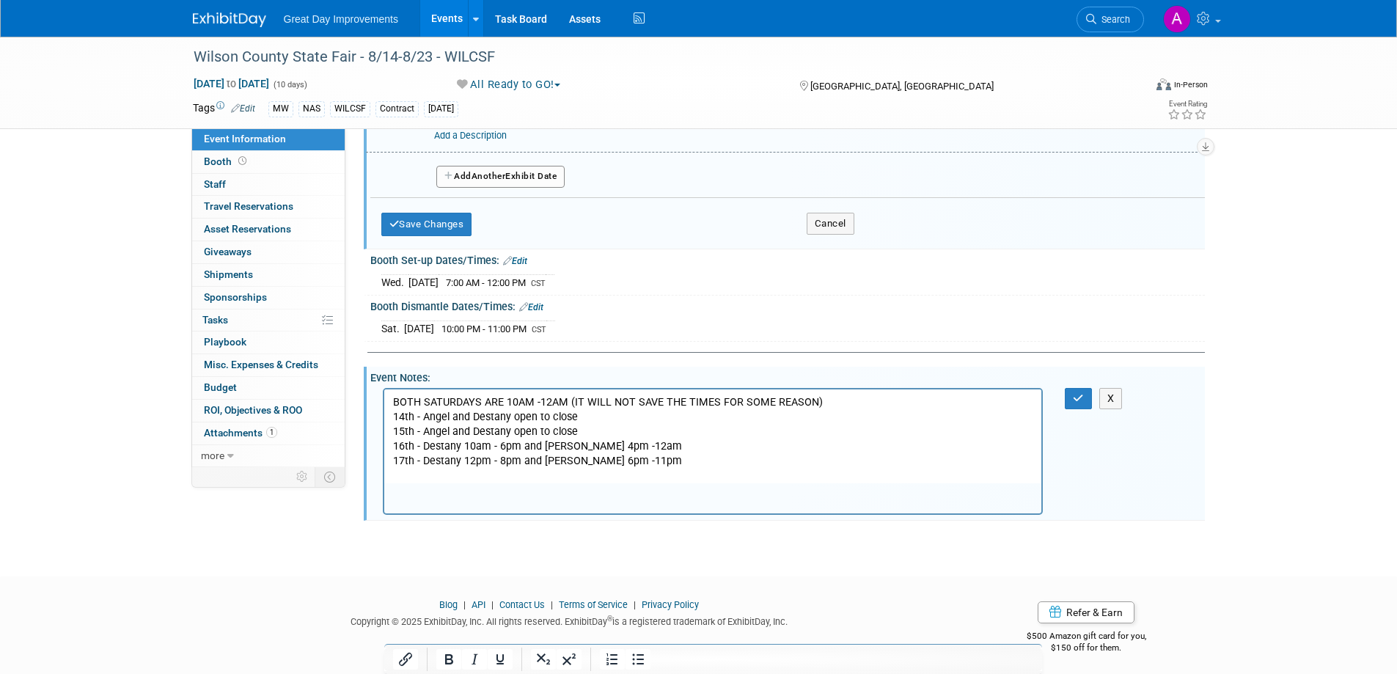
scroll to position [1476, 0]
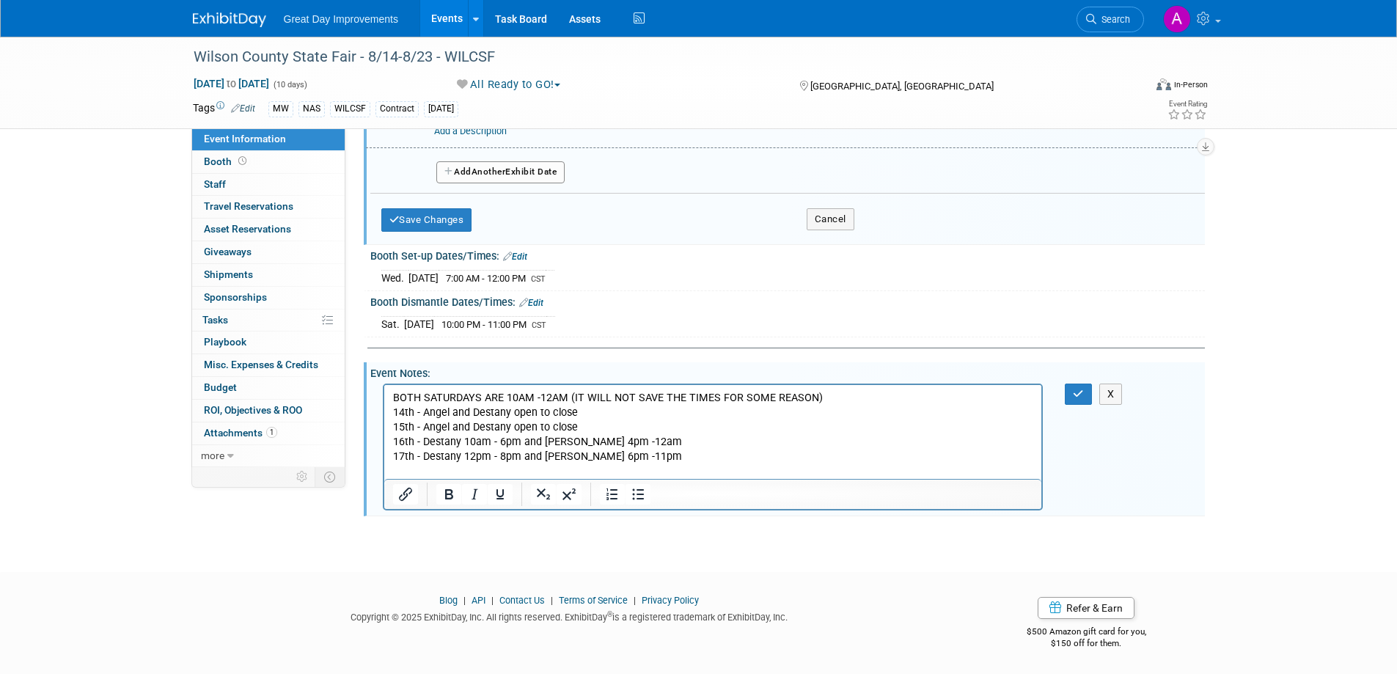
click at [496, 456] on p "17th - Destany 12pm - 8pm and Eddie 6pm -11pm" at bounding box center [712, 456] width 641 height 15
click at [573, 460] on p "17th - Destany 12pm - 6pm and Eddie 6pm -11pm" at bounding box center [712, 456] width 641 height 15
click at [676, 444] on p "16th - Destany 10am - 6pm and Eddie 4pm -12am" at bounding box center [712, 441] width 641 height 15
click at [645, 465] on p "Rich Text Area. Press ALT-0 for help." at bounding box center [712, 470] width 641 height 15
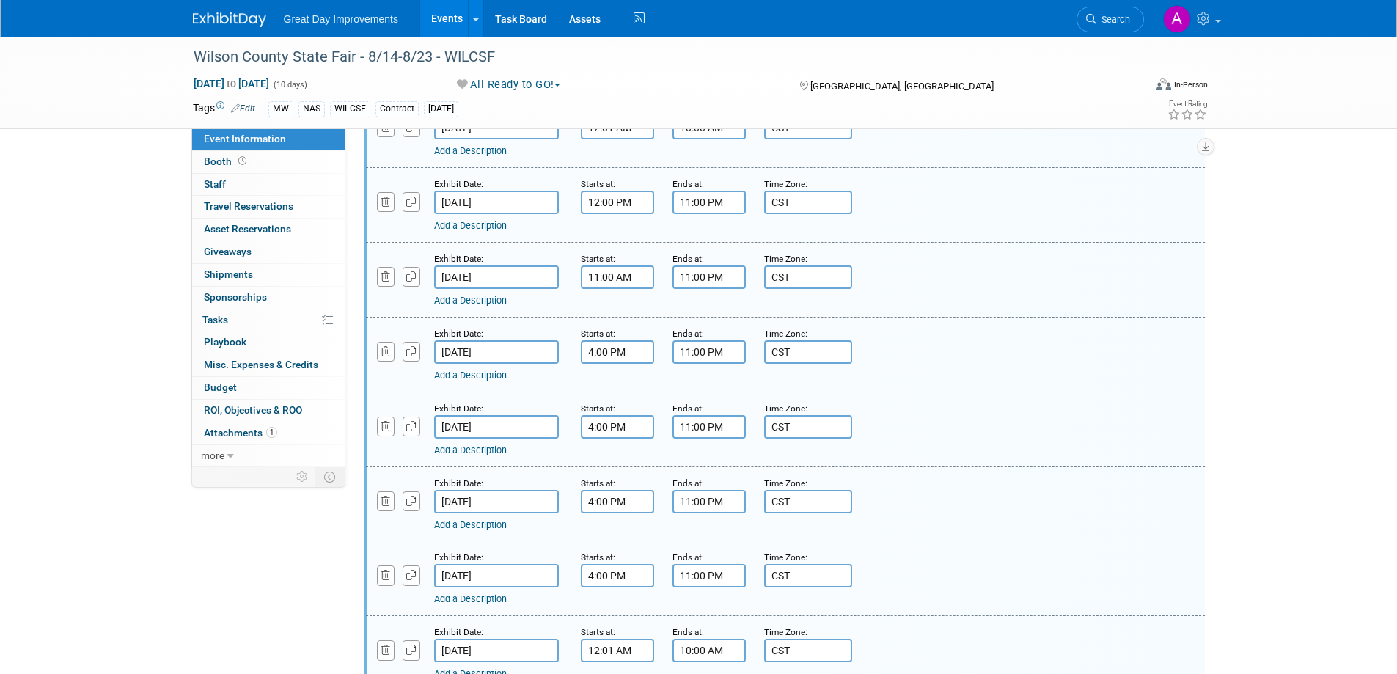
scroll to position [890, 0]
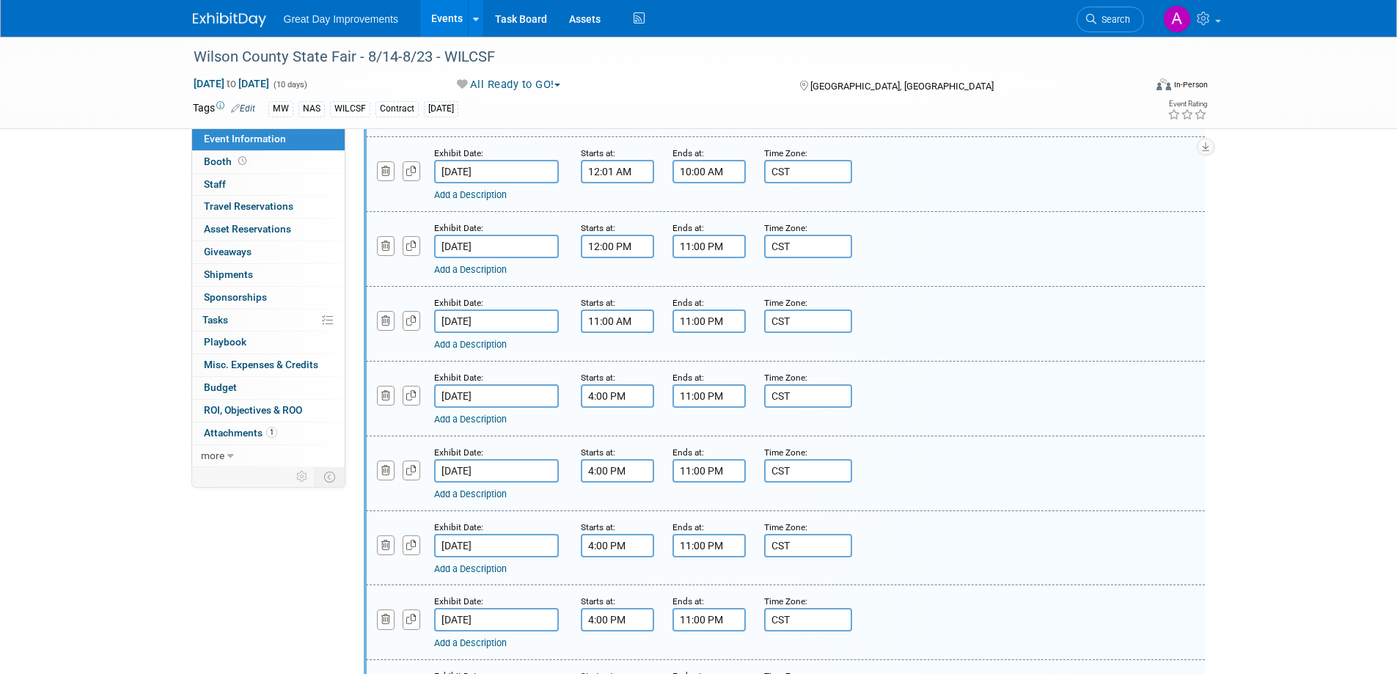
click at [652, 173] on input "12:01 AM" at bounding box center [617, 171] width 73 height 23
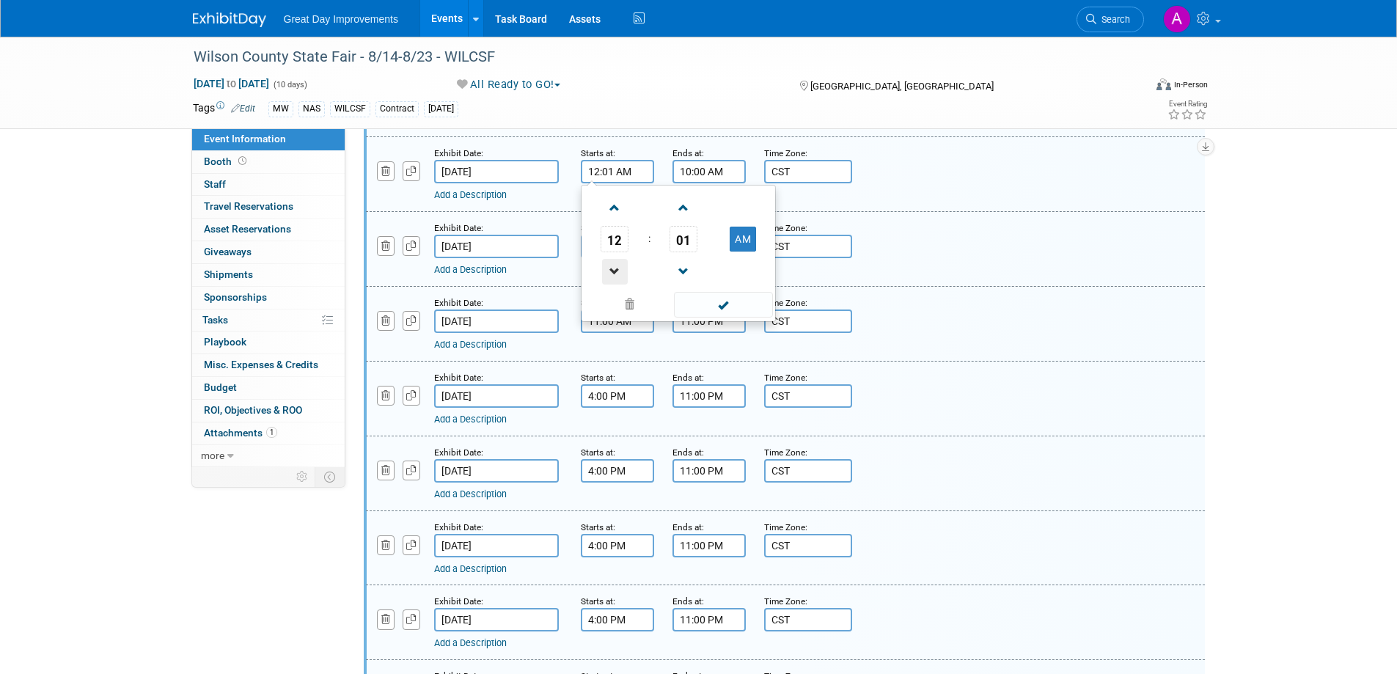
click at [613, 271] on span at bounding box center [615, 272] width 26 height 26
click at [612, 270] on span at bounding box center [615, 272] width 26 height 26
click at [749, 239] on button "PM" at bounding box center [743, 239] width 26 height 25
type input "10:01 AM"
click at [729, 304] on span at bounding box center [723, 305] width 99 height 26
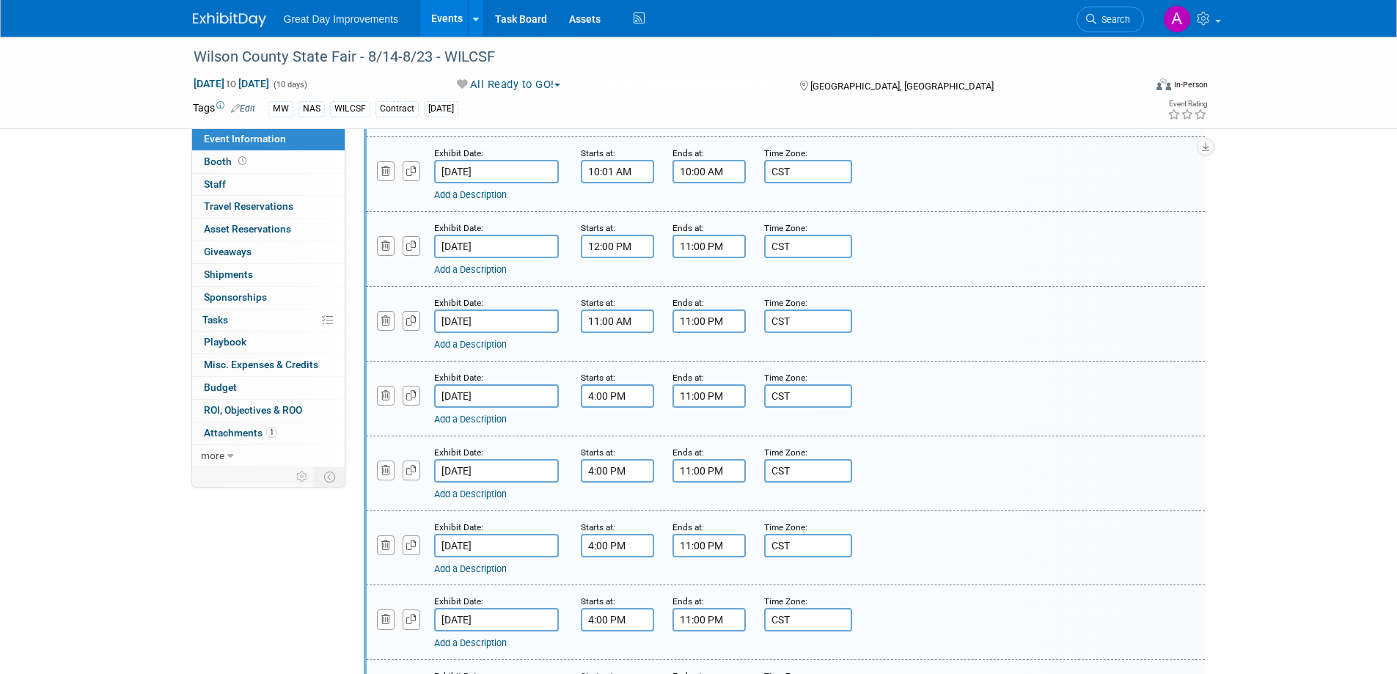
click at [725, 166] on input "10:00 AM" at bounding box center [708, 171] width 73 height 23
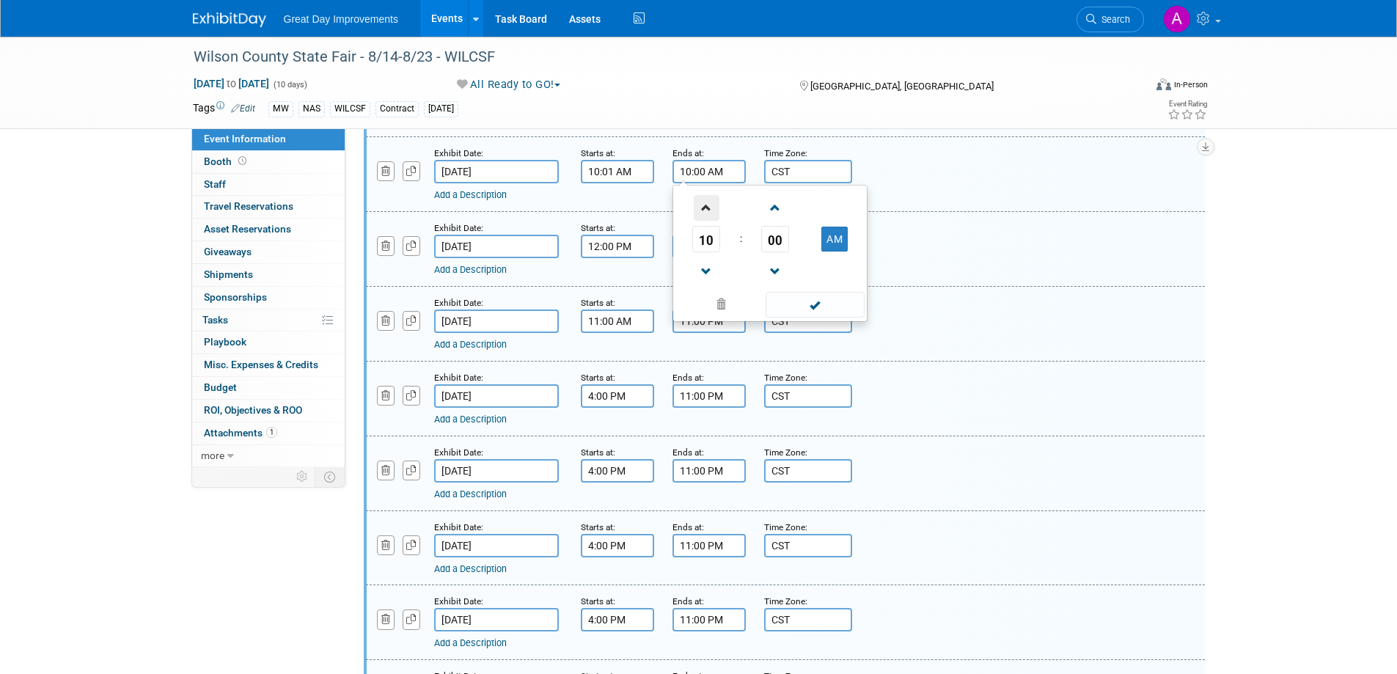
click at [701, 209] on span at bounding box center [707, 208] width 26 height 26
click at [701, 208] on span at bounding box center [707, 208] width 26 height 26
click at [781, 216] on span at bounding box center [776, 208] width 26 height 26
click at [706, 260] on span at bounding box center [707, 272] width 26 height 26
drag, startPoint x: 774, startPoint y: 241, endPoint x: 772, endPoint y: 254, distance: 13.3
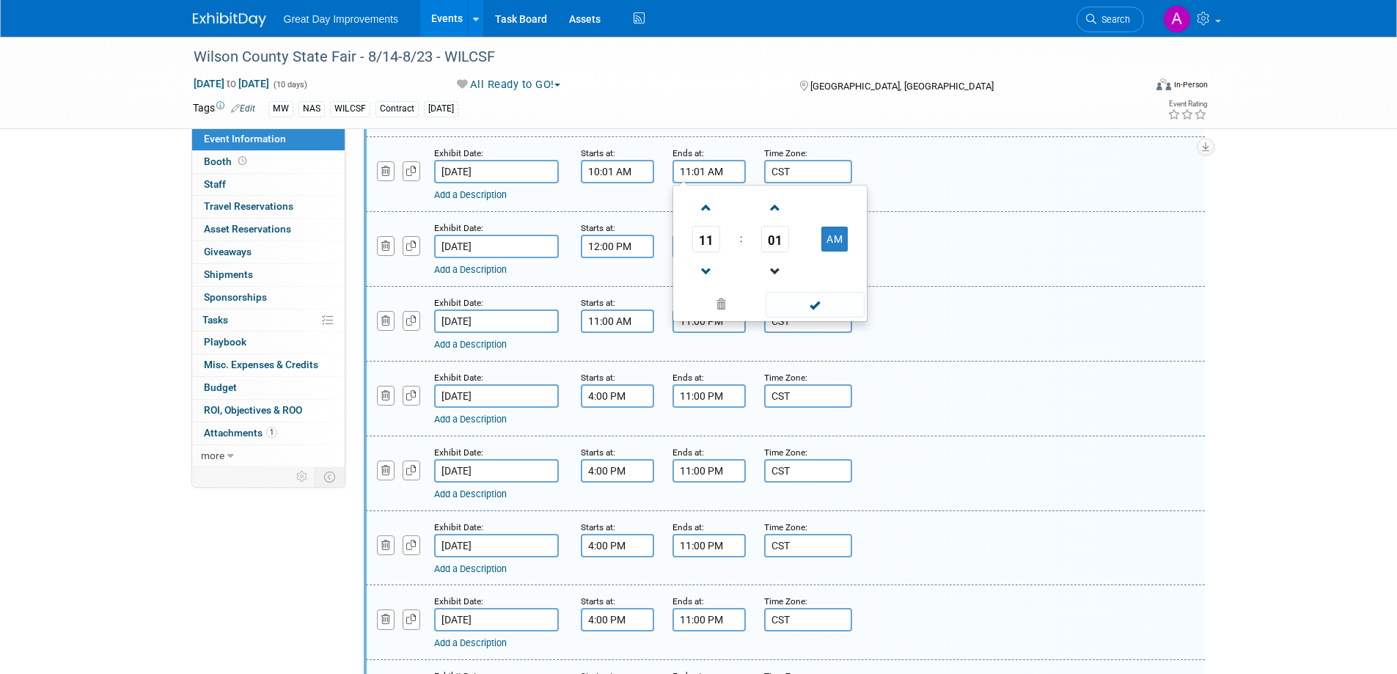
click at [772, 253] on table "11 : 01 AM" at bounding box center [770, 238] width 188 height 101
click at [771, 264] on span at bounding box center [776, 272] width 26 height 26
click at [770, 271] on span at bounding box center [776, 272] width 26 height 26
click at [832, 241] on button "AM" at bounding box center [834, 239] width 26 height 25
click at [815, 304] on span at bounding box center [815, 305] width 99 height 26
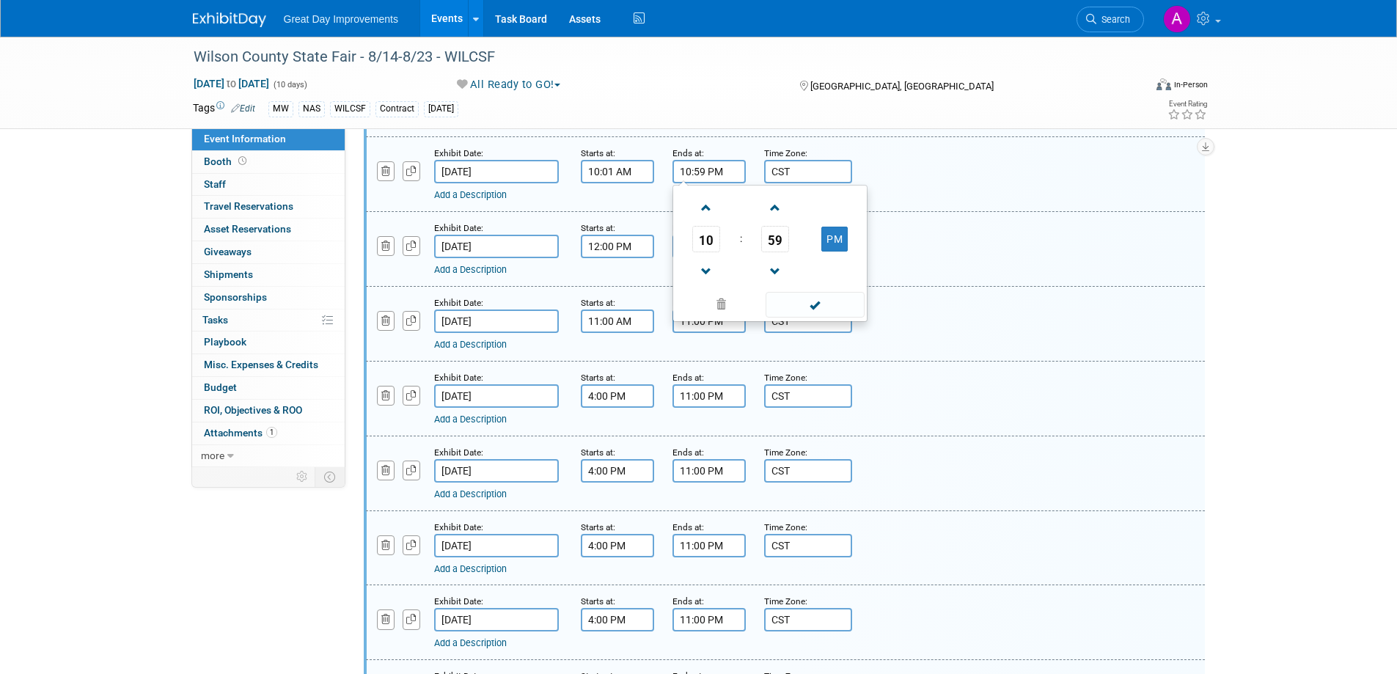
click at [711, 172] on input "10:59 PM" at bounding box center [708, 171] width 73 height 23
click at [708, 209] on span at bounding box center [707, 208] width 26 height 26
type input "11:59 PM"
click at [808, 301] on span at bounding box center [815, 305] width 99 height 26
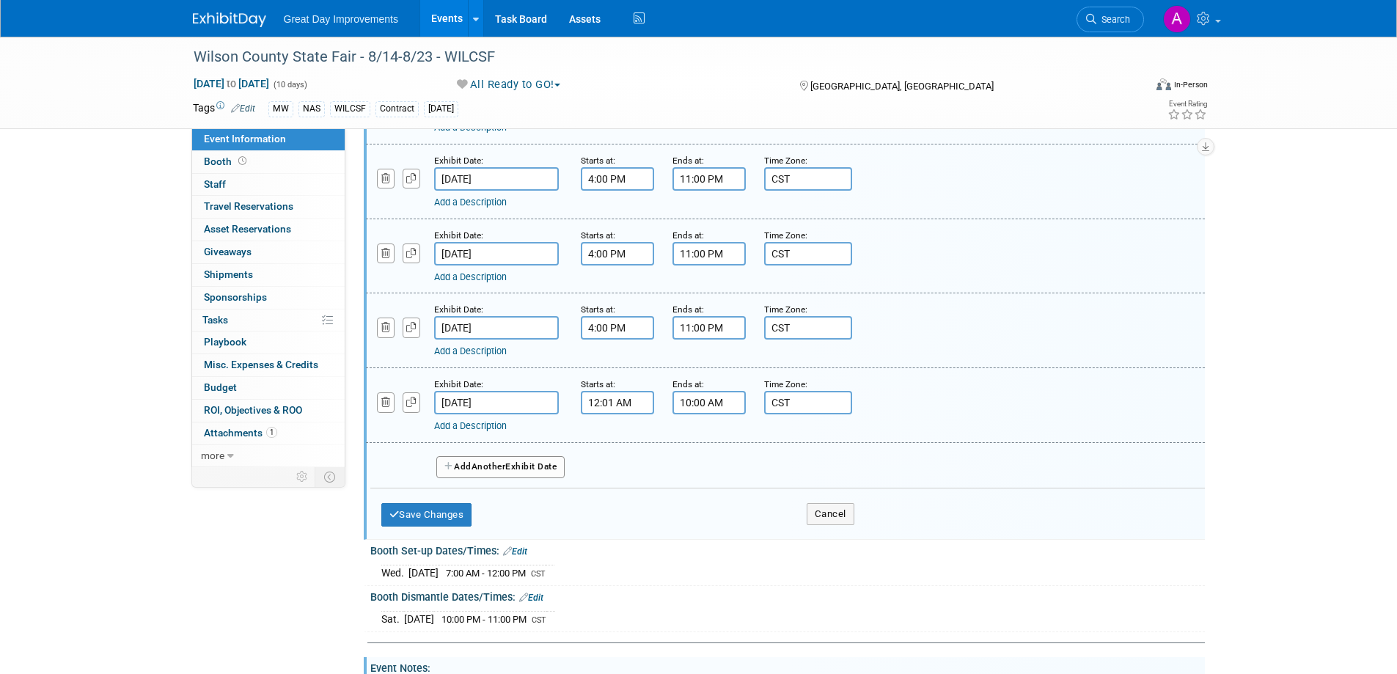
scroll to position [1183, 0]
click at [628, 400] on input "12:01 AM" at bounding box center [617, 400] width 73 height 23
click at [614, 496] on span at bounding box center [615, 501] width 26 height 26
click at [748, 476] on button "PM" at bounding box center [743, 468] width 26 height 25
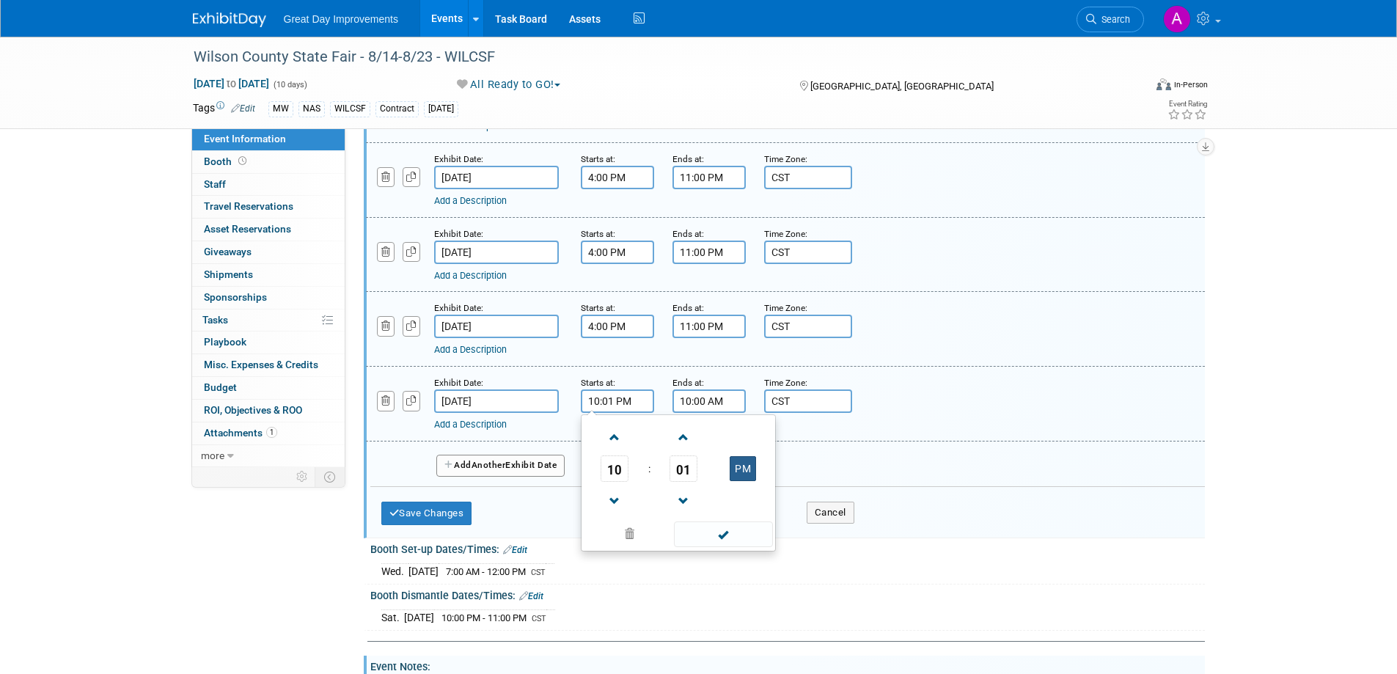
type input "10:01 AM"
click at [723, 532] on span at bounding box center [723, 534] width 99 height 26
click at [725, 403] on input "10:00 AM" at bounding box center [708, 400] width 73 height 23
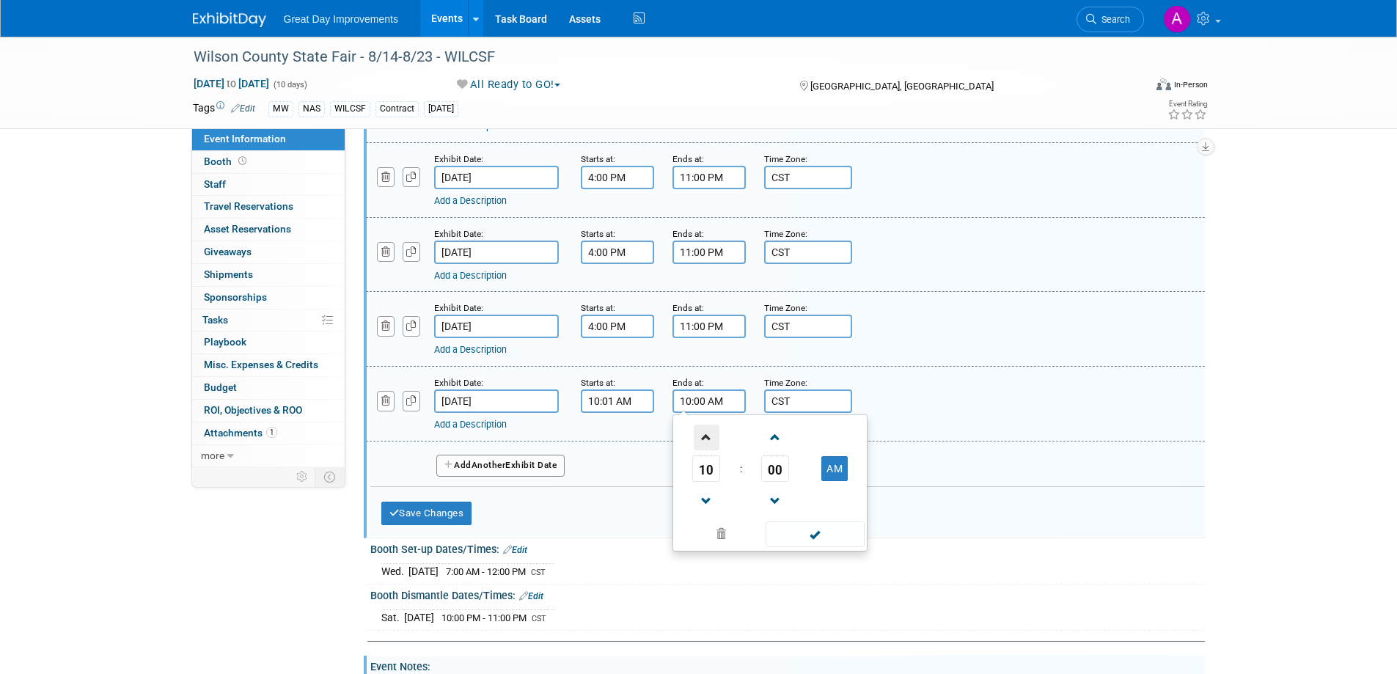
click at [711, 439] on span at bounding box center [707, 438] width 26 height 26
click at [777, 497] on span at bounding box center [776, 501] width 26 height 26
click at [837, 465] on button "AM" at bounding box center [834, 468] width 26 height 25
click at [715, 443] on span at bounding box center [707, 438] width 26 height 26
type input "11:59 PM"
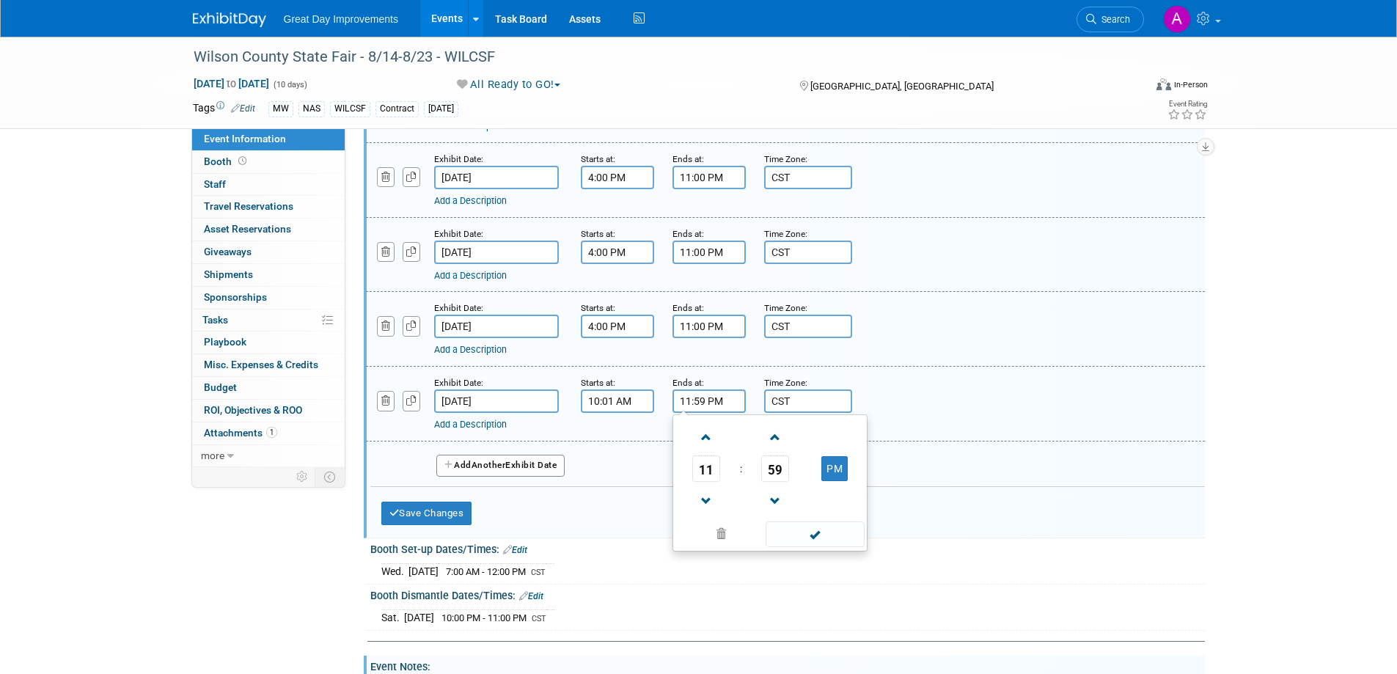
click at [824, 541] on span at bounding box center [815, 534] width 99 height 26
click at [426, 508] on button "Save Changes" at bounding box center [426, 513] width 91 height 23
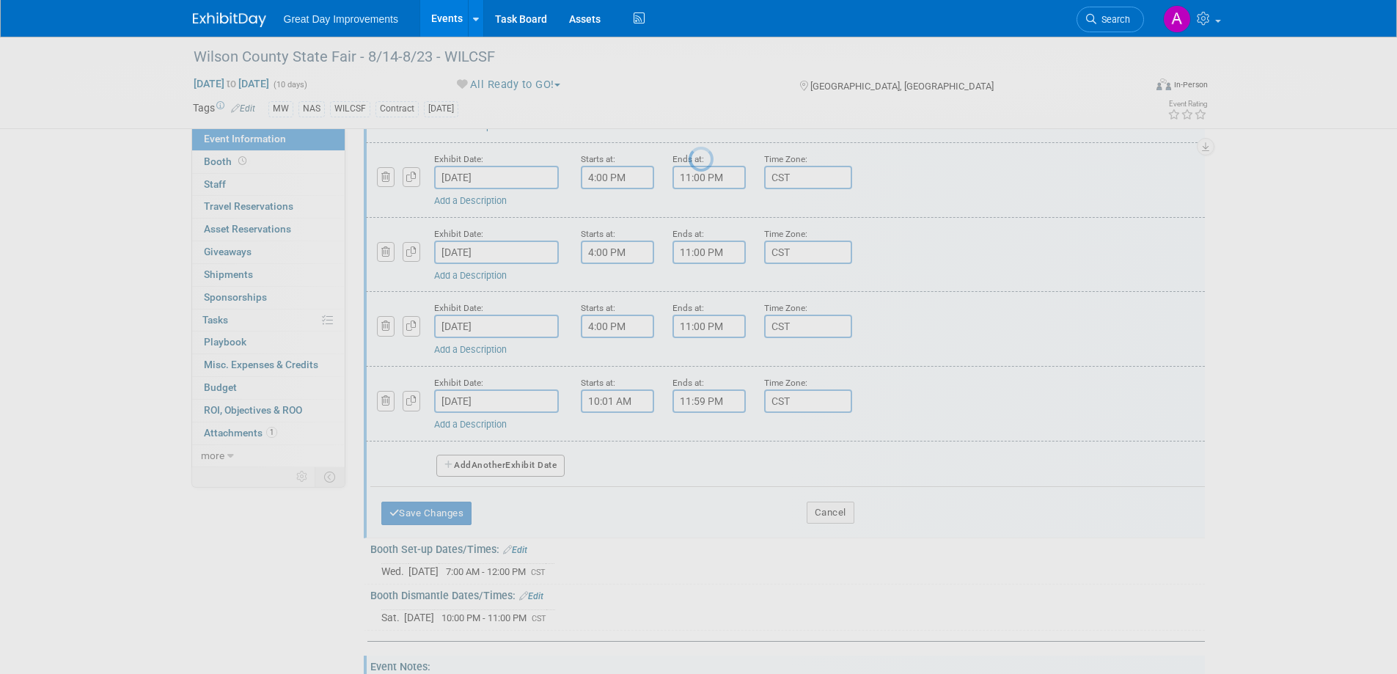
scroll to position [634, 0]
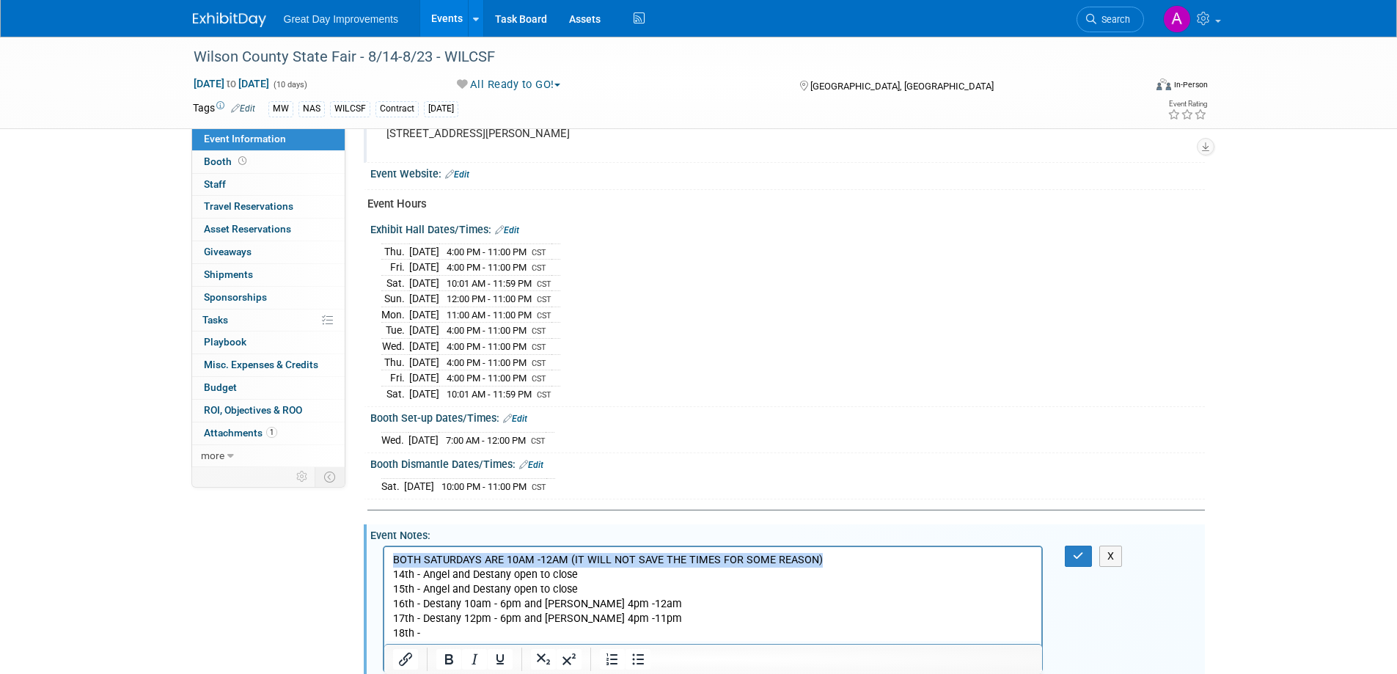
drag, startPoint x: 392, startPoint y: 558, endPoint x: 841, endPoint y: 554, distance: 449.6
click at [841, 554] on p "BOTH SATURDAYS ARE 10AM -12AM (IT WILL NOT SAVE THE TIMES FOR SOME REASON)" at bounding box center [712, 559] width 641 height 15
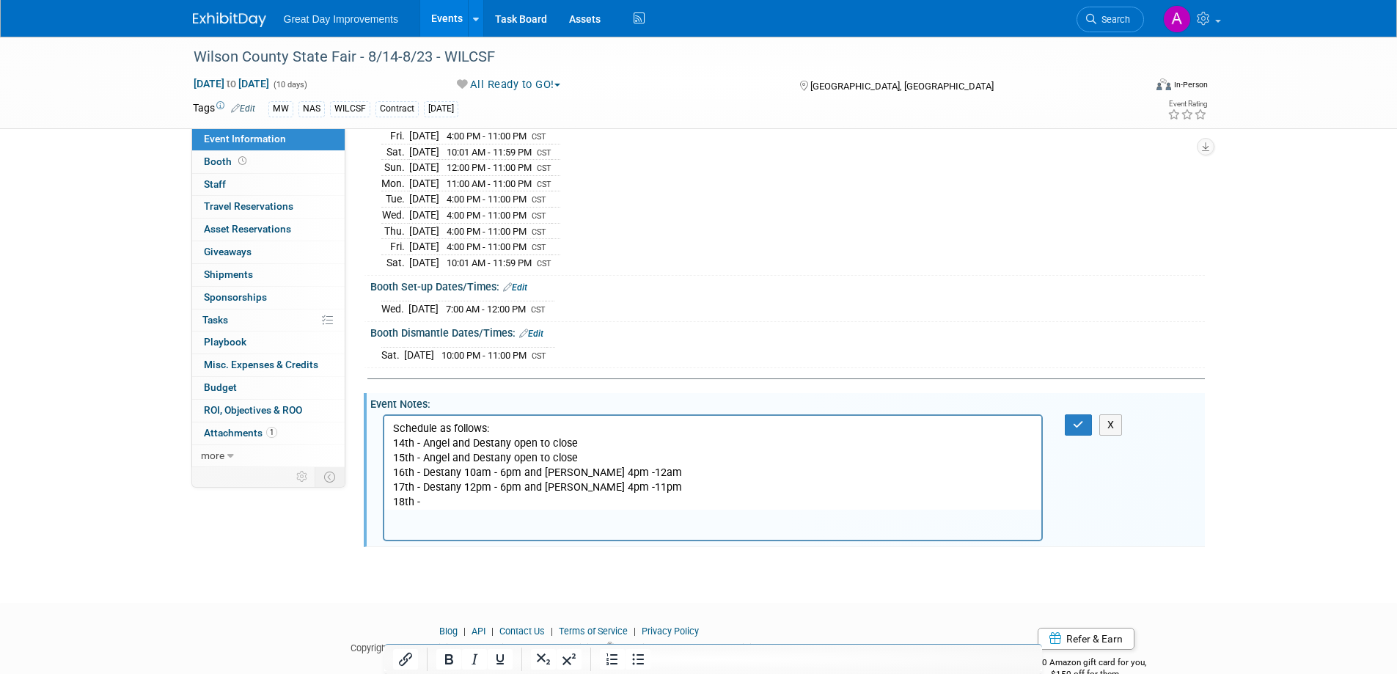
scroll to position [780, 0]
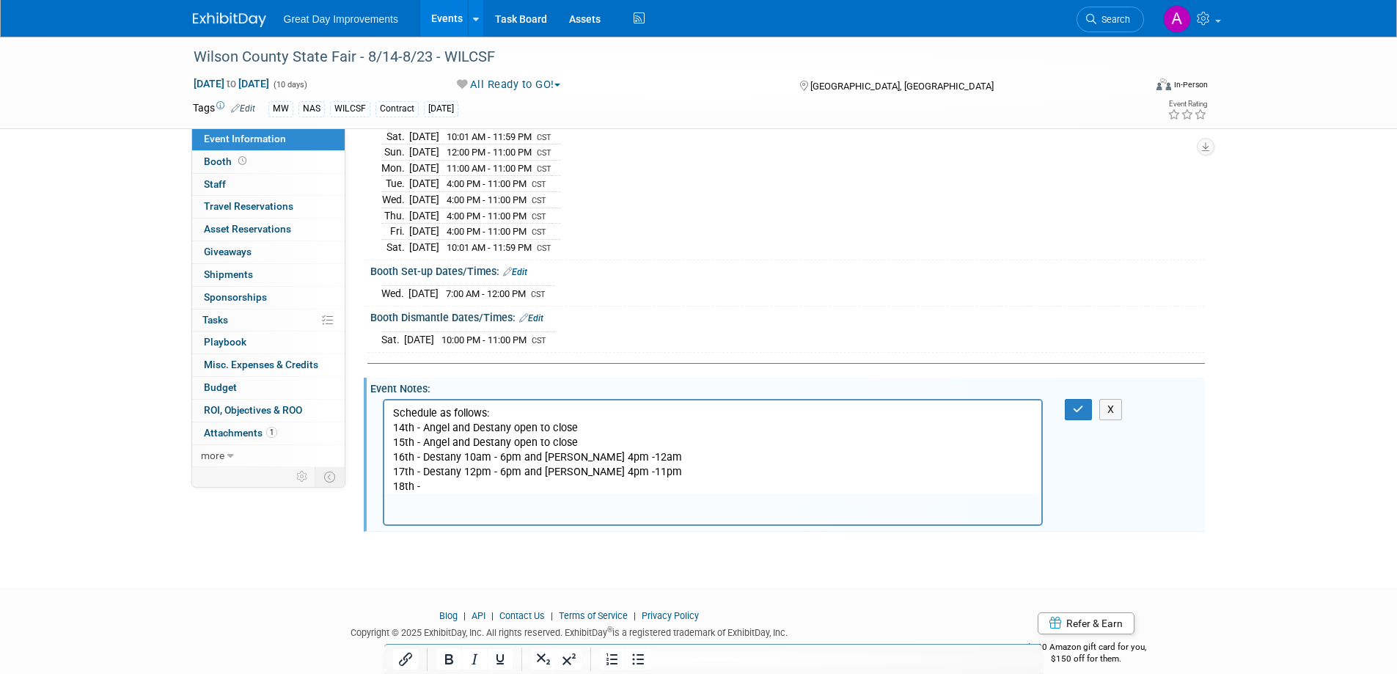
click at [444, 485] on p "18th -" at bounding box center [712, 486] width 641 height 15
click at [441, 483] on p "18th -" at bounding box center [712, 486] width 641 height 15
click at [592, 492] on p "18th - Eddie 11am-7pm and Destany" at bounding box center [712, 486] width 641 height 15
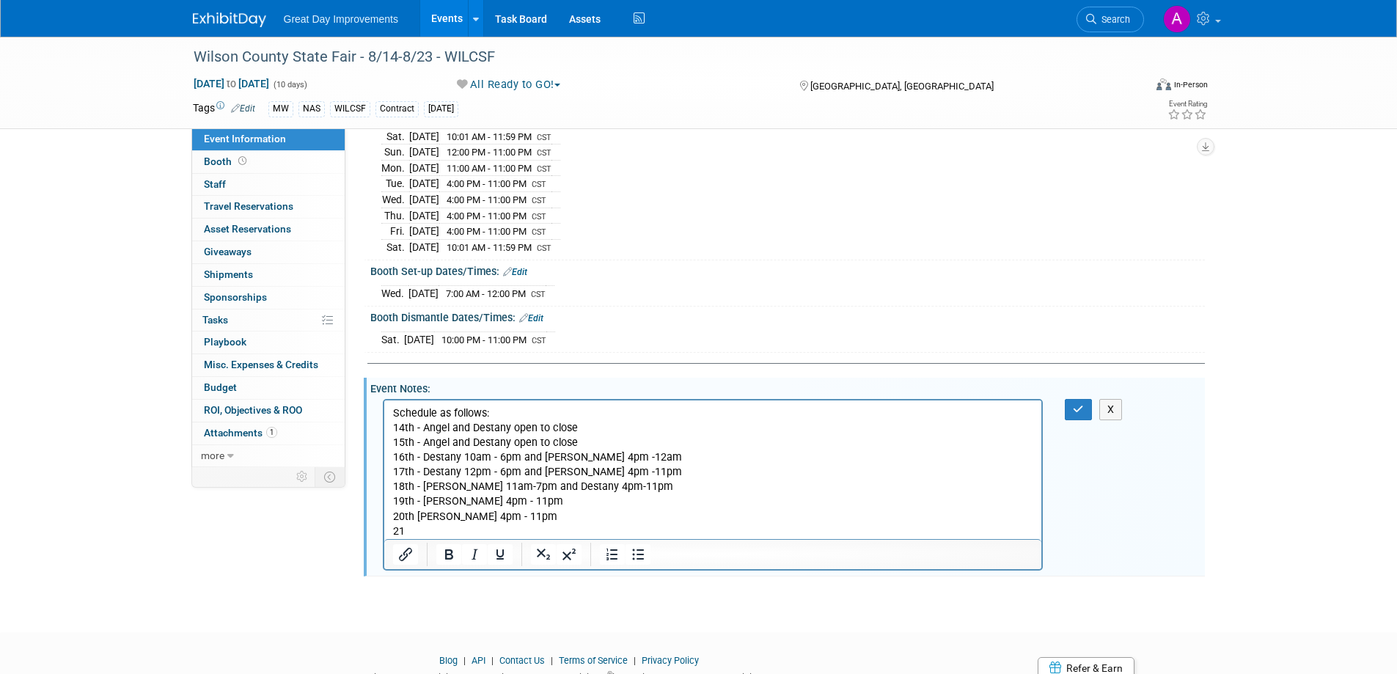
click at [565, 487] on p "18th - Eddie 11am-7pm and Destany 4pm-11pm" at bounding box center [712, 486] width 641 height 15
drag, startPoint x: 409, startPoint y: 525, endPoint x: 422, endPoint y: 526, distance: 12.5
click at [409, 526] on p "21" at bounding box center [712, 531] width 641 height 15
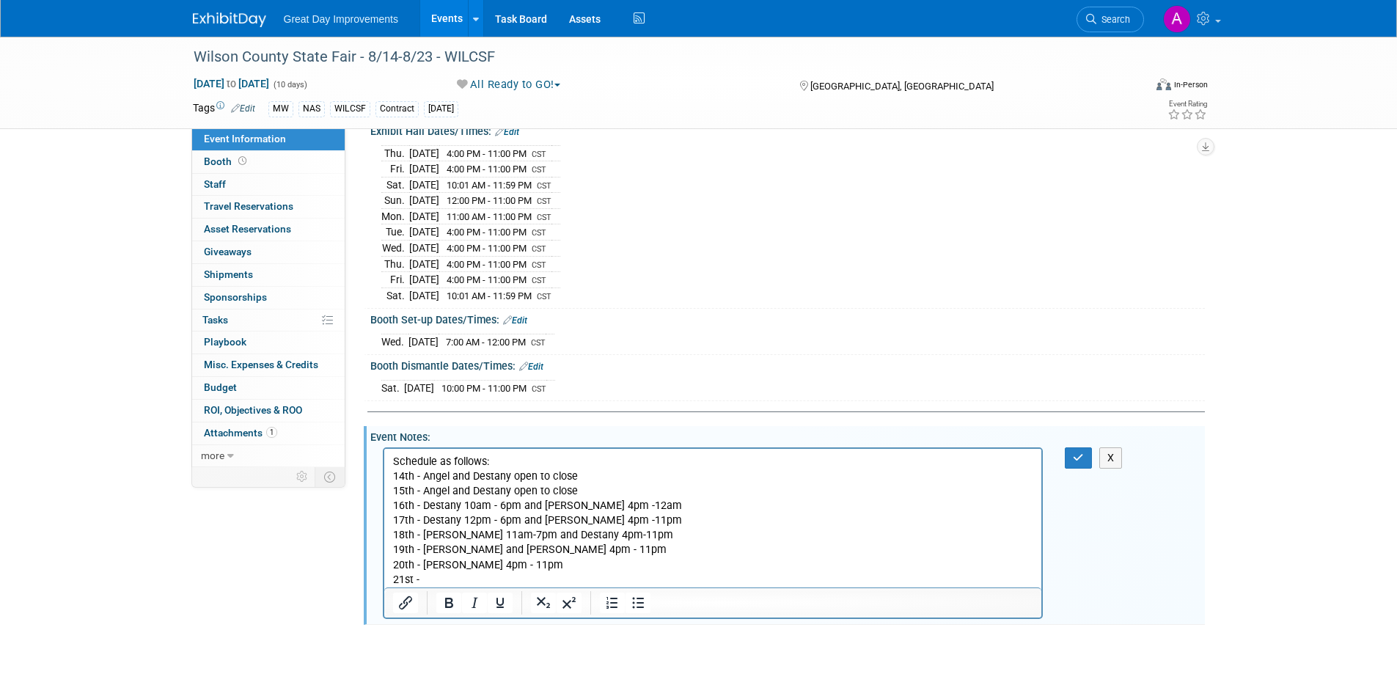
scroll to position [707, 0]
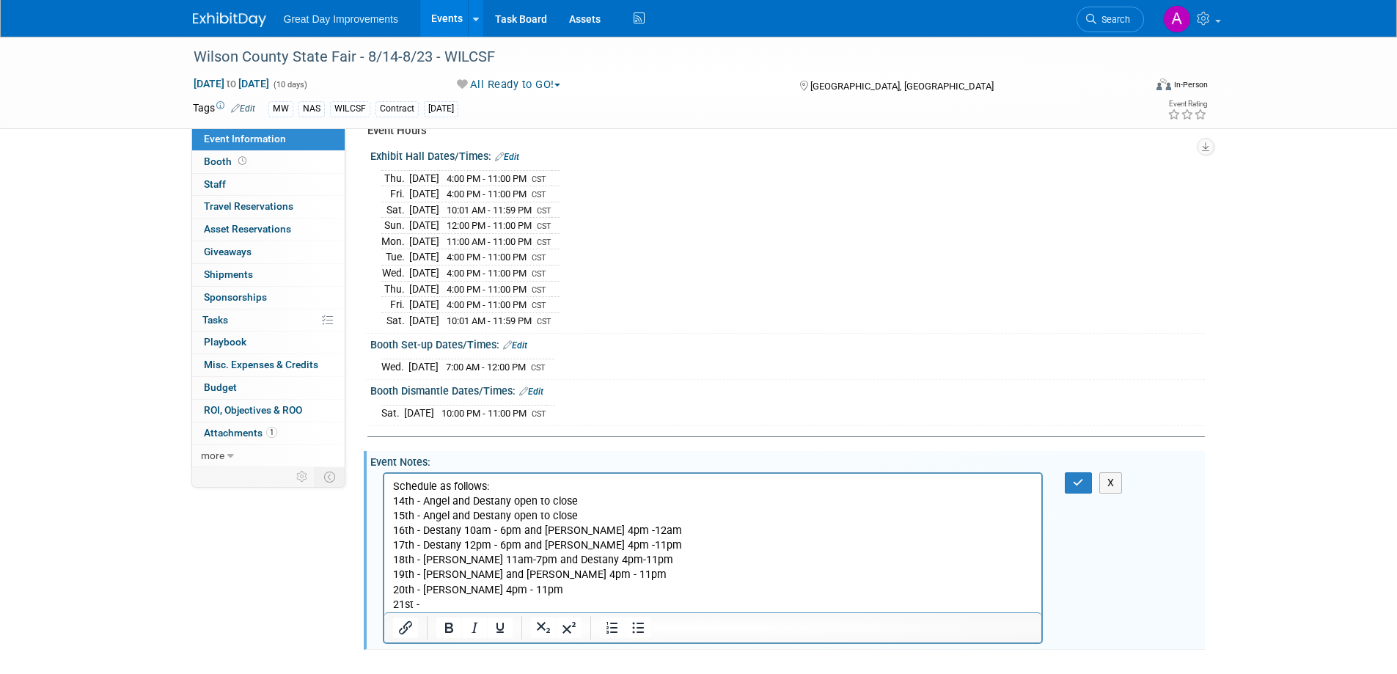
click at [513, 497] on p "14th - Angel and Destany open to close" at bounding box center [712, 501] width 641 height 15
click at [815, 517] on p "15th - Angel and Destany 4pm - 11pm" at bounding box center [712, 515] width 641 height 15
click at [586, 562] on p "18th - Eddie 11am-7pm and Destany 4pm-11pm" at bounding box center [712, 559] width 641 height 15
click at [476, 560] on p "18th - Eddie 11am-7pm and Destany 4pm -11pm" at bounding box center [712, 559] width 641 height 15
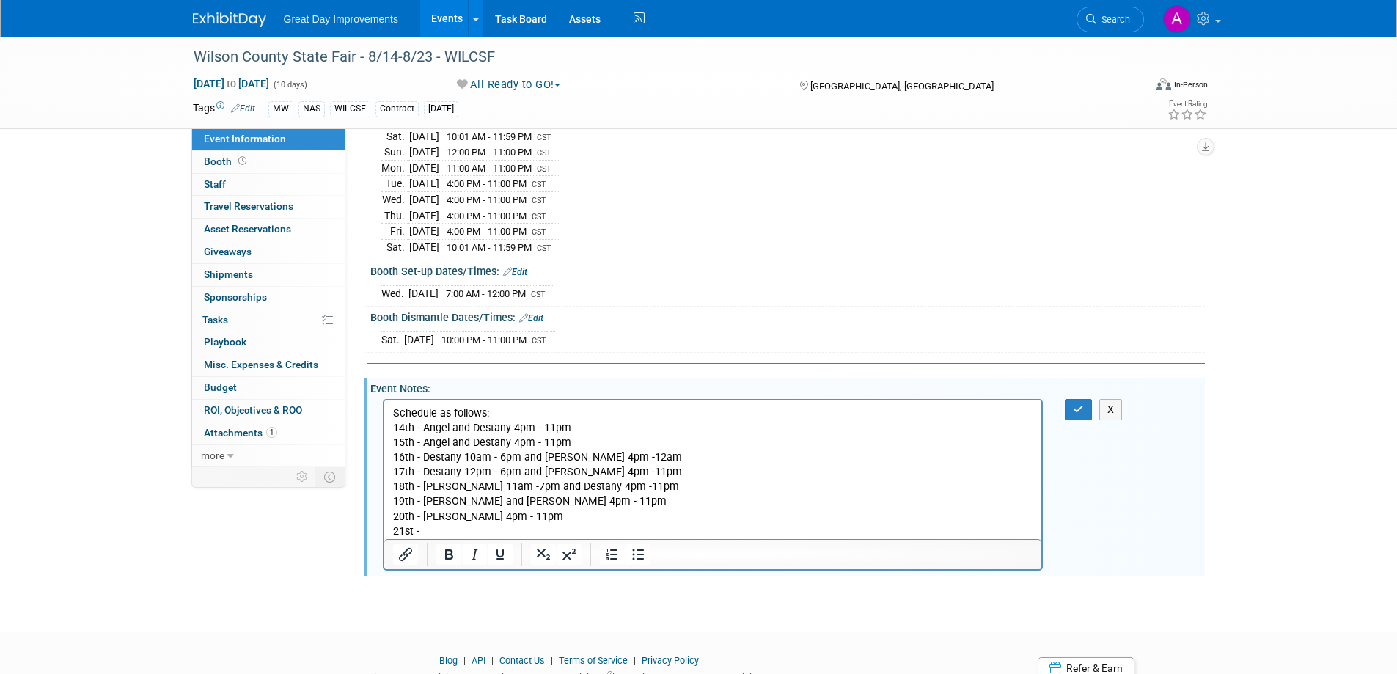
click at [573, 482] on p "18th - Eddie 11am -7pm and Destany 4pm -11pm" at bounding box center [712, 486] width 641 height 15
click at [590, 504] on p "19th - Eddie and Destany 4pm - 11pm" at bounding box center [712, 501] width 641 height 15
click at [427, 527] on p "21st -" at bounding box center [712, 531] width 641 height 15
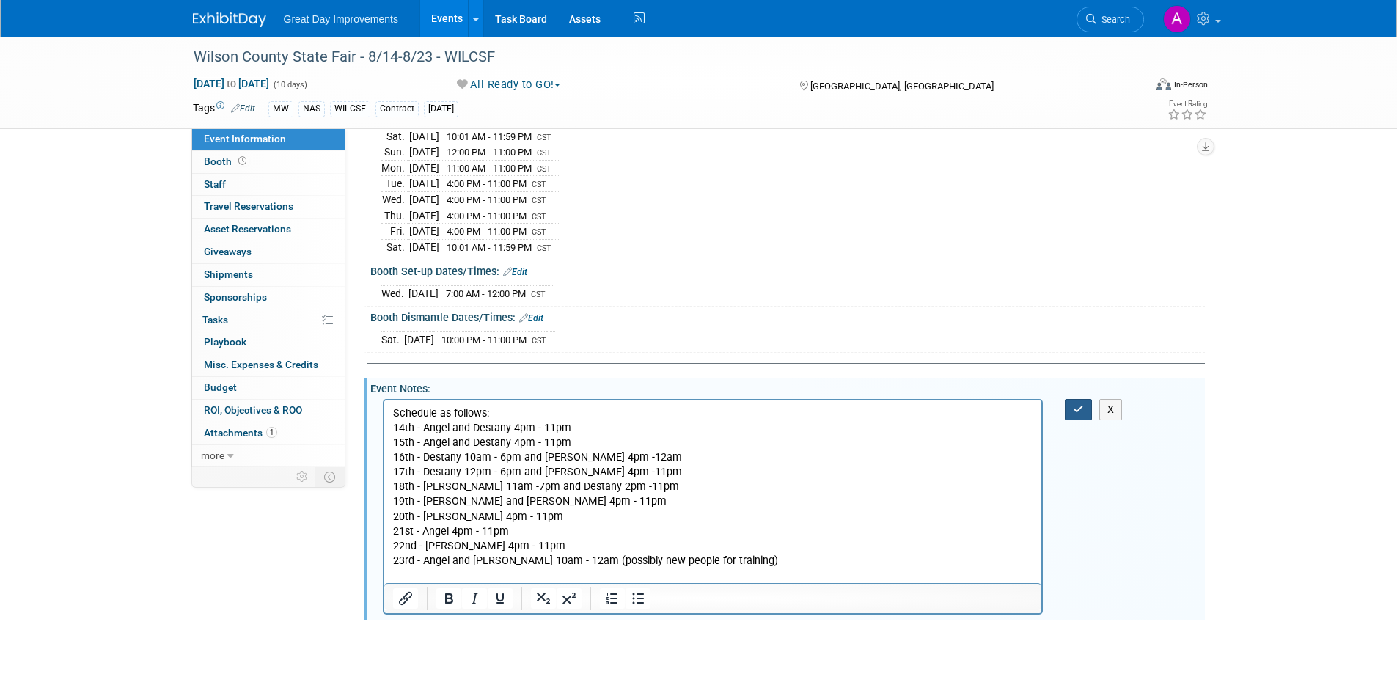
click at [1077, 404] on icon "button" at bounding box center [1078, 409] width 11 height 10
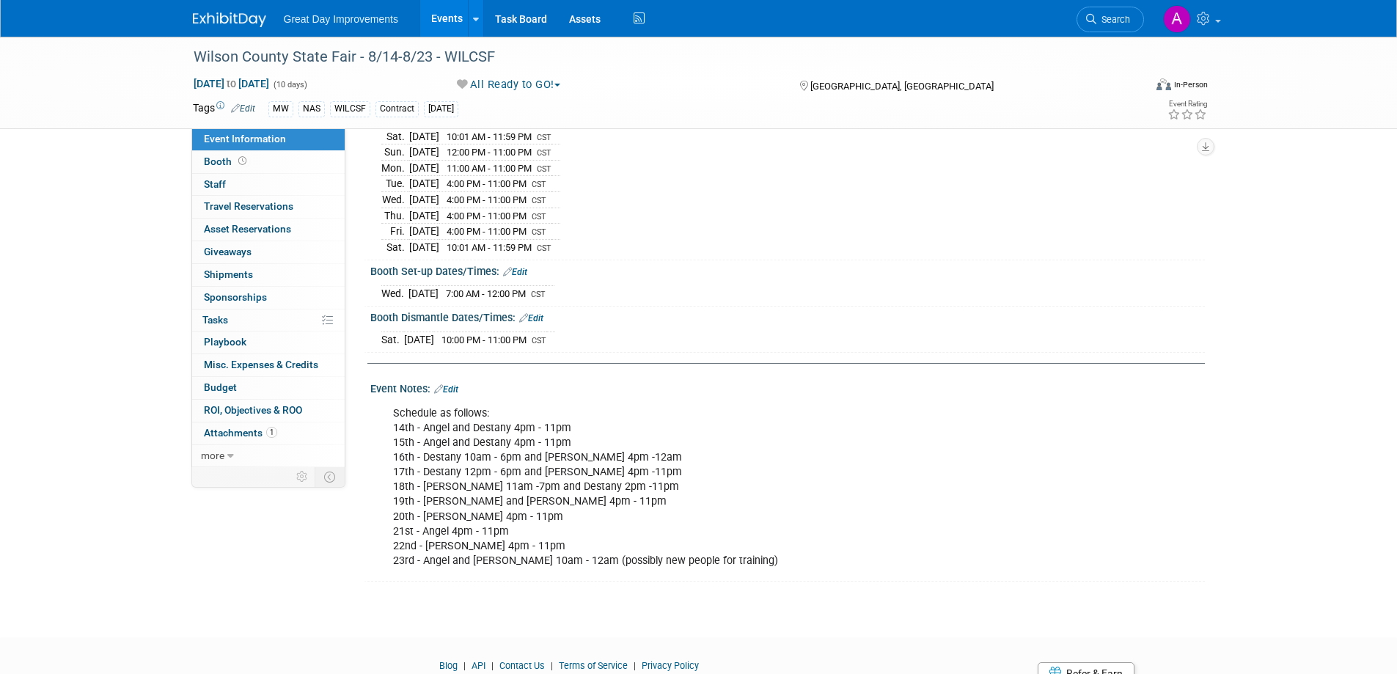
click at [446, 384] on link "Edit" at bounding box center [446, 389] width 24 height 10
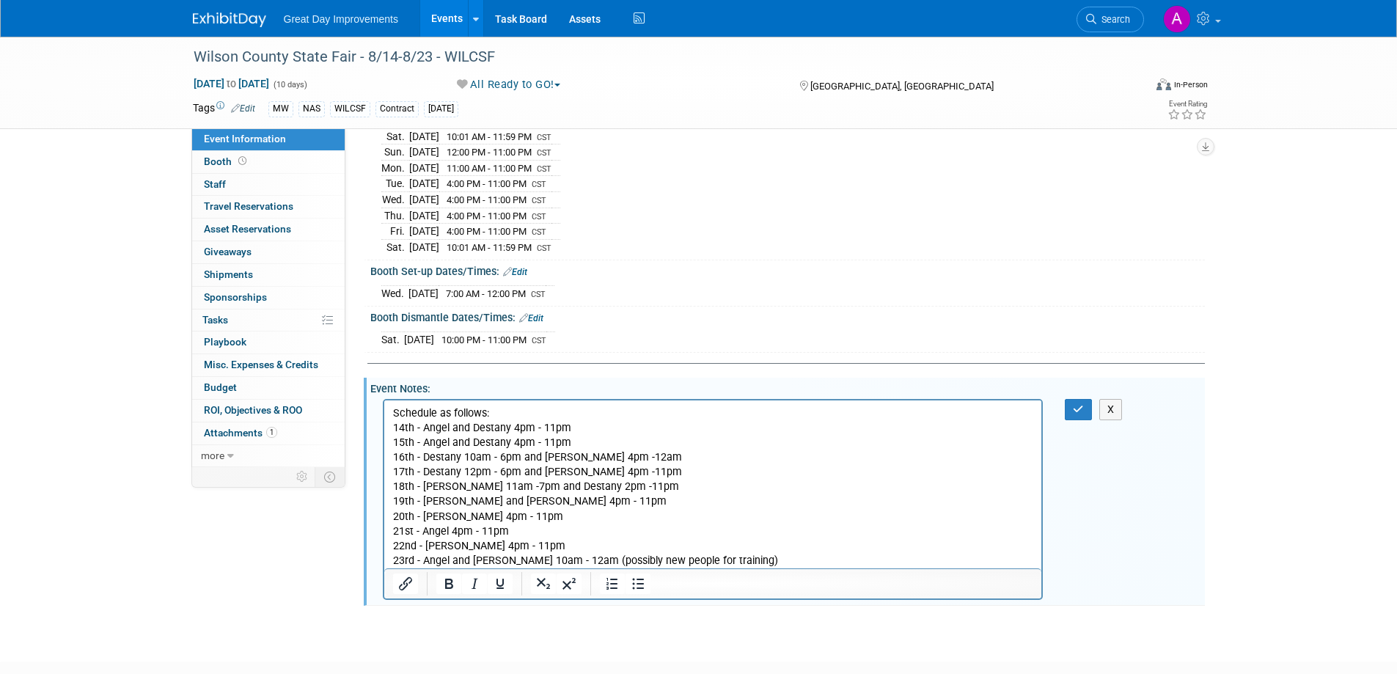
scroll to position [0, 0]
click at [821, 553] on p "Schedule as follows: 14th - Angel and Destany 4pm - 11pm 15th - Angel and Desta…" at bounding box center [712, 487] width 641 height 162
click at [820, 554] on p "Schedule as follows: 14th - Angel and Destany 4pm - 11pm 15th - Angel and Desta…" at bounding box center [712, 487] width 641 height 162
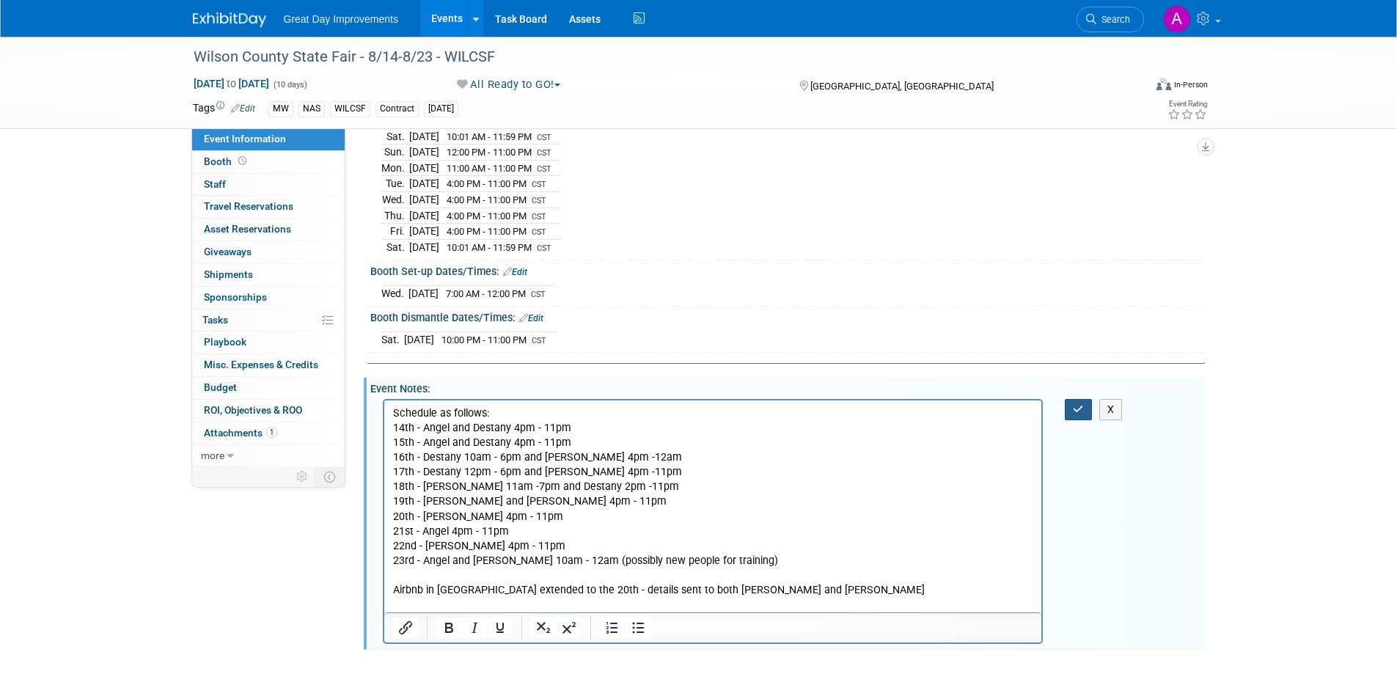
click at [1071, 399] on button "button" at bounding box center [1078, 409] width 27 height 21
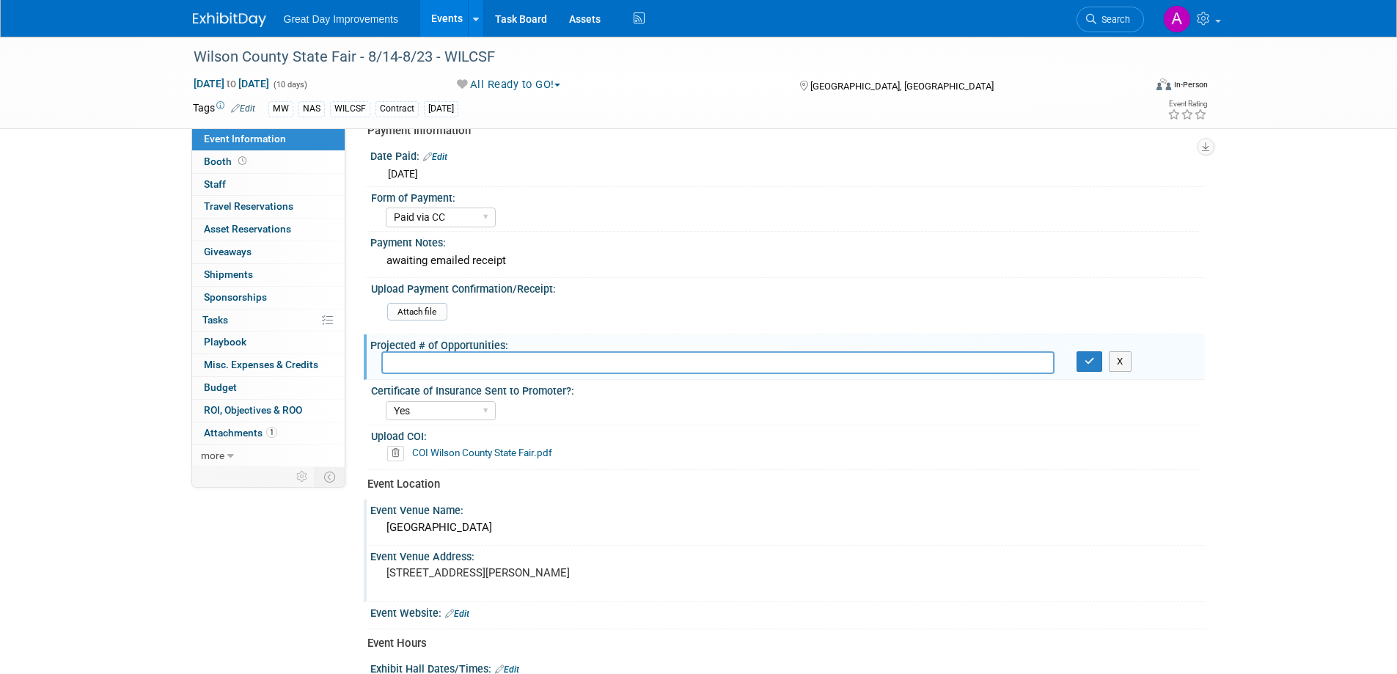
scroll to position [194, 0]
click at [547, 362] on input "text" at bounding box center [717, 363] width 673 height 23
type input "8"
type input "15"
click at [1091, 362] on icon "button" at bounding box center [1090, 362] width 10 height 10
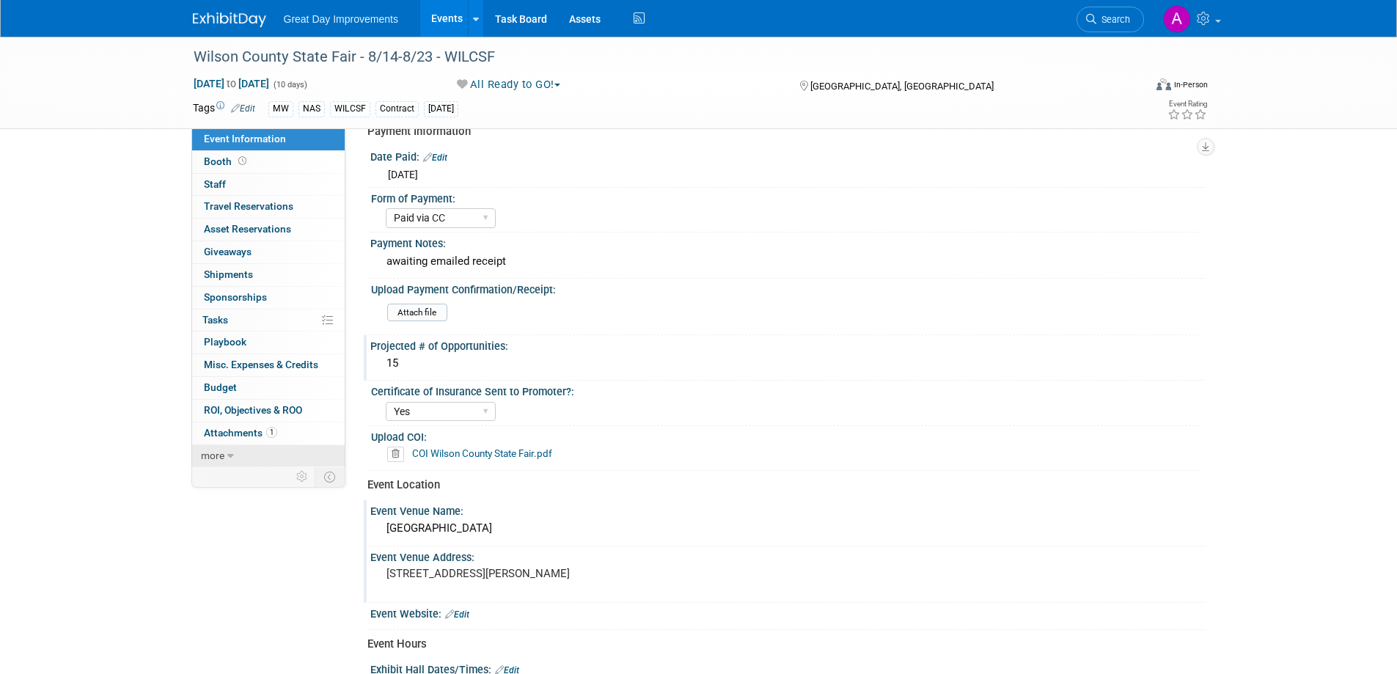
click at [212, 458] on span "more" at bounding box center [212, 456] width 23 height 12
click at [433, 355] on div "15" at bounding box center [787, 363] width 813 height 23
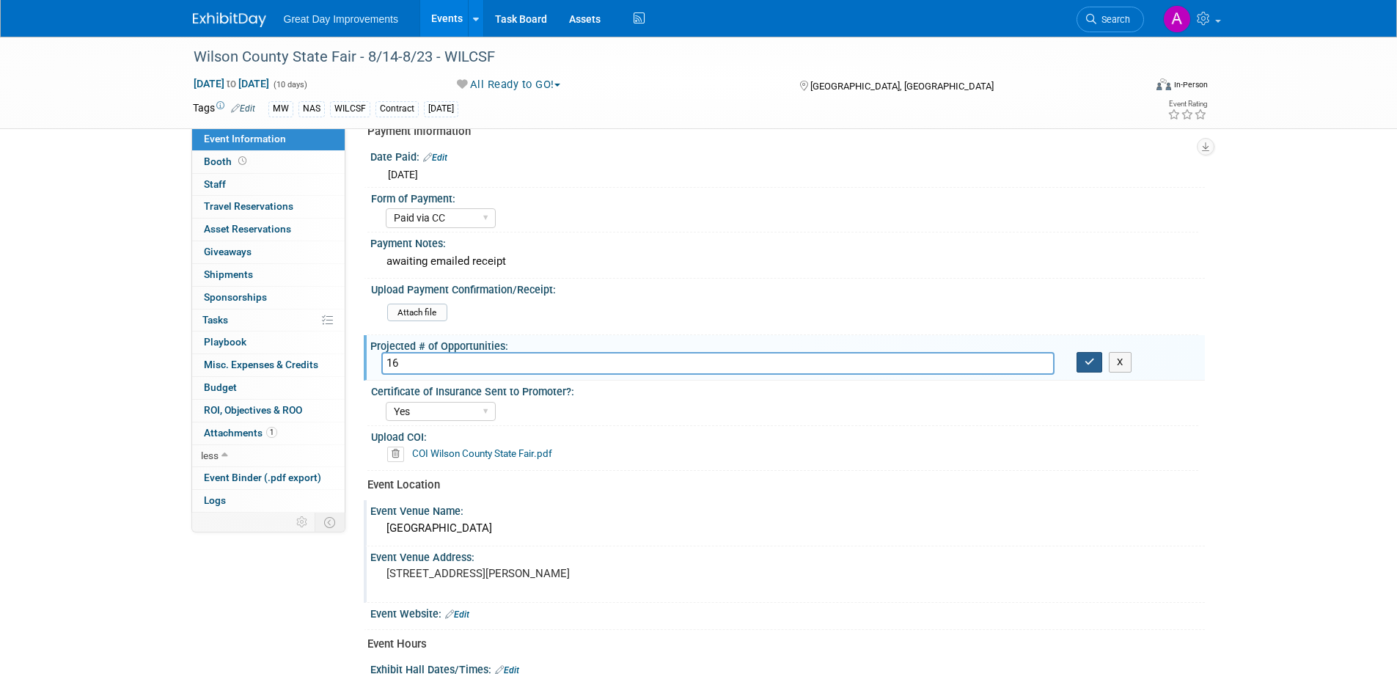
type input "16"
click at [1100, 364] on button "button" at bounding box center [1090, 362] width 26 height 21
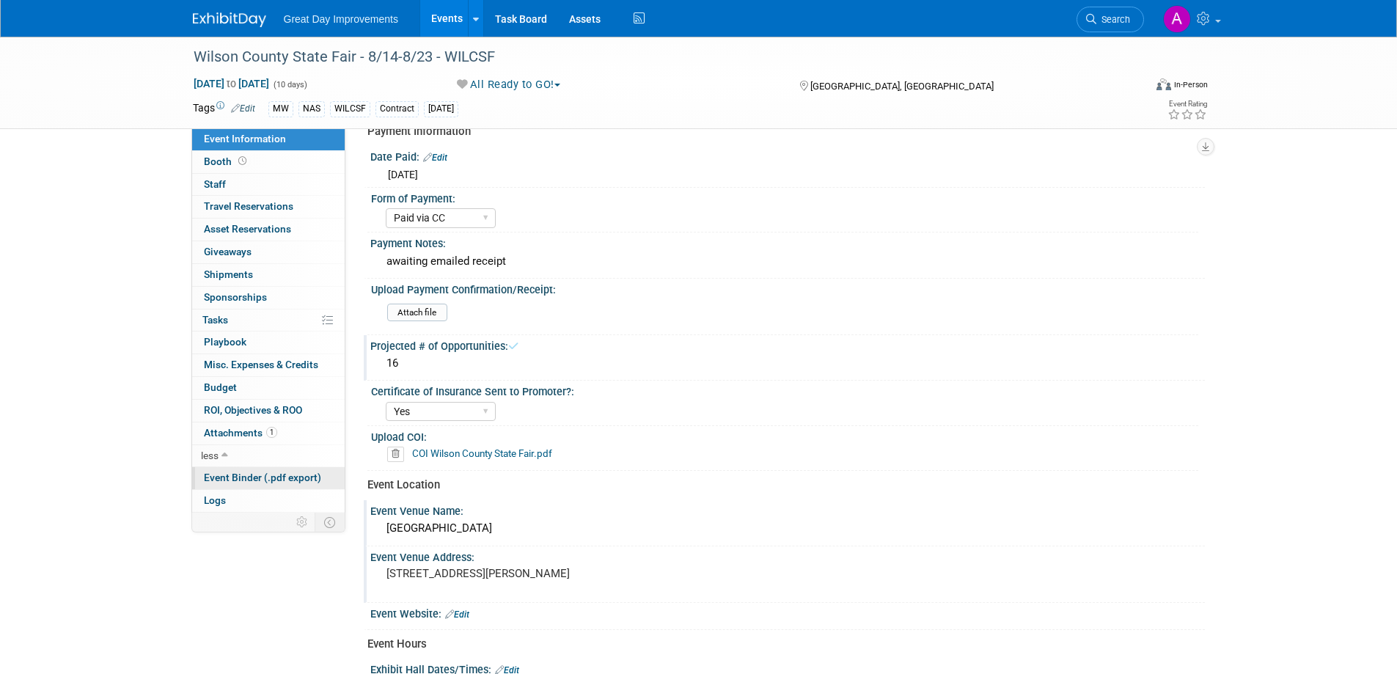
click at [236, 474] on span "Event Binder (.pdf export)" at bounding box center [262, 478] width 117 height 12
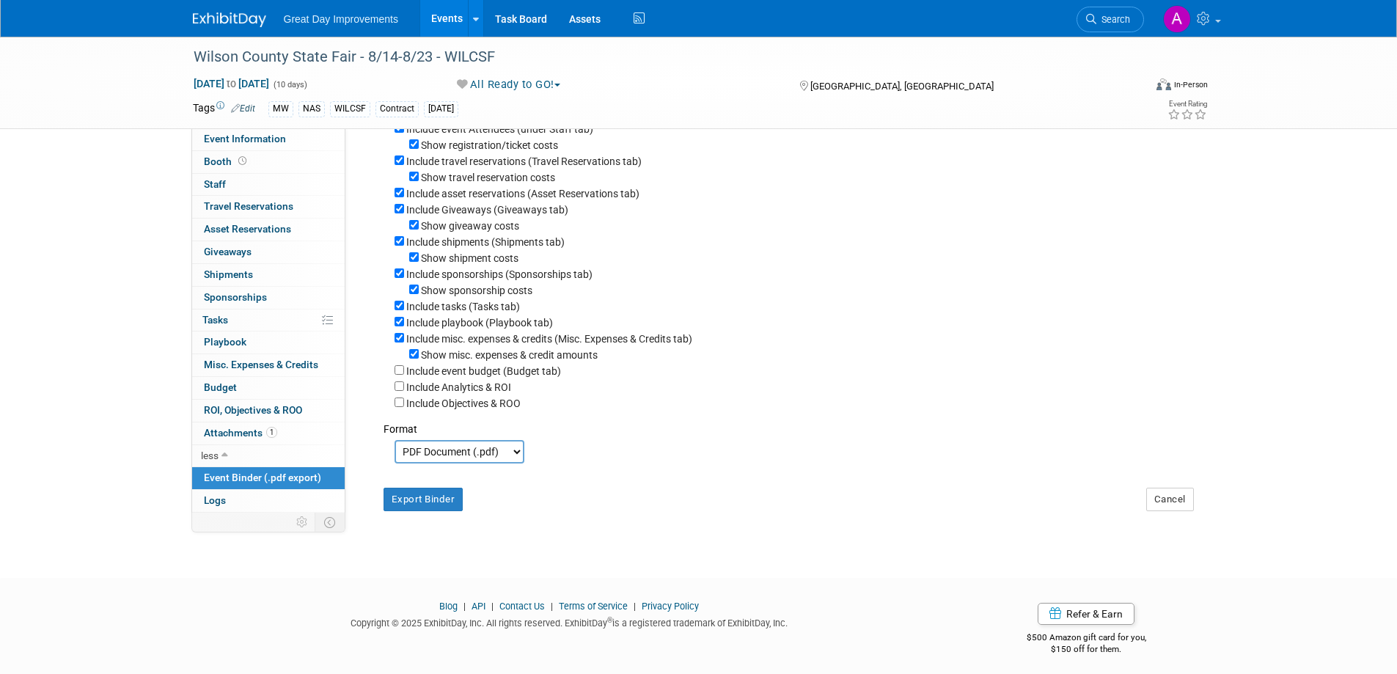
scroll to position [196, 0]
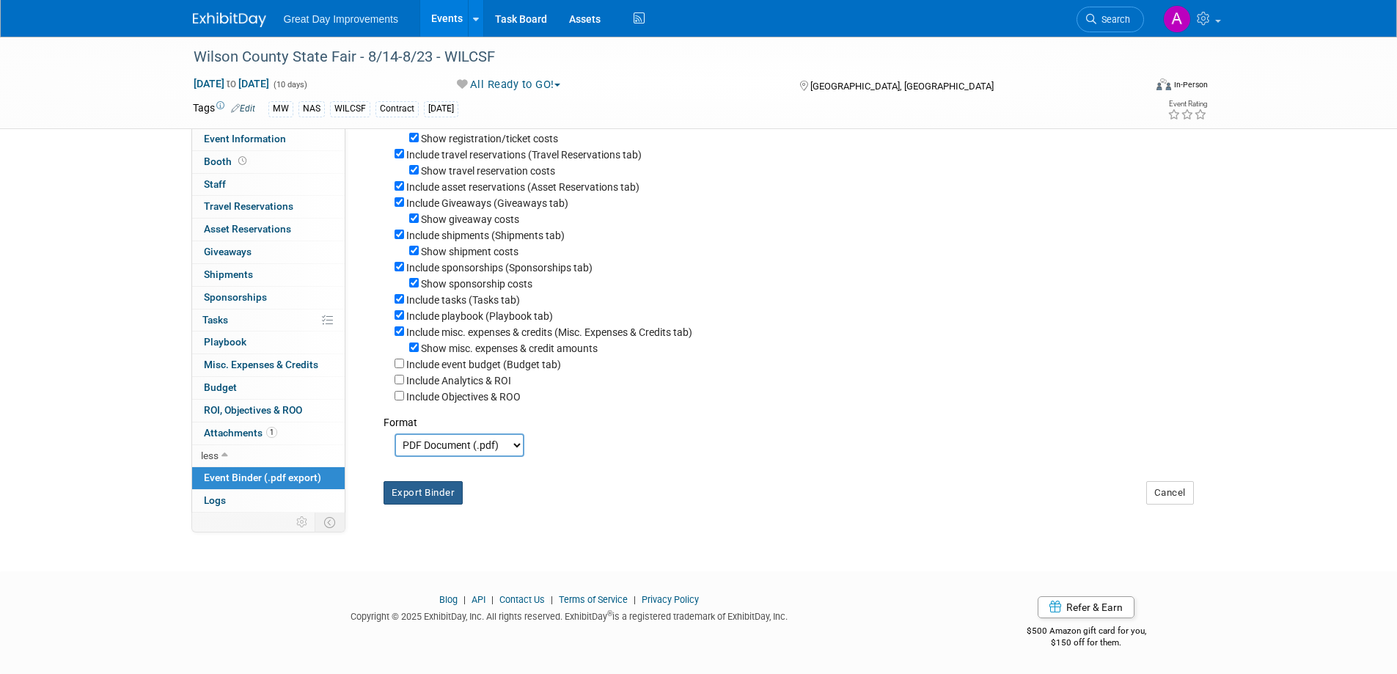
click at [423, 499] on button "Export Binder" at bounding box center [424, 492] width 80 height 23
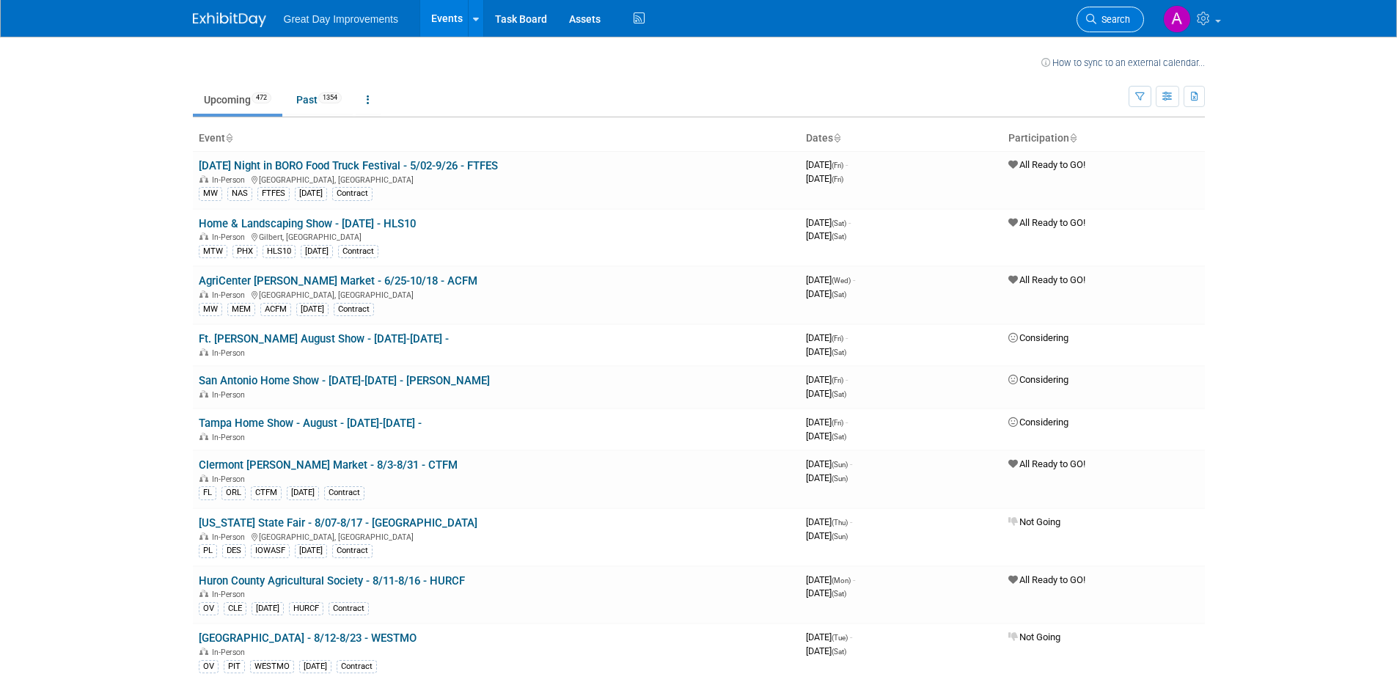
click at [1082, 16] on link "Search" at bounding box center [1110, 20] width 67 height 26
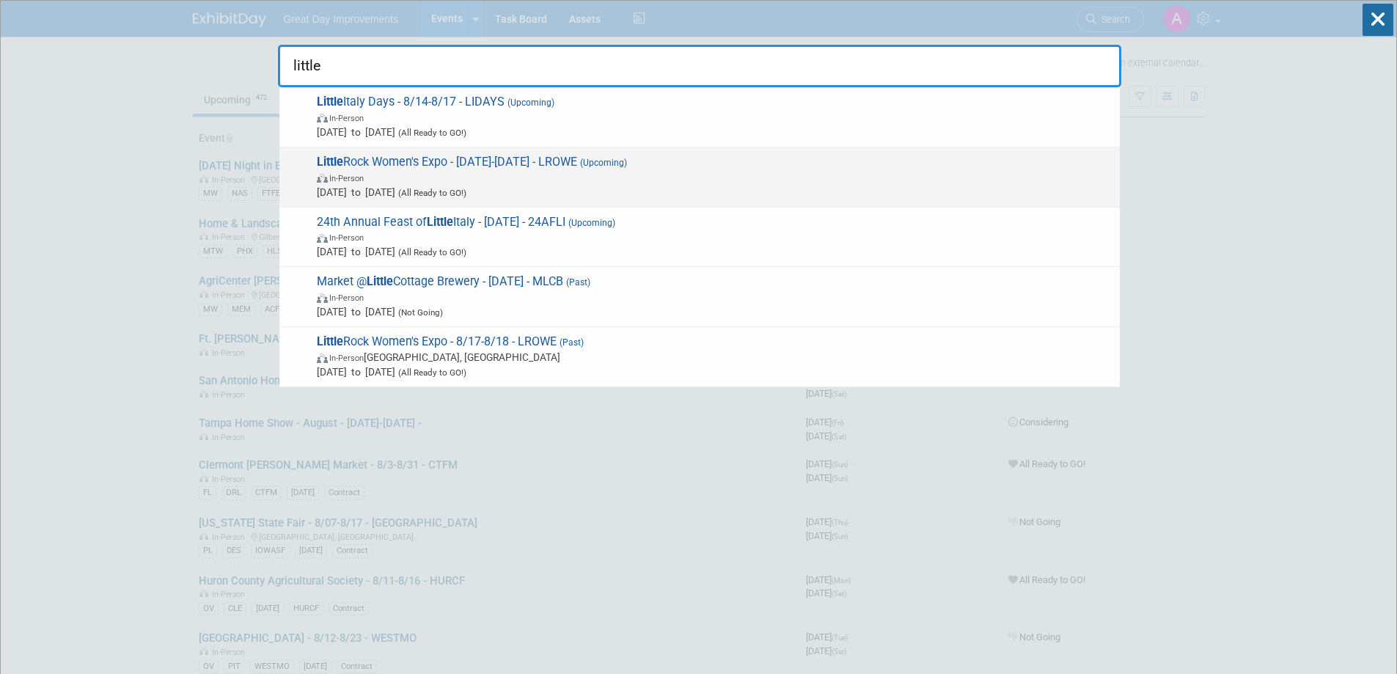
type input "little"
click at [627, 163] on span "(Upcoming)" at bounding box center [602, 163] width 50 height 10
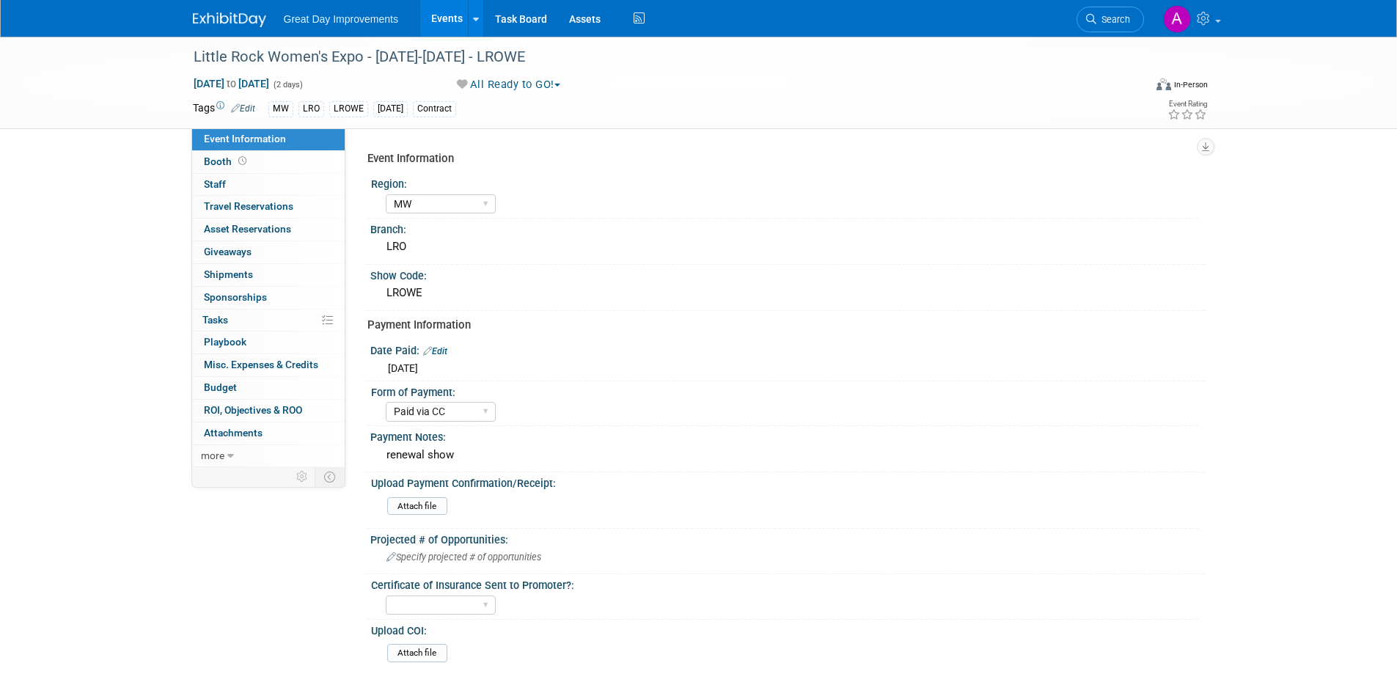
select select "MW"
select select "Paid via CC"
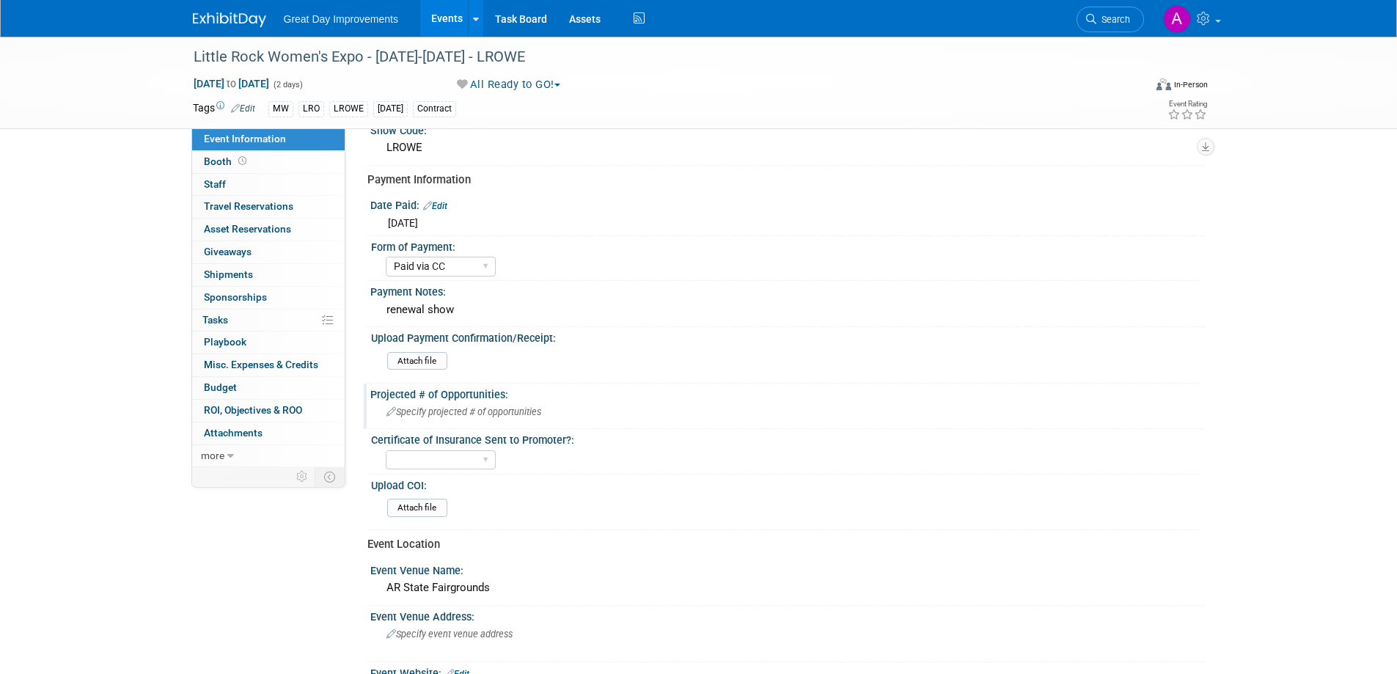
scroll to position [147, 0]
click at [430, 415] on span "Specify projected # of opportunities" at bounding box center [463, 410] width 155 height 11
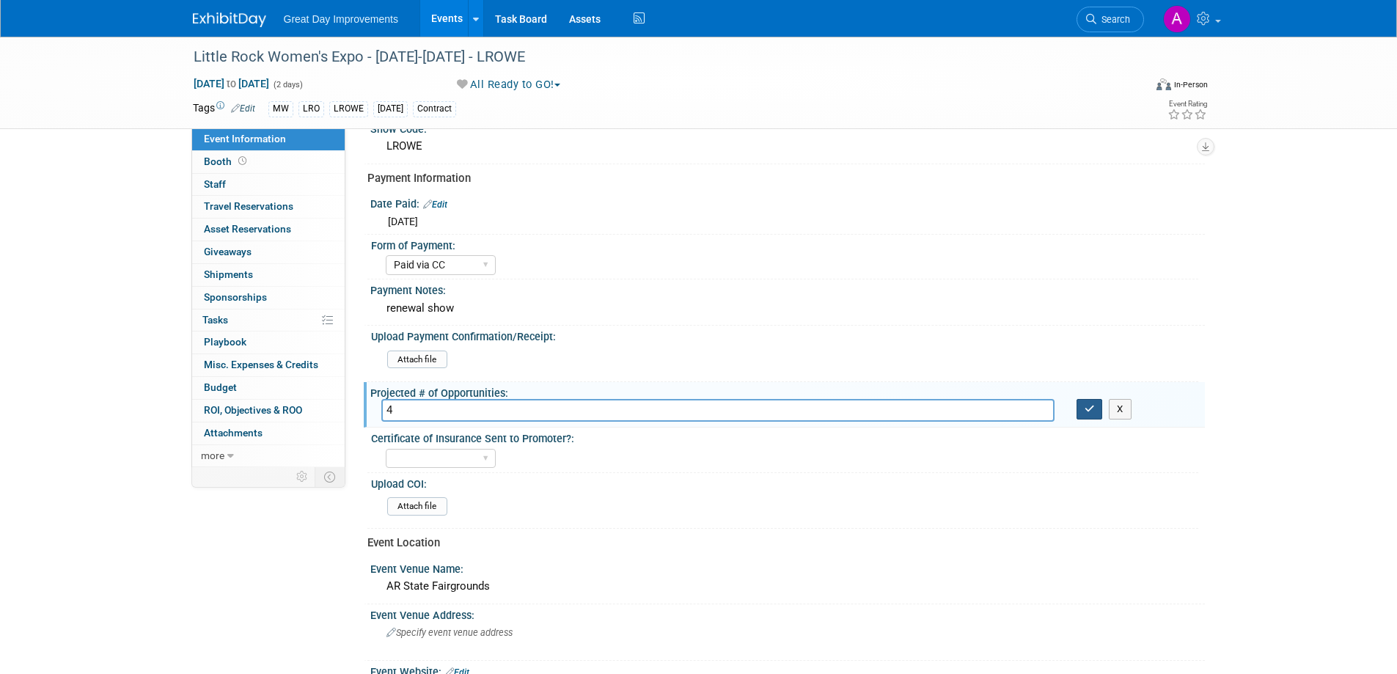
type input "4"
click at [1082, 412] on button "button" at bounding box center [1090, 409] width 26 height 21
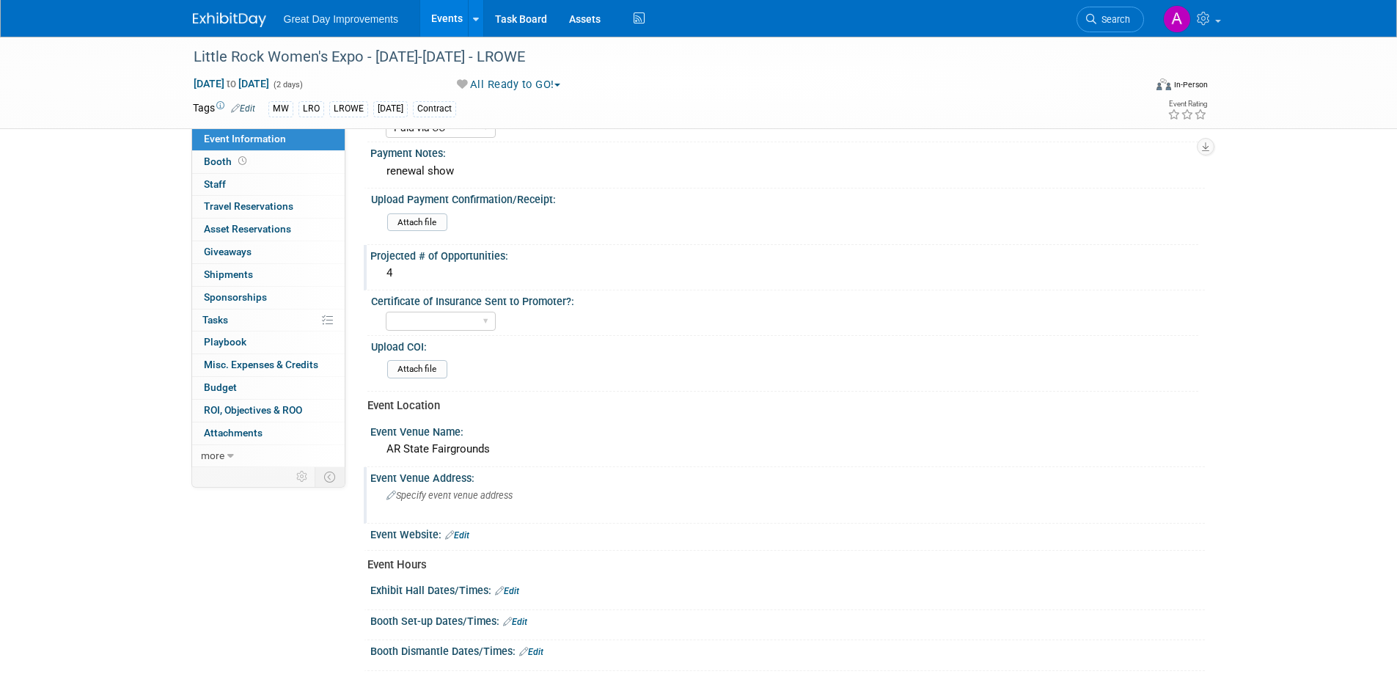
scroll to position [293, 0]
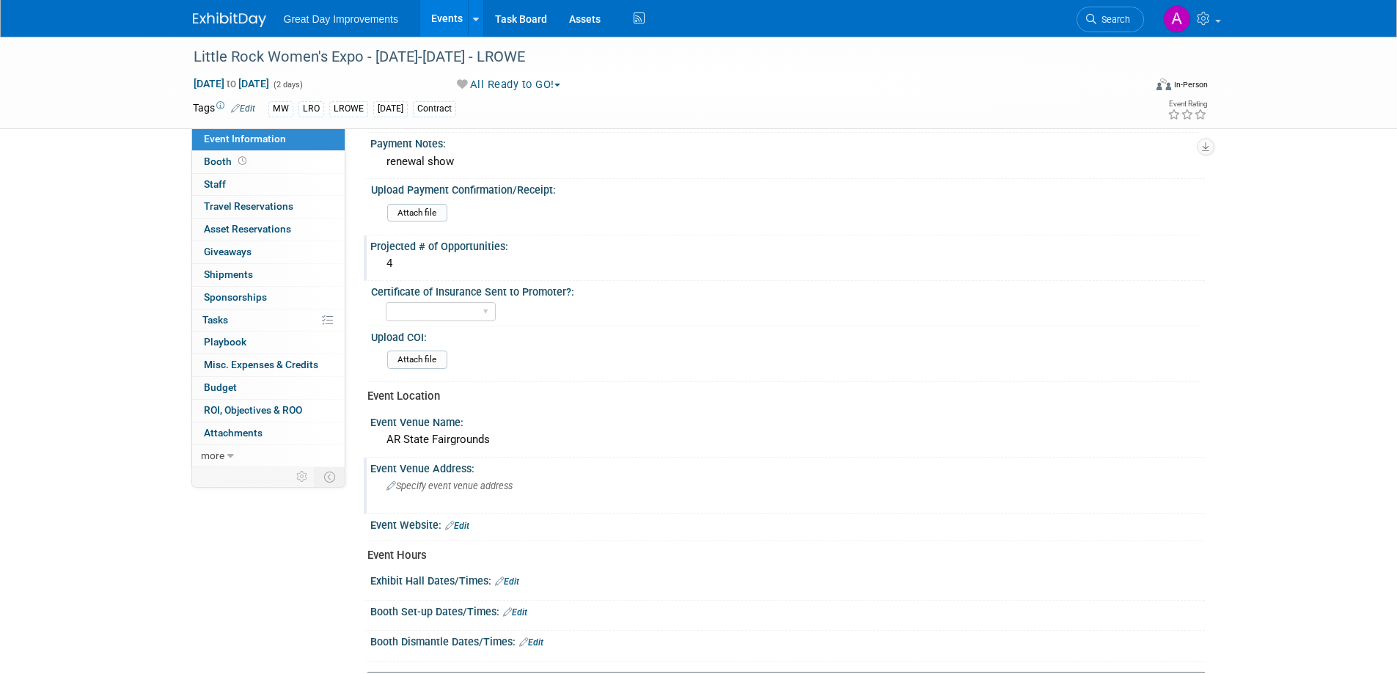
click at [450, 488] on span "Specify event venue address" at bounding box center [449, 485] width 126 height 11
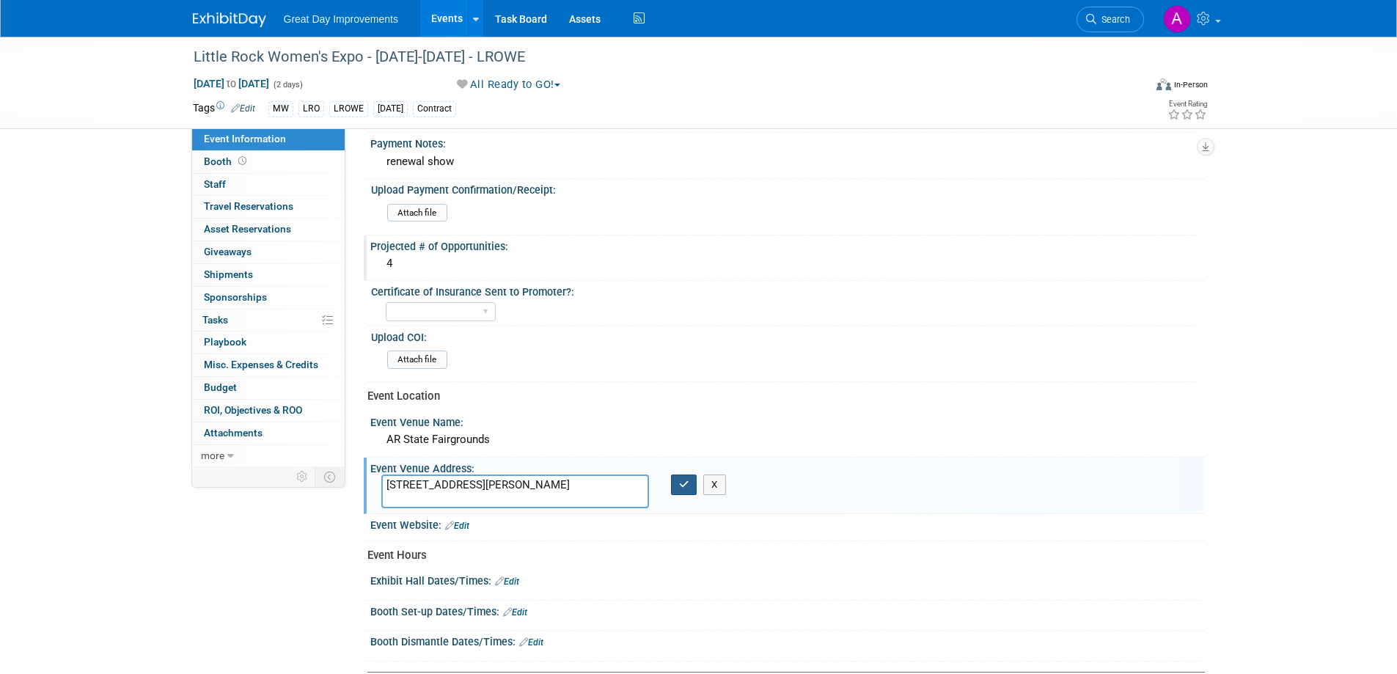
type textarea "2600 Howard St Little Rock, AR 72206"
click at [677, 478] on button "button" at bounding box center [684, 484] width 26 height 21
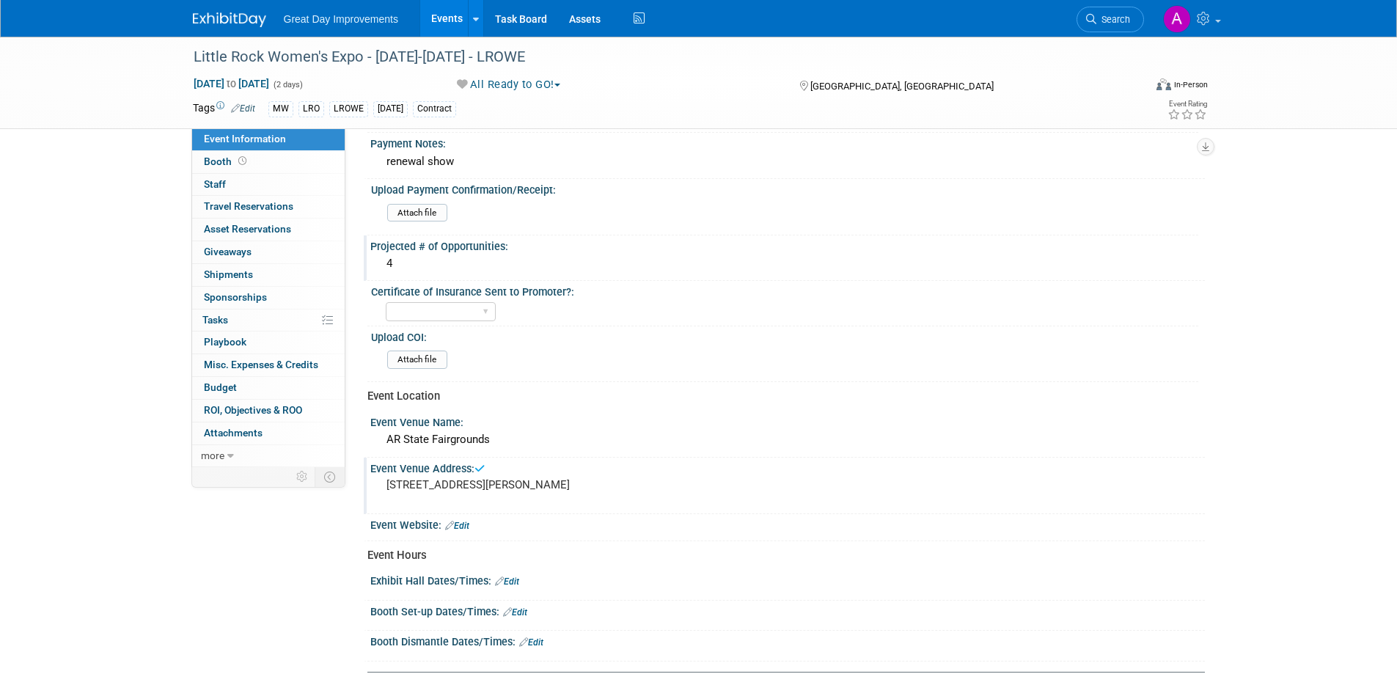
click at [455, 526] on link "Edit" at bounding box center [457, 526] width 24 height 10
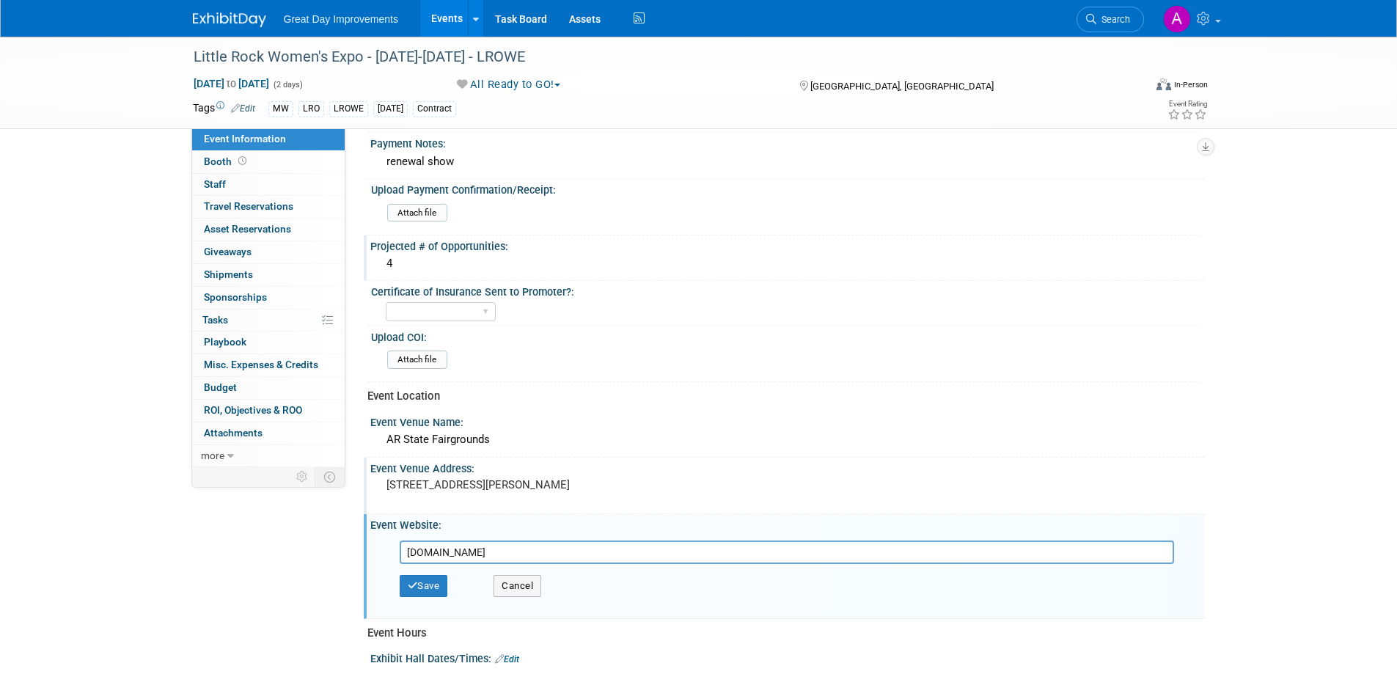
type input "www.womenslivingexpo.com"
click at [436, 582] on button "Save" at bounding box center [424, 586] width 48 height 22
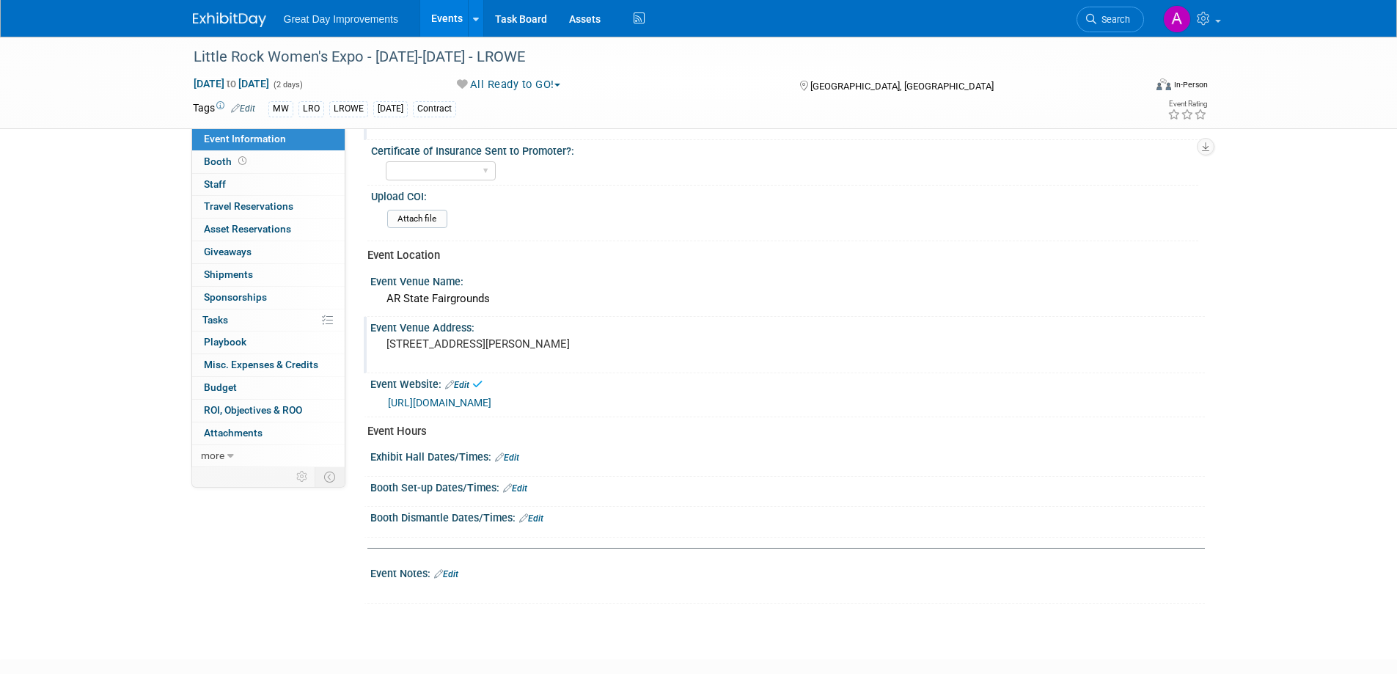
scroll to position [440, 0]
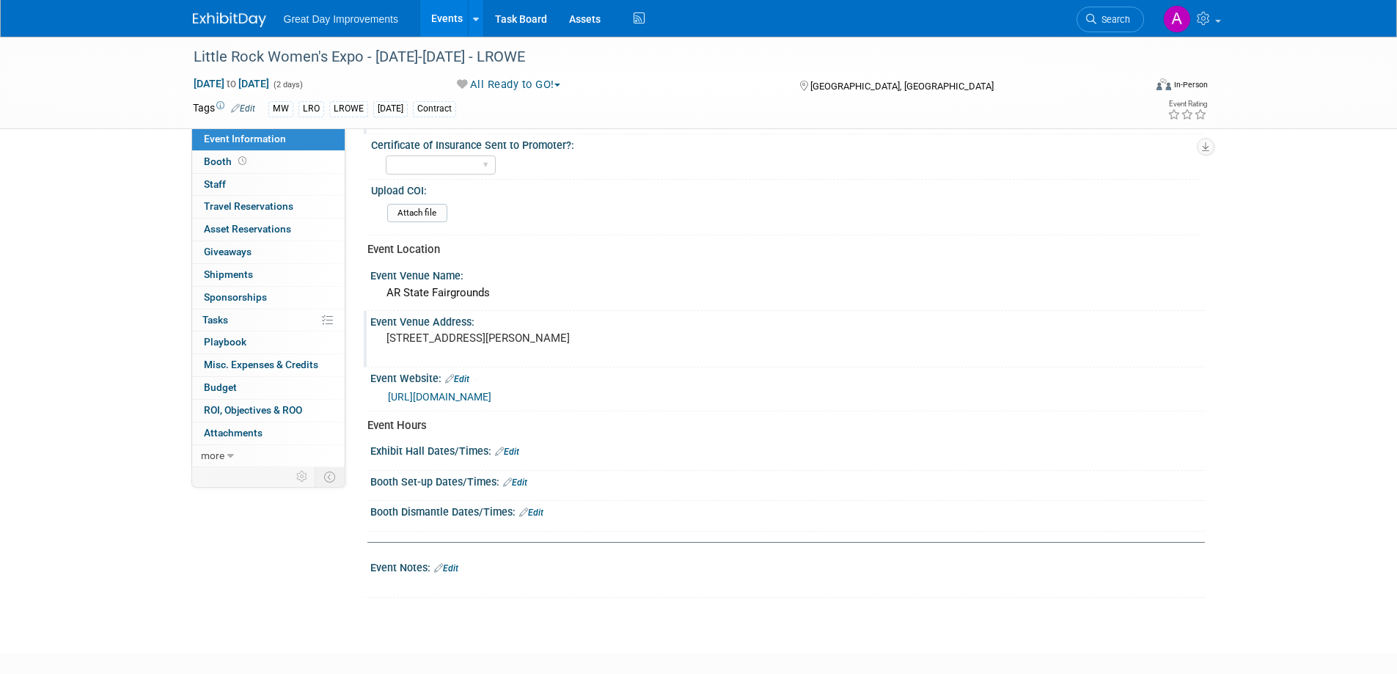
click at [516, 454] on link "Edit" at bounding box center [507, 452] width 24 height 10
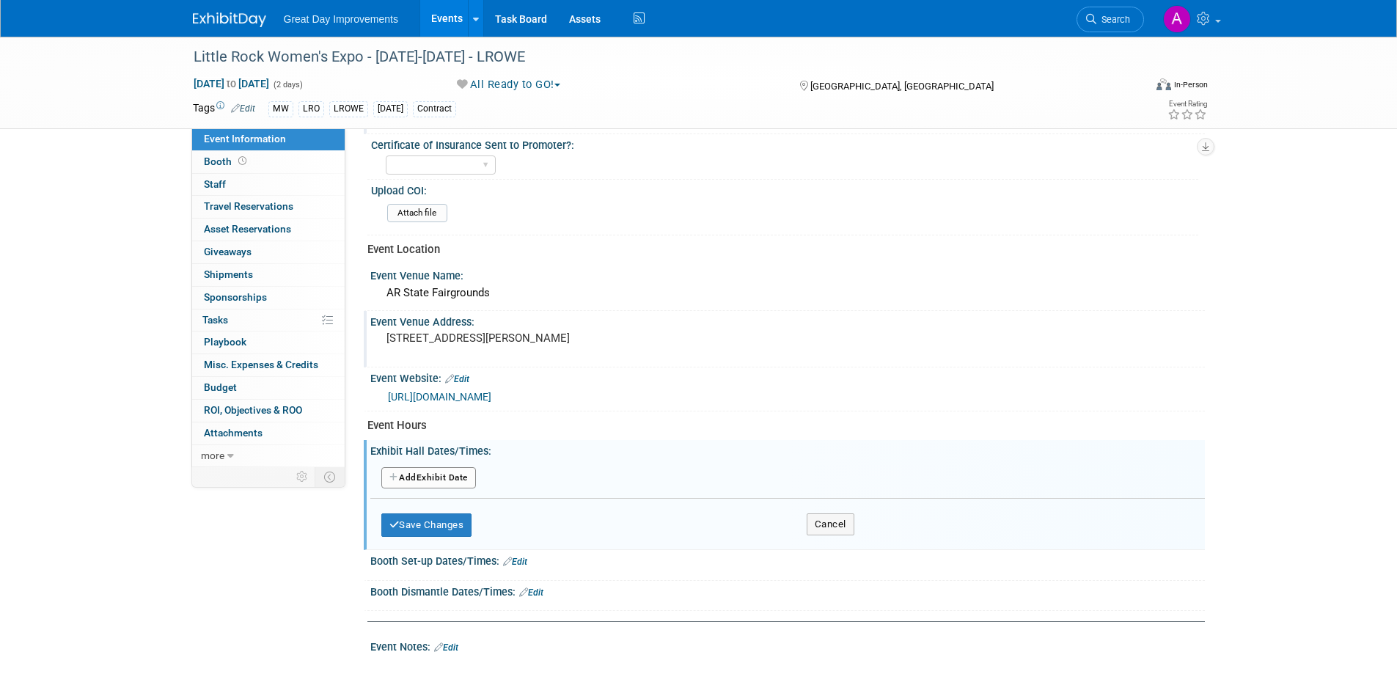
click at [455, 478] on button "Add Another Exhibit Date" at bounding box center [428, 478] width 95 height 22
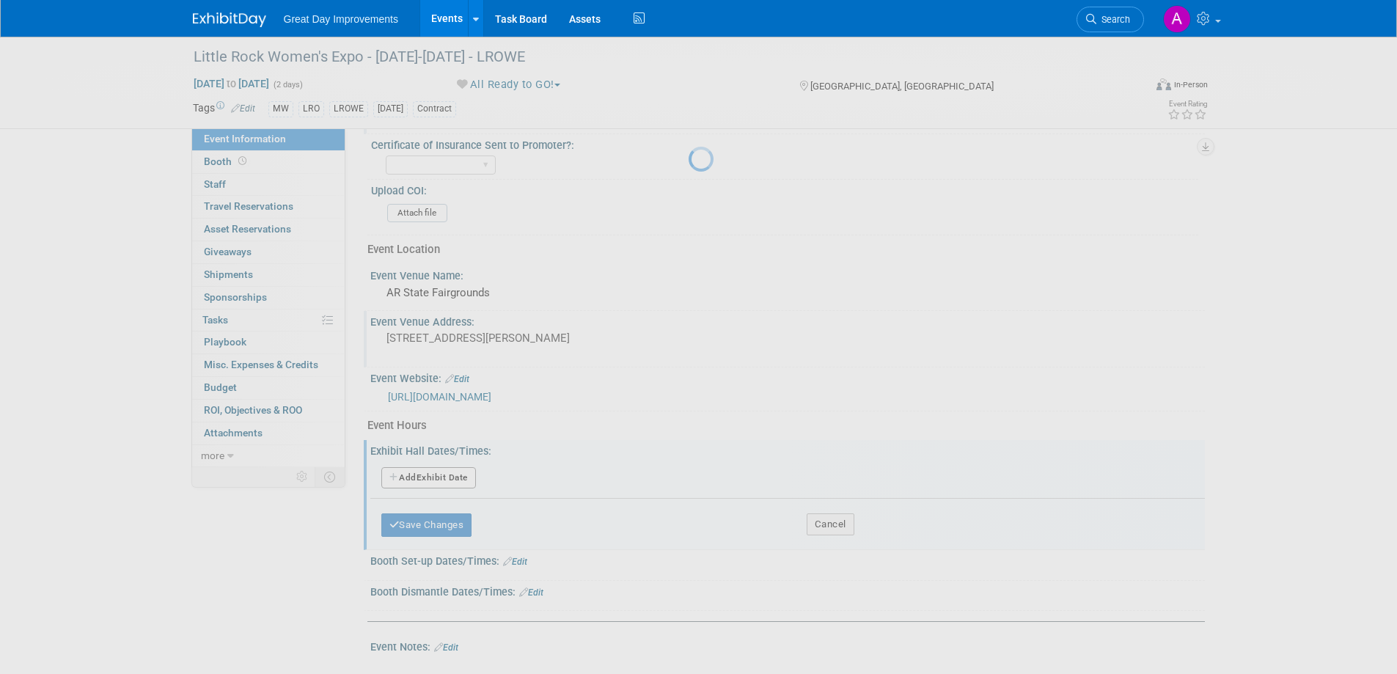
select select "7"
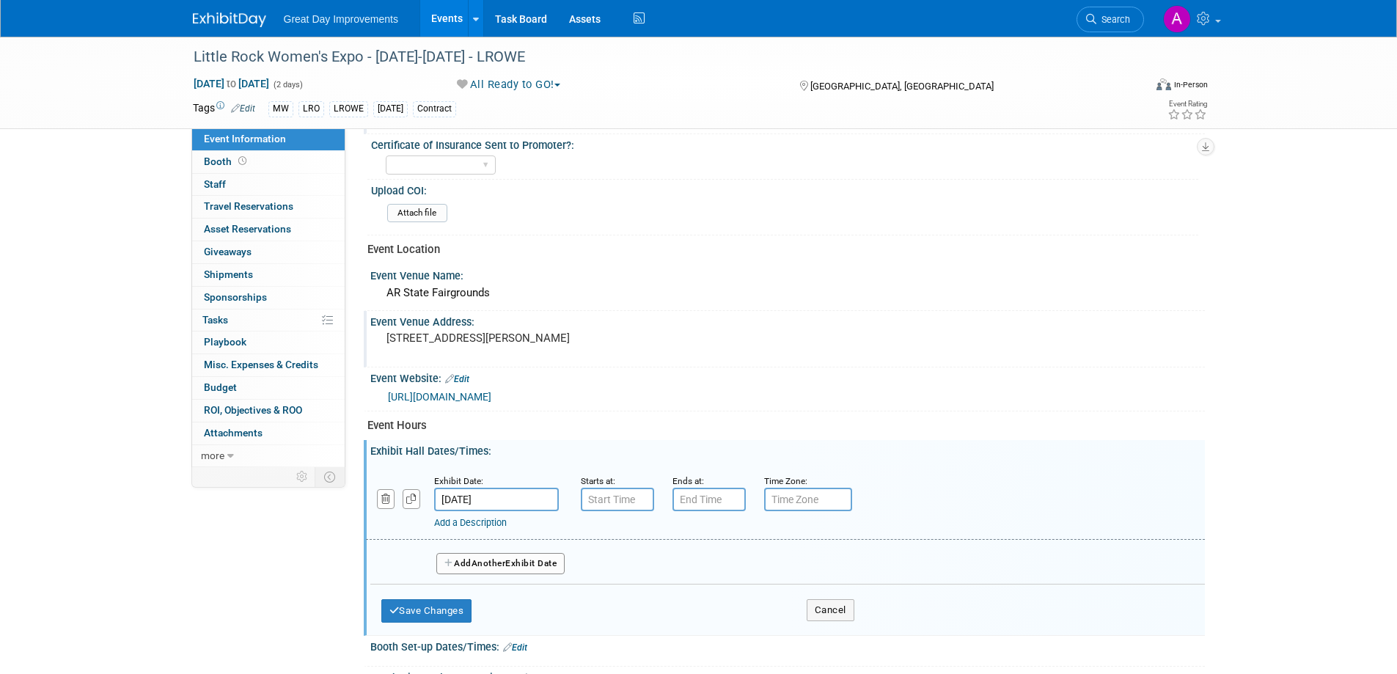
click at [505, 494] on input "Aug 17, 2025" at bounding box center [496, 499] width 125 height 23
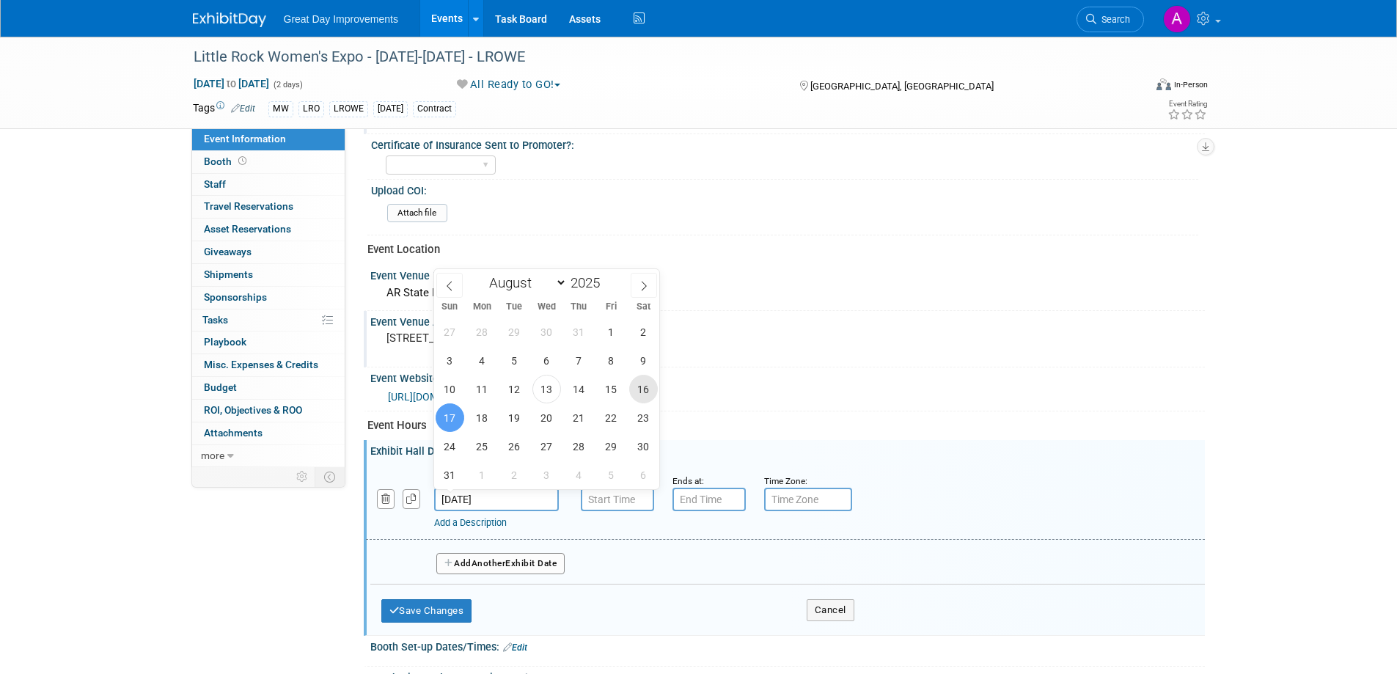
click at [640, 386] on span "16" at bounding box center [643, 389] width 29 height 29
type input "Aug 16, 2025"
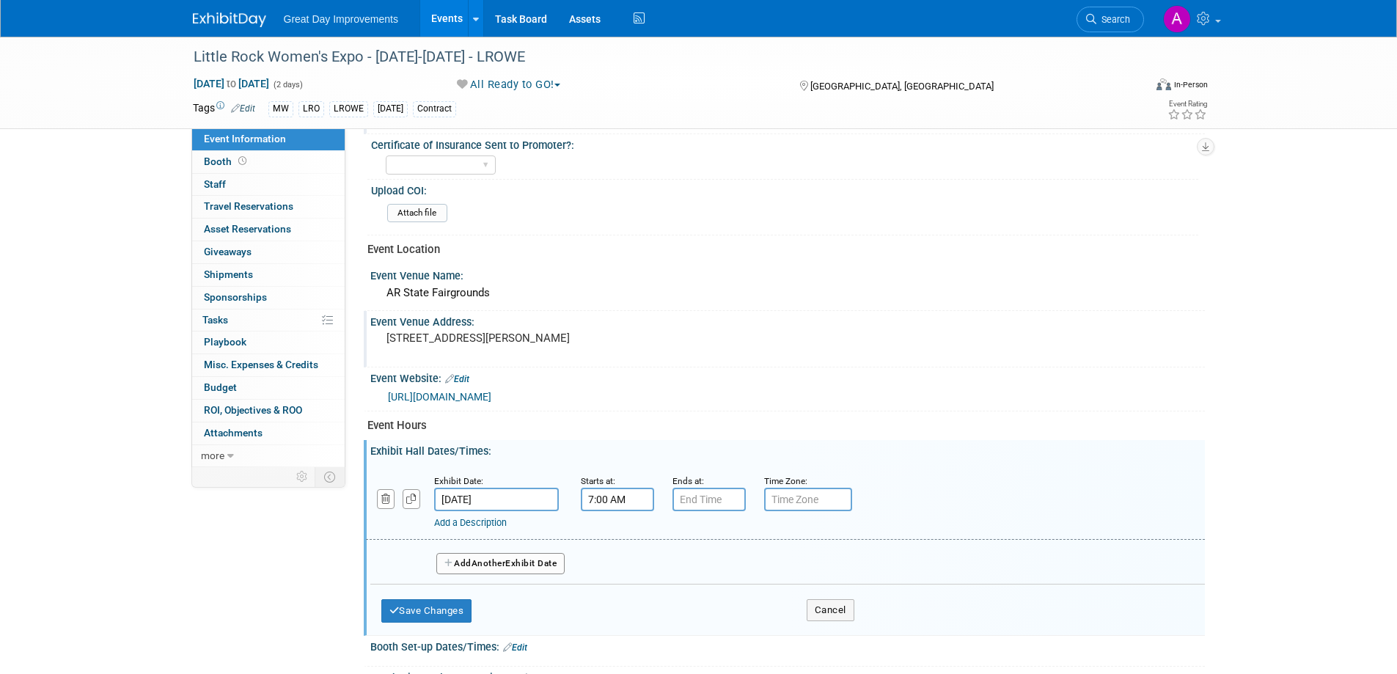
click at [626, 503] on input "7:00 AM" at bounding box center [617, 499] width 73 height 23
click at [614, 544] on span at bounding box center [615, 536] width 26 height 26
type input "10:00 AM"
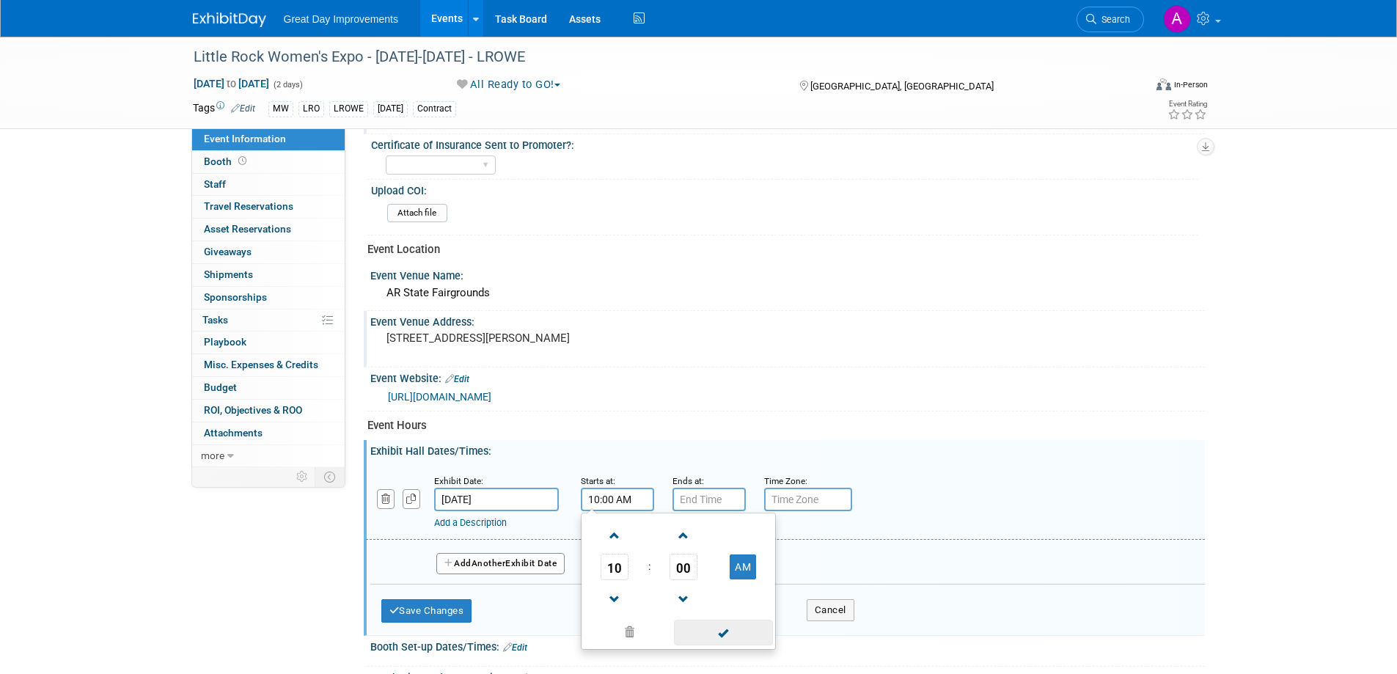
click at [740, 631] on span at bounding box center [723, 633] width 99 height 26
click at [700, 491] on input "7:00 PM" at bounding box center [708, 499] width 73 height 23
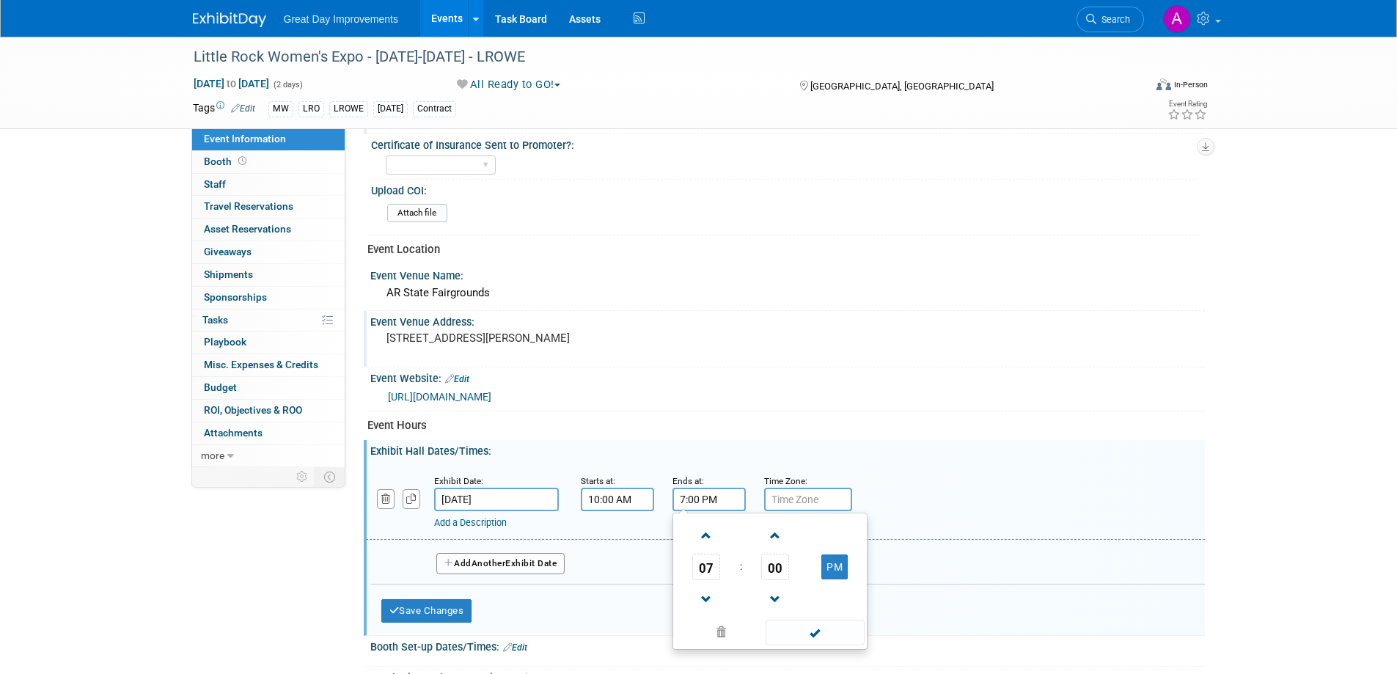
click at [721, 500] on input "7:00 PM" at bounding box center [708, 499] width 73 height 23
click at [695, 601] on span at bounding box center [707, 600] width 26 height 26
click at [699, 597] on span at bounding box center [707, 600] width 26 height 26
type input "5:00 PM"
drag, startPoint x: 822, startPoint y: 647, endPoint x: 828, endPoint y: 641, distance: 8.3
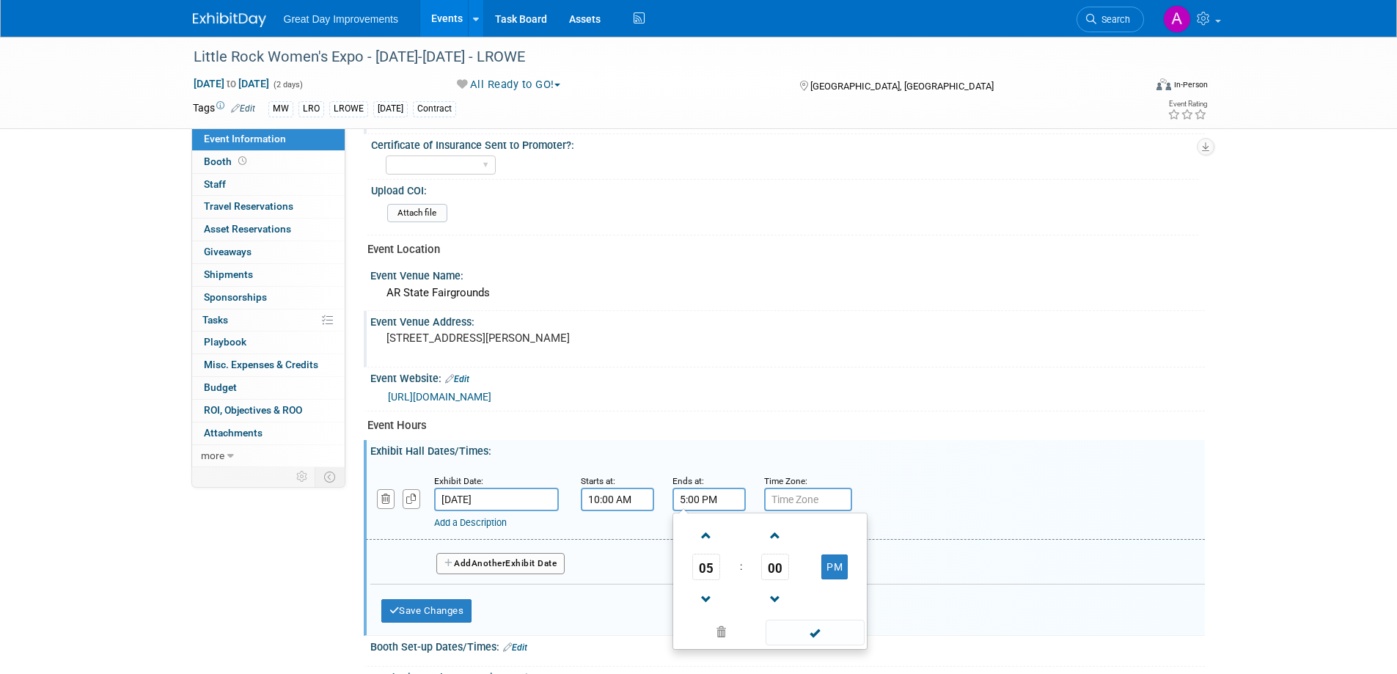
click at [822, 647] on div "05 : 00 PM 12 01 02 03 04 05 06 07 08 09 10 11 00 05 10 15 20 25 30 35 40 45 50…" at bounding box center [769, 581] width 195 height 137
click at [821, 634] on span at bounding box center [815, 633] width 99 height 26
click at [804, 499] on input "text" at bounding box center [808, 499] width 88 height 23
type input "CST"
click at [477, 567] on span "Another" at bounding box center [489, 563] width 34 height 10
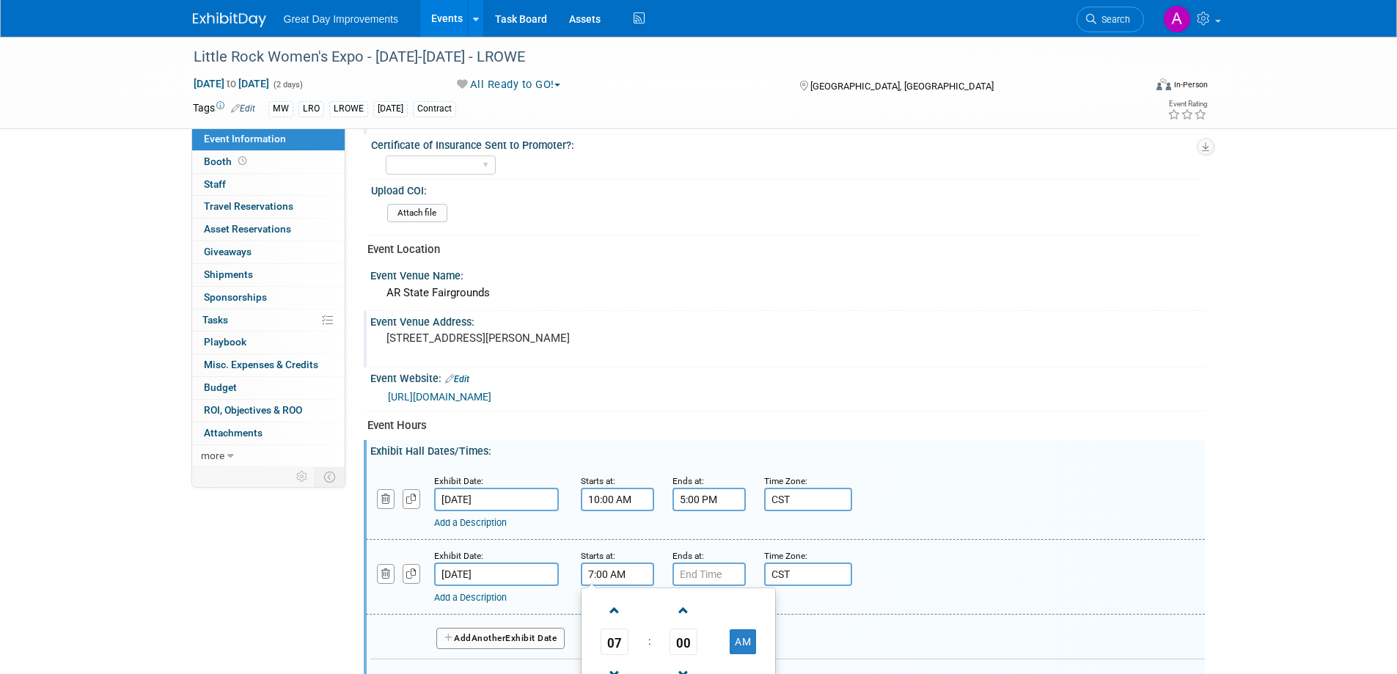
click at [604, 573] on input "7:00 AM" at bounding box center [617, 573] width 73 height 23
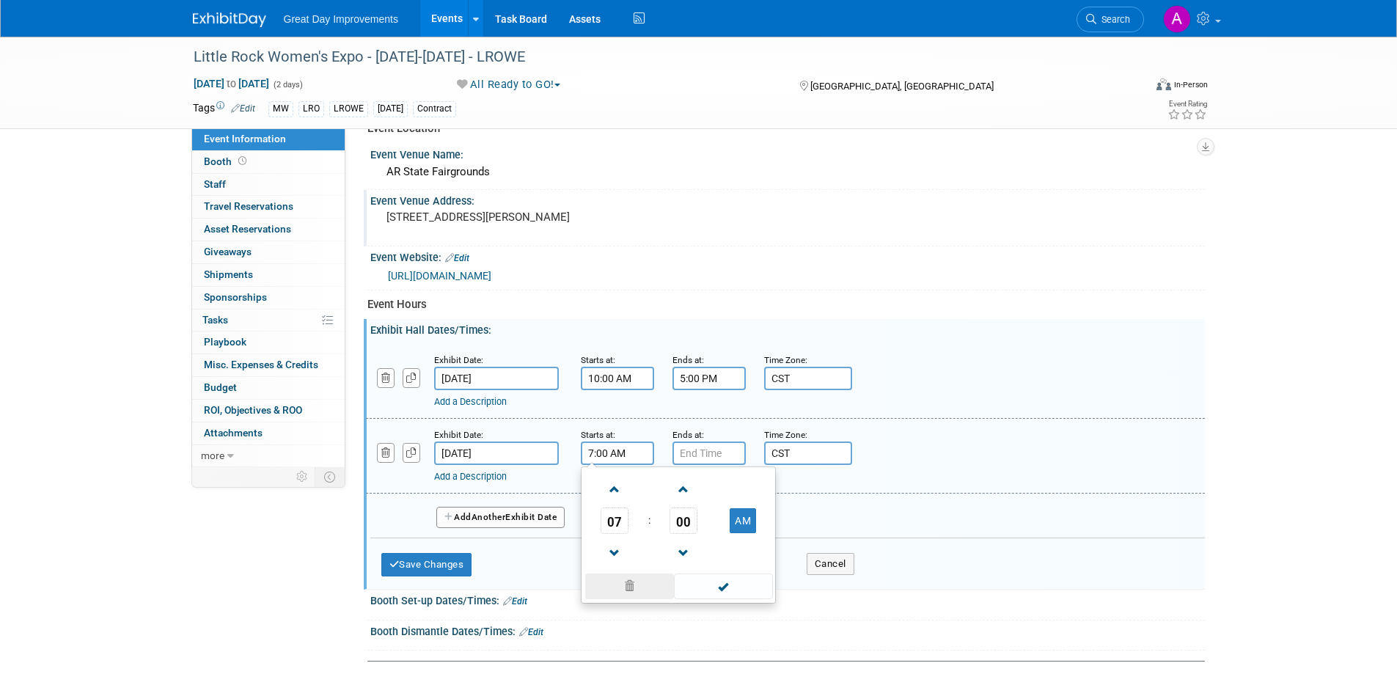
scroll to position [587, 0]
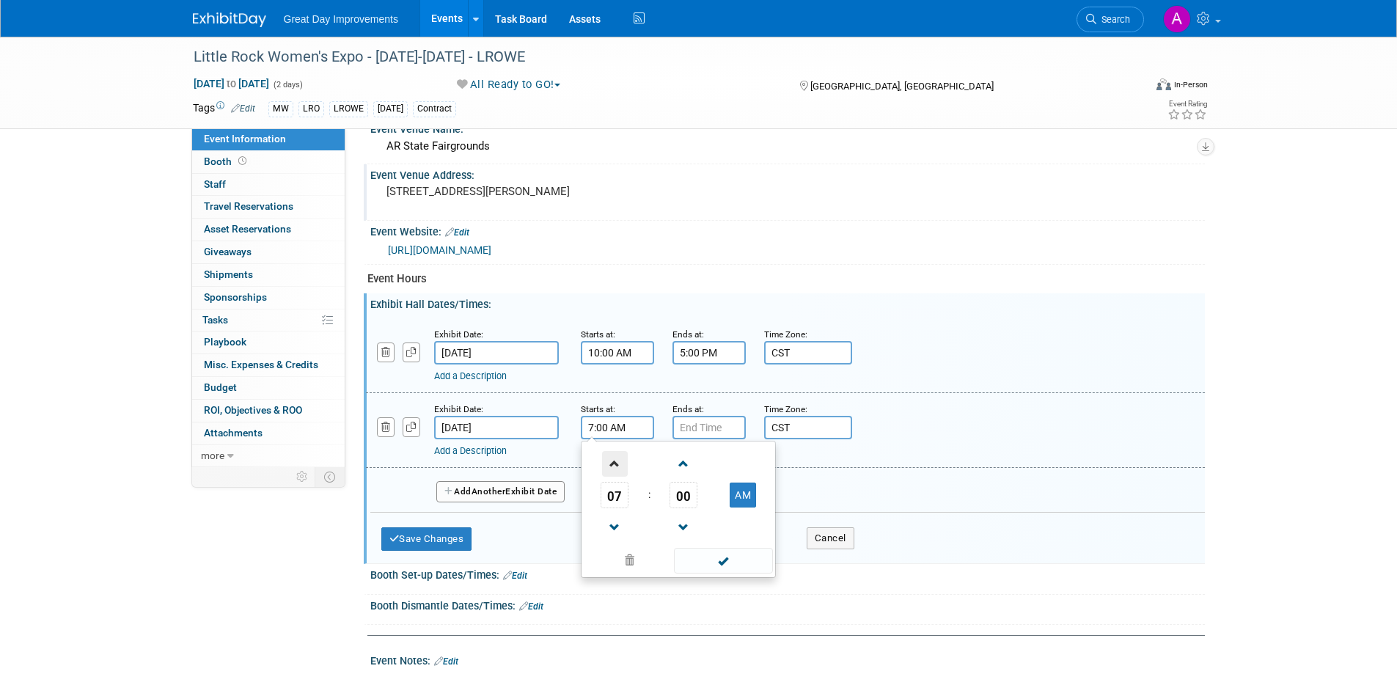
click at [616, 463] on span at bounding box center [615, 464] width 26 height 26
click at [616, 465] on span at bounding box center [615, 464] width 26 height 26
click at [616, 466] on span at bounding box center [615, 464] width 26 height 26
type input "11:00 AM"
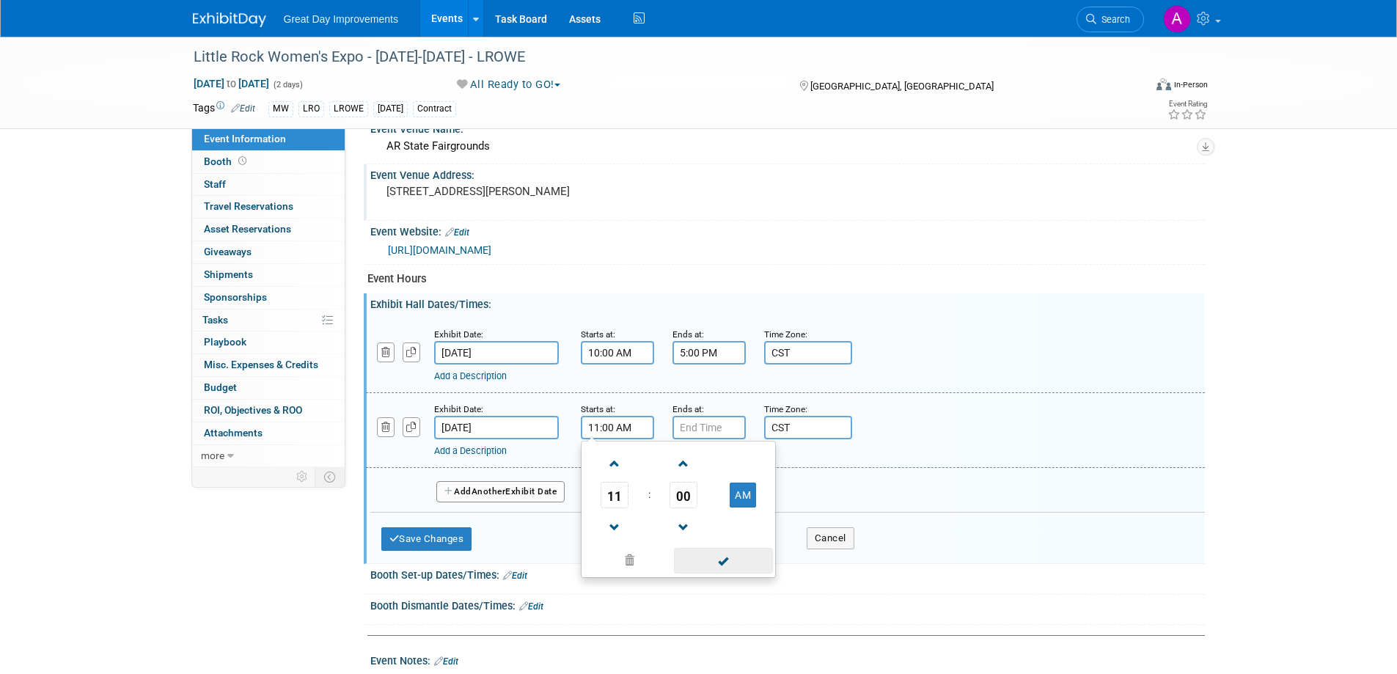
click at [721, 551] on span at bounding box center [723, 561] width 99 height 26
click at [712, 436] on input "7:00 PM" at bounding box center [708, 427] width 73 height 23
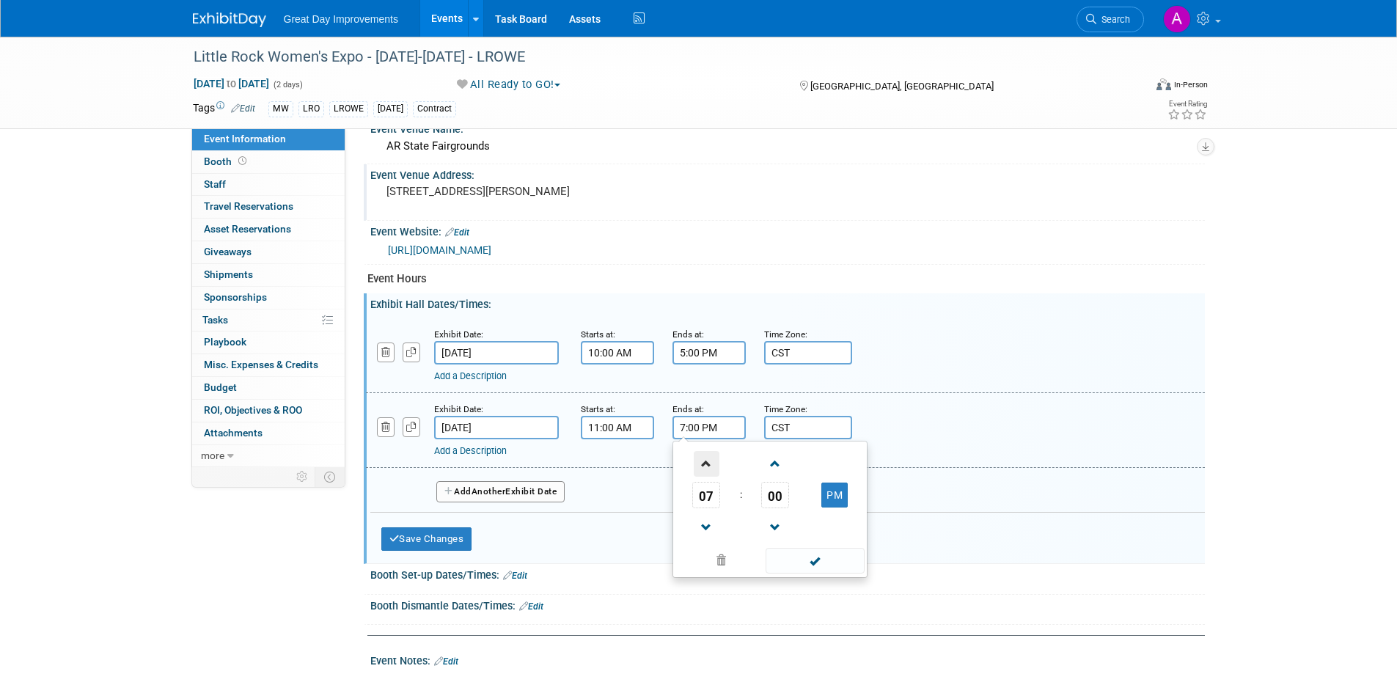
click at [705, 464] on span at bounding box center [707, 464] width 26 height 26
click at [695, 534] on span at bounding box center [707, 528] width 26 height 26
click at [695, 533] on span at bounding box center [707, 528] width 26 height 26
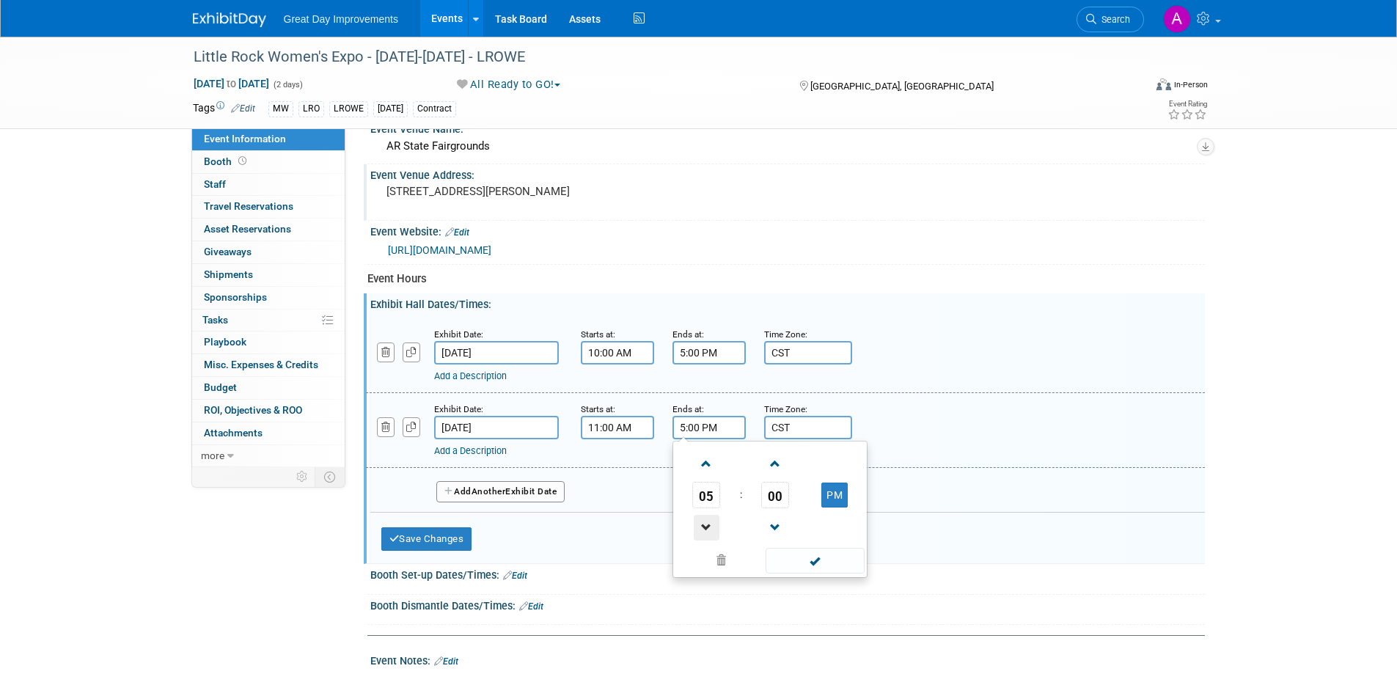
type input "4:00 PM"
click at [789, 551] on span at bounding box center [815, 561] width 99 height 26
click at [463, 533] on button "Save Changes" at bounding box center [426, 538] width 91 height 23
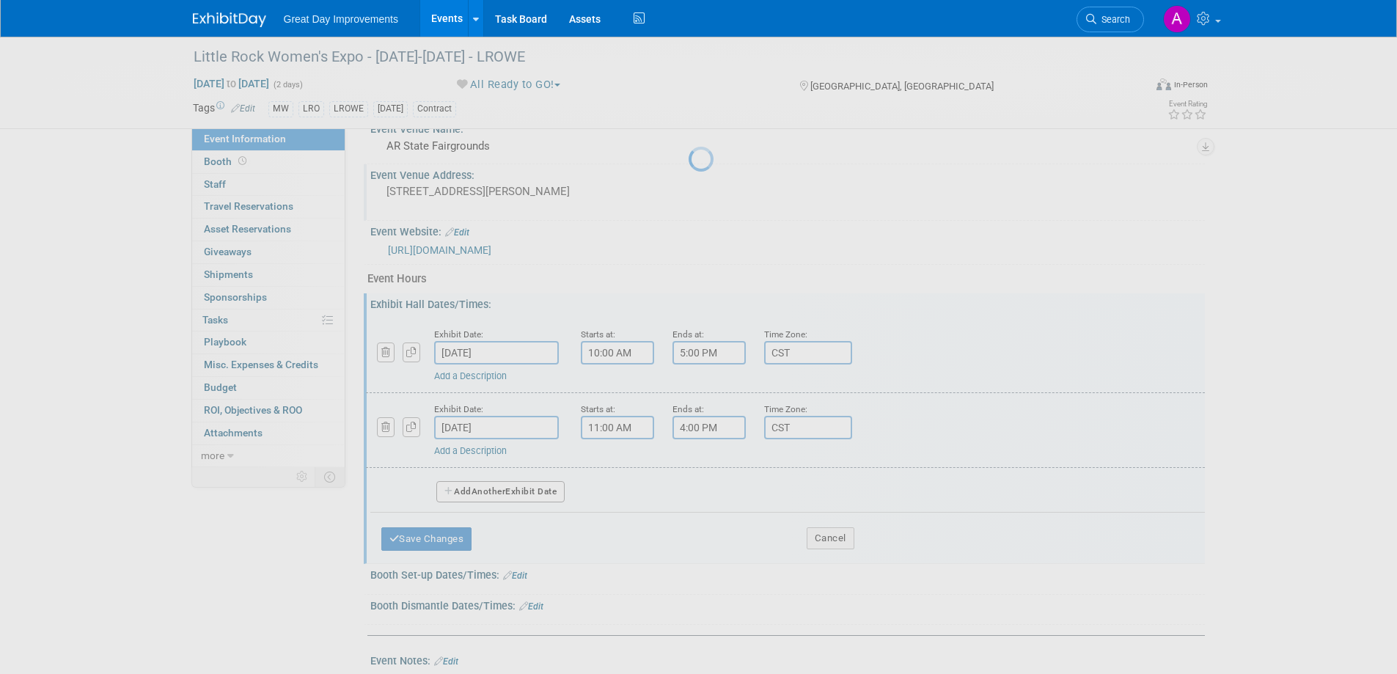
scroll to position [519, 0]
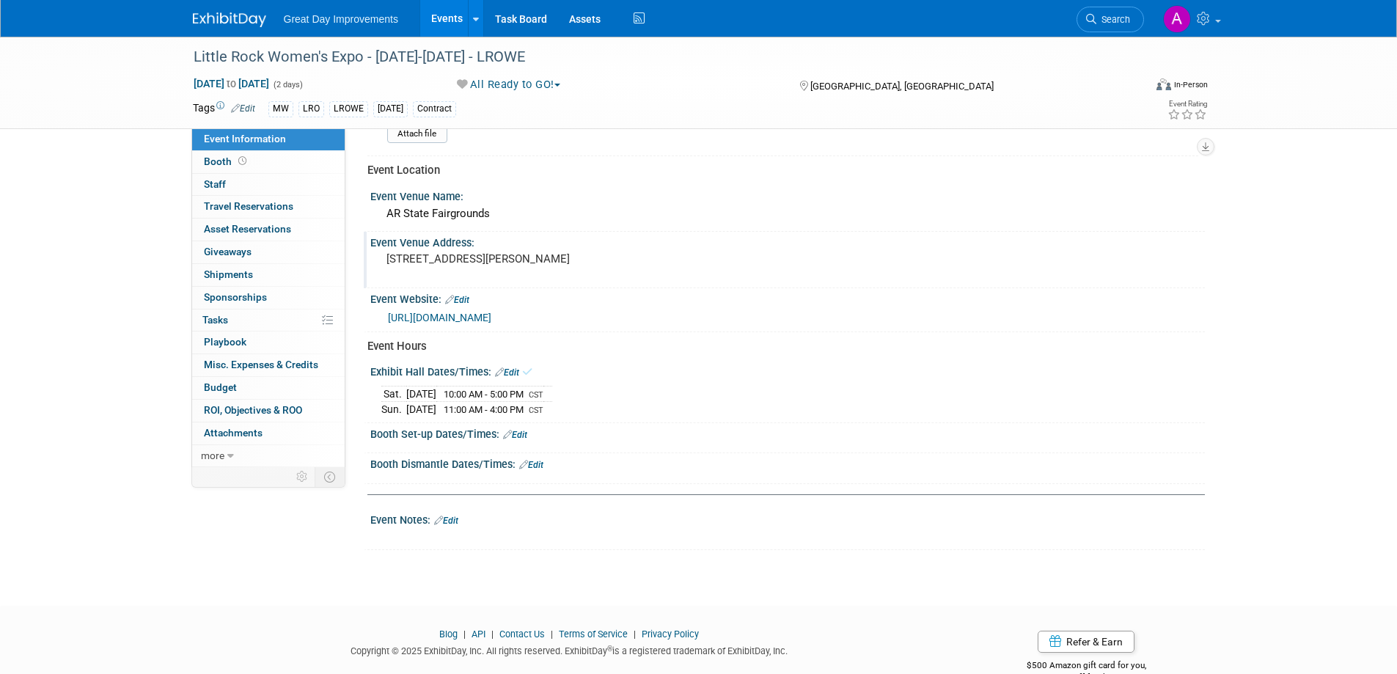
click at [528, 425] on div "Booth Set-up Dates/Times: Edit" at bounding box center [787, 432] width 835 height 19
click at [525, 432] on link "Edit" at bounding box center [515, 435] width 24 height 10
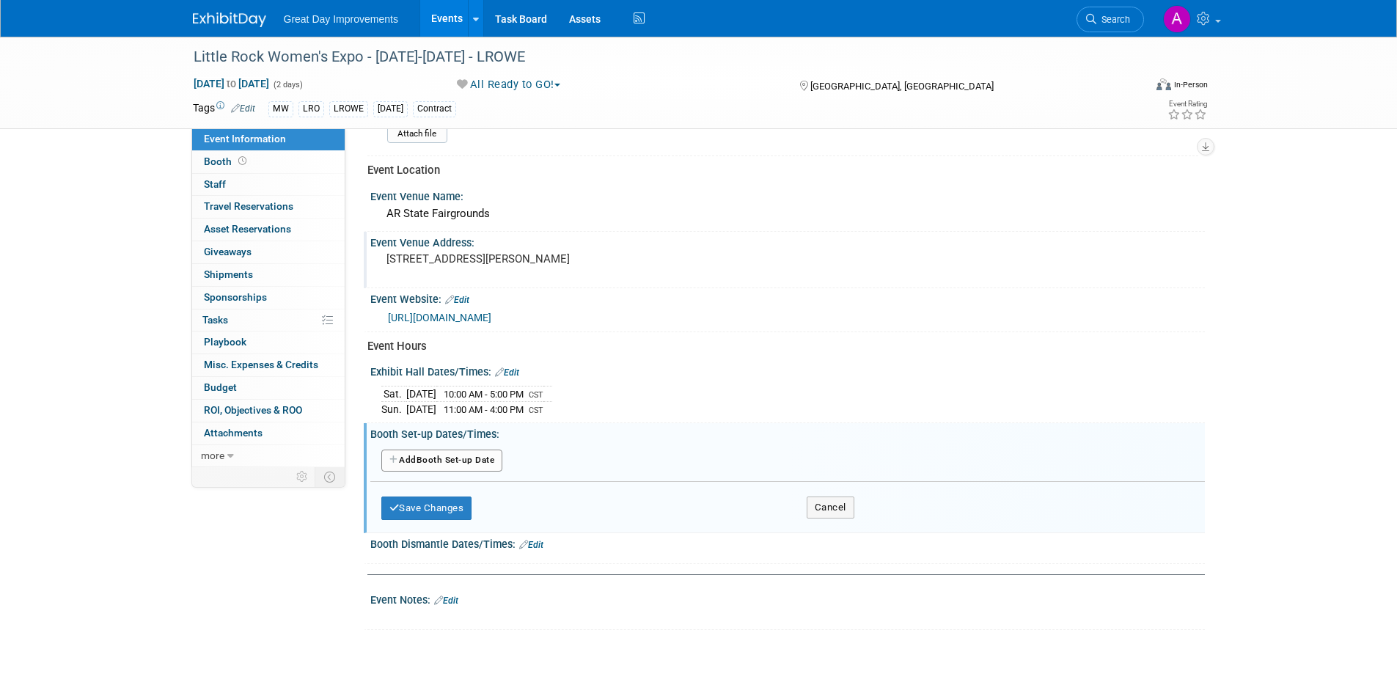
click at [450, 459] on button "Add Another Booth Set-up Date" at bounding box center [442, 461] width 122 height 22
select select "7"
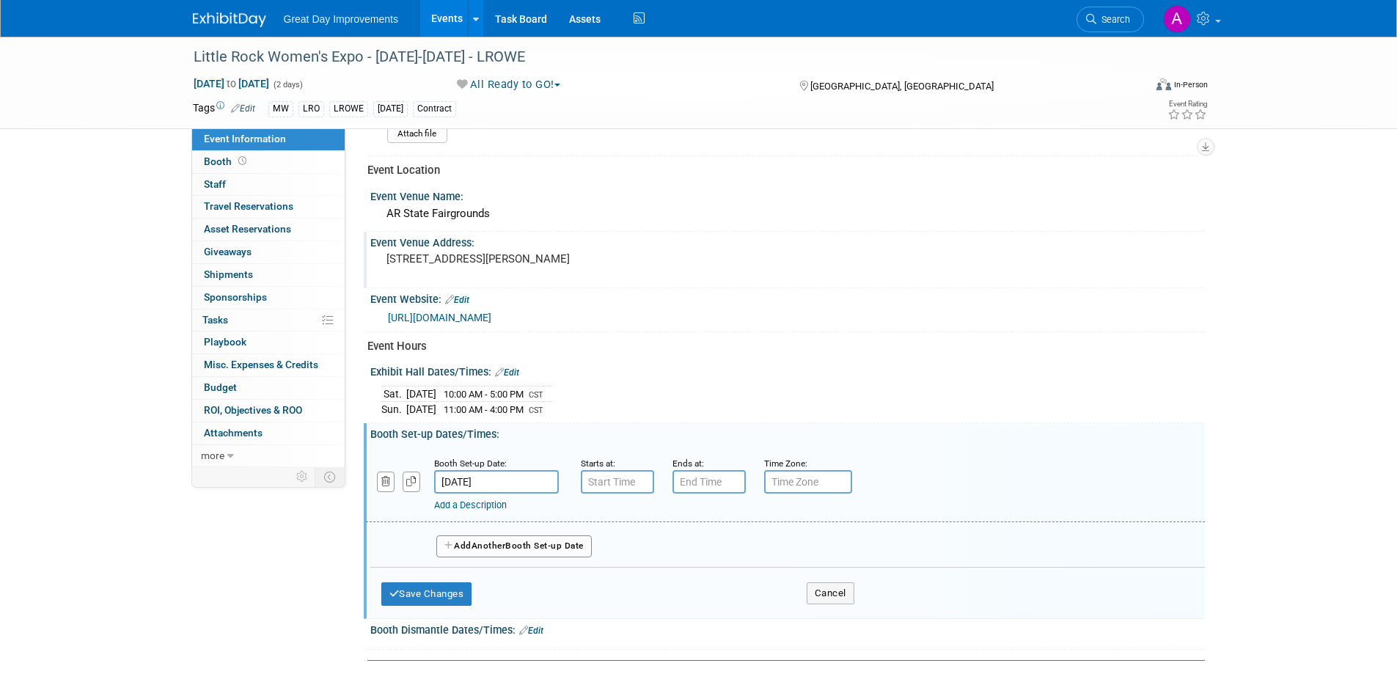
click at [529, 474] on input "Aug 17, 2025" at bounding box center [496, 481] width 125 height 23
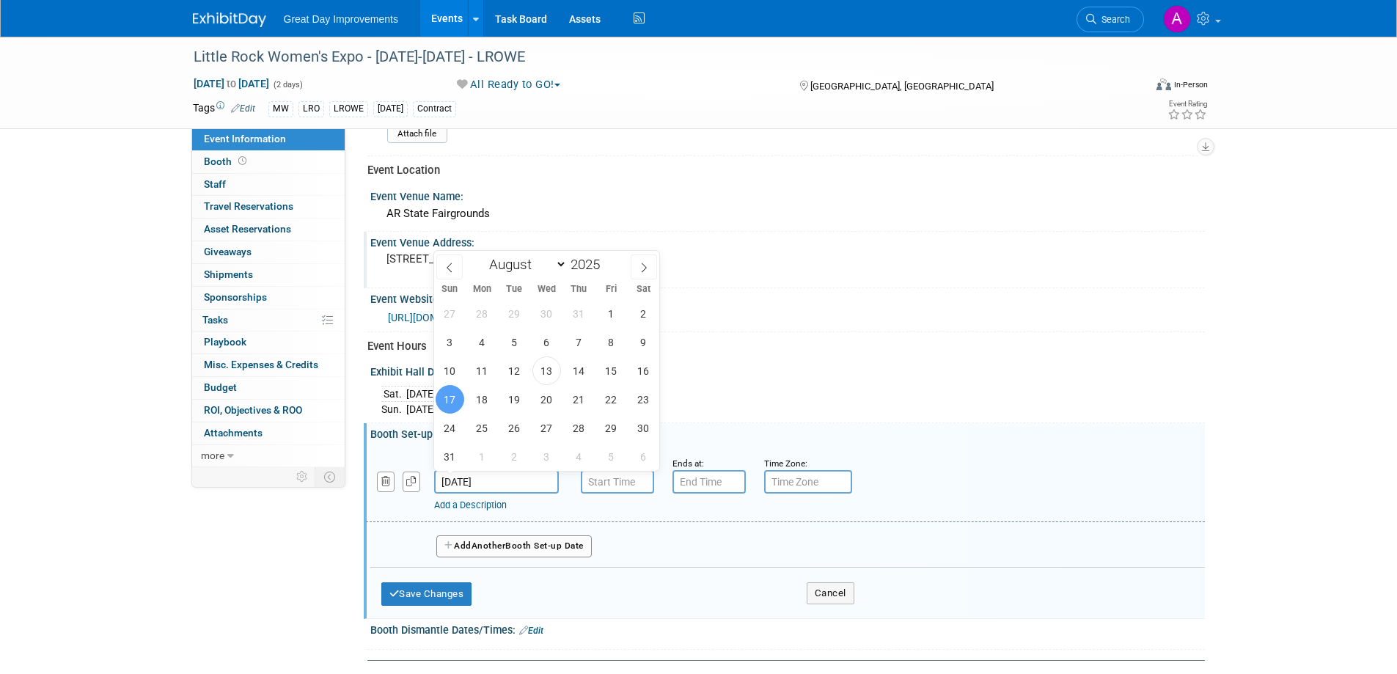
click at [631, 381] on div "27 28 29 30 31 1 2 3 4 5 6 7 8 9 10 11 12 13 14 15 16 17 18 19 20 21 22 23 24 2…" at bounding box center [547, 385] width 226 height 172
click at [641, 367] on span "16" at bounding box center [643, 370] width 29 height 29
type input "Aug 16, 2025"
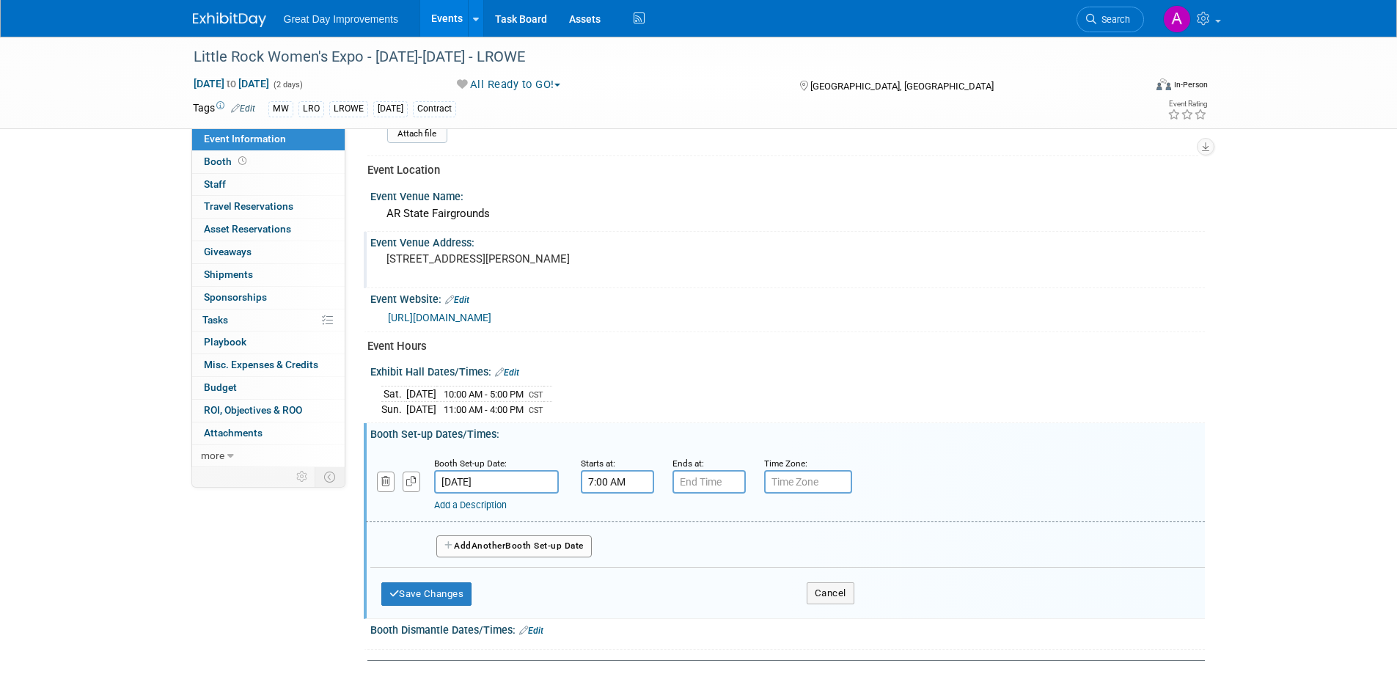
click at [634, 482] on input "7:00 AM" at bounding box center [617, 481] width 73 height 23
click at [728, 617] on span at bounding box center [723, 615] width 99 height 26
click at [622, 477] on input "7:00 AM" at bounding box center [617, 481] width 73 height 23
click at [677, 517] on span at bounding box center [684, 518] width 26 height 26
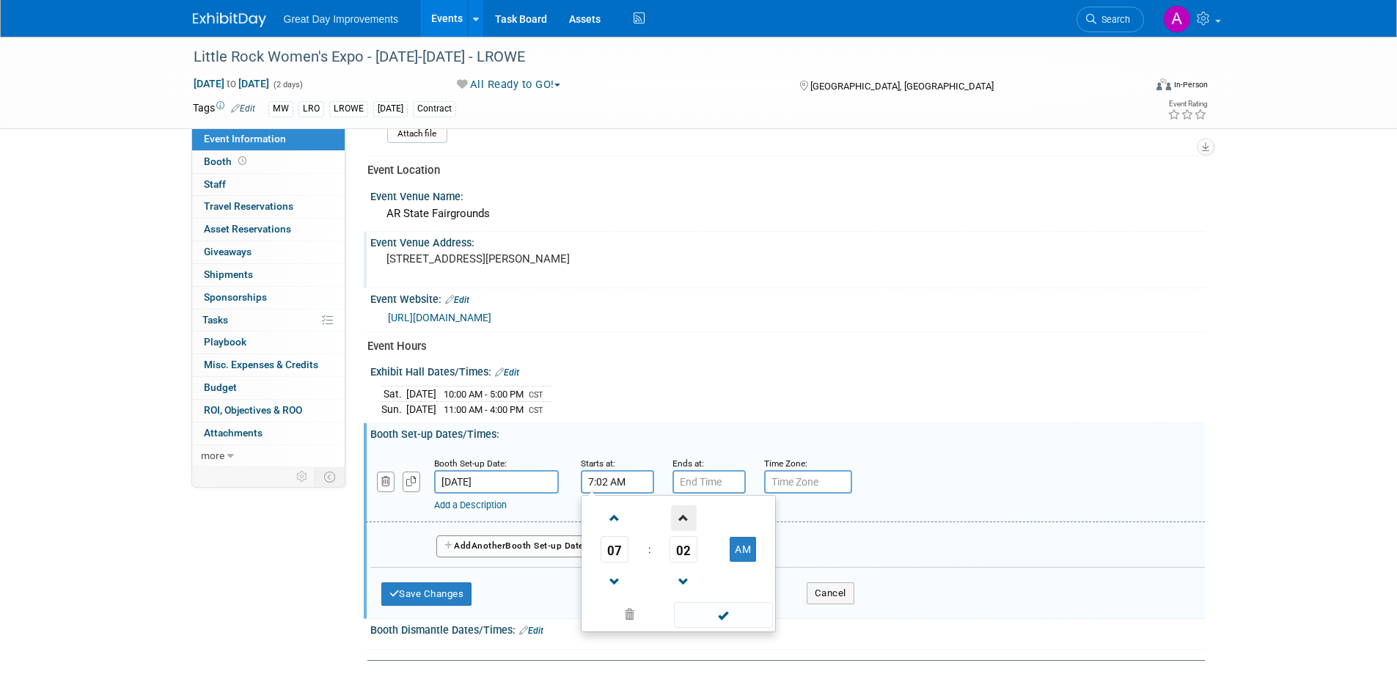
click at [677, 517] on span at bounding box center [684, 518] width 26 height 26
click at [678, 517] on span at bounding box center [684, 518] width 26 height 26
click at [680, 518] on span at bounding box center [684, 518] width 26 height 26
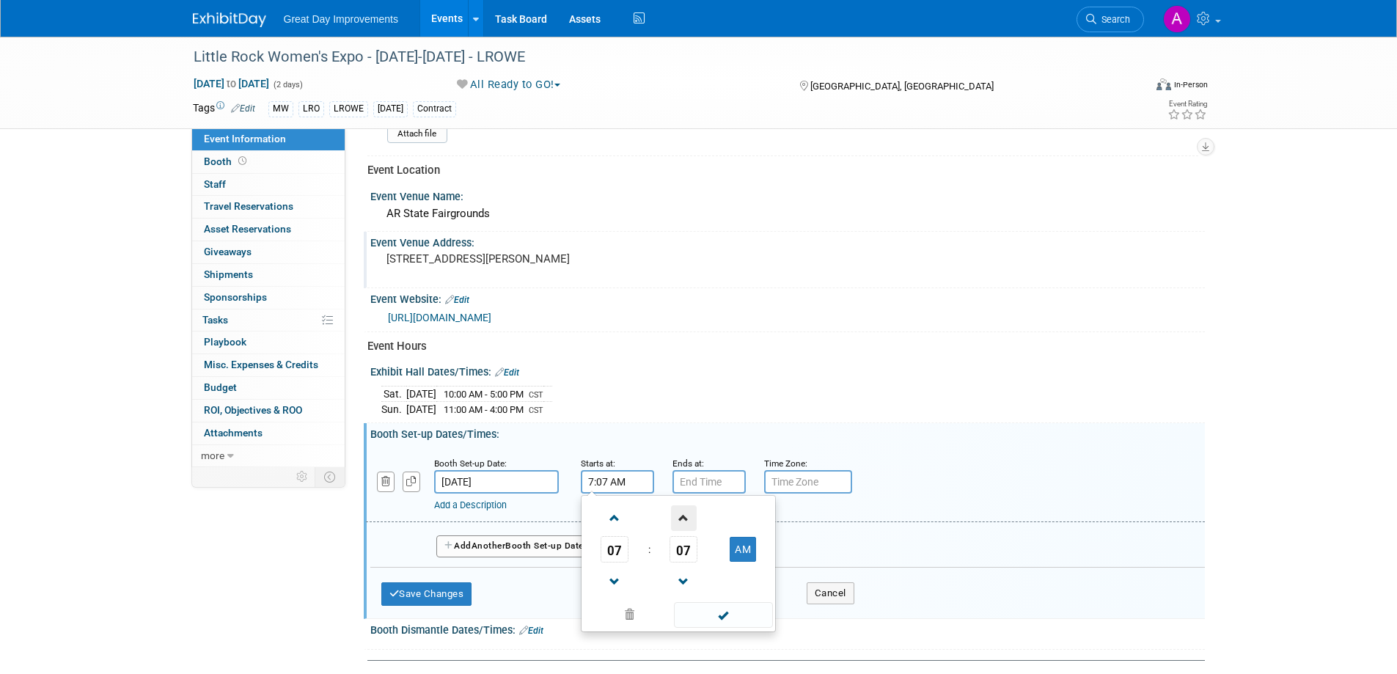
click at [680, 517] on span at bounding box center [684, 518] width 26 height 26
click at [680, 516] on span at bounding box center [684, 518] width 26 height 26
click at [681, 516] on span at bounding box center [684, 518] width 26 height 26
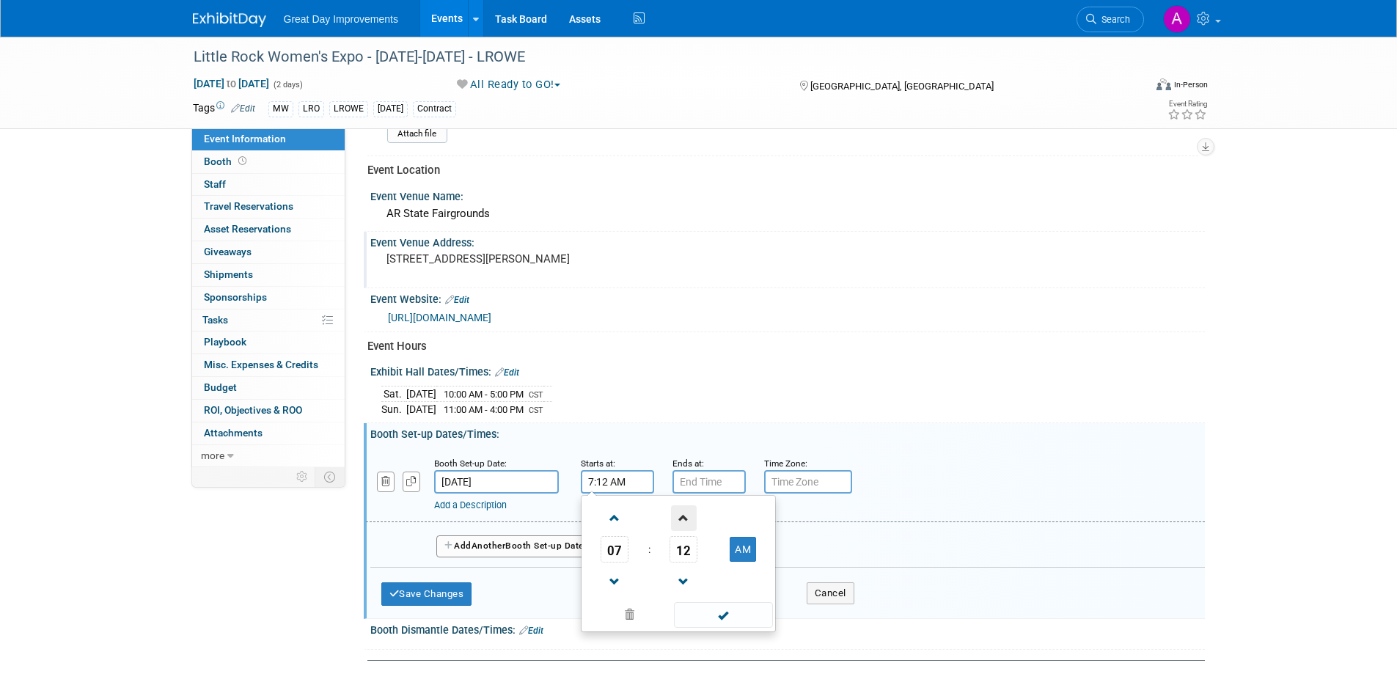
click at [681, 515] on span at bounding box center [684, 518] width 26 height 26
click at [682, 515] on span at bounding box center [684, 518] width 26 height 26
click at [682, 514] on span at bounding box center [684, 518] width 26 height 26
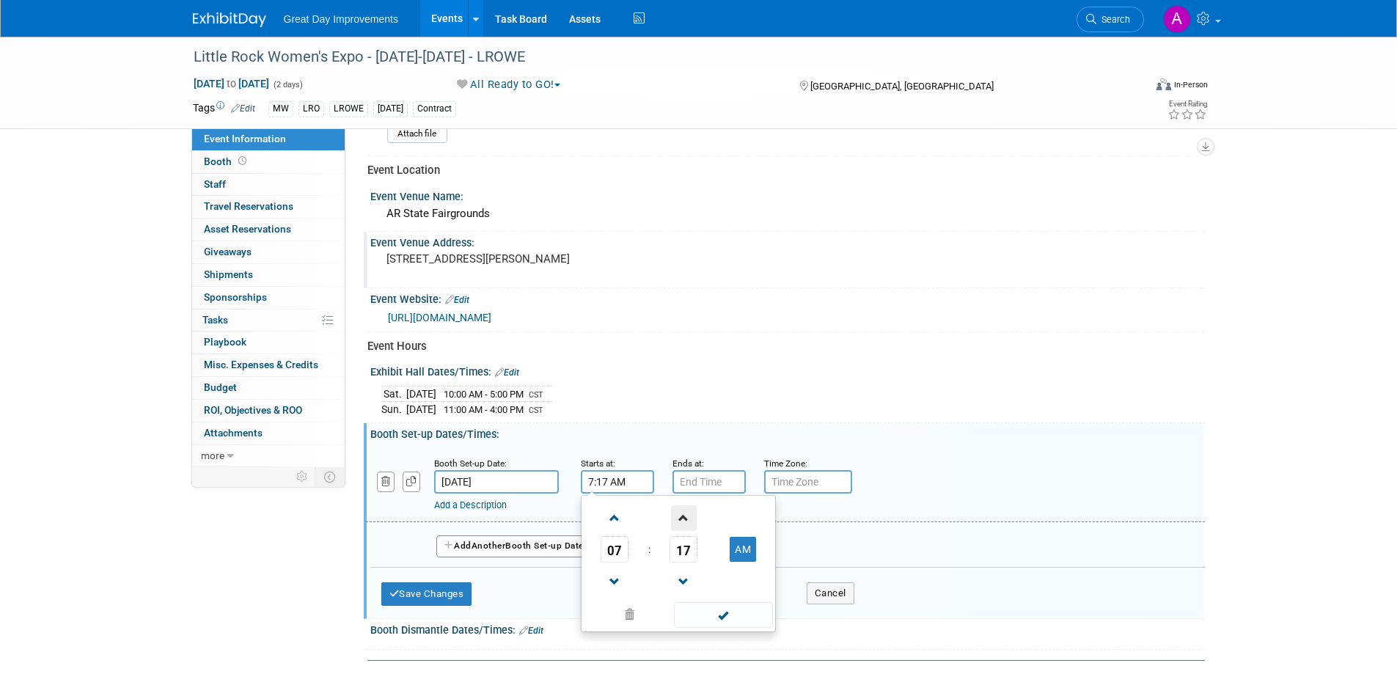
click at [682, 513] on span at bounding box center [684, 518] width 26 height 26
click at [682, 512] on span at bounding box center [684, 518] width 26 height 26
click at [683, 510] on span at bounding box center [684, 518] width 26 height 26
click at [683, 514] on span at bounding box center [684, 518] width 26 height 26
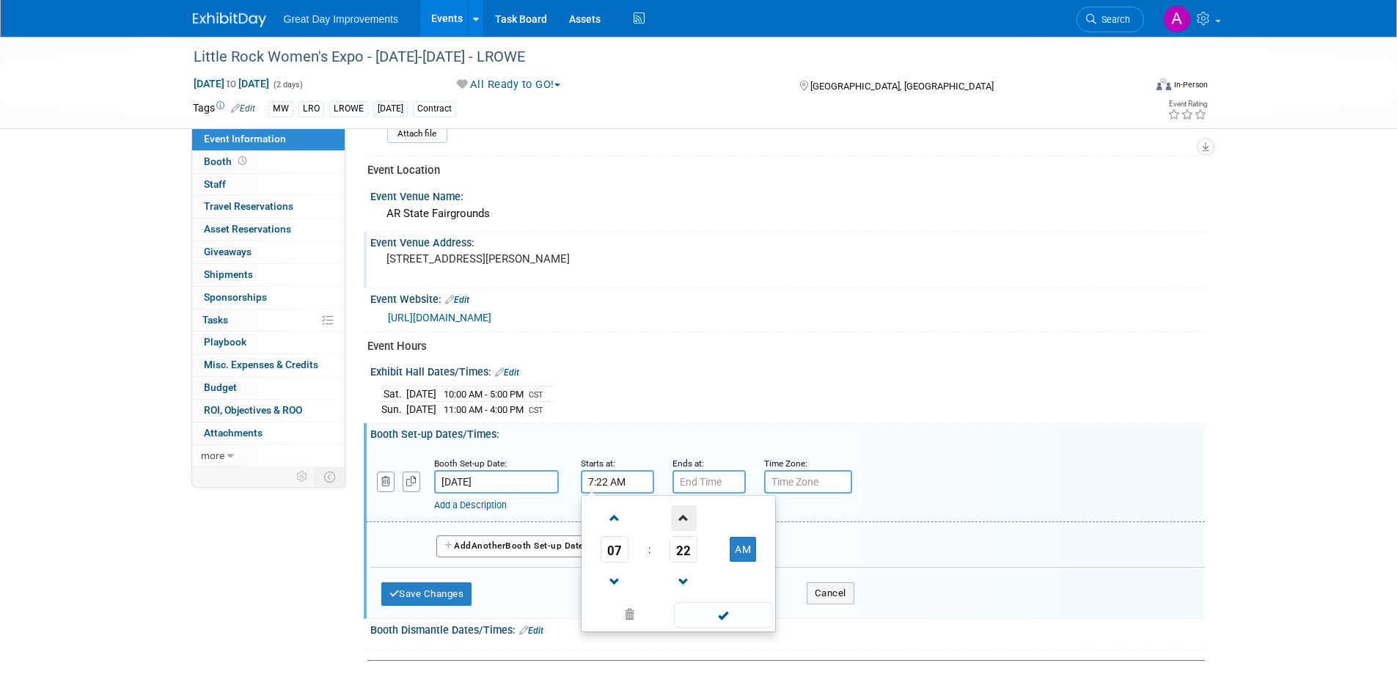
click at [684, 512] on span at bounding box center [684, 518] width 26 height 26
click at [684, 513] on span at bounding box center [684, 518] width 26 height 26
click at [684, 511] on span at bounding box center [684, 518] width 26 height 26
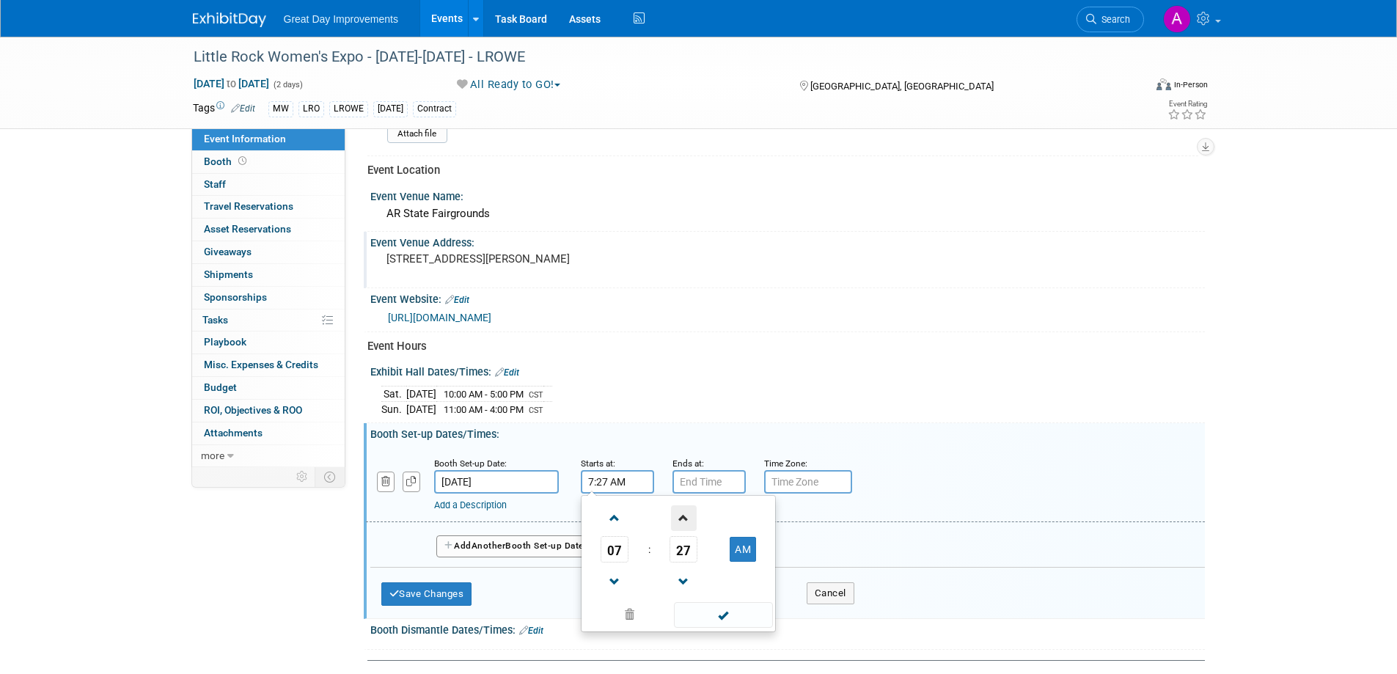
click at [684, 512] on span at bounding box center [684, 518] width 26 height 26
click at [684, 513] on span at bounding box center [684, 518] width 26 height 26
click at [682, 572] on span at bounding box center [684, 582] width 26 height 26
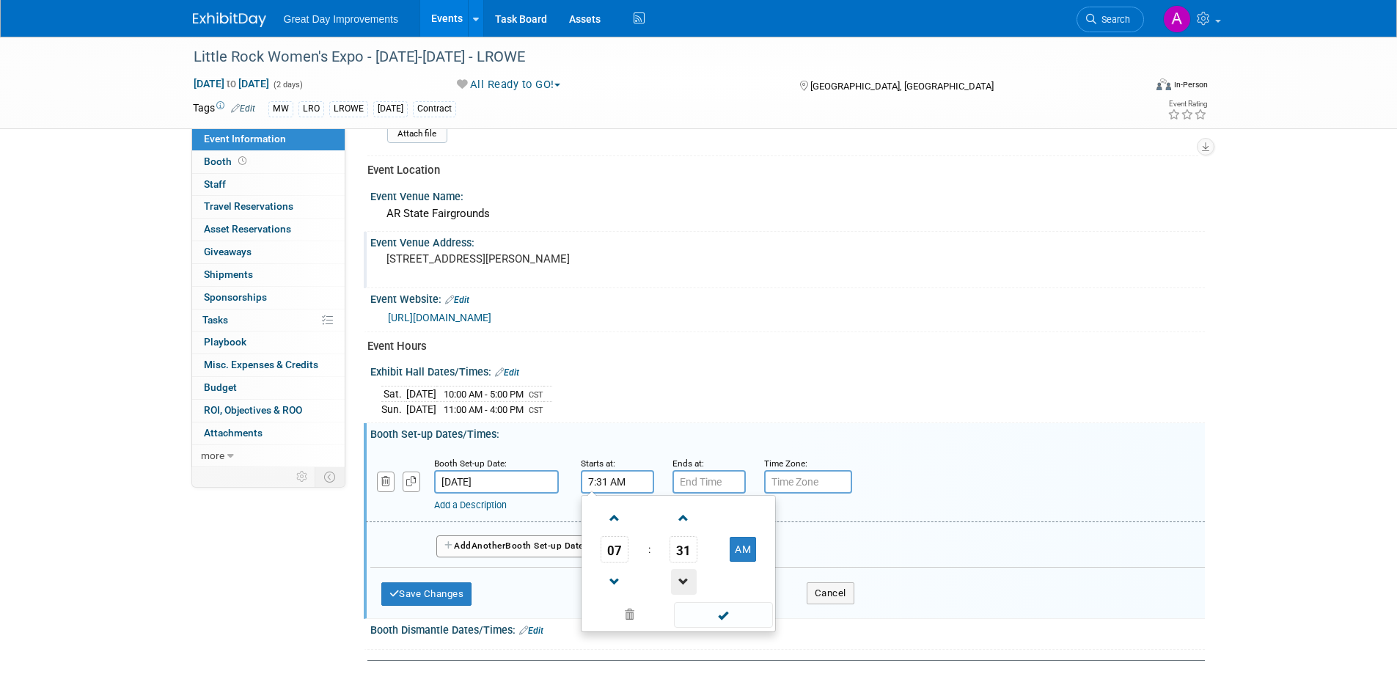
type input "7:30 AM"
click at [700, 617] on span at bounding box center [723, 615] width 99 height 26
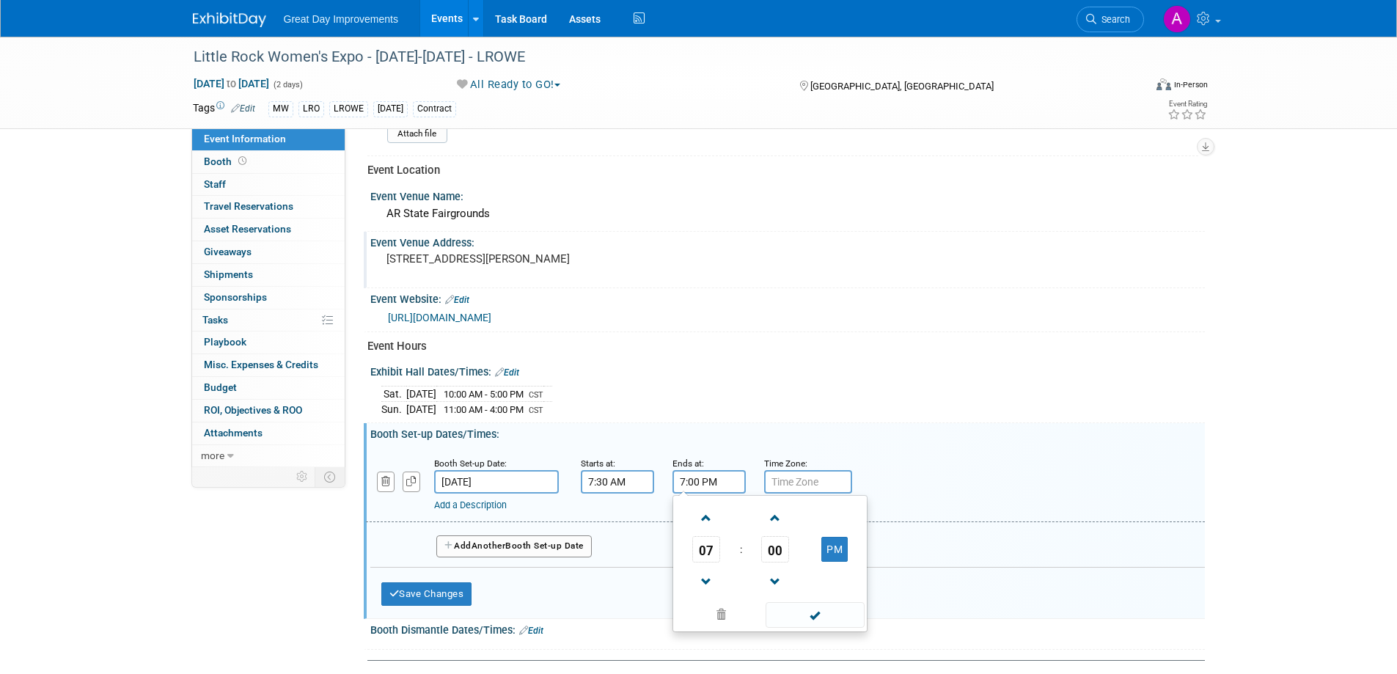
click at [716, 483] on input "7:00 PM" at bounding box center [708, 481] width 73 height 23
click at [711, 527] on span at bounding box center [707, 518] width 26 height 26
click at [710, 524] on span at bounding box center [707, 518] width 26 height 26
click at [774, 525] on span at bounding box center [776, 518] width 26 height 26
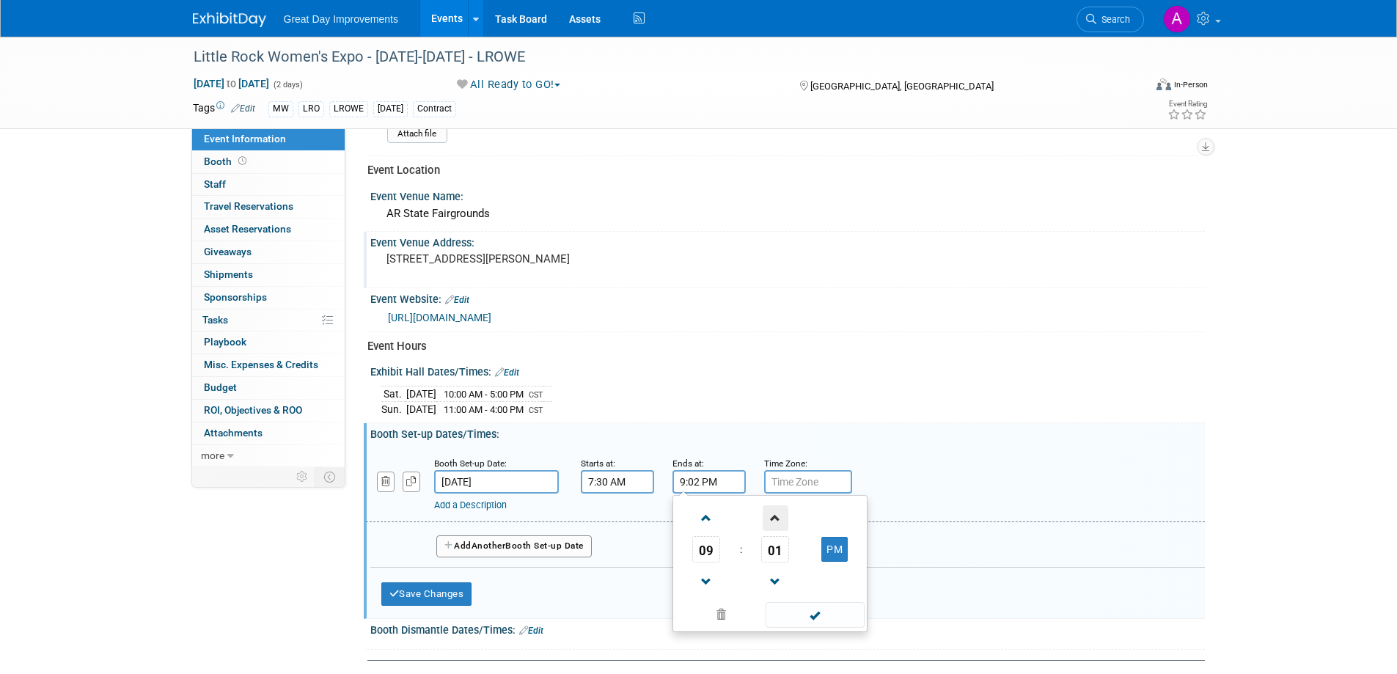
click at [774, 525] on span at bounding box center [776, 518] width 26 height 26
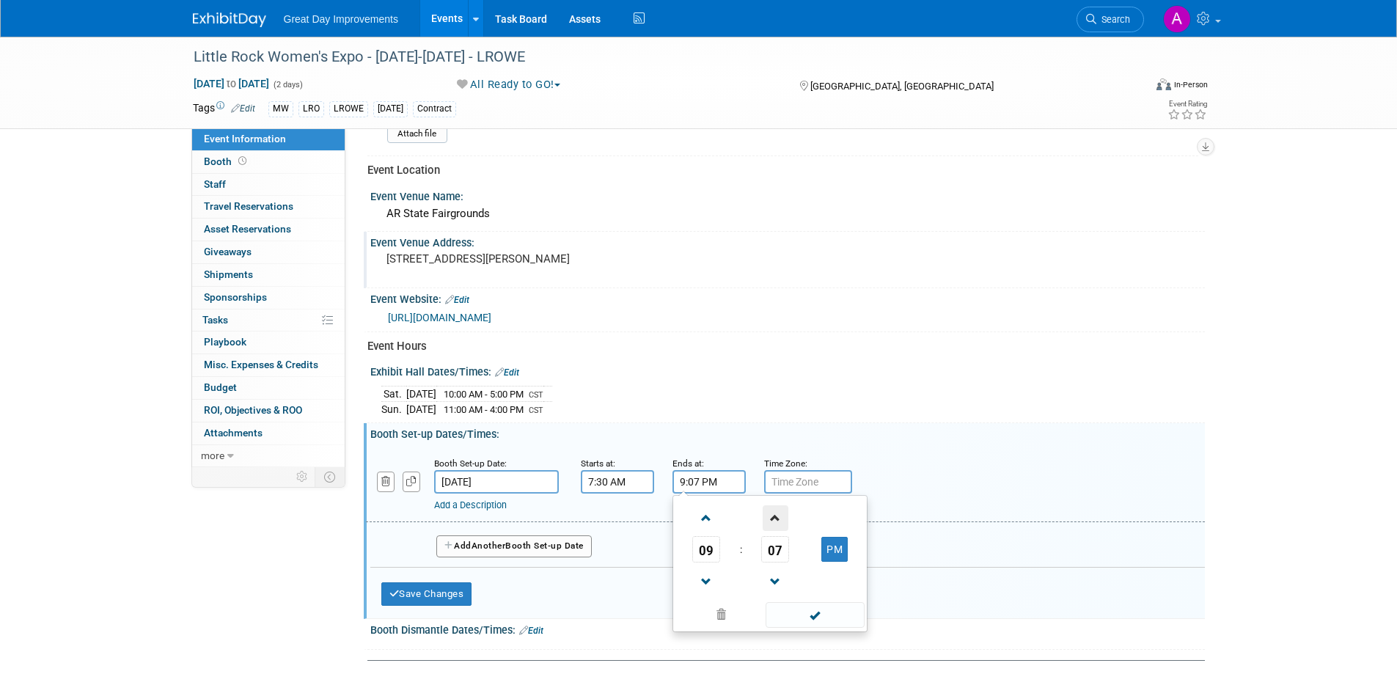
click at [774, 525] on span at bounding box center [776, 518] width 26 height 26
click at [774, 526] on span at bounding box center [776, 518] width 26 height 26
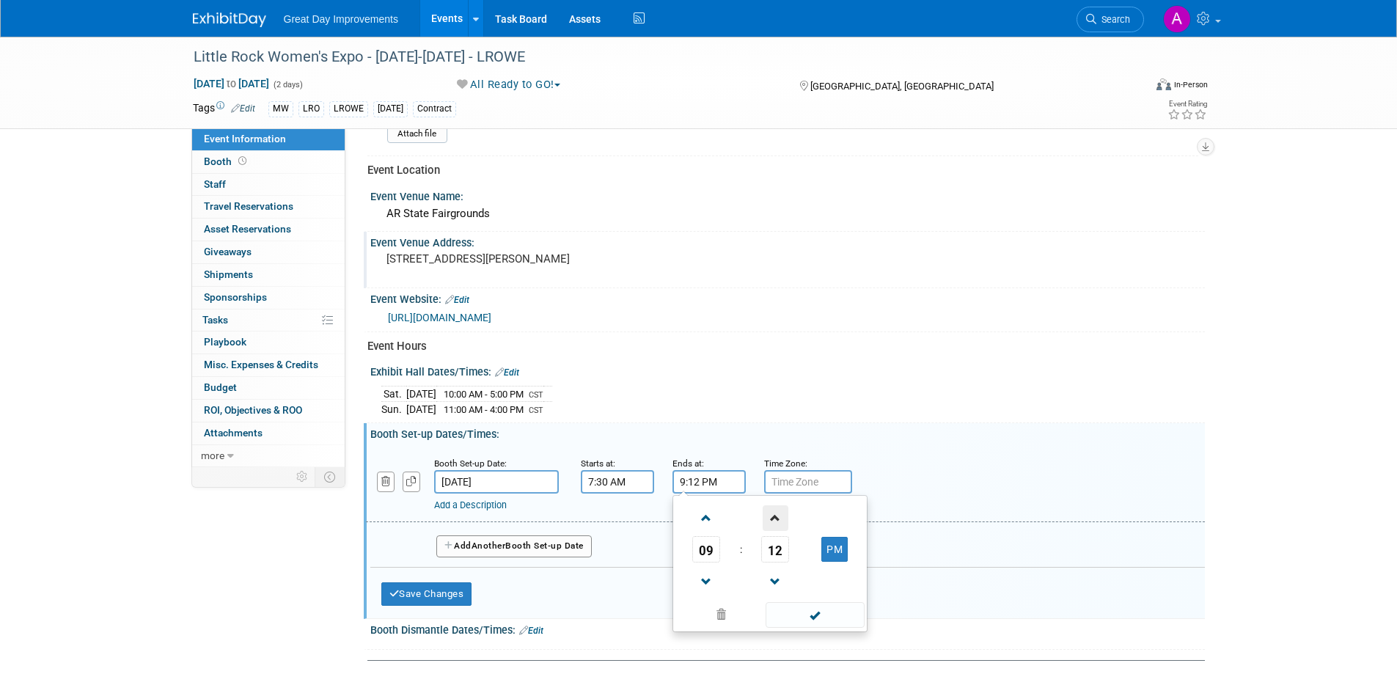
click at [774, 526] on span at bounding box center [776, 518] width 26 height 26
click at [774, 525] on span at bounding box center [776, 518] width 26 height 26
click at [774, 524] on span at bounding box center [776, 518] width 26 height 26
click at [774, 578] on span at bounding box center [776, 582] width 26 height 26
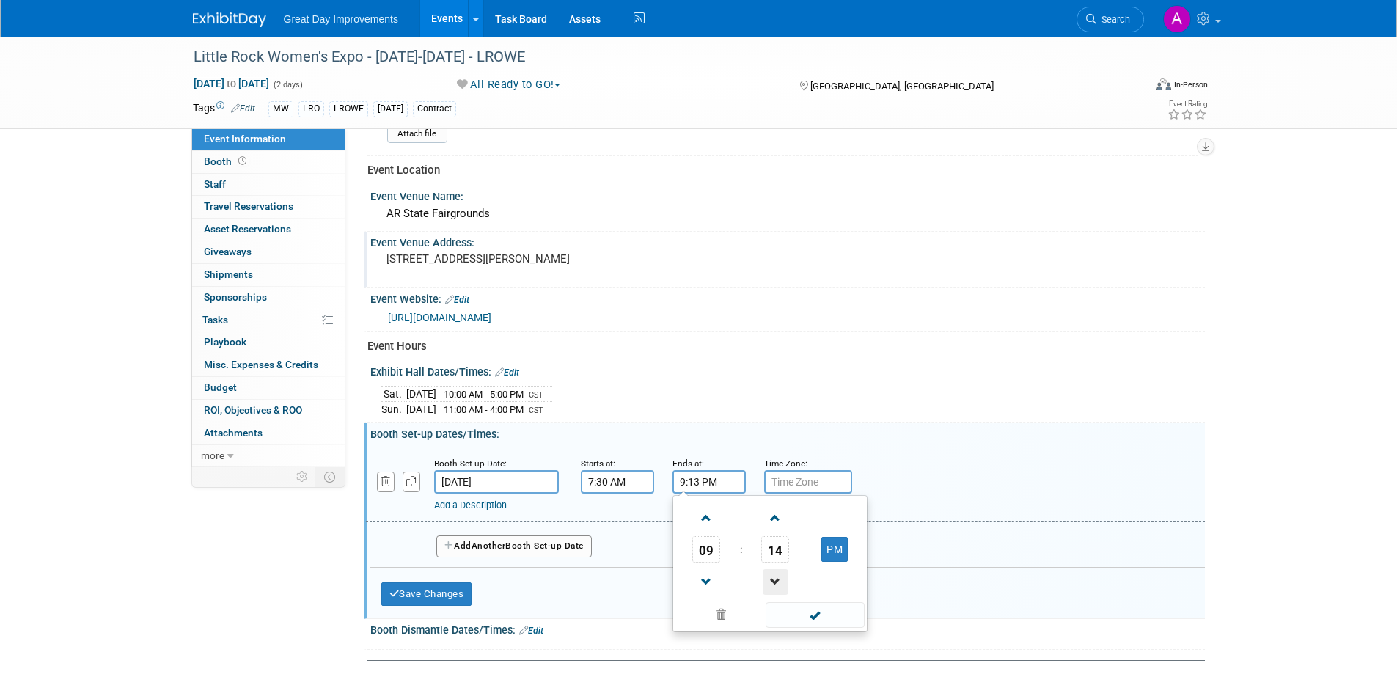
click at [774, 578] on span at bounding box center [776, 582] width 26 height 26
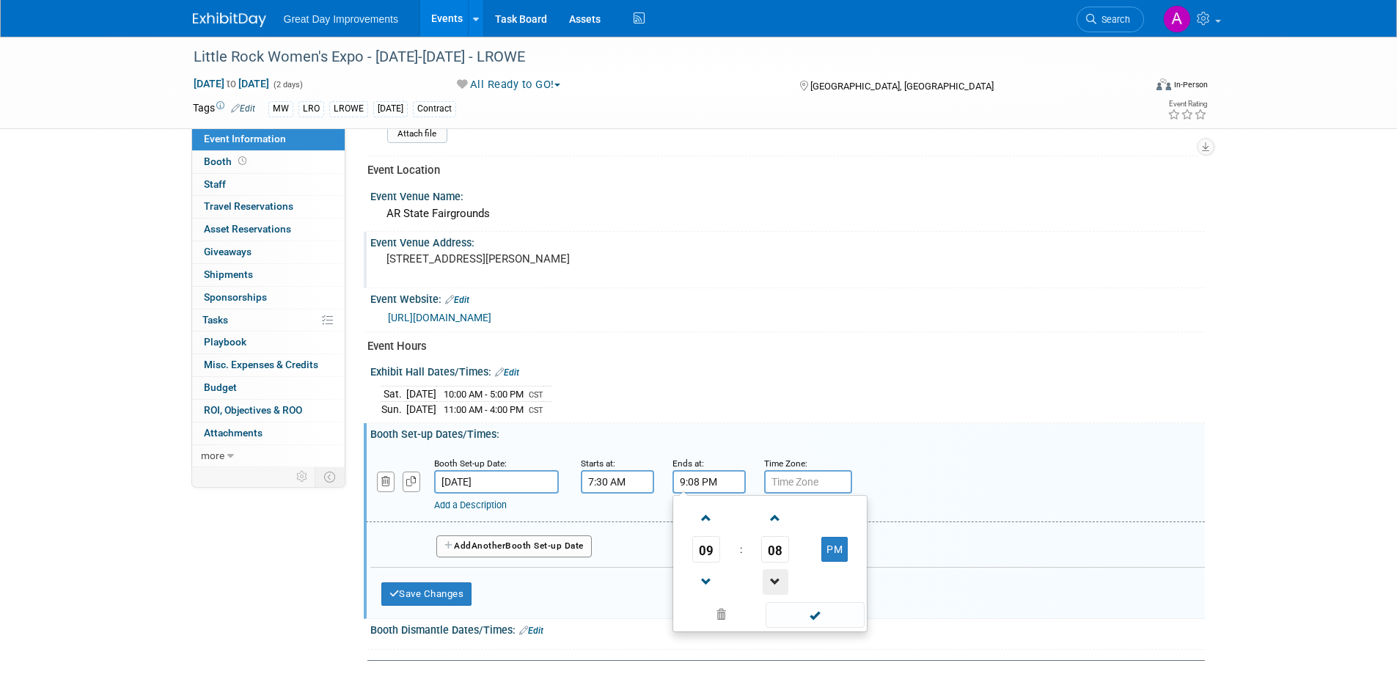
click at [774, 579] on span at bounding box center [776, 582] width 26 height 26
click at [774, 574] on span at bounding box center [776, 582] width 26 height 26
click at [774, 576] on span at bounding box center [776, 582] width 26 height 26
click at [774, 574] on span at bounding box center [776, 582] width 26 height 26
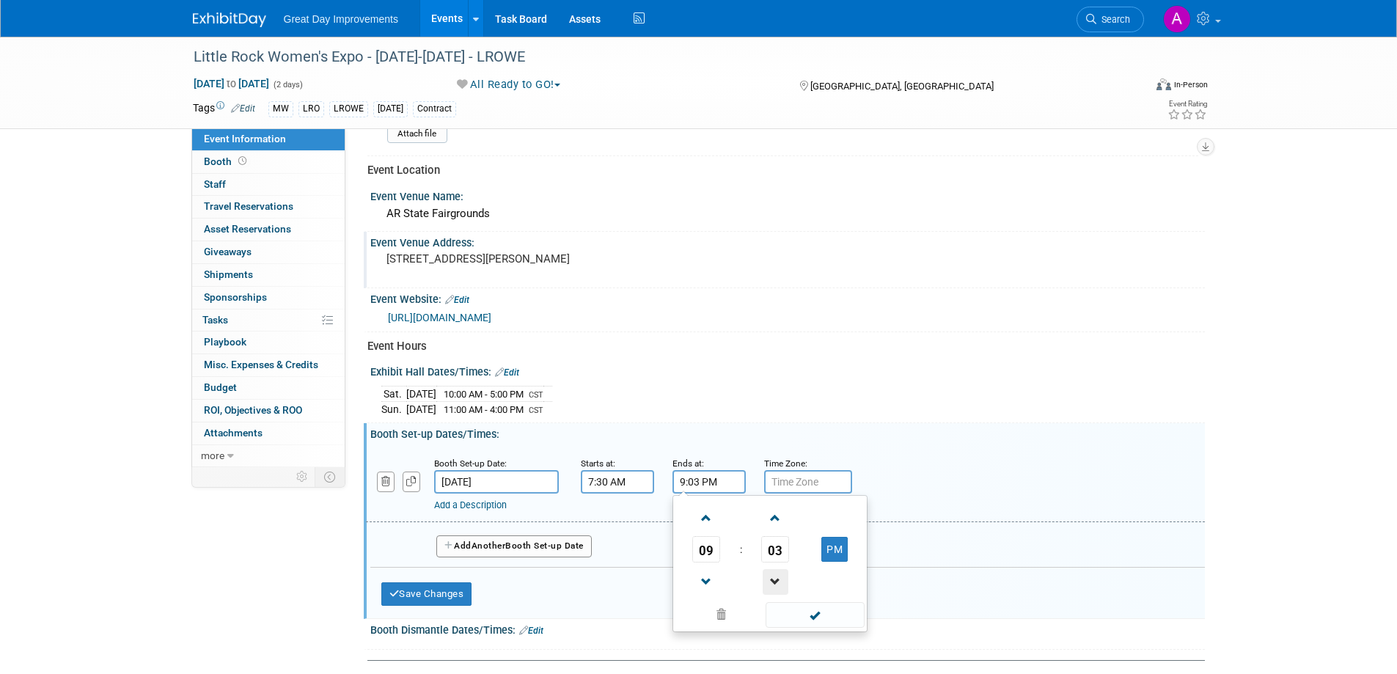
click at [774, 573] on span at bounding box center [776, 582] width 26 height 26
click at [775, 573] on span at bounding box center [776, 582] width 26 height 26
click at [775, 574] on span at bounding box center [776, 582] width 26 height 26
click at [831, 551] on button "PM" at bounding box center [834, 549] width 26 height 25
type input "9:00 AM"
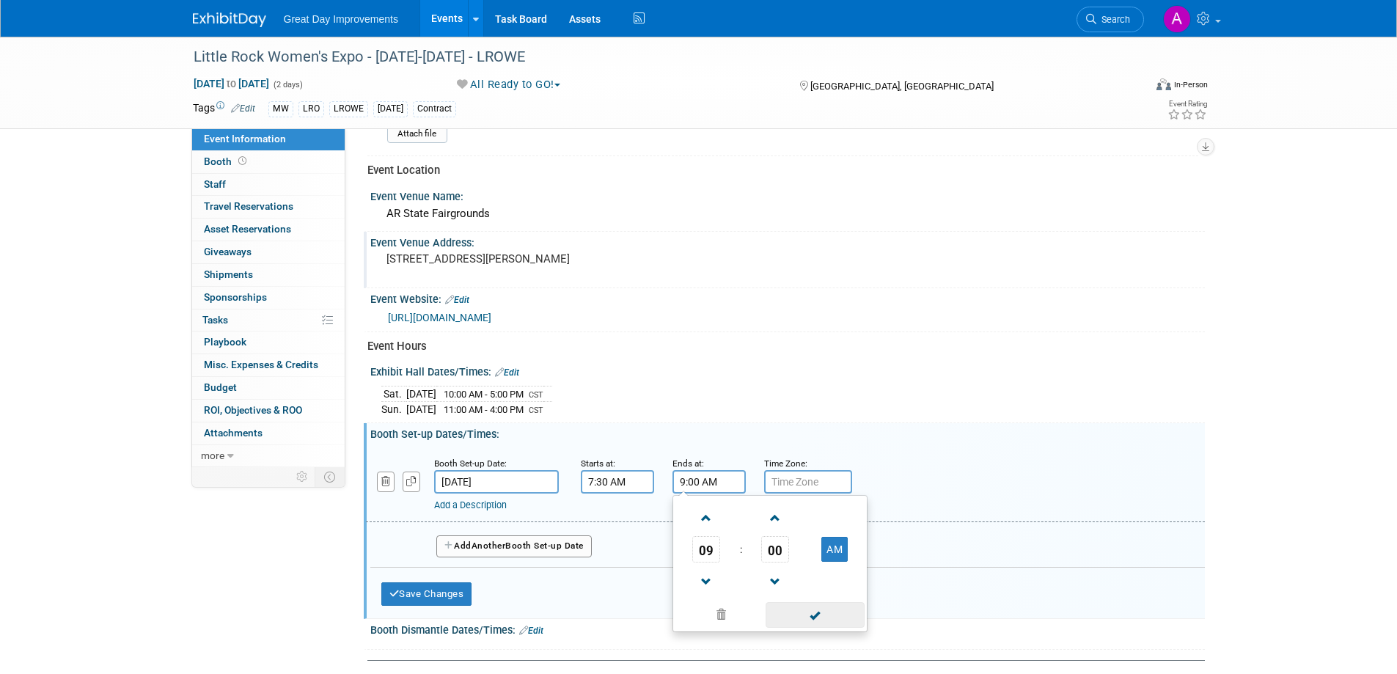
click at [809, 617] on span at bounding box center [815, 615] width 99 height 26
click at [813, 486] on input "text" at bounding box center [808, 481] width 88 height 23
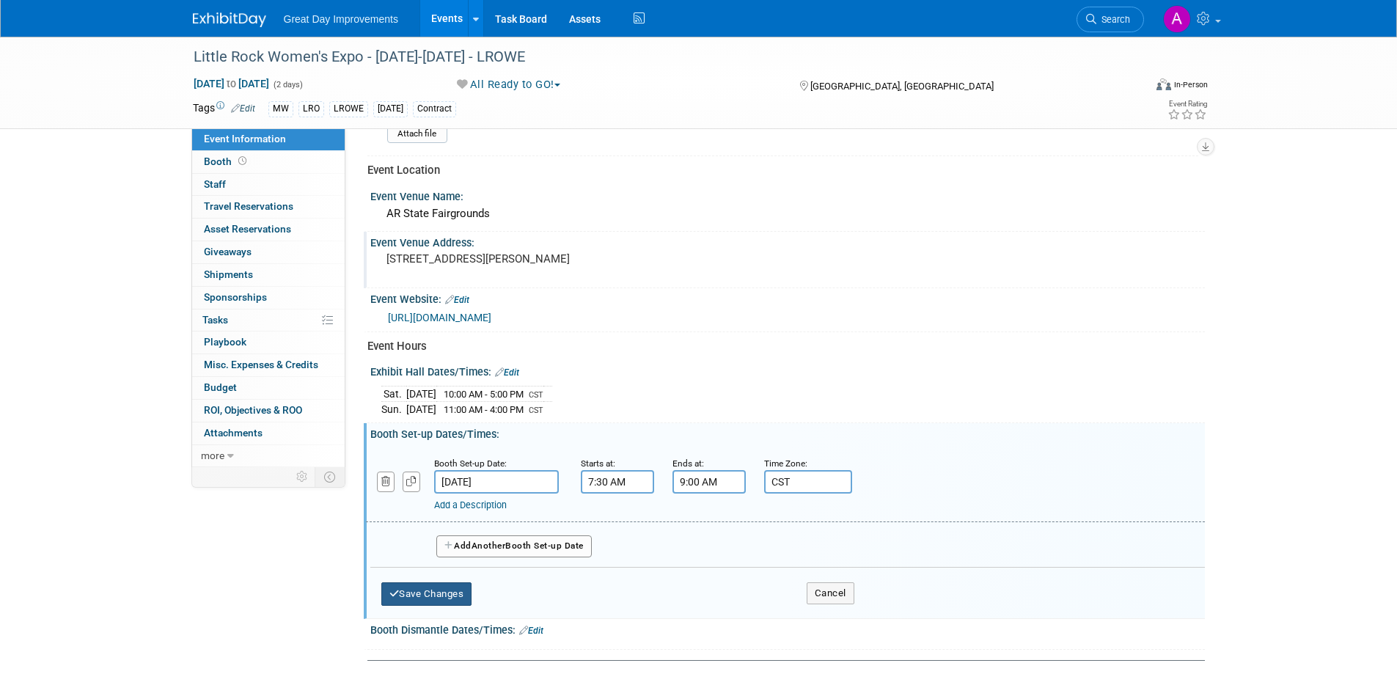
type input "CST"
click at [436, 592] on button "Save Changes" at bounding box center [426, 593] width 91 height 23
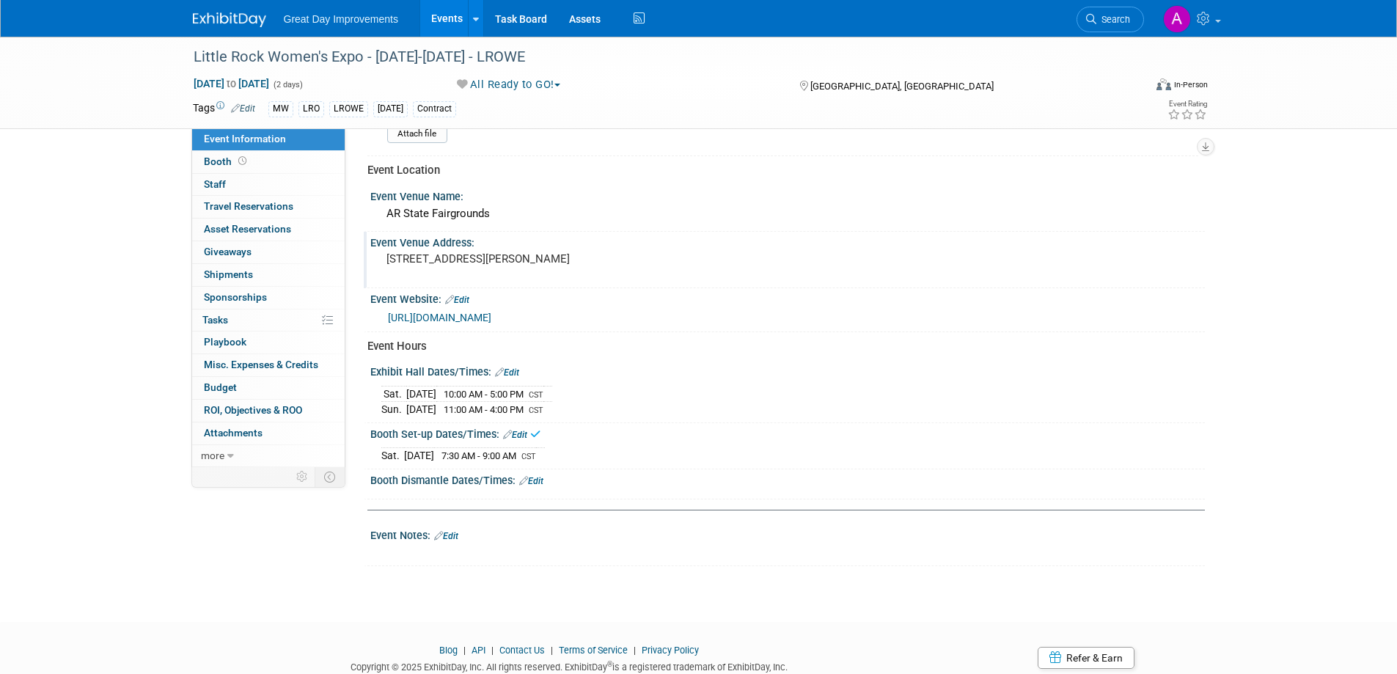
click at [540, 480] on link "Edit" at bounding box center [531, 481] width 24 height 10
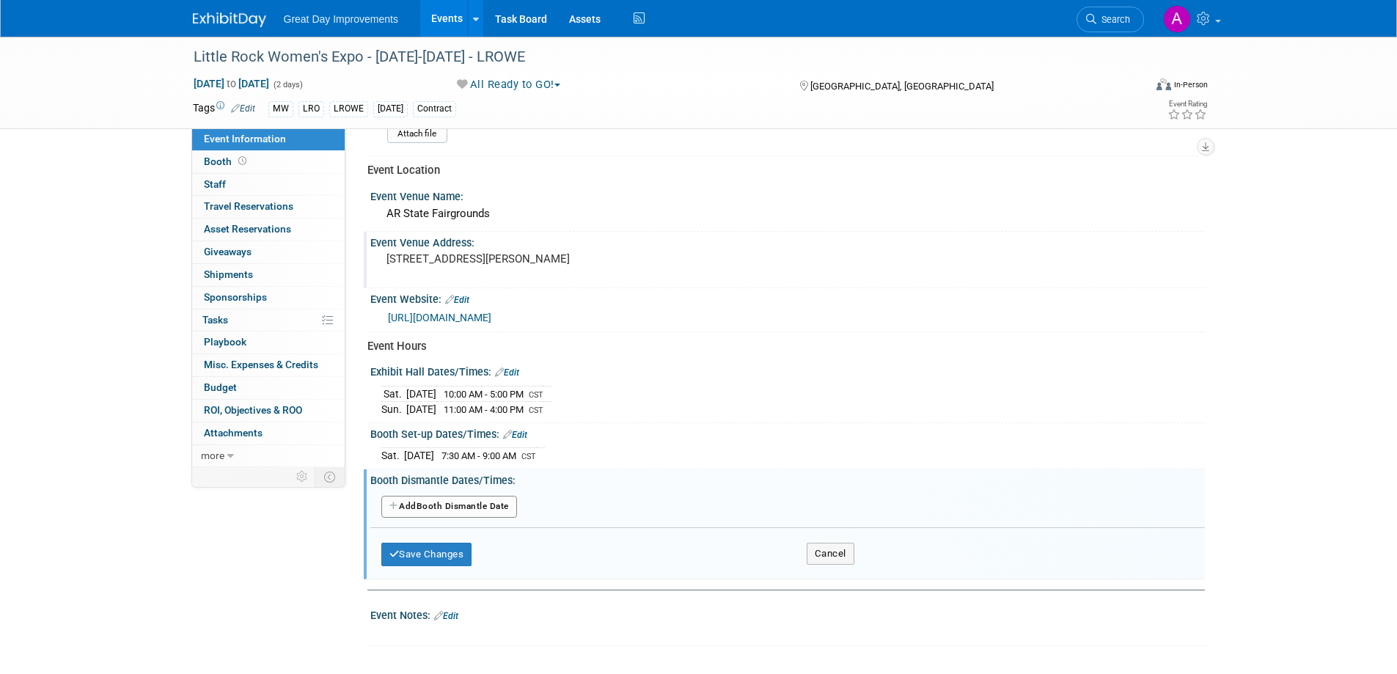
click at [502, 499] on button "Add Another Booth Dismantle Date" at bounding box center [449, 507] width 136 height 22
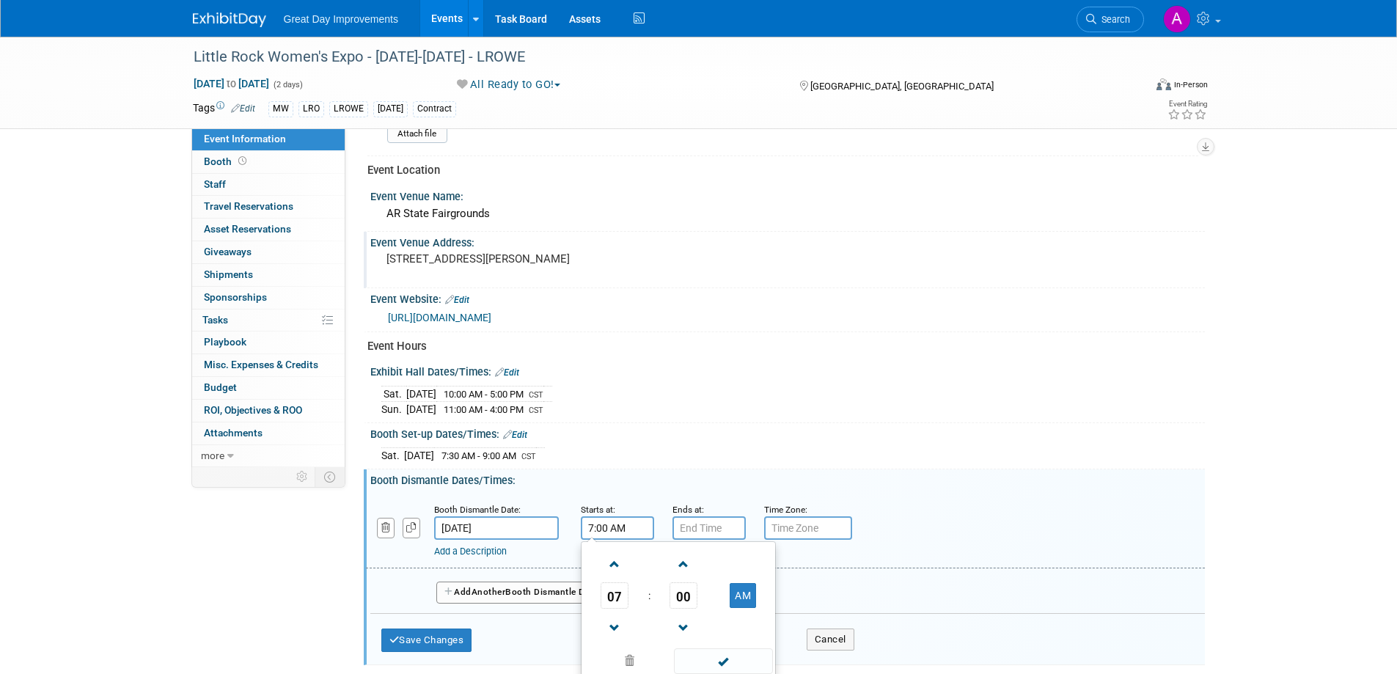
click at [628, 528] on input "7:00 AM" at bounding box center [617, 527] width 73 height 23
click at [613, 567] on span at bounding box center [615, 564] width 26 height 26
click at [613, 568] on span at bounding box center [615, 564] width 26 height 26
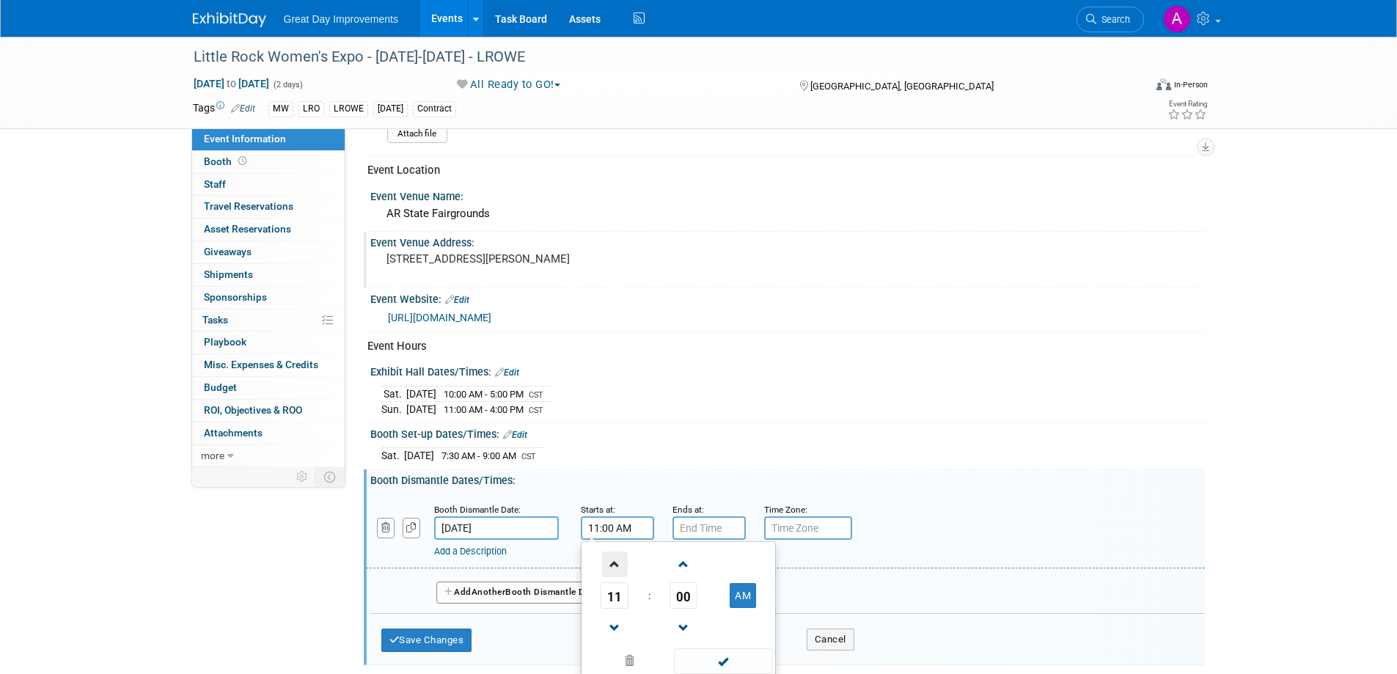
click at [613, 568] on span at bounding box center [615, 564] width 26 height 26
click at [613, 567] on span at bounding box center [615, 564] width 26 height 26
click at [614, 567] on span at bounding box center [615, 564] width 26 height 26
click at [615, 567] on span at bounding box center [615, 564] width 26 height 26
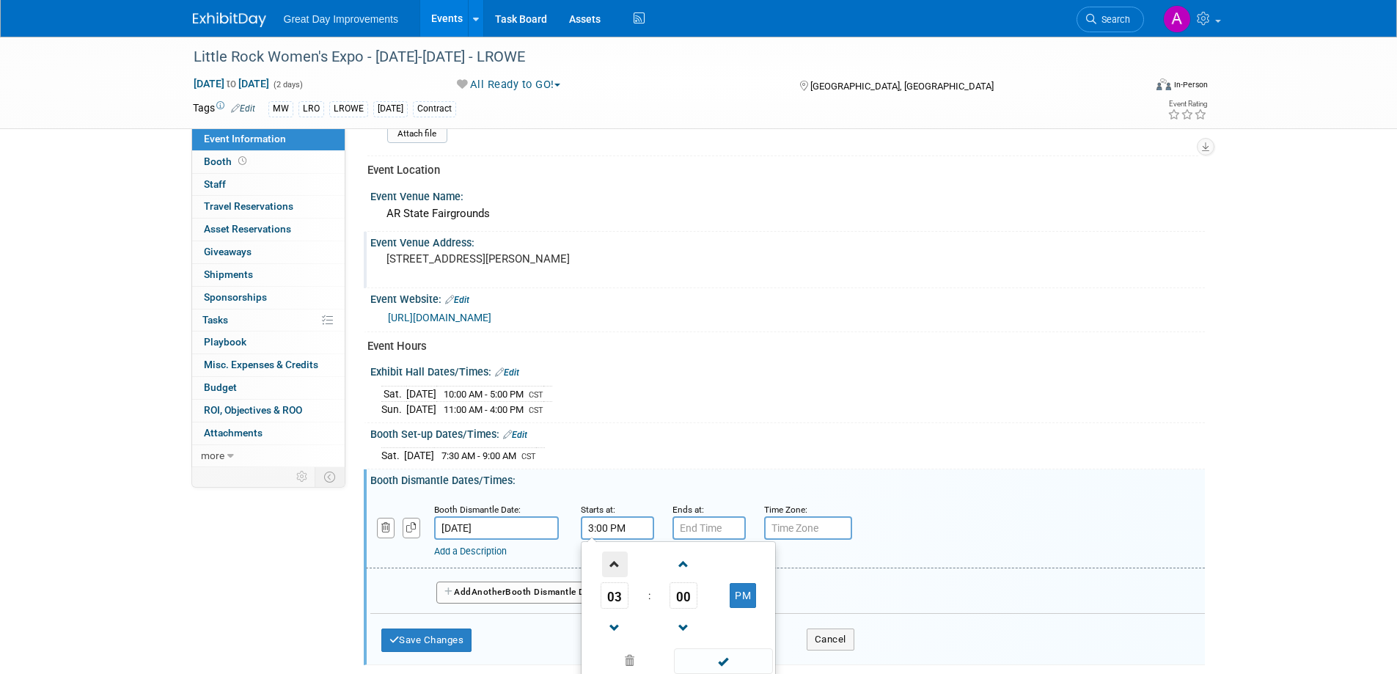
type input "4:00 PM"
click at [752, 646] on td at bounding box center [721, 660] width 99 height 29
click at [713, 526] on input "7:00 PM" at bounding box center [708, 527] width 73 height 23
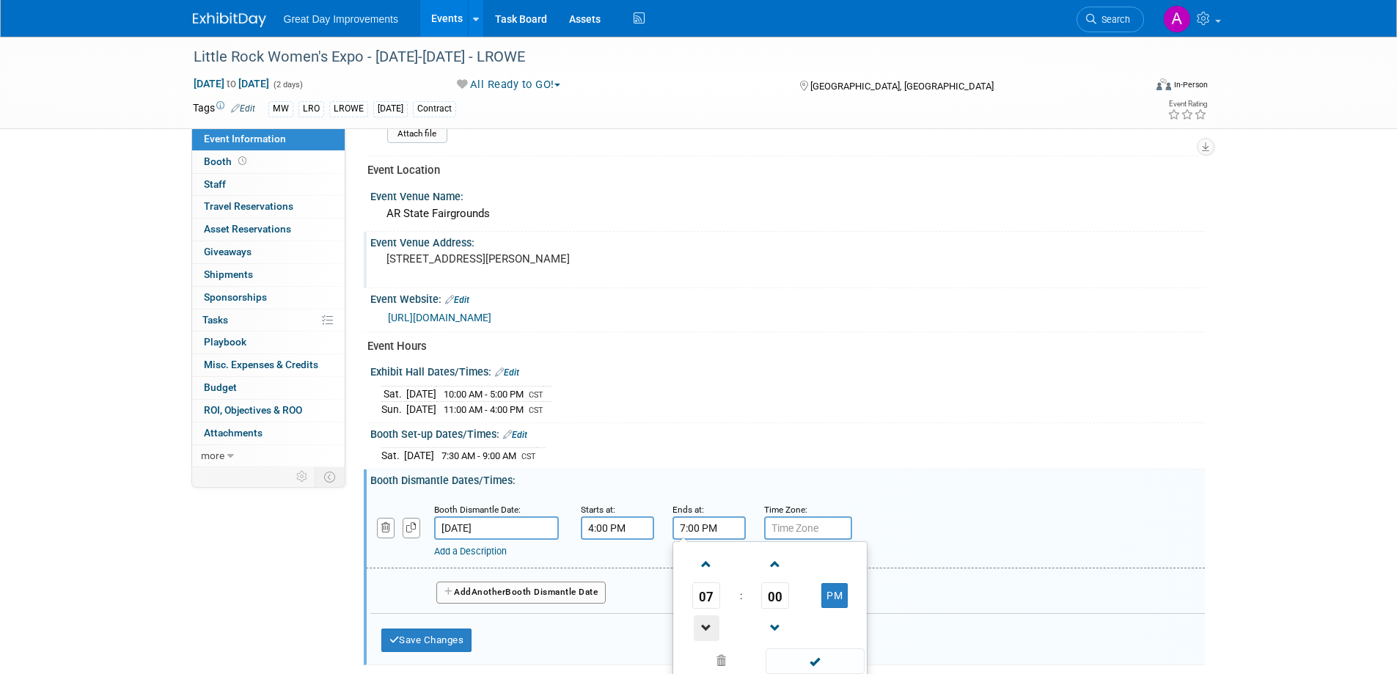
click at [703, 628] on span at bounding box center [707, 628] width 26 height 26
click at [700, 626] on span at bounding box center [707, 628] width 26 height 26
click at [700, 623] on span at bounding box center [707, 628] width 26 height 26
click at [707, 563] on span at bounding box center [707, 564] width 26 height 26
type input "5:00 PM"
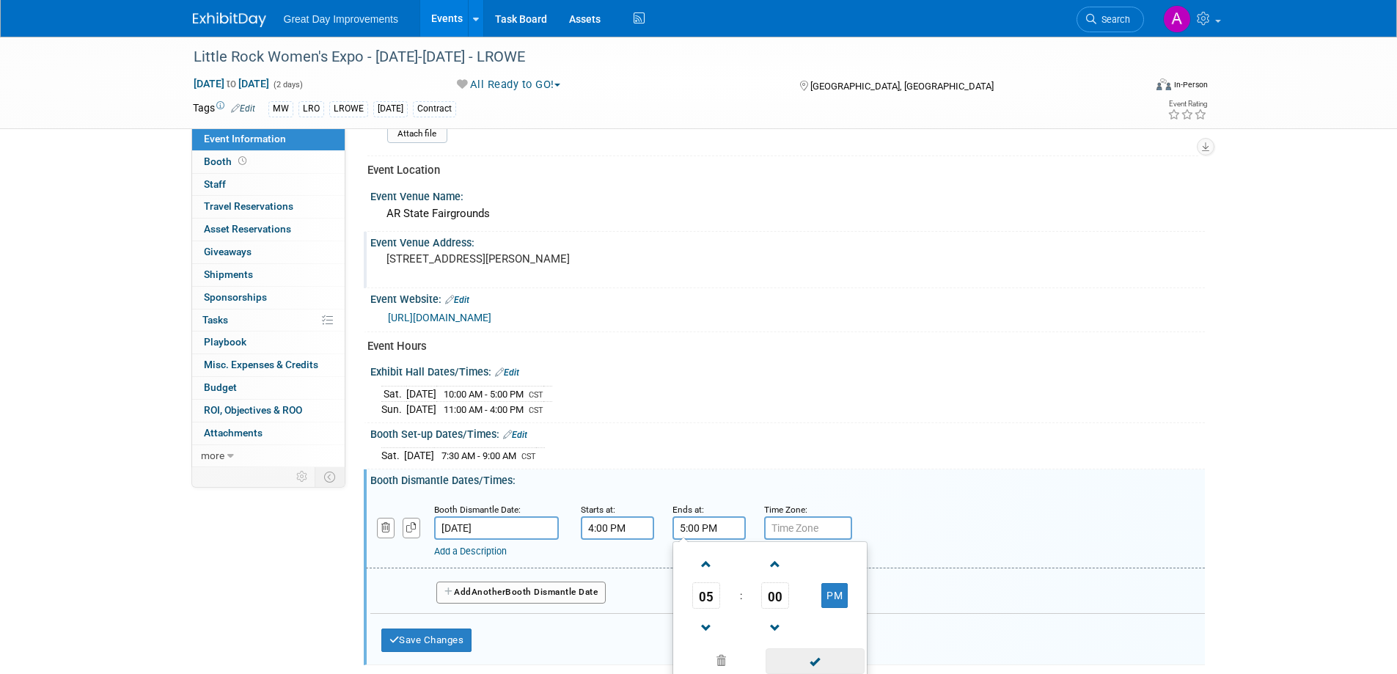
click at [819, 664] on span at bounding box center [815, 661] width 99 height 26
click at [794, 529] on input "text" at bounding box center [808, 527] width 88 height 23
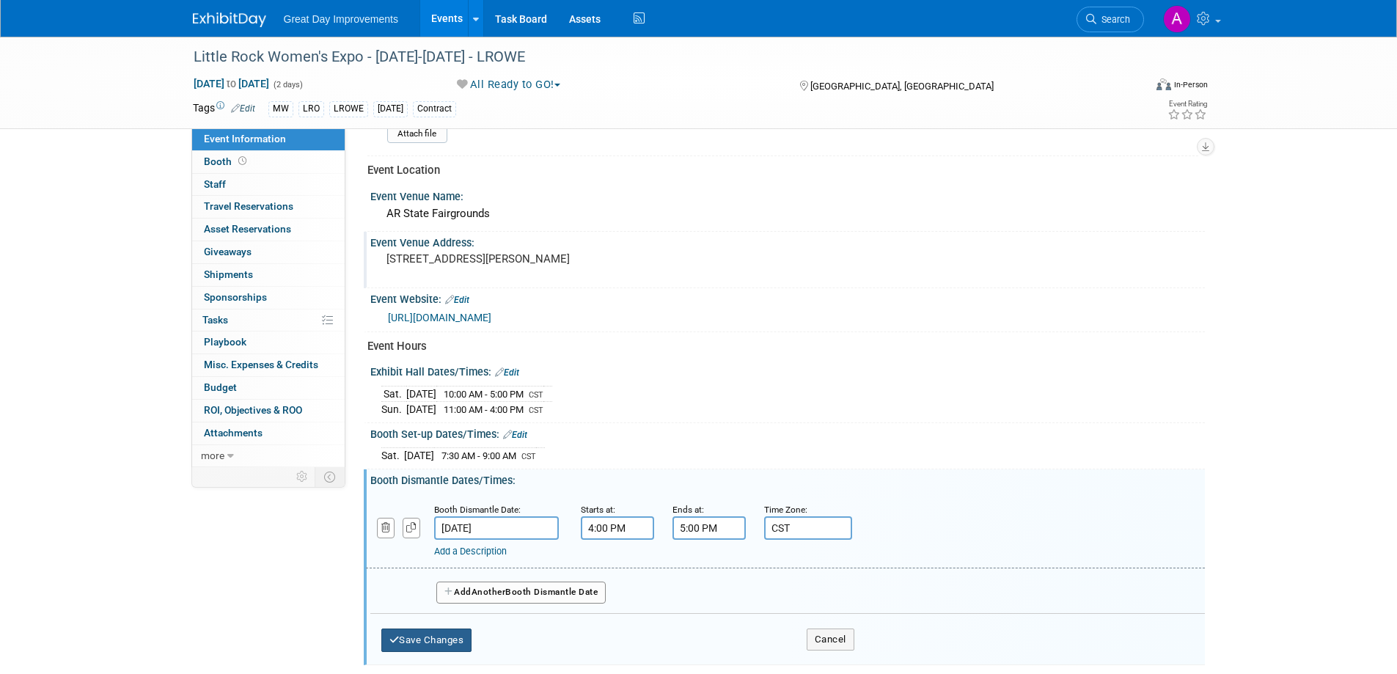
type input "CST"
click at [459, 637] on button "Save Changes" at bounding box center [426, 639] width 91 height 23
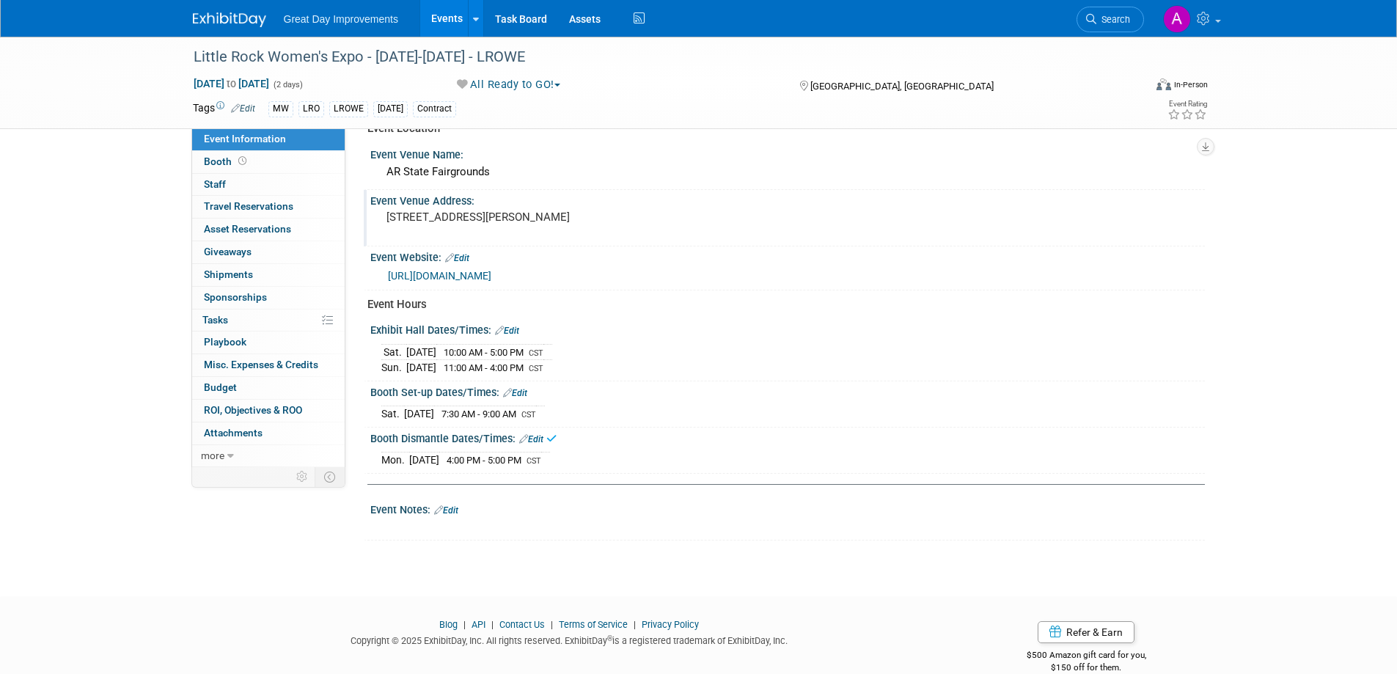
scroll to position [584, 0]
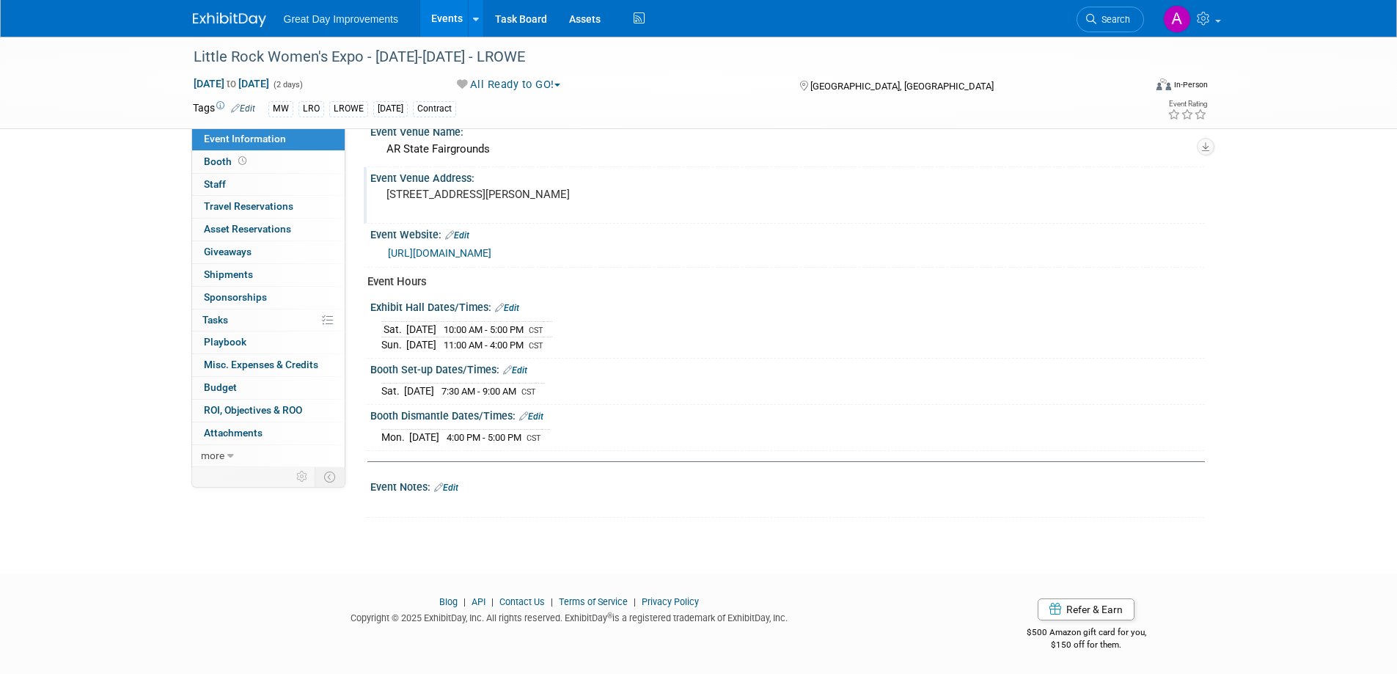
click at [451, 485] on link "Edit" at bounding box center [446, 488] width 24 height 10
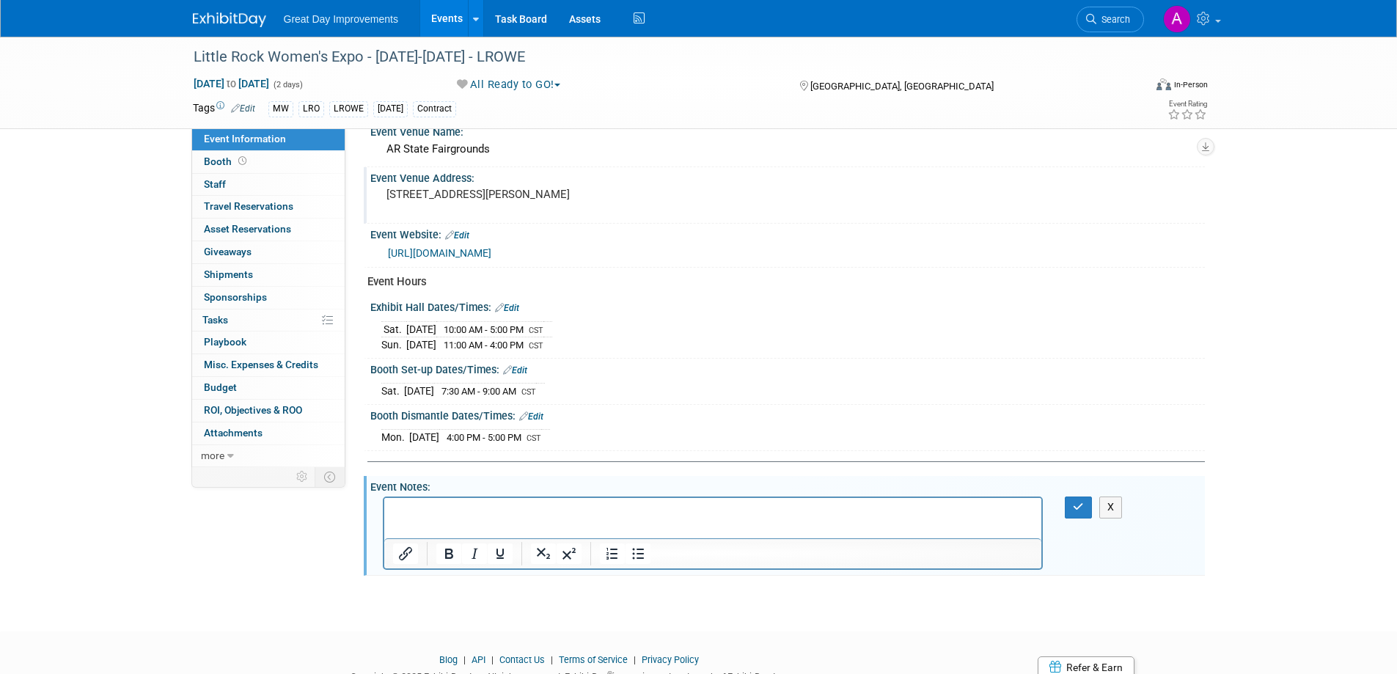
scroll to position [0, 0]
click at [443, 499] on html at bounding box center [713, 508] width 658 height 21
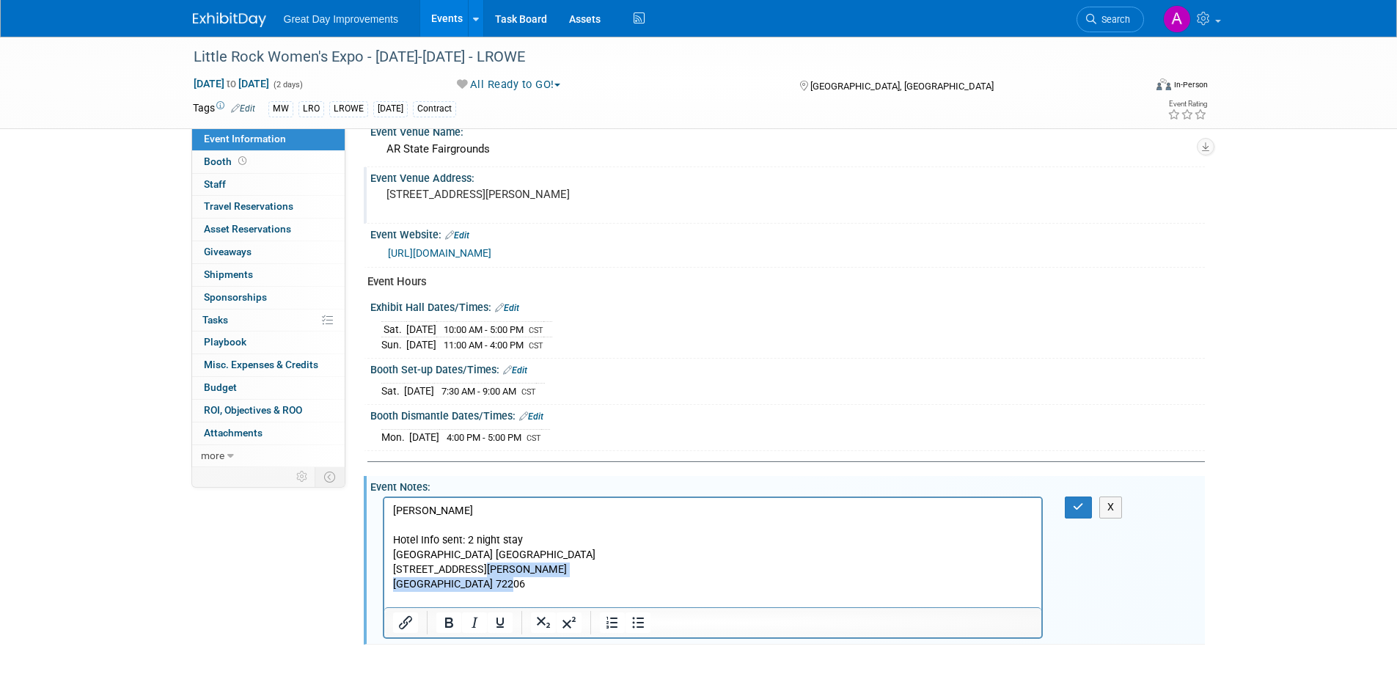
click at [515, 576] on body "LeeAnne Harris Hotel Info sent: 2 night stay Hoilday Inn Little Rock - Airport …" at bounding box center [713, 555] width 642 height 103
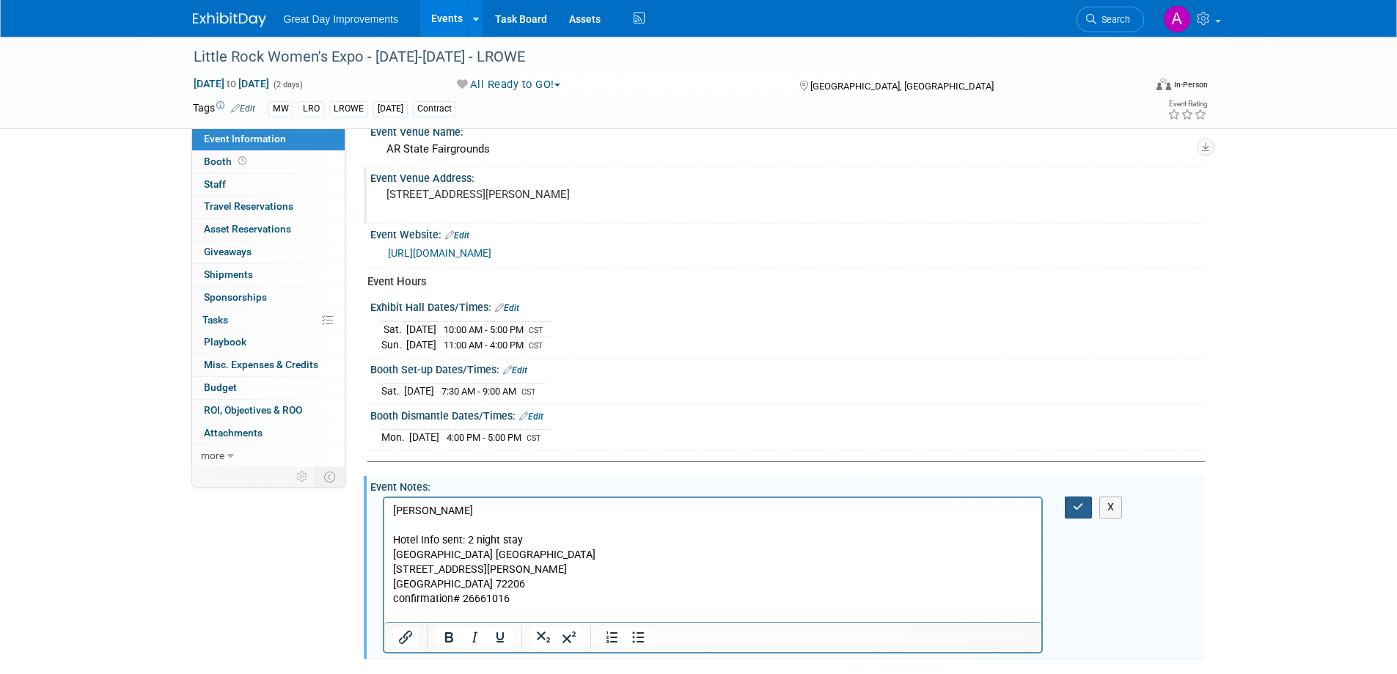
click at [1076, 510] on icon "button" at bounding box center [1078, 507] width 11 height 10
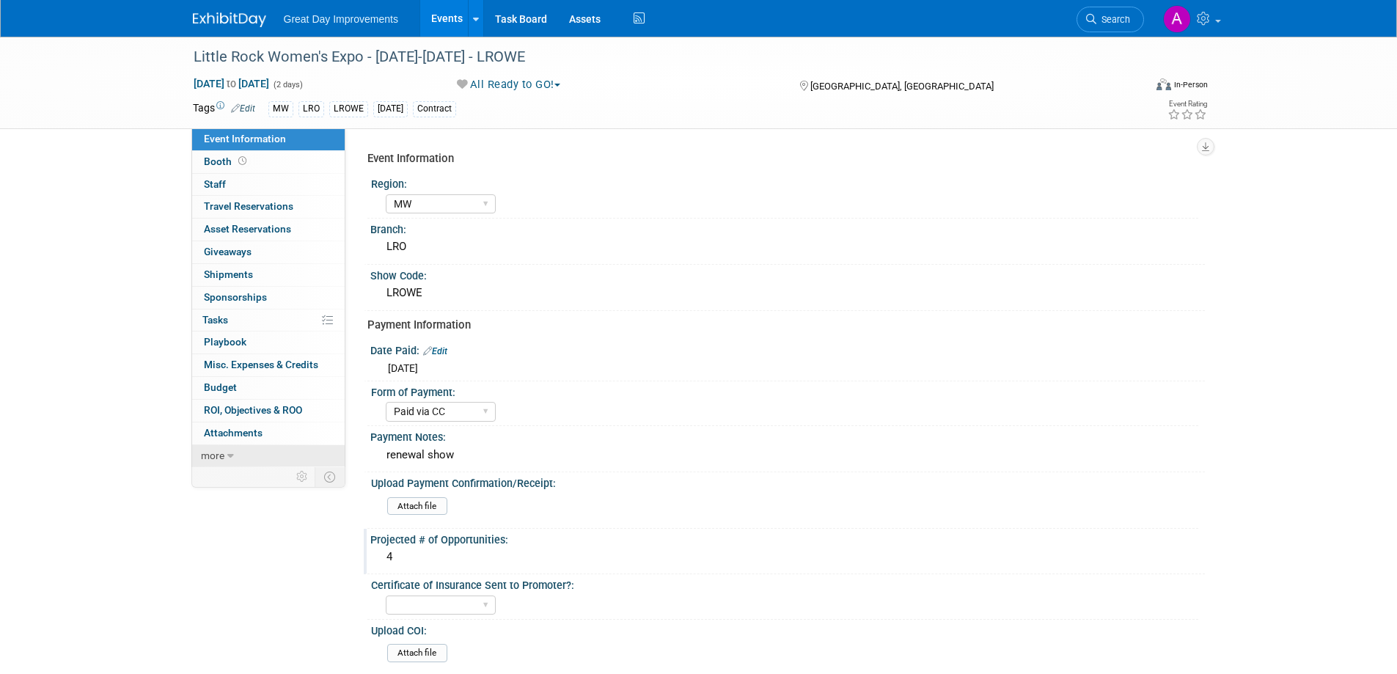
click at [254, 453] on link "more" at bounding box center [268, 456] width 153 height 22
click at [242, 476] on span "Event Binder (.pdf export)" at bounding box center [262, 478] width 117 height 12
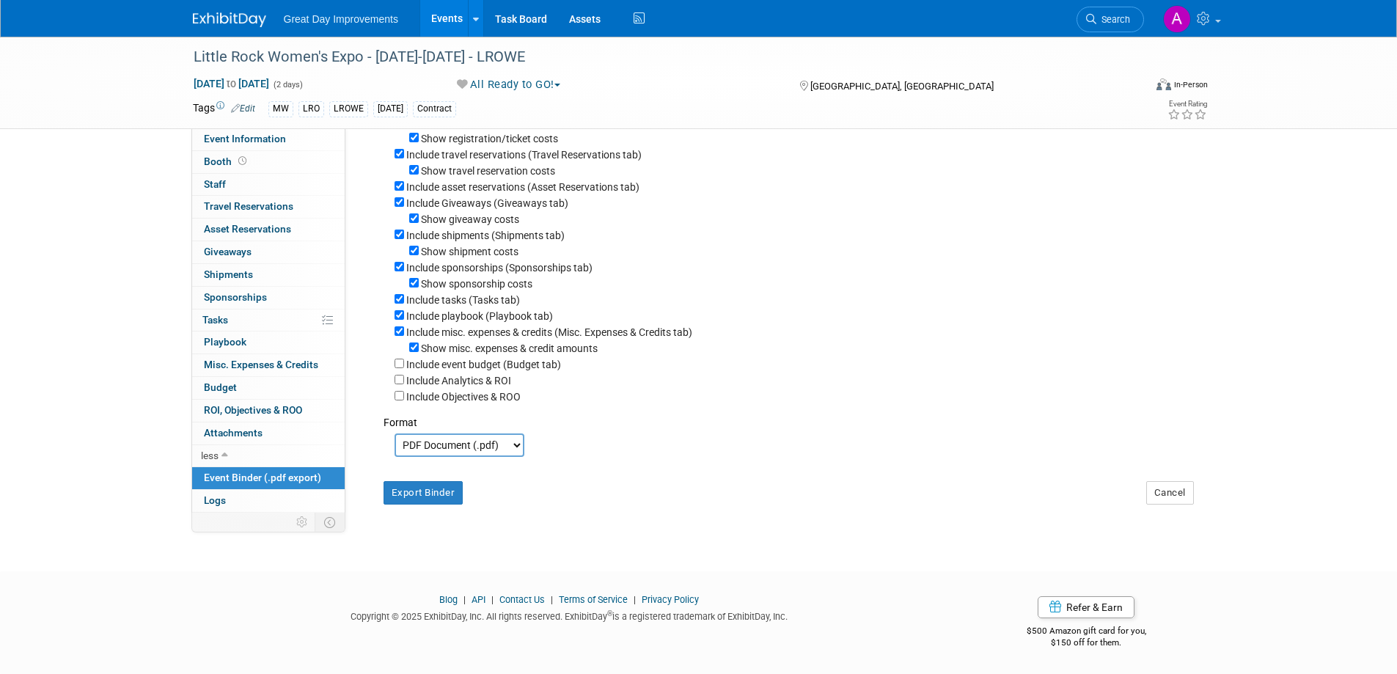
scroll to position [196, 0]
click at [430, 487] on button "Export Binder" at bounding box center [424, 492] width 80 height 23
